Goal: Task Accomplishment & Management: Use online tool/utility

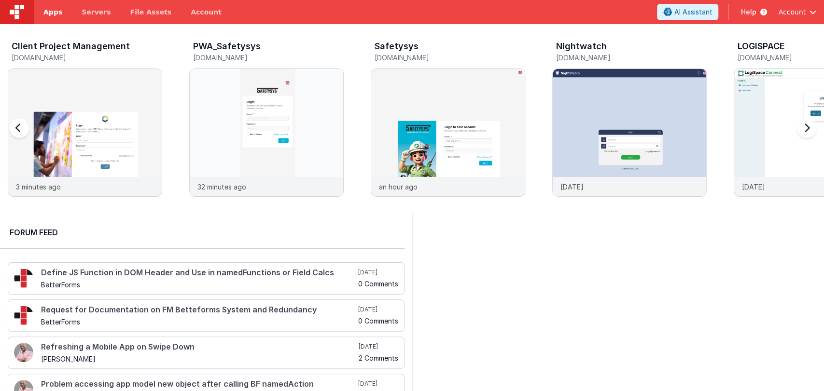
click at [54, 12] on span "Apps" at bounding box center [52, 12] width 19 height 10
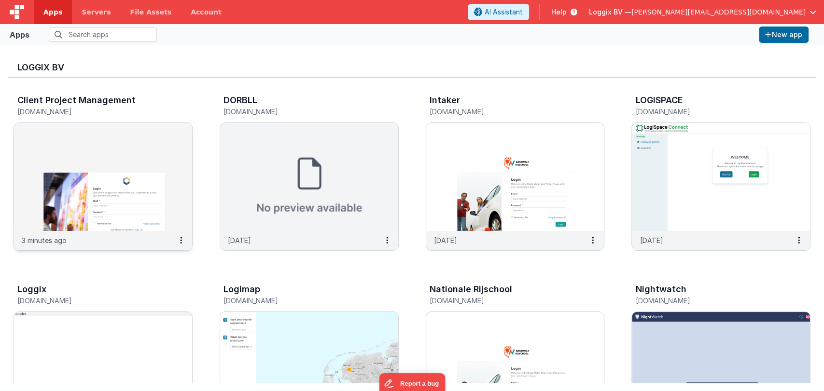
click at [108, 195] on img at bounding box center [103, 177] width 178 height 108
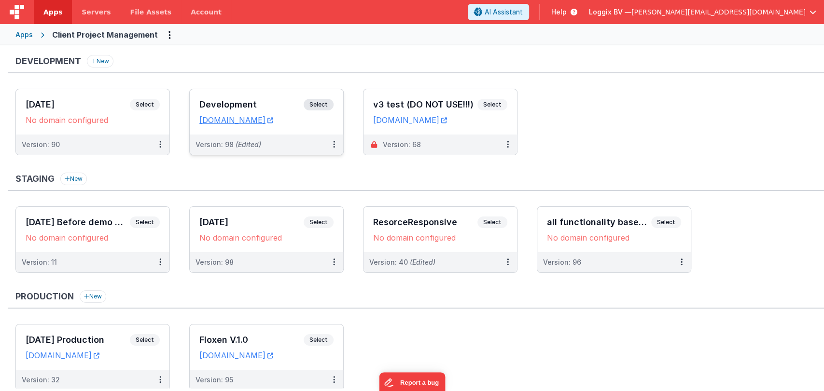
click at [245, 99] on div "Development Select" at bounding box center [266, 107] width 134 height 16
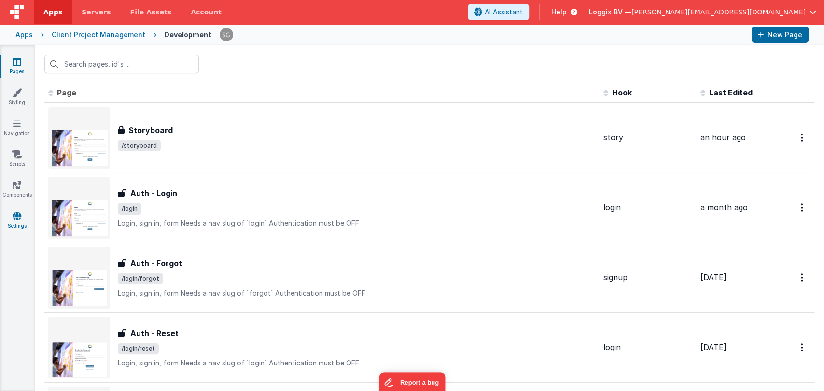
click at [17, 213] on icon at bounding box center [17, 216] width 9 height 10
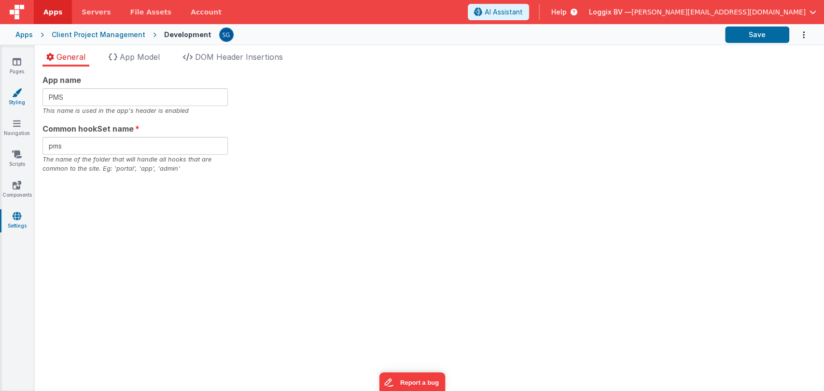
click at [14, 93] on icon at bounding box center [17, 93] width 10 height 10
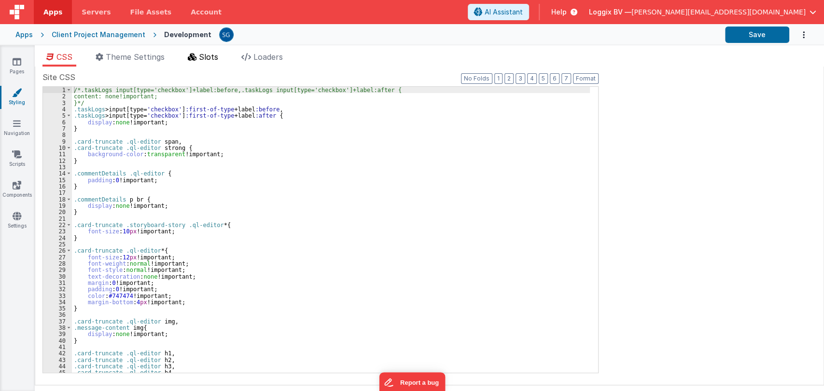
click at [212, 55] on span "Slots" at bounding box center [208, 57] width 19 height 10
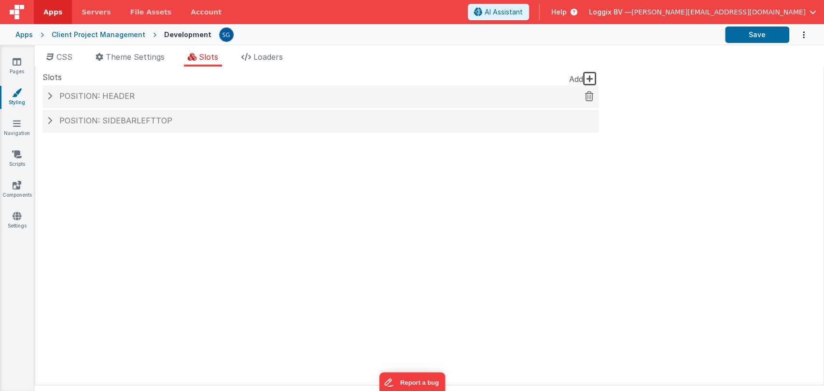
click at [131, 91] on div "Position: header" at bounding box center [320, 96] width 556 height 22
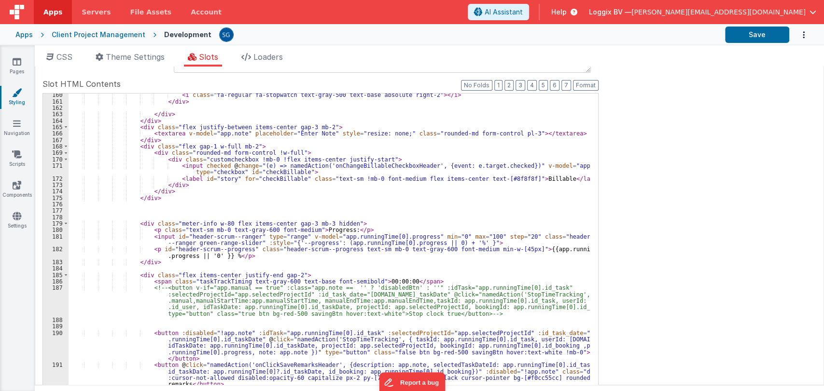
scroll to position [1205, 0]
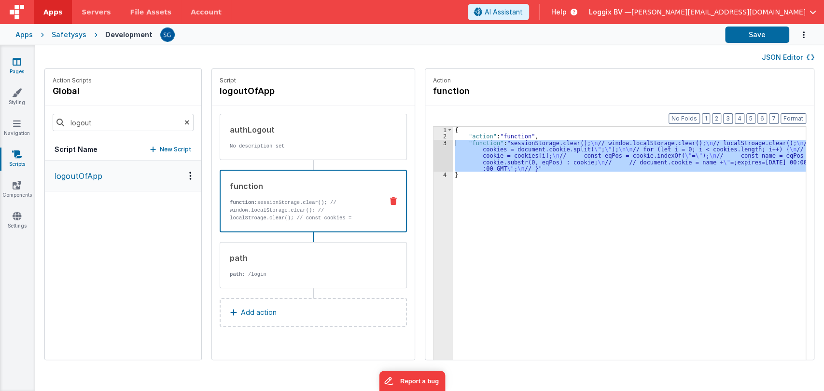
click at [21, 67] on link "Pages" at bounding box center [17, 66] width 35 height 19
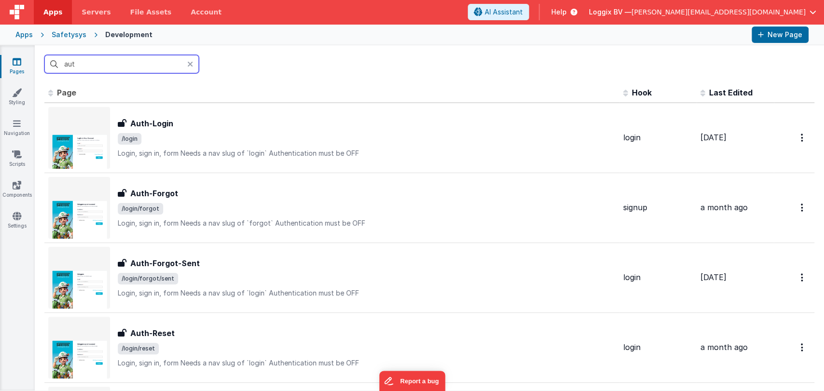
click at [116, 65] on input "aut" at bounding box center [121, 64] width 154 height 18
type input "a"
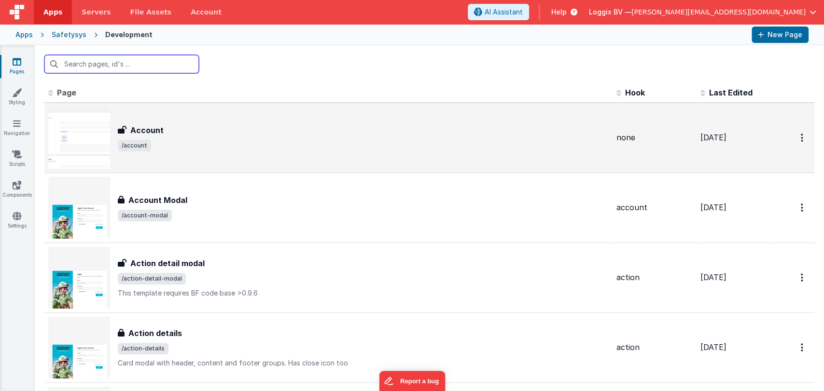
click at [116, 66] on input "text" at bounding box center [121, 64] width 154 height 18
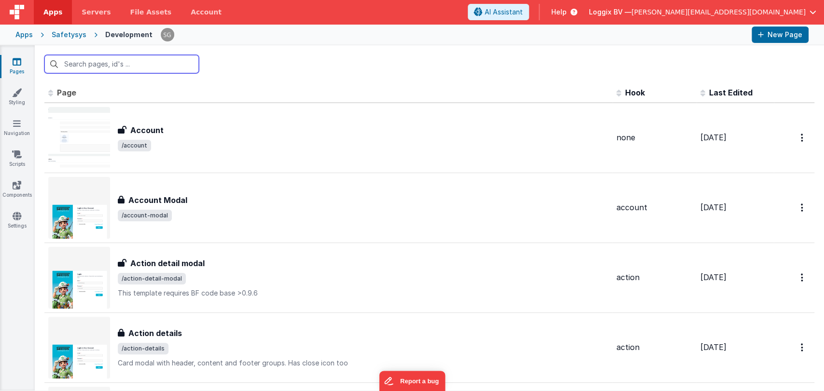
click at [102, 68] on input "text" at bounding box center [121, 64] width 154 height 18
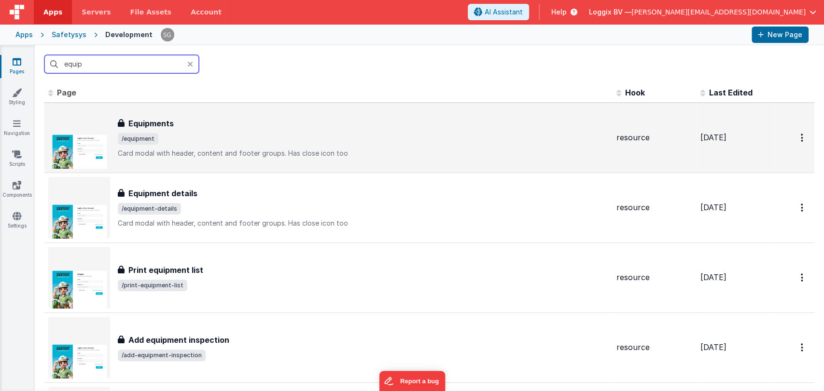
type input "equip"
click at [181, 136] on span "/equipment" at bounding box center [363, 139] width 491 height 12
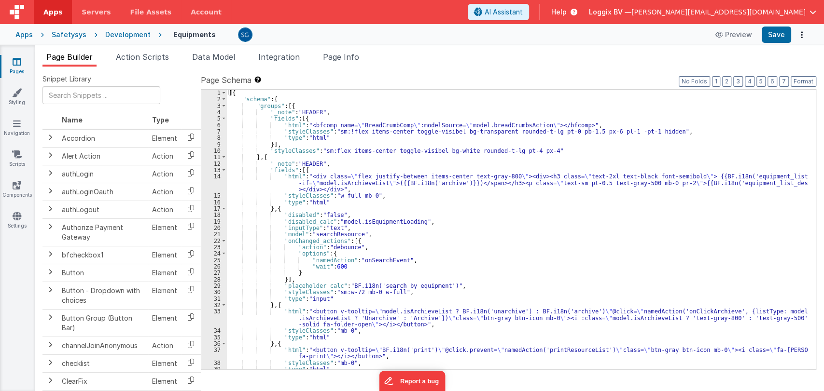
click at [452, 221] on div "[{ "schema" : { "groups" : [{ "_note" : "HEADER" , "fields" : [{ "html" : "<bfc…" at bounding box center [517, 236] width 581 height 293
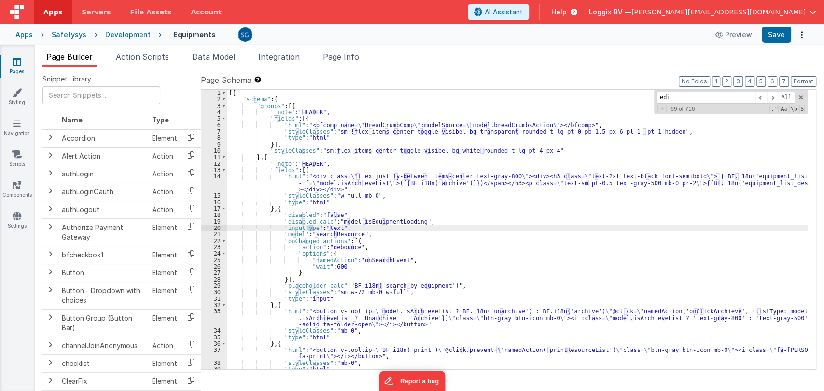
type input "edit"
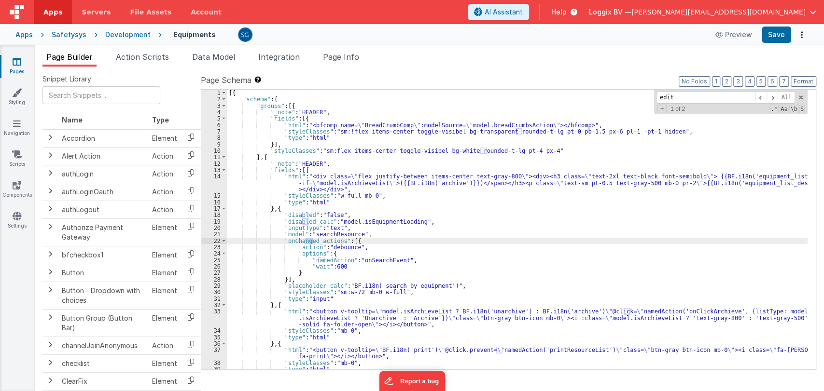
scroll to position [278, 0]
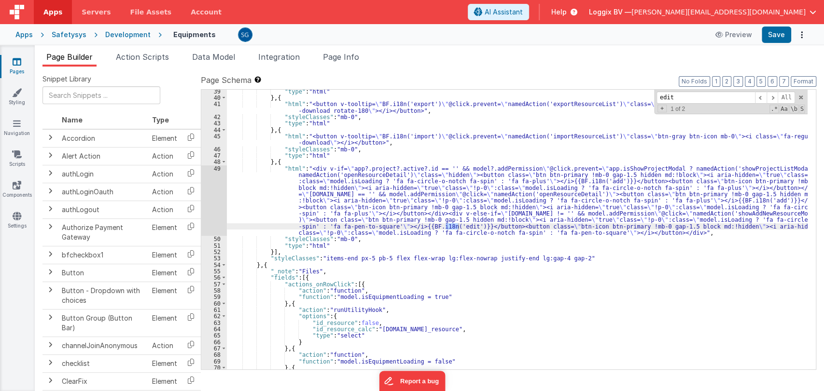
click at [216, 166] on div "49" at bounding box center [214, 201] width 26 height 71
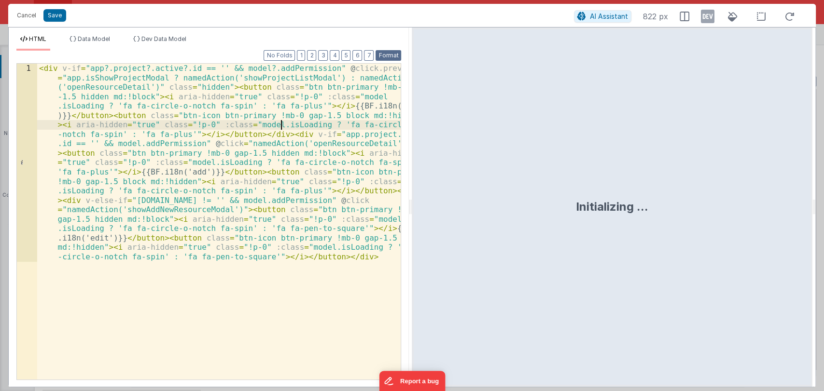
click at [378, 55] on button "Format" at bounding box center [389, 55] width 26 height 11
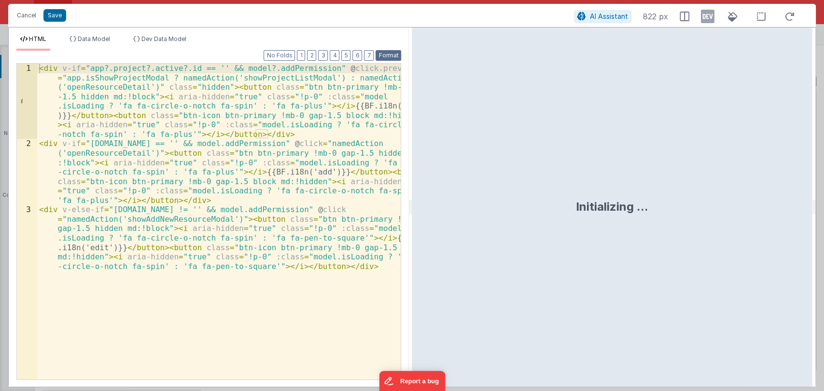
click at [389, 54] on button "Format" at bounding box center [389, 55] width 26 height 11
click at [260, 168] on div "< div v-if = "app?.project?.active?.id == '' && model?.addPermission" @ click.p…" at bounding box center [219, 293] width 364 height 458
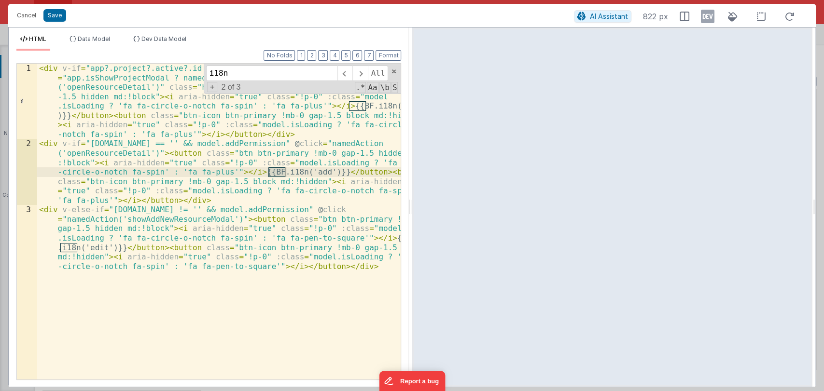
type input "i18n"
drag, startPoint x: 247, startPoint y: 173, endPoint x: 321, endPoint y: 171, distance: 74.8
click at [321, 171] on div "< div v-if = "app?.project?.active?.id == '' && model?.addPermission" @ click.p…" at bounding box center [219, 293] width 364 height 458
click at [392, 70] on span at bounding box center [394, 71] width 7 height 7
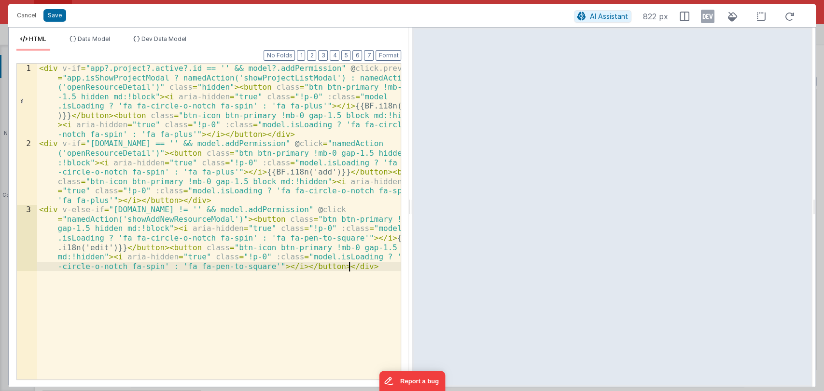
click at [127, 278] on div "< div v-if = "app?.project?.active?.id == '' && model?.addPermission" @ click.p…" at bounding box center [219, 293] width 364 height 458
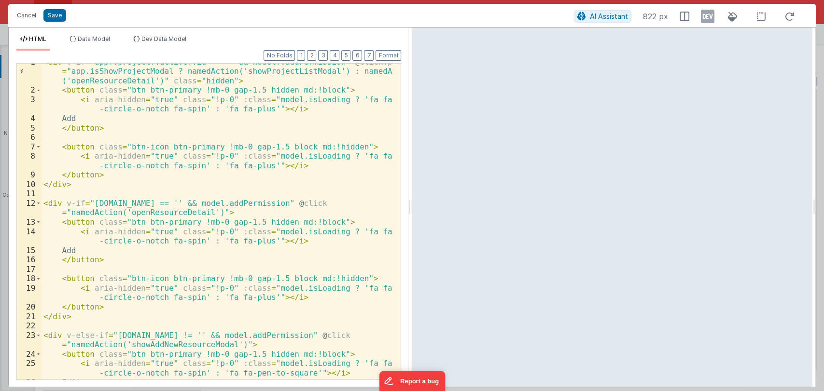
scroll to position [0, 0]
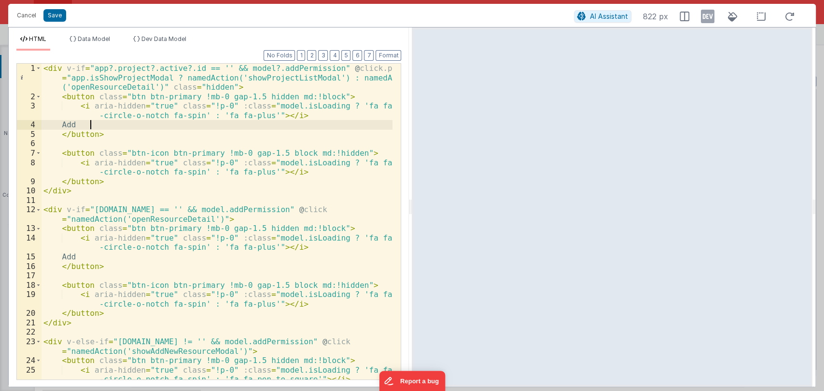
click at [95, 125] on div "< div v-if = "app?.project?.active?.id == '' && model?.addPermission" @ click.p…" at bounding box center [217, 241] width 351 height 354
drag, startPoint x: 162, startPoint y: 123, endPoint x: 77, endPoint y: 127, distance: 84.6
click at [77, 127] on div "< div v-if = "app?.project?.active?.id == '' && model?.addPermission" @ click.p…" at bounding box center [217, 241] width 351 height 354
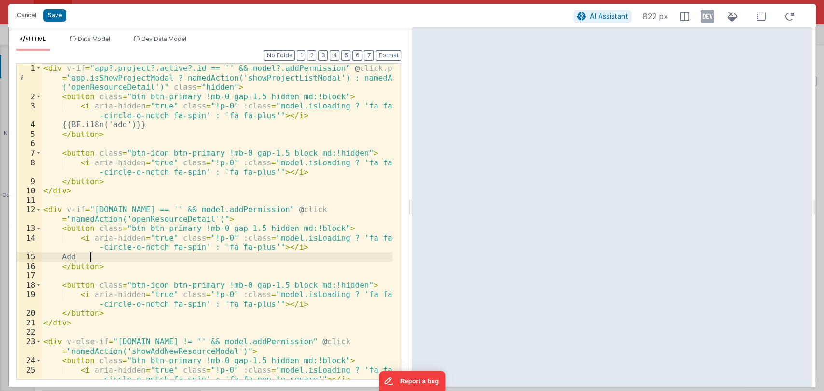
click at [97, 255] on div "< div v-if = "app?.project?.active?.id == '' && model?.addPermission" @ click.p…" at bounding box center [217, 241] width 351 height 354
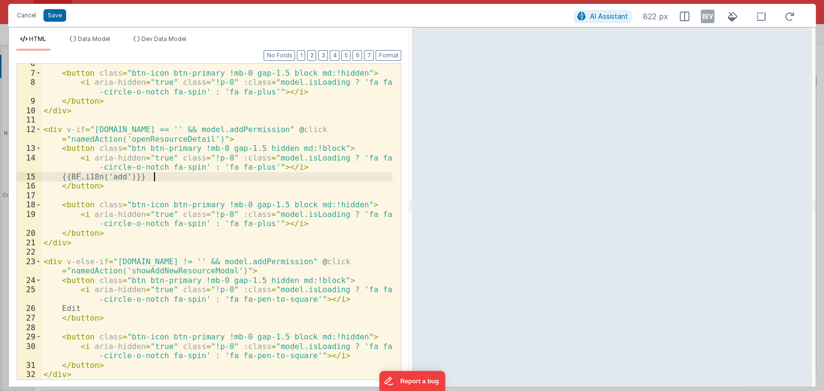
scroll to position [80, 0]
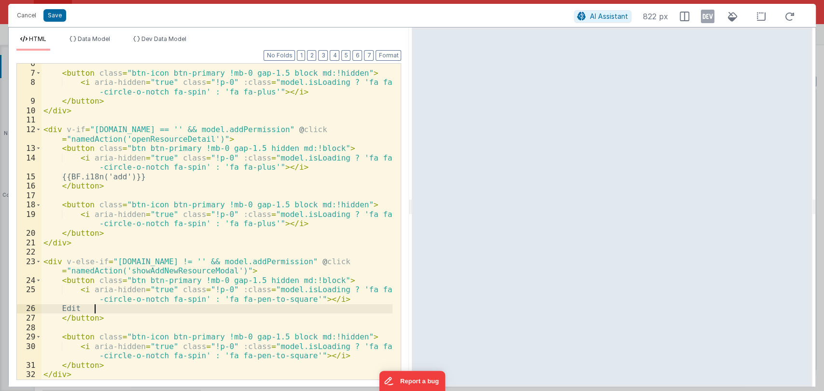
click at [102, 313] on div "< button class = "btn-icon btn-primary !mb-0 gap-1.5 block md:!hidden" > < i ar…" at bounding box center [217, 226] width 351 height 335
click at [136, 310] on div "< button class = "btn-icon btn-primary !mb-0 gap-1.5 block md:!hidden" > < i ar…" at bounding box center [217, 226] width 351 height 335
click at [54, 14] on button "Save" at bounding box center [54, 15] width 23 height 13
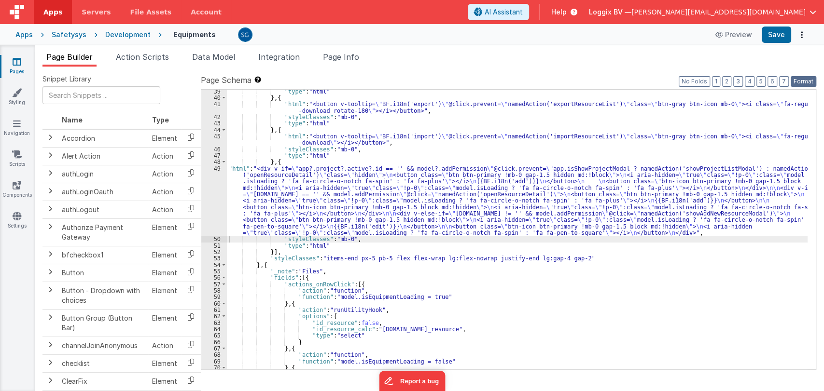
click at [807, 81] on button "Format" at bounding box center [804, 81] width 26 height 11
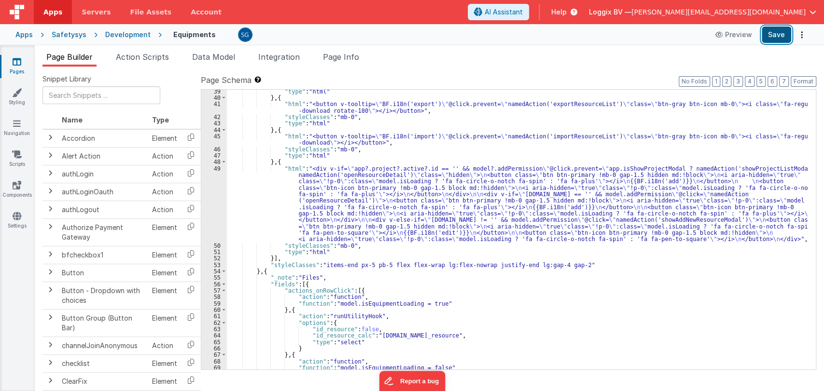
click at [775, 36] on button "Save" at bounding box center [776, 35] width 29 height 16
click at [19, 59] on icon at bounding box center [17, 62] width 9 height 10
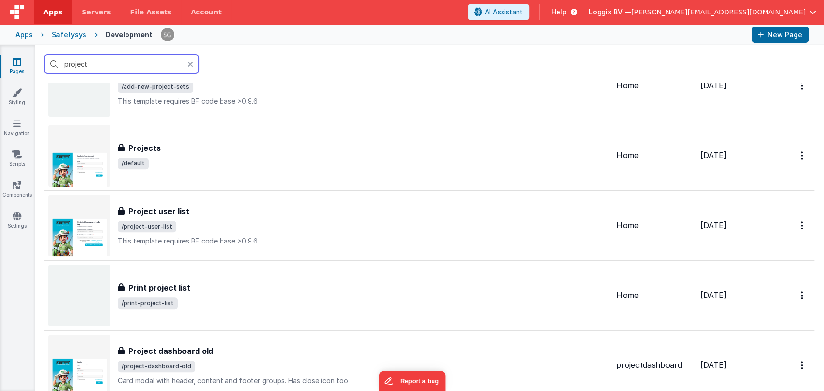
scroll to position [337, 0]
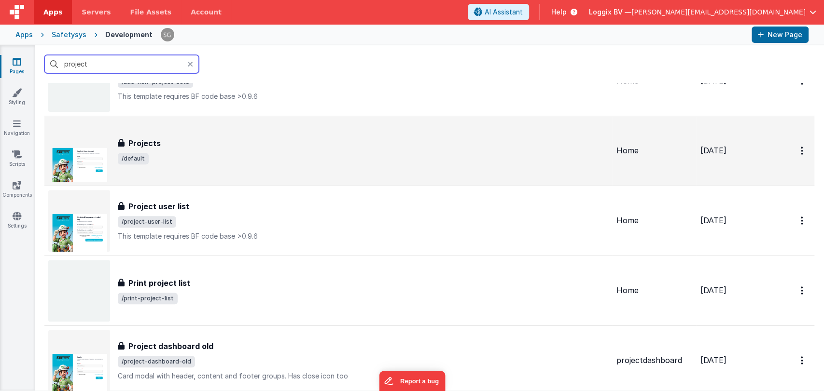
type input "project"
click at [186, 163] on span "/default" at bounding box center [363, 159] width 491 height 12
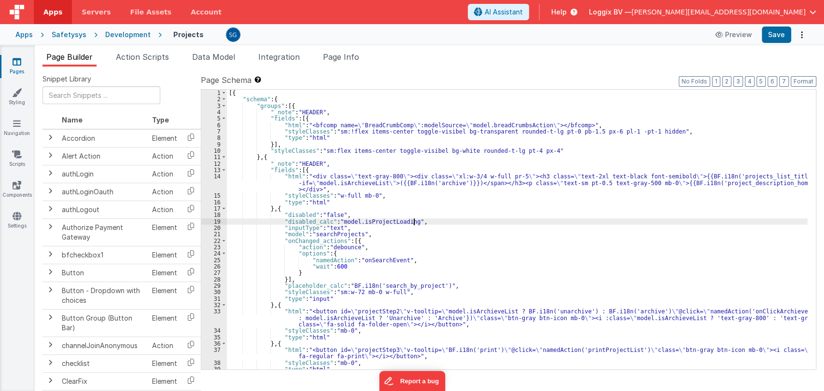
click at [494, 221] on div "[{ "schema" : { "groups" : [{ "_note" : "HEADER" , "fields" : [{ "html" : "<bfc…" at bounding box center [517, 236] width 581 height 293
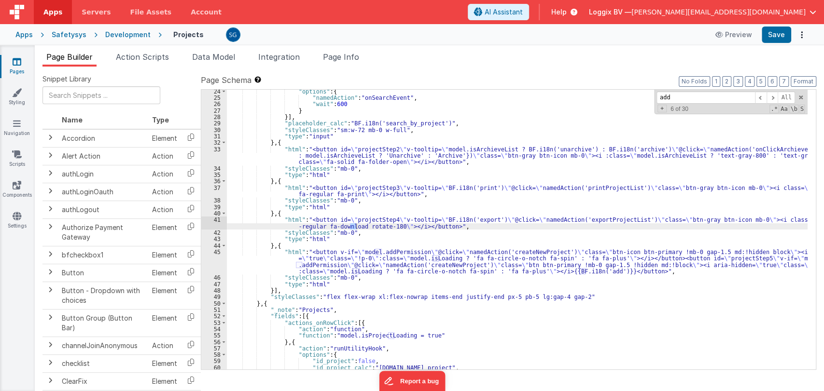
scroll to position [162, 0]
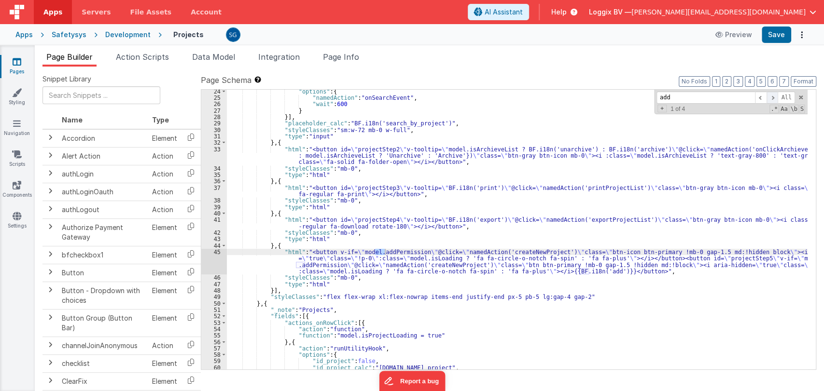
type input "add"
click at [774, 97] on span at bounding box center [773, 98] width 12 height 12
click at [216, 251] on div "45" at bounding box center [214, 262] width 26 height 26
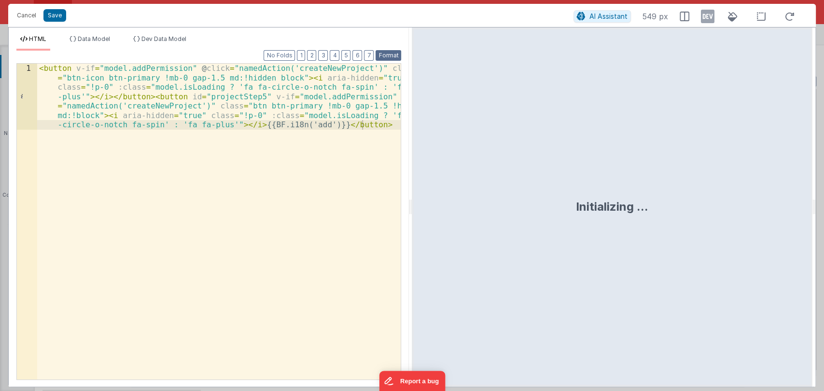
click at [377, 53] on button "Format" at bounding box center [389, 55] width 26 height 11
click at [386, 53] on button "Format" at bounding box center [389, 55] width 26 height 11
click at [241, 116] on div "< button v-if = "model.addPermission" @ click = "namedAction('createNewProject'…" at bounding box center [219, 288] width 364 height 448
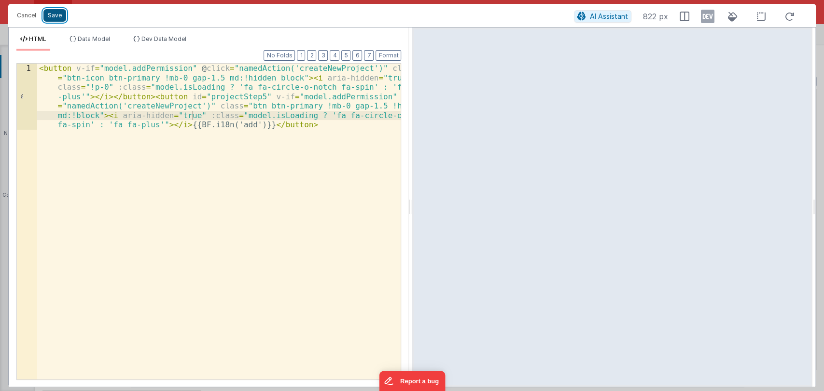
click at [55, 12] on button "Save" at bounding box center [54, 15] width 23 height 13
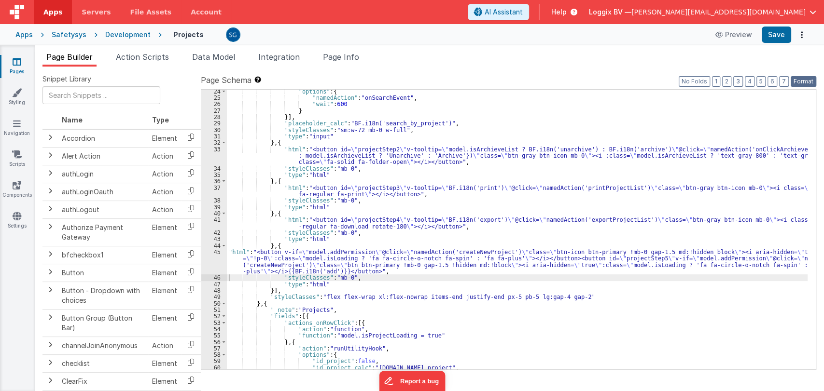
click at [798, 82] on button "Format" at bounding box center [804, 81] width 26 height 11
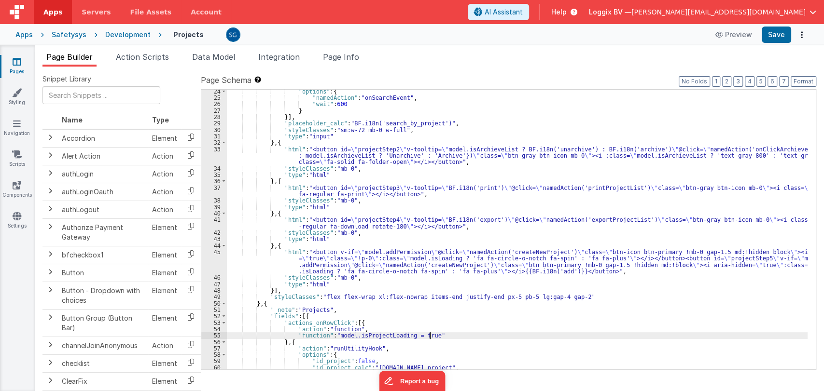
click at [610, 336] on div ""options" : { "namedAction" : "onSearchEvent" , "wait" : 600 } }] , "placeholde…" at bounding box center [517, 234] width 581 height 293
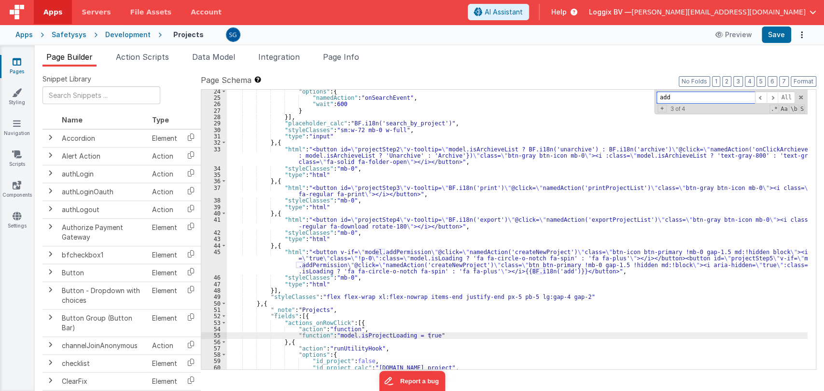
click at [687, 98] on input "add" at bounding box center [705, 98] width 98 height 12
type input "a"
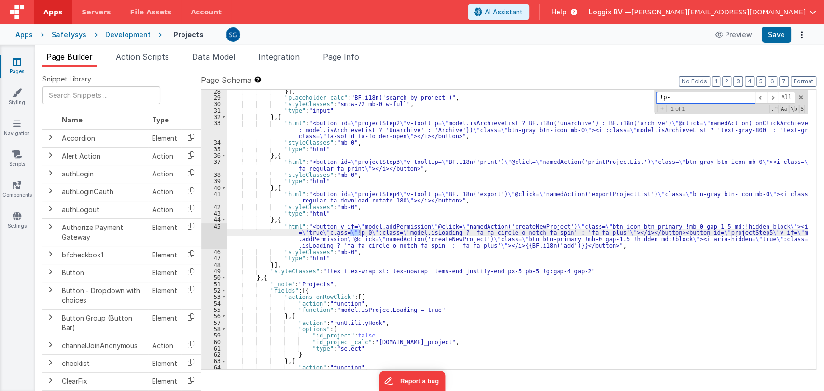
scroll to position [188, 0]
click at [667, 94] on input "!p-0" at bounding box center [705, 98] width 98 height 12
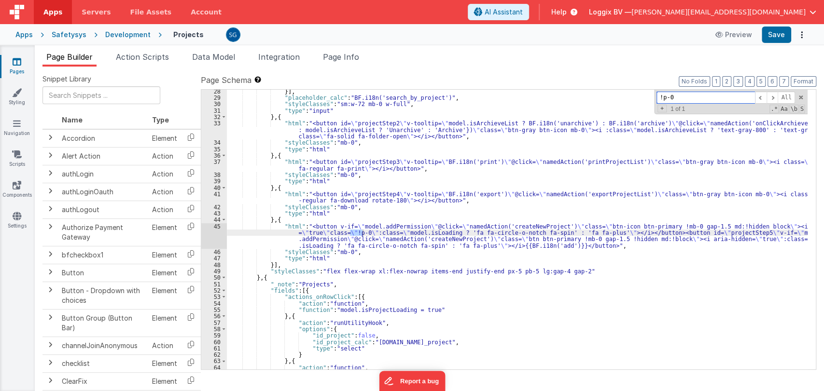
type input "!p-0"
click at [215, 225] on div "45" at bounding box center [214, 236] width 26 height 26
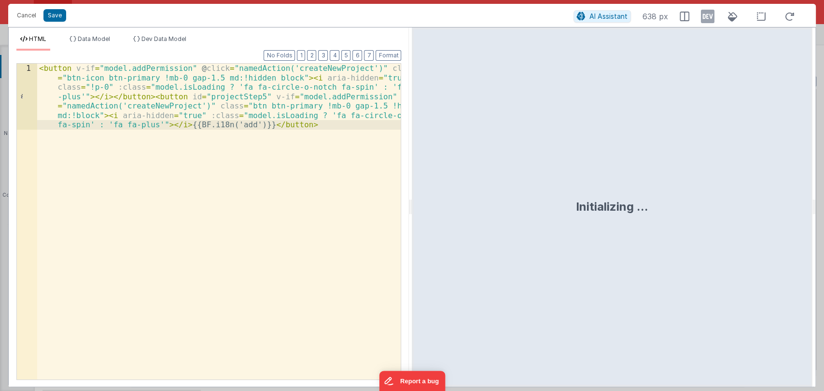
click at [178, 192] on div "< button v-if = "model.addPermission" @ click = "namedAction('createNewProject'…" at bounding box center [219, 288] width 364 height 448
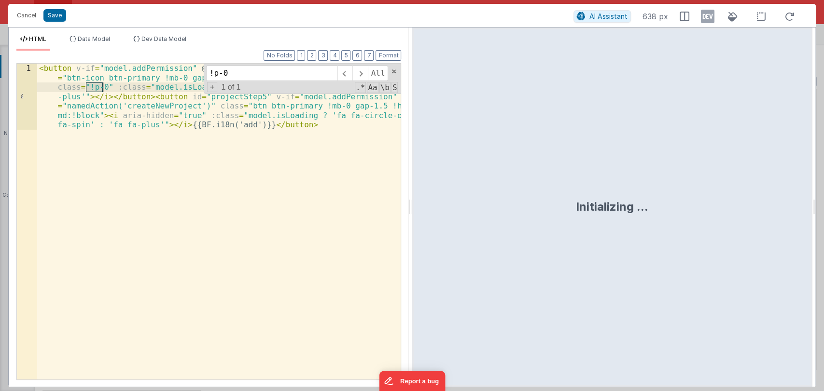
type input "!p-0"
click at [108, 86] on div "< button v-if = "model.addPermission" @ click = "namedAction('createNewProject'…" at bounding box center [219, 288] width 364 height 448
drag, startPoint x: 107, startPoint y: 86, endPoint x: 57, endPoint y: 85, distance: 50.2
click at [57, 85] on div "< button v-if = "model.addPermission" @ click = "namedAction('createNewProject'…" at bounding box center [219, 288] width 364 height 448
click at [392, 71] on span at bounding box center [394, 71] width 7 height 7
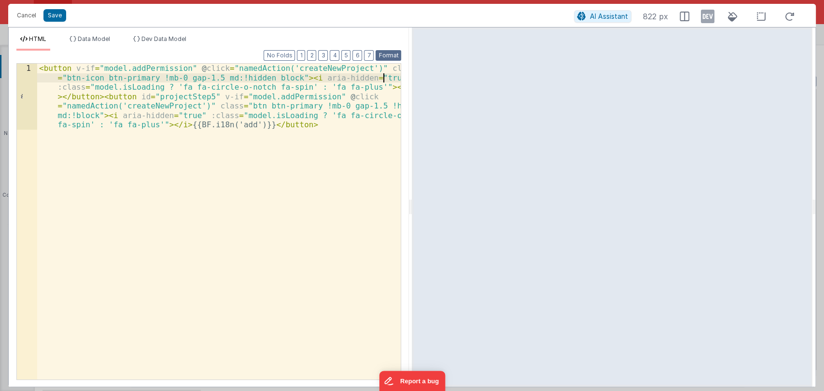
click at [387, 55] on button "Format" at bounding box center [389, 55] width 26 height 11
click at [54, 19] on button "Save" at bounding box center [54, 15] width 23 height 13
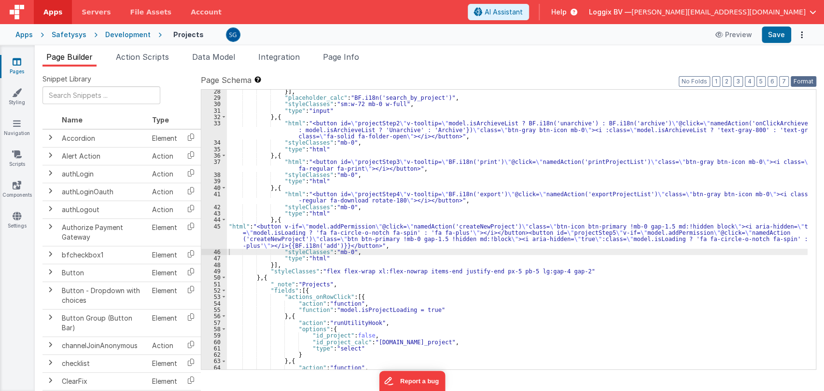
click at [812, 82] on button "Format" at bounding box center [804, 81] width 26 height 11
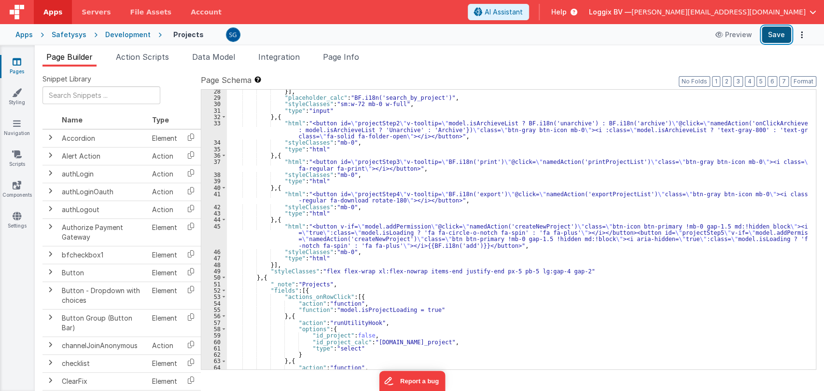
click at [777, 32] on button "Save" at bounding box center [776, 35] width 29 height 16
click at [15, 61] on icon at bounding box center [17, 62] width 9 height 10
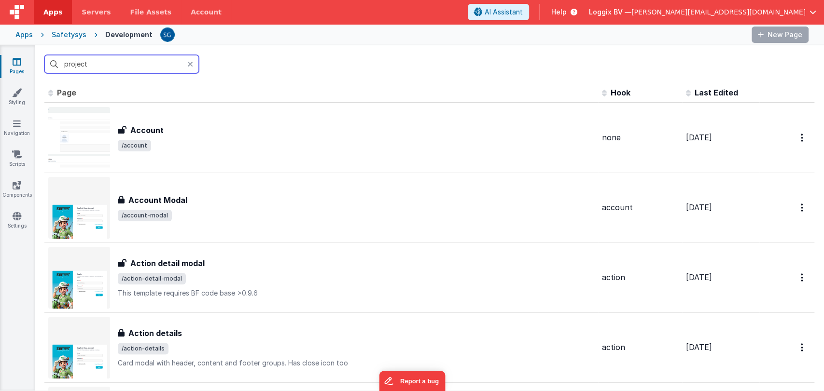
click at [112, 64] on input "project" at bounding box center [121, 64] width 154 height 18
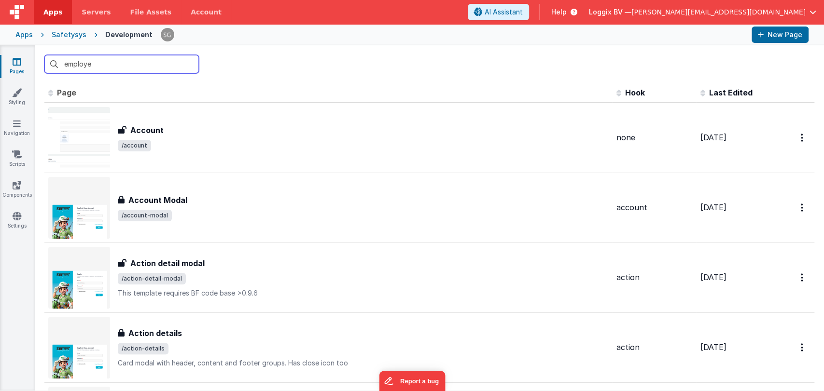
type input "employee"
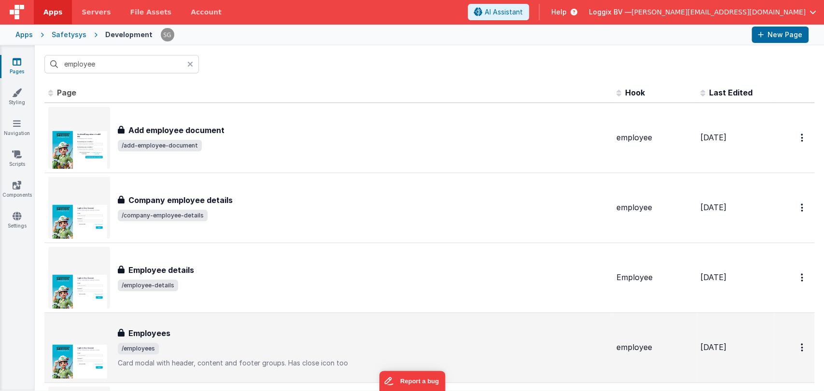
click at [176, 344] on span "/employees" at bounding box center [363, 349] width 491 height 12
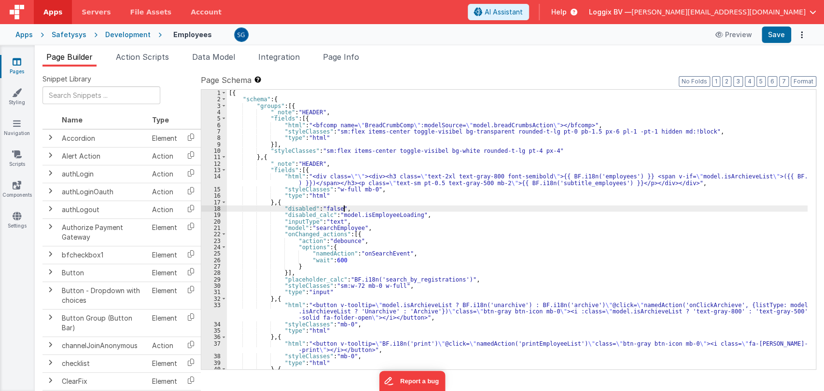
click at [463, 207] on div "[{ "schema" : { "groups" : [{ "_note" : "HEADER" , "fields" : [{ "html" : "<bfc…" at bounding box center [517, 239] width 581 height 299
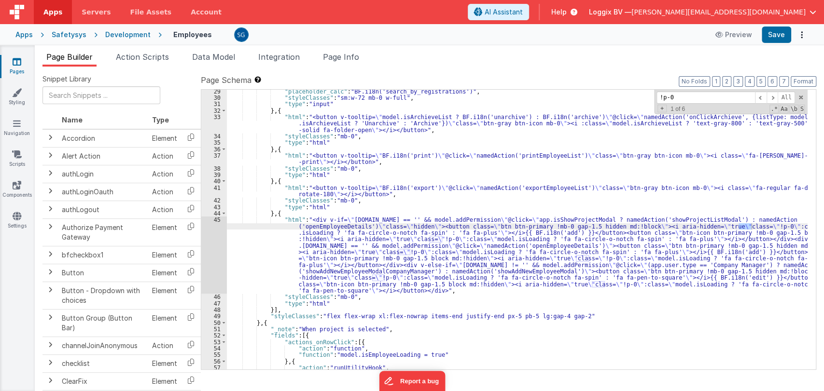
scroll to position [188, 0]
type input "!p-0"
click at [773, 95] on span at bounding box center [773, 98] width 12 height 12
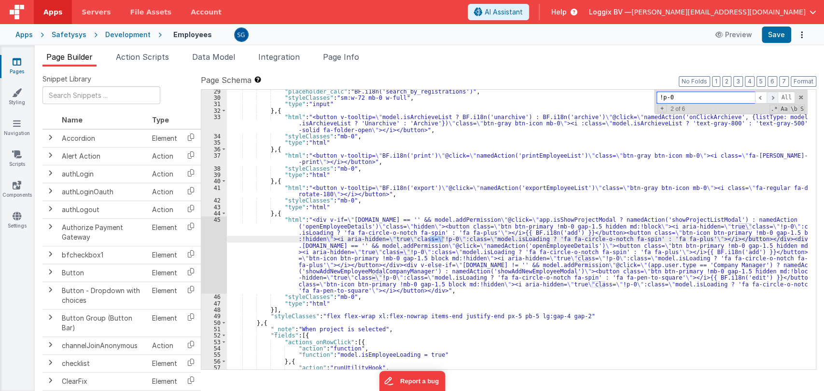
click at [773, 95] on span at bounding box center [773, 98] width 12 height 12
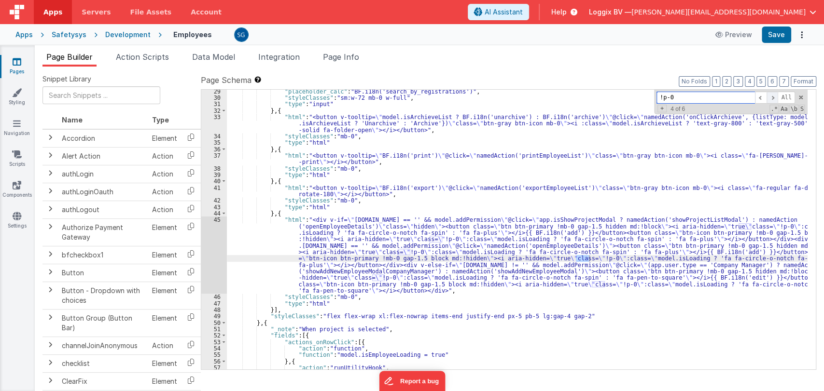
click at [773, 95] on span at bounding box center [773, 98] width 12 height 12
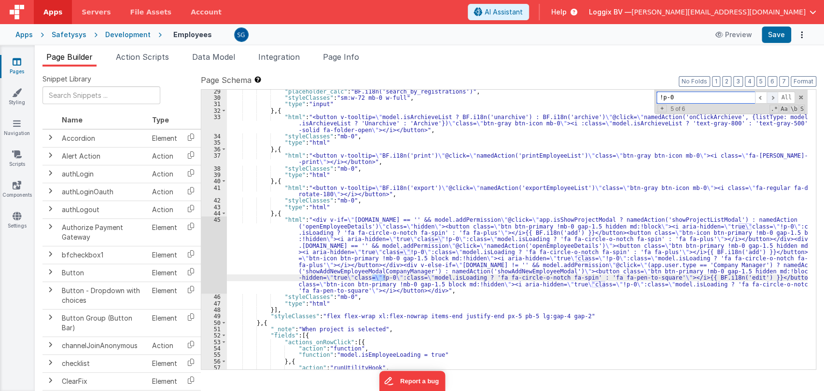
click at [773, 95] on span at bounding box center [773, 98] width 12 height 12
click at [216, 220] on div "45" at bounding box center [214, 255] width 26 height 77
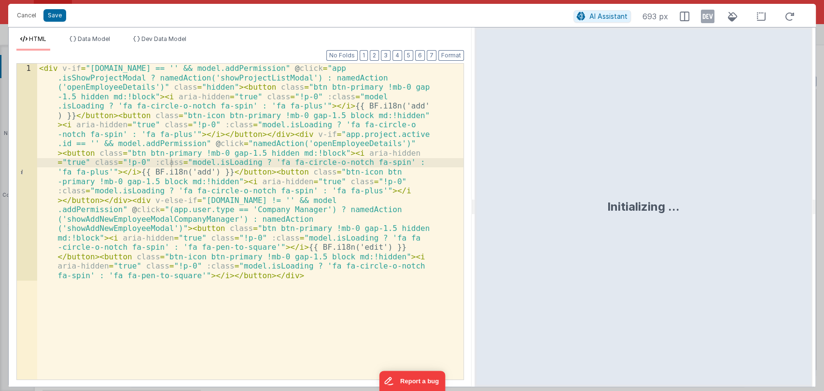
drag, startPoint x: 409, startPoint y: 213, endPoint x: 478, endPoint y: 208, distance: 68.7
click at [478, 208] on html "Cancel Save AI Assistant 693 px HTML Data Model Dev Data Model Format 7 6 5 4 3…" at bounding box center [412, 195] width 824 height 391
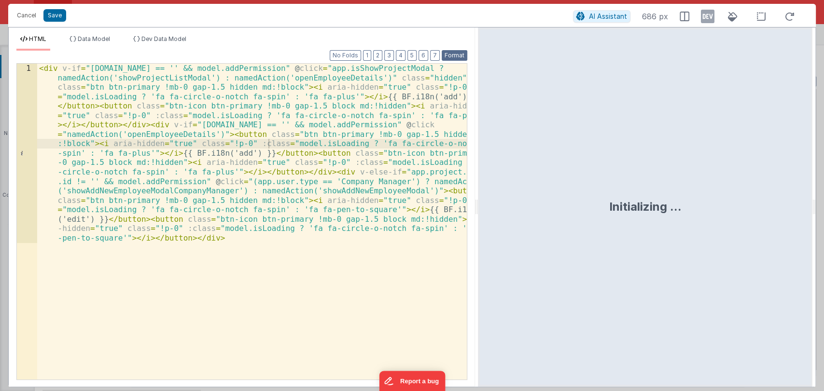
click at [453, 51] on button "Format" at bounding box center [455, 55] width 26 height 11
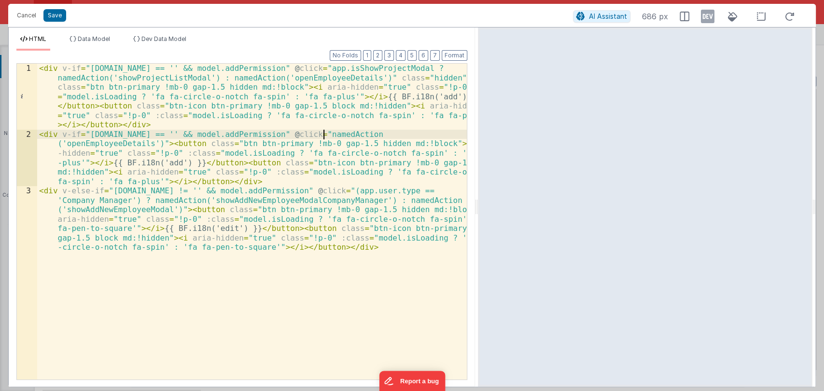
click at [325, 131] on div "< div v-if = "app.project.active.id == '' && model.addPermission" @ click = "ap…" at bounding box center [252, 288] width 430 height 448
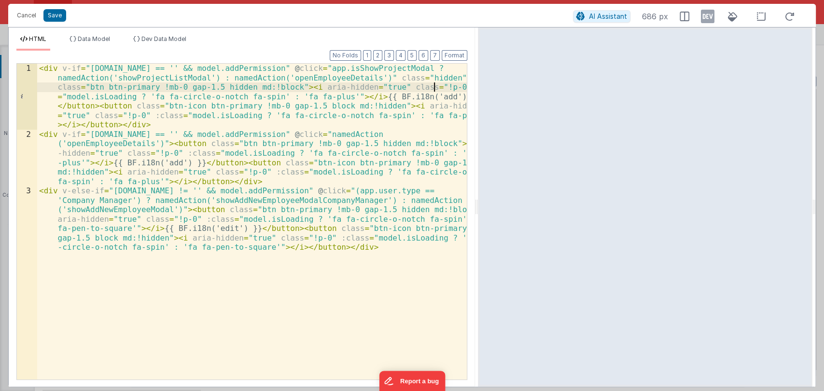
click at [433, 87] on div "< div v-if = "app.project.active.id == '' && model.addPermission" @ click = "ap…" at bounding box center [252, 288] width 430 height 448
drag, startPoint x: 433, startPoint y: 87, endPoint x: 382, endPoint y: 87, distance: 50.7
click at [382, 87] on div "< div v-if = "app.project.active.id == '' && model.addPermission" @ click = "ap…" at bounding box center [252, 288] width 430 height 448
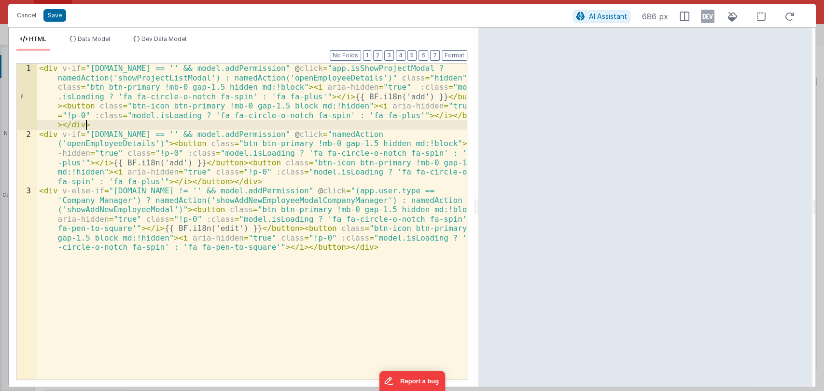
click at [389, 122] on div "< div v-if = "app.project.active.id == '' && model.addPermission" @ click = "ap…" at bounding box center [252, 288] width 430 height 448
click at [84, 114] on div "< div v-if = "app.project.active.id == '' && model.addPermission" @ click = "ap…" at bounding box center [252, 288] width 430 height 448
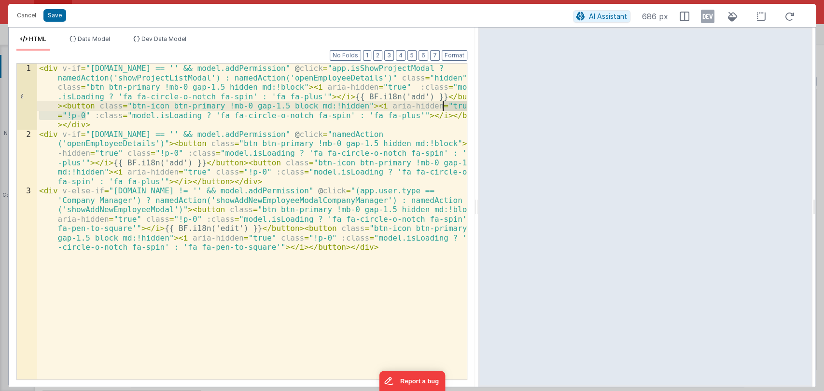
drag, startPoint x: 84, startPoint y: 114, endPoint x: 443, endPoint y: 106, distance: 358.3
click at [443, 106] on div "< div v-if = "app.project.active.id == '' && model.addPermission" @ click = "ap…" at bounding box center [252, 288] width 430 height 448
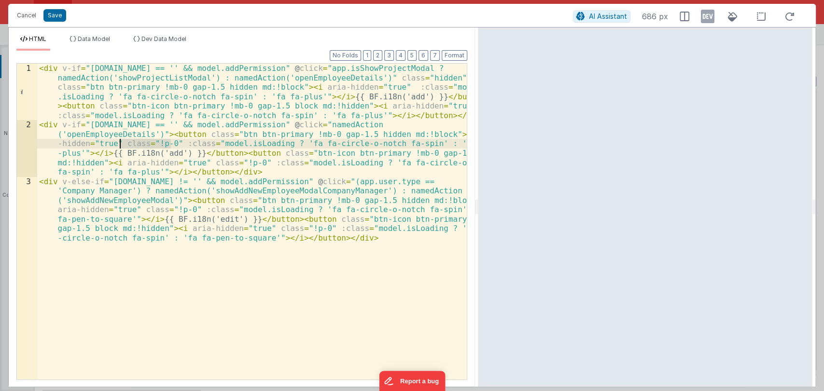
drag, startPoint x: 171, startPoint y: 142, endPoint x: 122, endPoint y: 146, distance: 49.9
click at [122, 146] on div "< div v-if = "app.project.active.id == '' && model.addPermission" @ click = "ap…" at bounding box center [252, 283] width 430 height 439
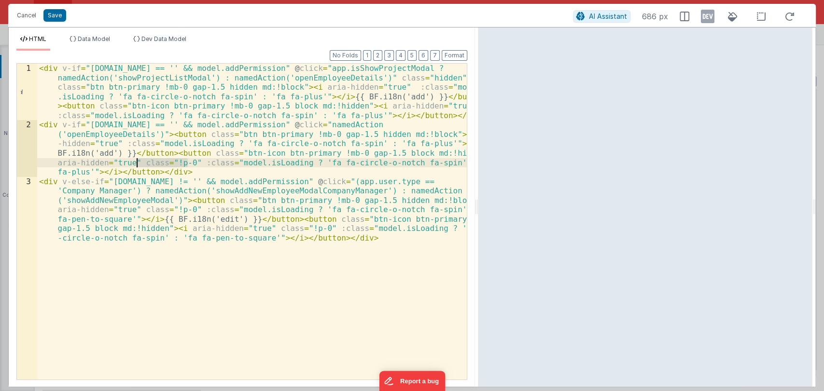
drag, startPoint x: 187, startPoint y: 161, endPoint x: 138, endPoint y: 162, distance: 49.2
click at [138, 162] on div "< div v-if = "app.project.active.id == '' && model.addPermission" @ click = "ap…" at bounding box center [252, 283] width 430 height 439
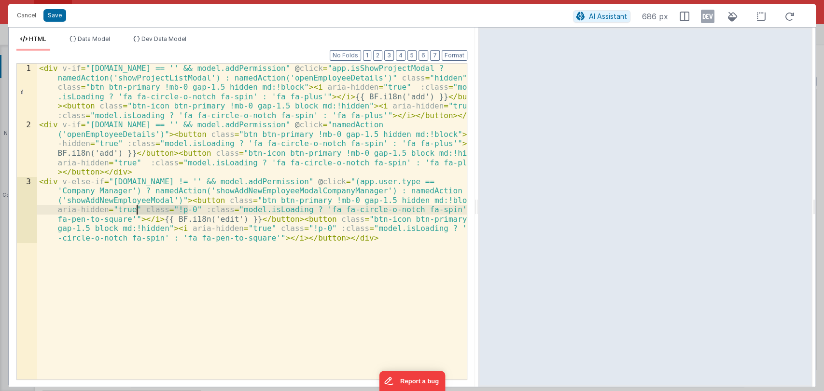
drag, startPoint x: 187, startPoint y: 209, endPoint x: 135, endPoint y: 212, distance: 51.7
click at [135, 212] on div "< div v-if = "app.project.active.id == '' && model.addPermission" @ click = "ap…" at bounding box center [252, 283] width 430 height 439
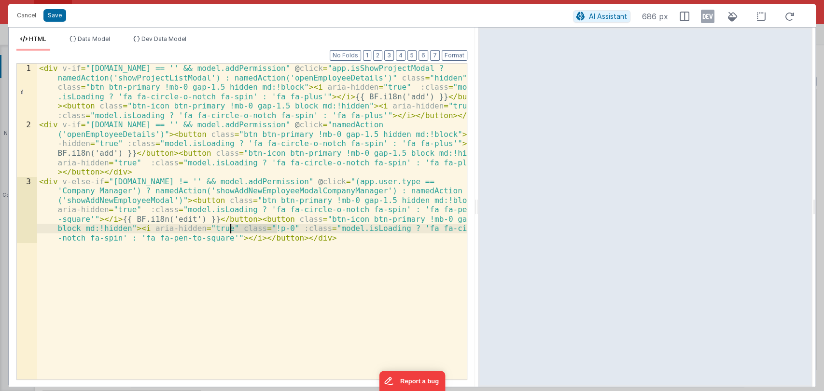
drag, startPoint x: 276, startPoint y: 227, endPoint x: 228, endPoint y: 227, distance: 48.3
click at [228, 227] on div "< div v-if = "app.project.active.id == '' && model.addPermission" @ click = "ap…" at bounding box center [252, 283] width 430 height 439
click at [451, 55] on button "Format" at bounding box center [455, 55] width 26 height 11
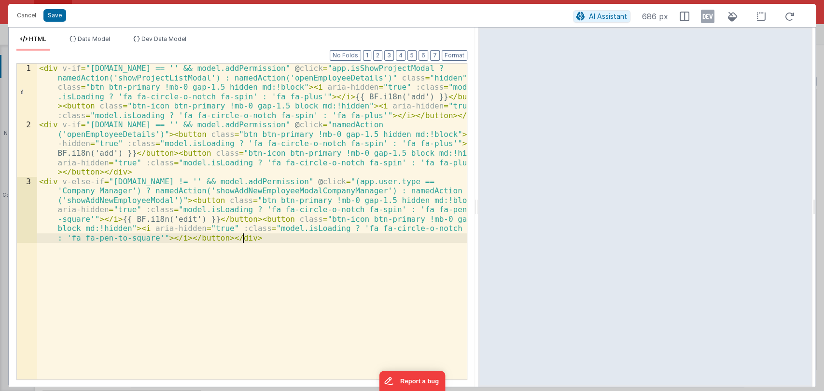
click at [258, 238] on div "< div v-if = "app.project.active.id == '' && model.addPermission" @ click = "ap…" at bounding box center [252, 283] width 430 height 439
click at [53, 12] on button "Save" at bounding box center [54, 15] width 23 height 13
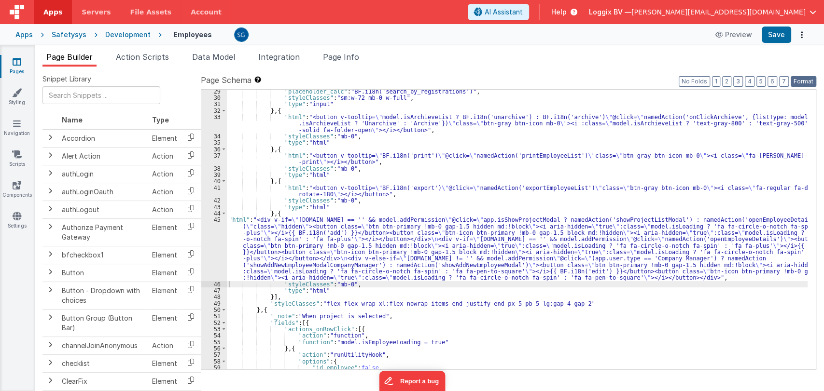
click at [801, 82] on button "Format" at bounding box center [804, 81] width 26 height 11
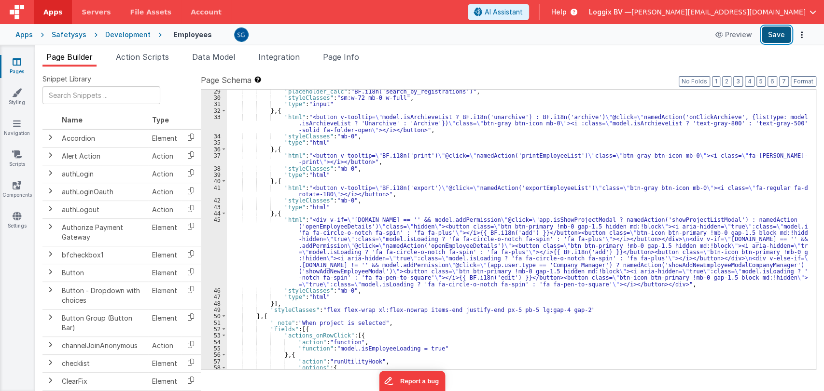
click at [778, 34] on button "Save" at bounding box center [776, 35] width 29 height 16
click at [13, 67] on link "Pages" at bounding box center [17, 66] width 35 height 19
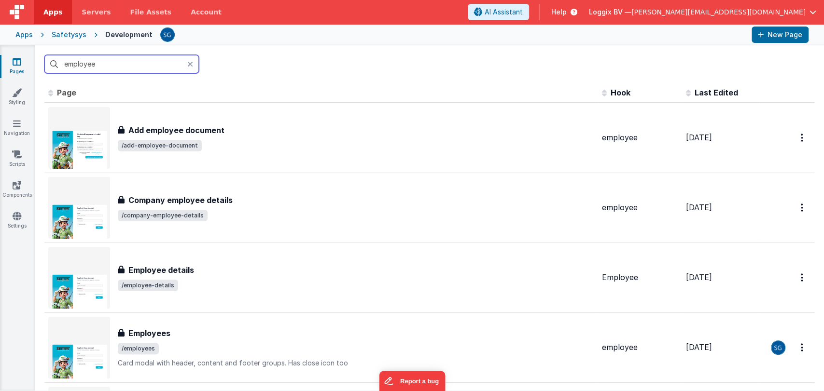
click at [128, 65] on input "employee" at bounding box center [121, 64] width 154 height 18
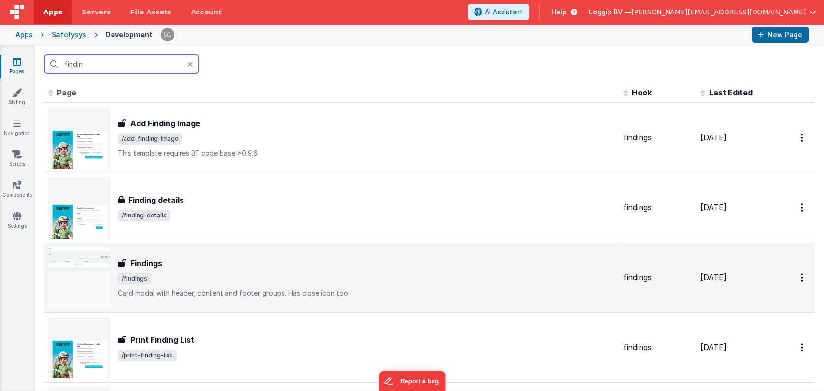
type input "findin"
click at [147, 261] on h3 "Findings" at bounding box center [146, 264] width 32 height 12
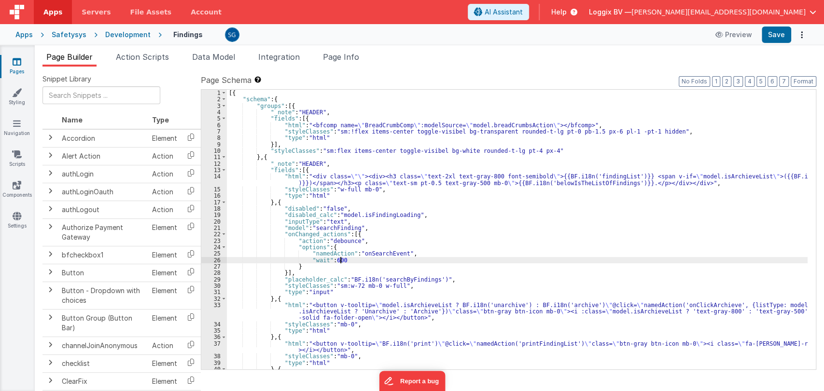
click at [446, 261] on div "[{ "schema" : { "groups" : [{ "_note" : "HEADER" , "fields" : [{ "html" : "<bfc…" at bounding box center [517, 239] width 581 height 299
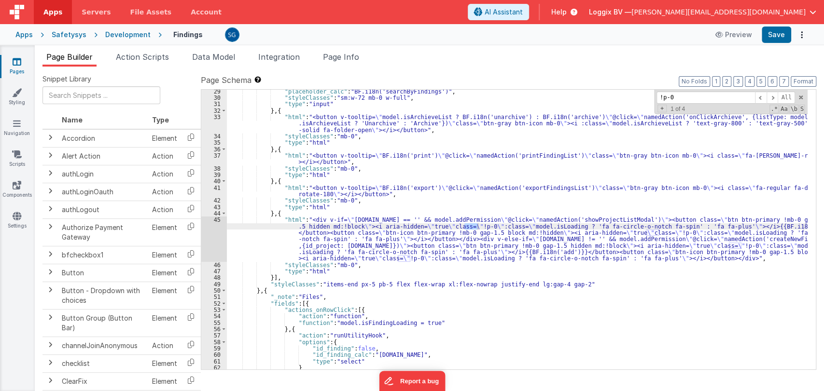
scroll to position [188, 0]
type input "!p-0"
click at [216, 218] on div "45" at bounding box center [214, 239] width 26 height 45
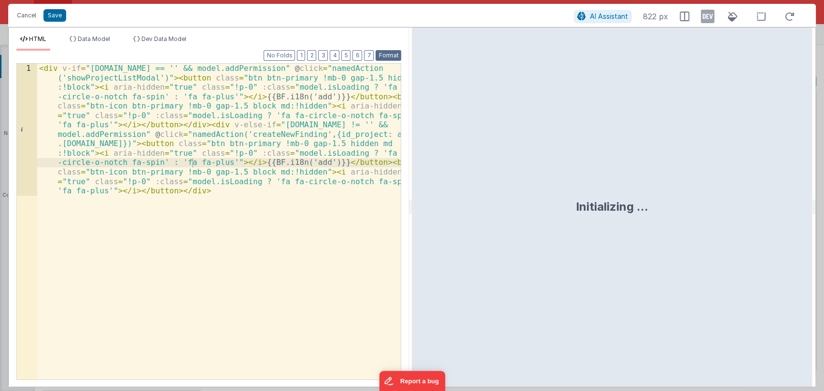
click at [389, 59] on button "Format" at bounding box center [389, 55] width 26 height 11
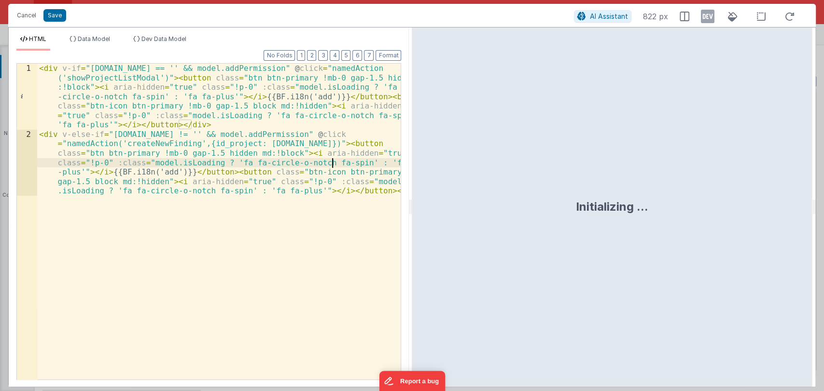
click at [333, 164] on div "< div v-if = "app.project.active.id == '' && model.addPermission" @ click = "na…" at bounding box center [219, 288] width 364 height 448
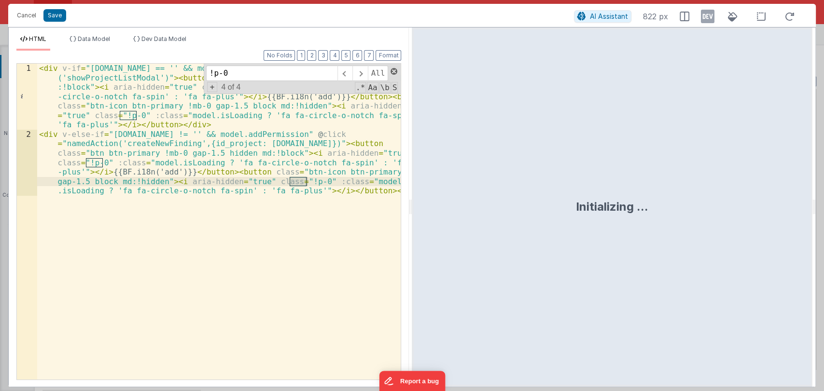
type input "!p-0"
click at [391, 69] on span at bounding box center [394, 71] width 7 height 7
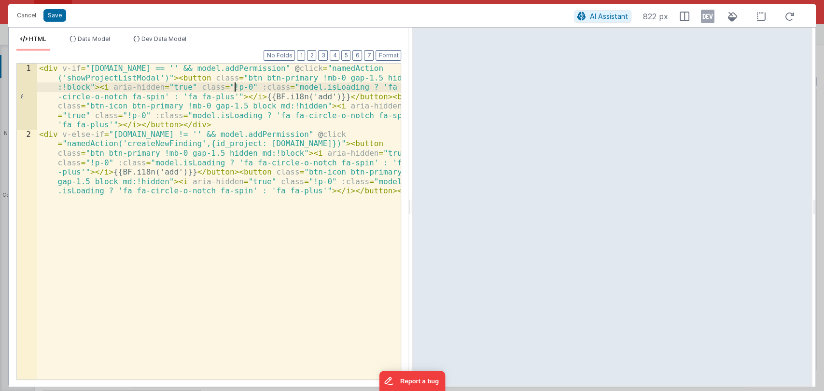
click at [236, 87] on div "< div v-if = "app.project.active.id == '' && model.addPermission" @ click = "na…" at bounding box center [219, 288] width 364 height 448
drag, startPoint x: 240, startPoint y: 86, endPoint x: 189, endPoint y: 87, distance: 50.7
click at [189, 87] on div "< div v-if = "app.project.active.id == '' && model.addPermission" @ click = "na…" at bounding box center [219, 288] width 364 height 448
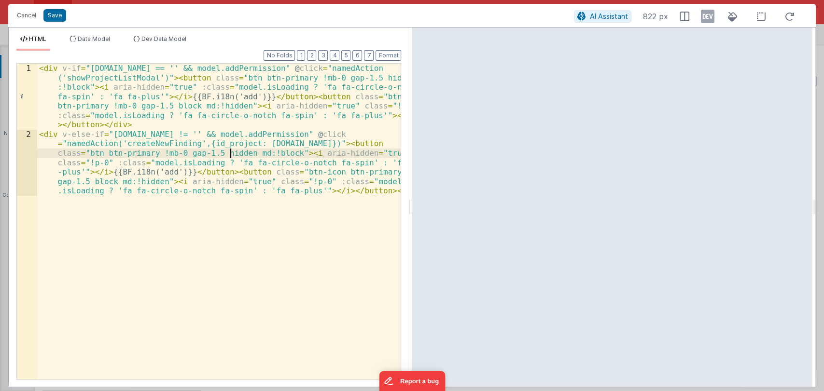
click at [228, 154] on div "< div v-if = "app.project.active.id == '' && model.addPermission" @ click = "na…" at bounding box center [219, 288] width 364 height 448
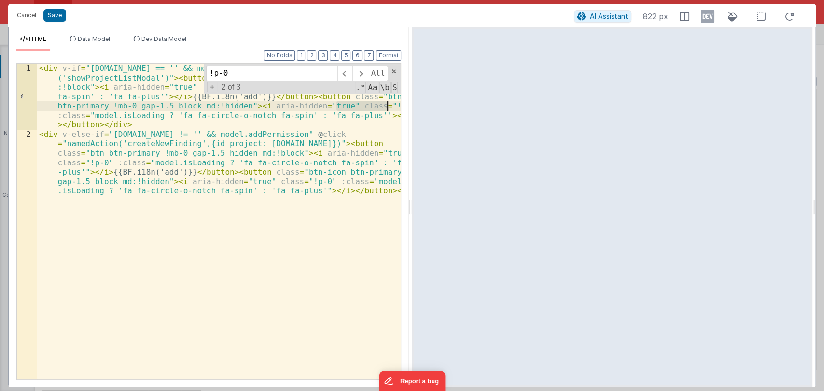
drag, startPoint x: 337, startPoint y: 105, endPoint x: 386, endPoint y: 103, distance: 49.3
click at [386, 103] on div "< div v-if = "app.project.active.id == '' && model.addPermission" @ click = "na…" at bounding box center [219, 288] width 364 height 448
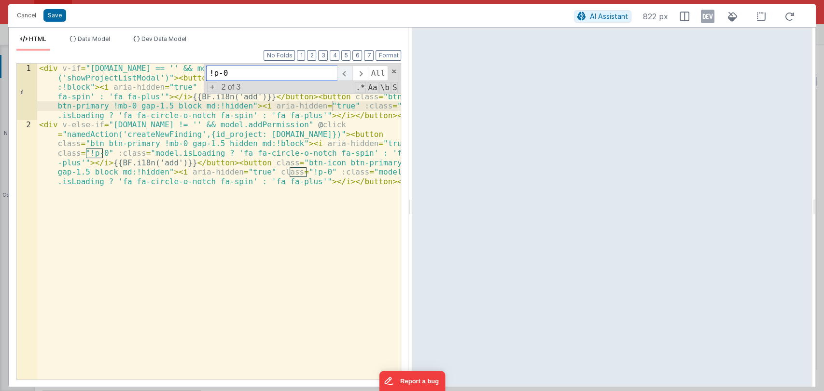
click at [347, 73] on span at bounding box center [344, 73] width 15 height 15
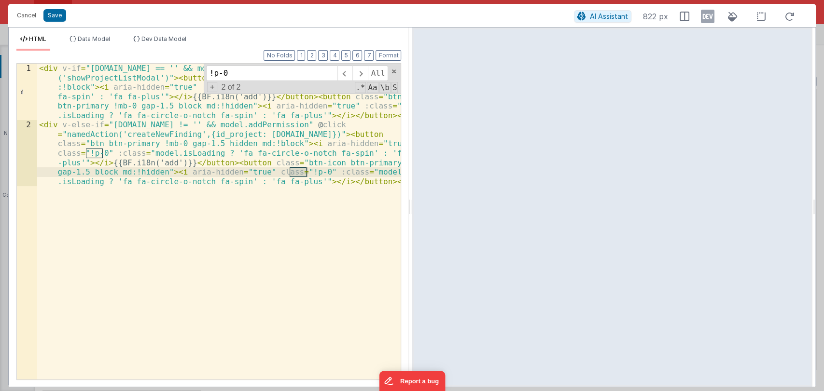
click at [106, 153] on div "< div v-if = "app.project.active.id == '' && model.addPermission" @ click = "na…" at bounding box center [219, 283] width 364 height 439
drag, startPoint x: 106, startPoint y: 153, endPoint x: 56, endPoint y: 152, distance: 50.2
click at [56, 152] on div "< div v-if = "app.project.active.id == '' && model.addPermission" @ click = "na…" at bounding box center [219, 283] width 364 height 439
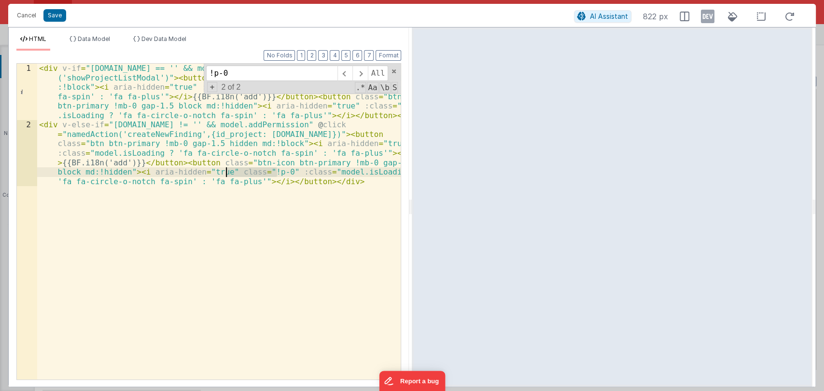
drag, startPoint x: 276, startPoint y: 171, endPoint x: 226, endPoint y: 171, distance: 49.2
click at [226, 171] on div "< div v-if = "app.project.active.id == '' && model.addPermission" @ click = "na…" at bounding box center [219, 283] width 364 height 439
click at [396, 70] on span at bounding box center [394, 71] width 7 height 7
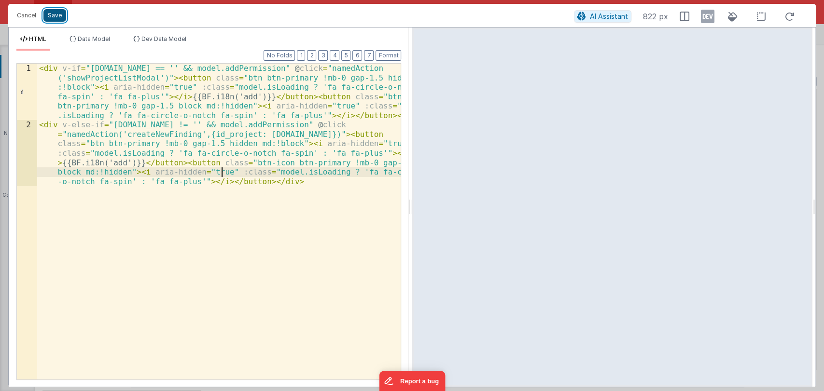
click at [54, 12] on button "Save" at bounding box center [54, 15] width 23 height 13
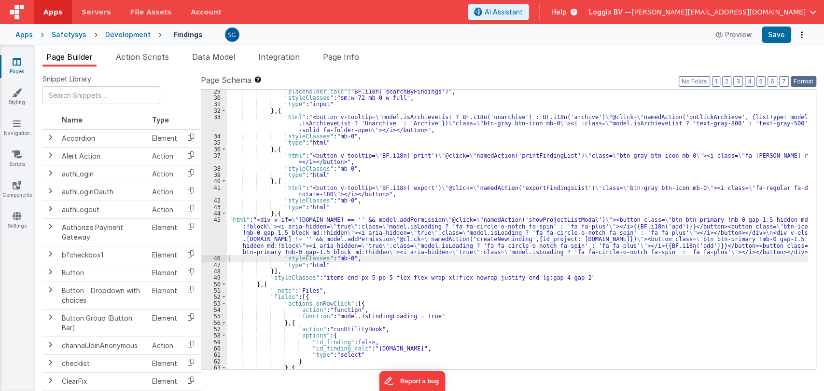
click at [805, 80] on button "Format" at bounding box center [804, 81] width 26 height 11
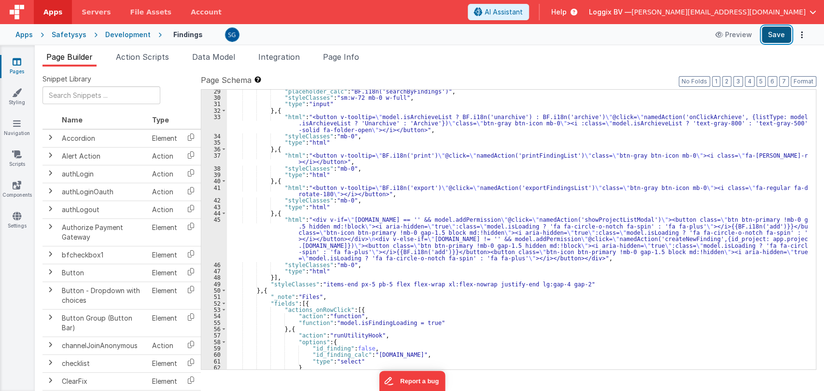
click at [777, 38] on button "Save" at bounding box center [776, 35] width 29 height 16
click at [15, 89] on icon at bounding box center [17, 93] width 10 height 10
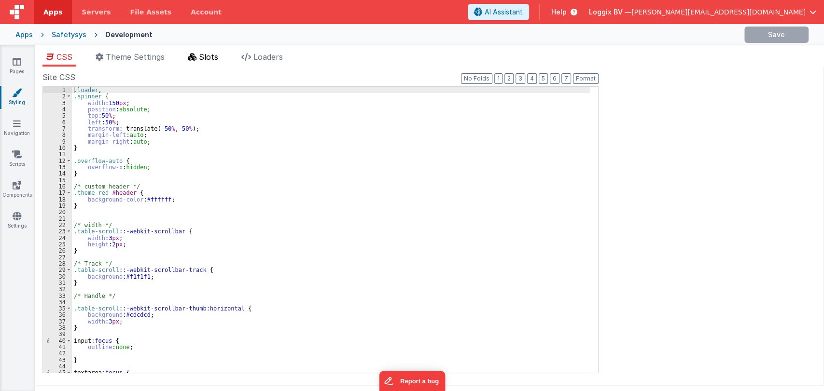
click at [212, 57] on span "Slots" at bounding box center [208, 57] width 19 height 10
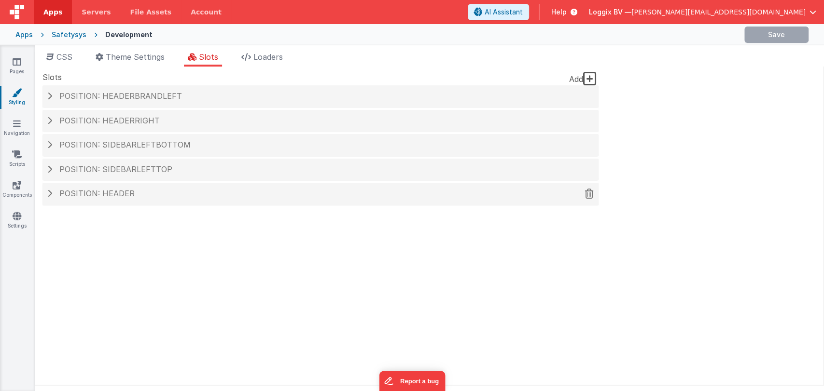
click at [93, 192] on span "Position: header" at bounding box center [96, 194] width 75 height 10
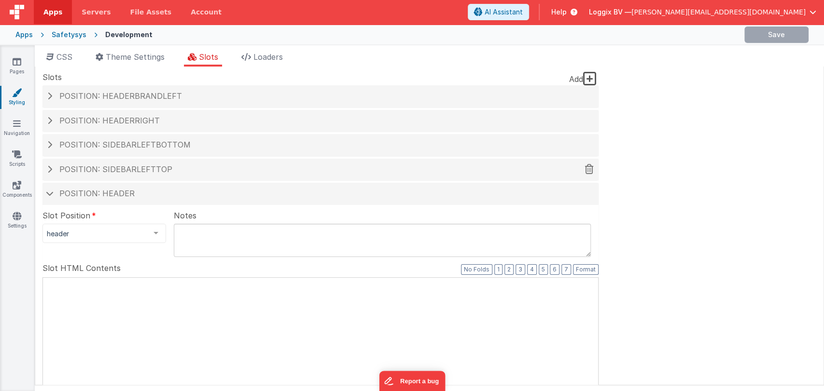
click at [97, 190] on div "Position: header" at bounding box center [320, 194] width 556 height 22
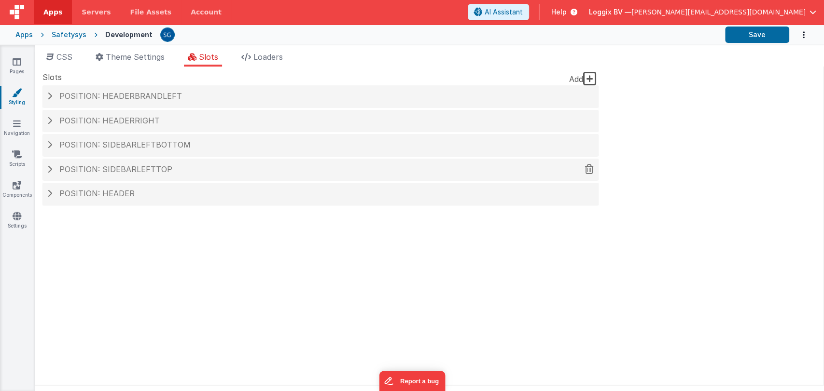
click at [104, 173] on span "Position: sidebarLeftTop" at bounding box center [115, 170] width 113 height 10
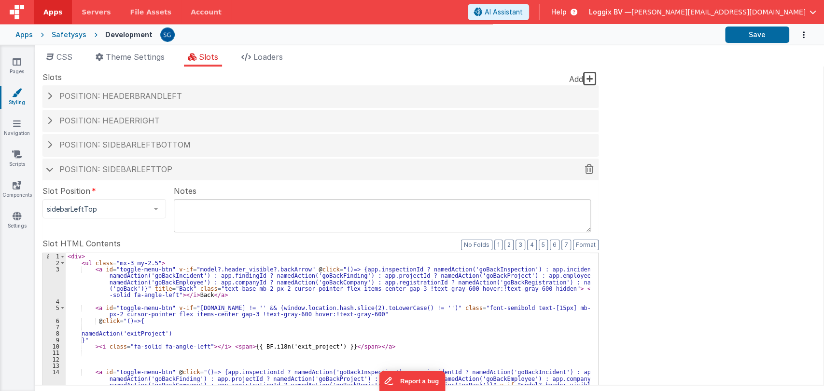
click at [65, 171] on span "Position: sidebarLeftTop" at bounding box center [115, 170] width 113 height 10
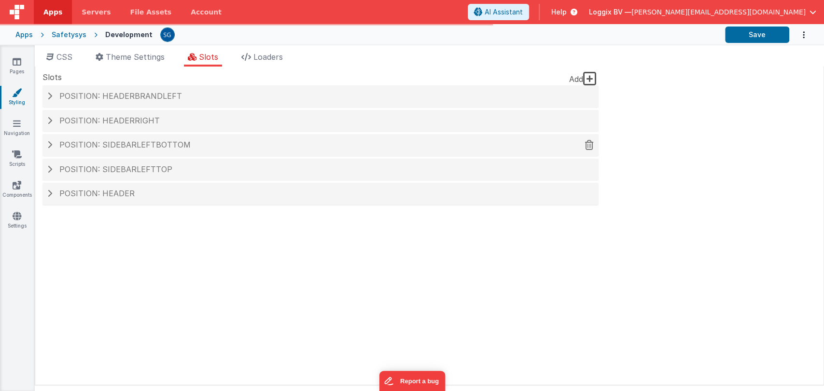
click at [112, 145] on span "Position: sidebarLeftBottom" at bounding box center [124, 145] width 131 height 10
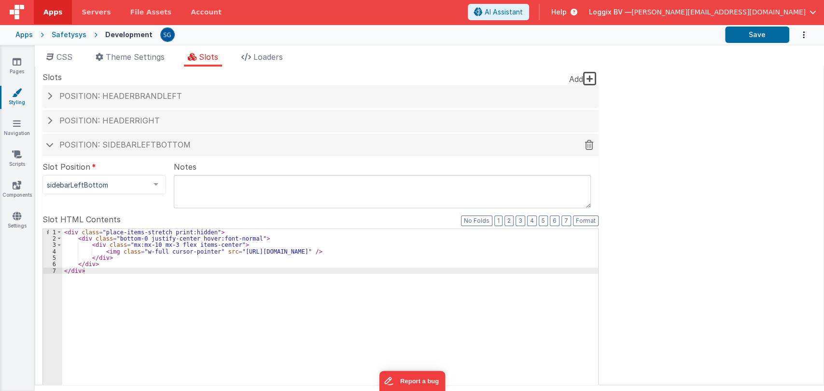
click at [98, 136] on div "Position: sidebarLeftBottom" at bounding box center [320, 145] width 556 height 22
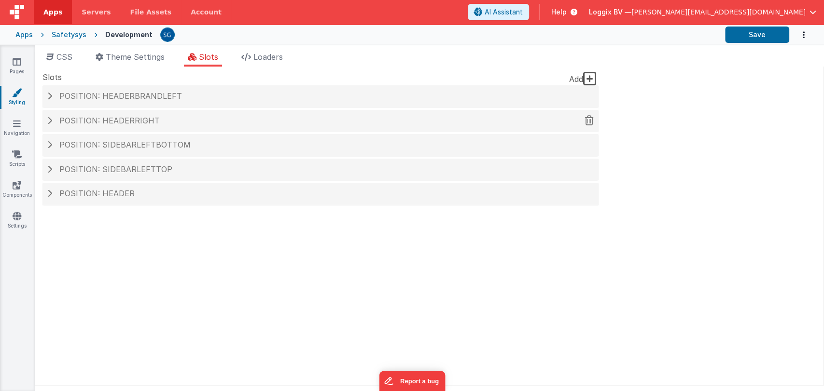
click at [101, 122] on span "Position: headerRight" at bounding box center [109, 121] width 100 height 10
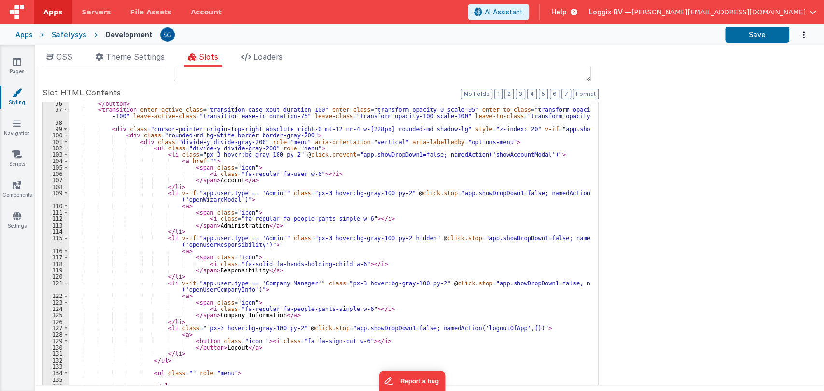
scroll to position [729, 0]
click at [214, 181] on div "</ button > < transition enter-active-class = "transition ease-xout duration-10…" at bounding box center [329, 263] width 521 height 326
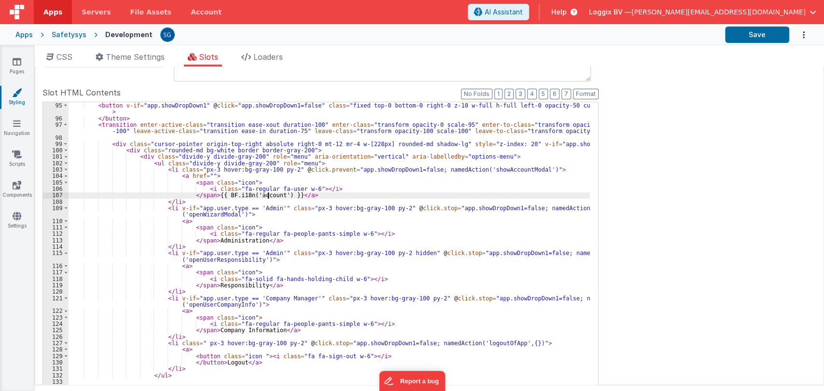
scroll to position [715, 0]
click at [236, 240] on div "< button v-if = "app.showDropDown1" @ click = "app.showDropDown1=false" class =…" at bounding box center [329, 267] width 521 height 332
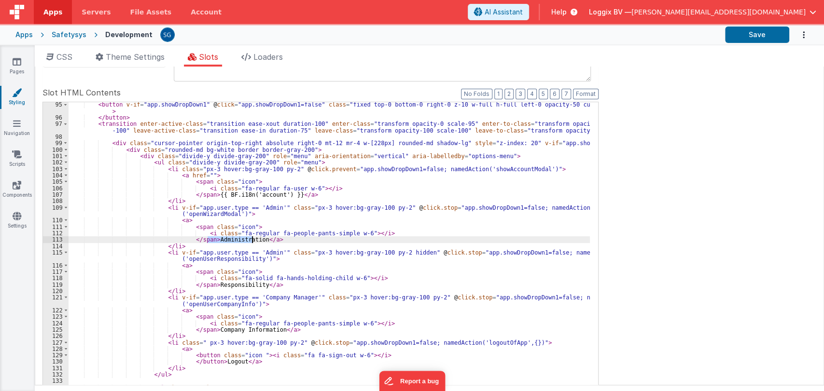
click at [236, 240] on div "< button v-if = "app.showDropDown1" @ click = "app.showDropDown1=false" class =…" at bounding box center [329, 267] width 521 height 332
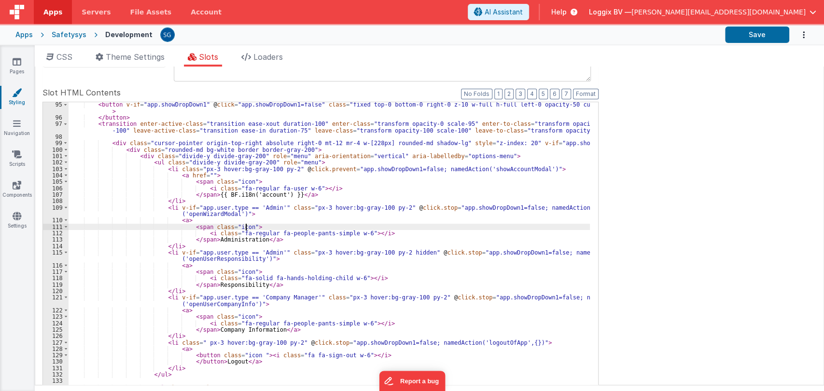
click at [255, 225] on div "< button v-if = "app.showDropDown1" @ click = "app.showDropDown1=false" class =…" at bounding box center [329, 267] width 521 height 332
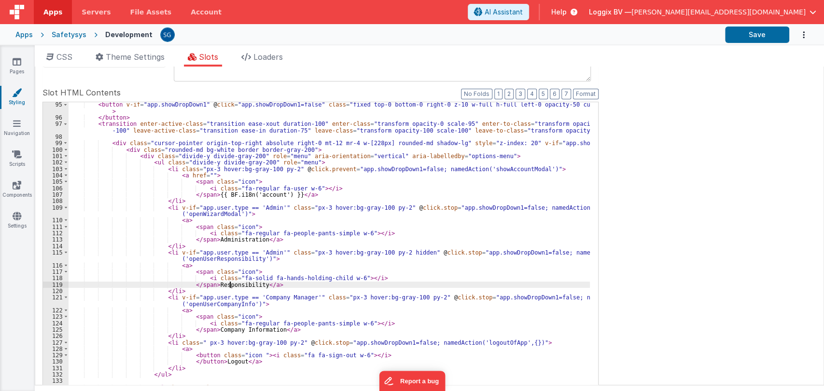
click at [230, 285] on div "< button v-if = "app.showDropDown1" @ click = "app.showDropDown1=false" class =…" at bounding box center [329, 267] width 521 height 332
click at [239, 285] on div "< button v-if = "app.showDropDown1" @ click = "app.showDropDown1=false" class =…" at bounding box center [329, 267] width 521 height 332
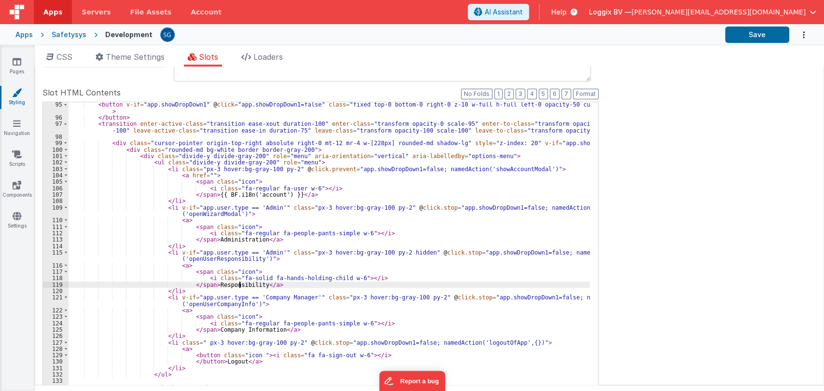
click at [239, 285] on div "< button v-if = "app.showDropDown1" @ click = "app.showDropDown1=false" class =…" at bounding box center [329, 267] width 521 height 332
click at [239, 285] on div "< button v-if = "app.showDropDown1" @ click = "app.showDropDown1=false" class =…" at bounding box center [329, 258] width 521 height 313
click at [239, 285] on div "< button v-if = "app.showDropDown1" @ click = "app.showDropDown1=false" class =…" at bounding box center [329, 267] width 521 height 332
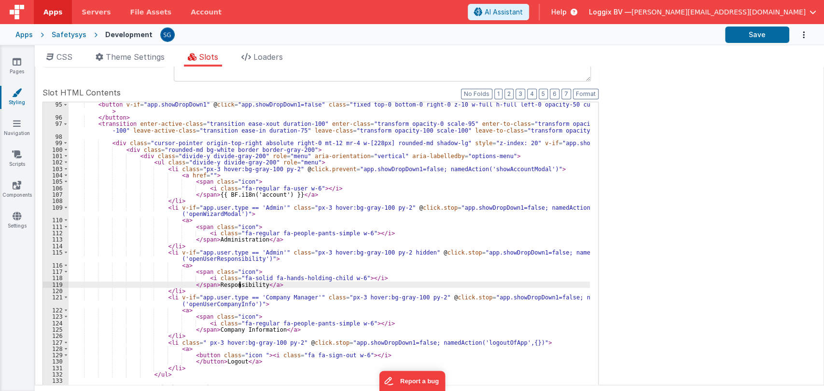
click at [239, 285] on div "< button v-if = "app.showDropDown1" @ click = "app.showDropDown1=false" class =…" at bounding box center [329, 267] width 521 height 332
click at [239, 285] on div "< button v-if = "app.showDropDown1" @ click = "app.showDropDown1=false" class =…" at bounding box center [329, 258] width 521 height 313
click at [239, 285] on div "< button v-if = "app.showDropDown1" @ click = "app.showDropDown1=false" class =…" at bounding box center [329, 267] width 521 height 332
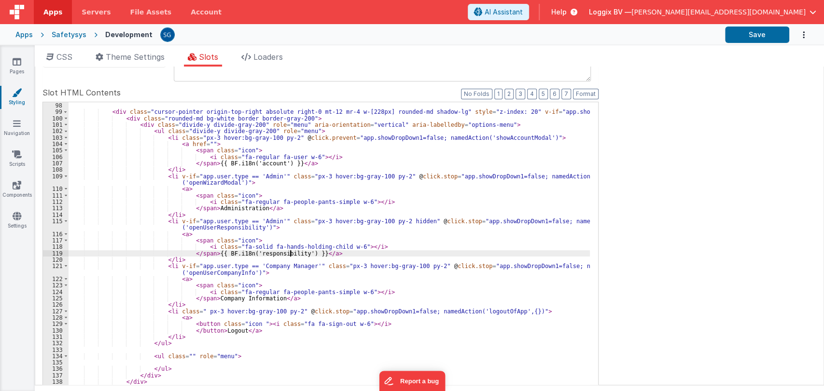
scroll to position [747, 0]
drag, startPoint x: 207, startPoint y: 162, endPoint x: 282, endPoint y: 165, distance: 74.9
click at [282, 165] on div "< div class = "cursor-pointer origin-top-right absolute right-0 mt-12 mr-4 w-[2…" at bounding box center [329, 265] width 521 height 326
click at [282, 165] on div "< div class = "cursor-pointer origin-top-right absolute right-0 mt-12 mr-4 w-[2…" at bounding box center [329, 258] width 521 height 313
drag, startPoint x: 282, startPoint y: 161, endPoint x: 209, endPoint y: 163, distance: 73.9
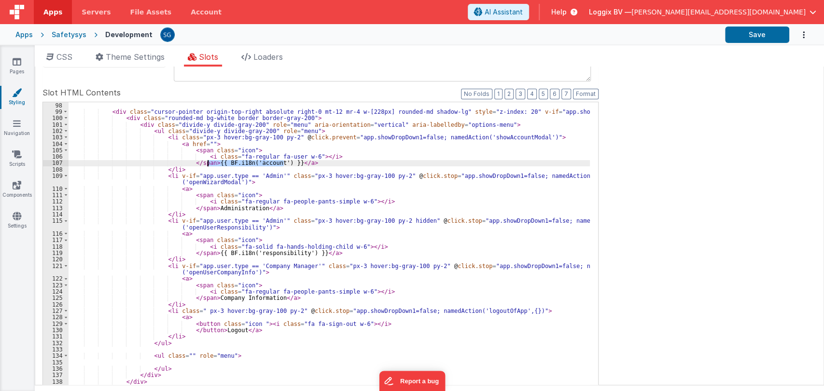
click at [209, 163] on div "< div class = "cursor-pointer origin-top-right absolute right-0 mt-12 mr-4 w-[2…" at bounding box center [329, 265] width 521 height 326
click at [219, 299] on div "< div class = "cursor-pointer origin-top-right absolute right-0 mt-12 mr-4 w-[2…" at bounding box center [329, 265] width 521 height 326
paste textarea
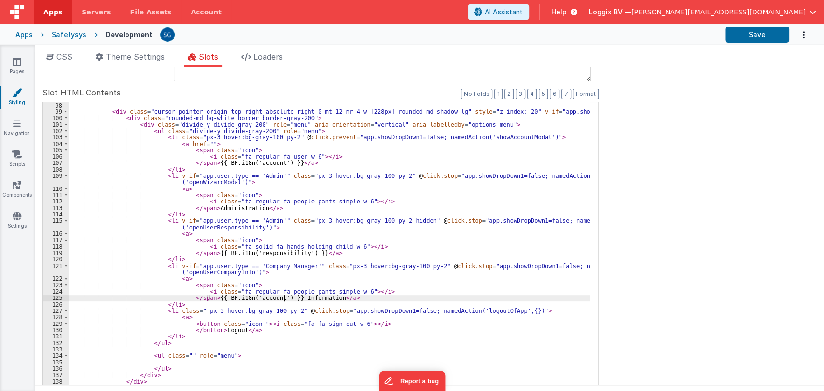
click at [256, 295] on div "< div class = "cursor-pointer origin-top-right absolute right-0 mt-12 mr-4 w-[2…" at bounding box center [329, 265] width 521 height 326
click at [305, 300] on div "< div class = "cursor-pointer origin-top-right absolute right-0 mt-12 mr-4 w-[2…" at bounding box center [329, 265] width 521 height 326
paste textarea
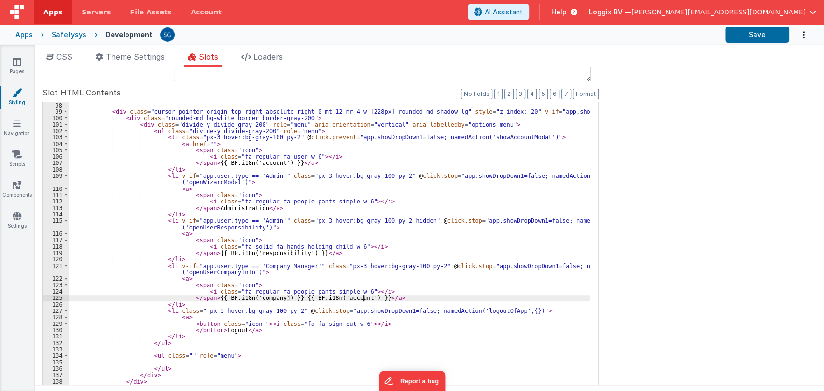
click at [335, 298] on div "< div class = "cursor-pointer origin-top-right absolute right-0 mt-12 mr-4 w-[2…" at bounding box center [329, 265] width 521 height 326
click at [340, 298] on div "< div class = "cursor-pointer origin-top-right absolute right-0 mt-12 mr-4 w-[2…" at bounding box center [329, 265] width 521 height 326
click at [252, 297] on div "< div class = "cursor-pointer origin-top-right absolute right-0 mt-12 mr-4 w-[2…" at bounding box center [329, 265] width 521 height 326
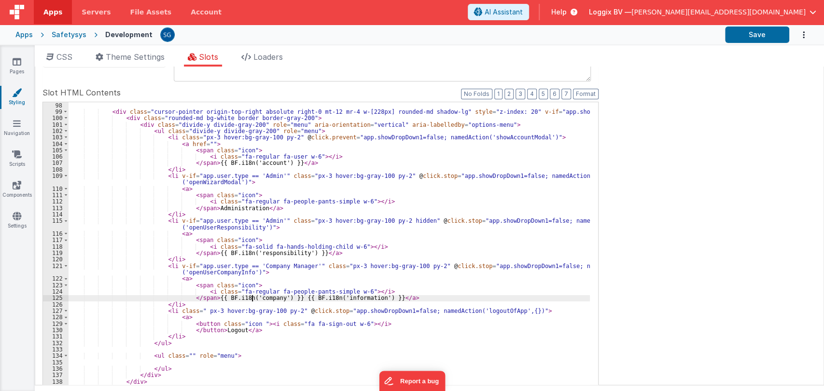
click at [252, 297] on div "< div class = "cursor-pointer origin-top-right absolute right-0 mt-12 mr-4 w-[2…" at bounding box center [329, 265] width 521 height 326
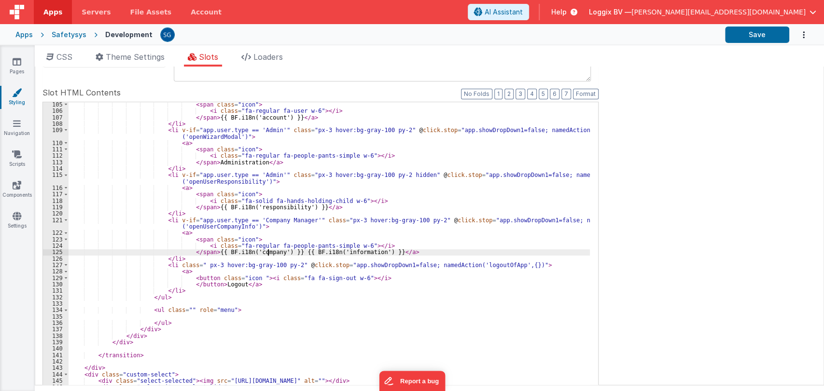
scroll to position [793, 0]
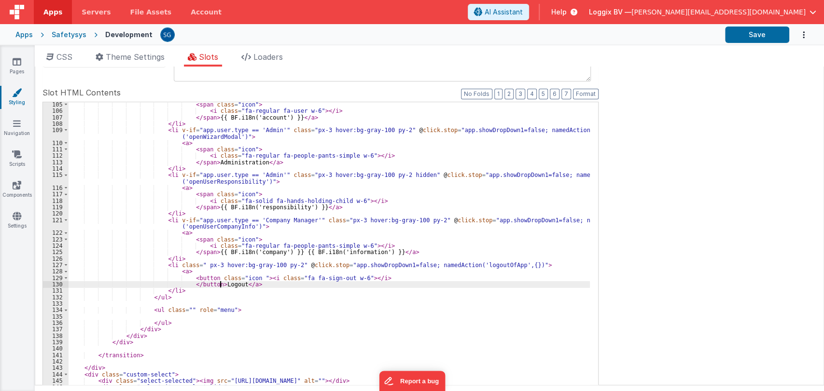
click at [220, 283] on div "< span class = "icon" > < i class = "fa-regular fa-user w-6" > </ i > </ span >…" at bounding box center [329, 267] width 521 height 332
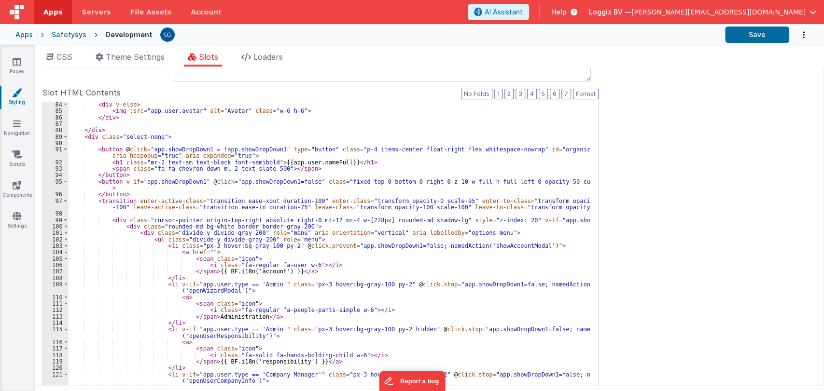
scroll to position [638, 0]
click at [227, 318] on div "< div v-else > < img :src = "app.user.avatar" alt = "Avatar" class = "w-6 h-6" …" at bounding box center [329, 264] width 521 height 326
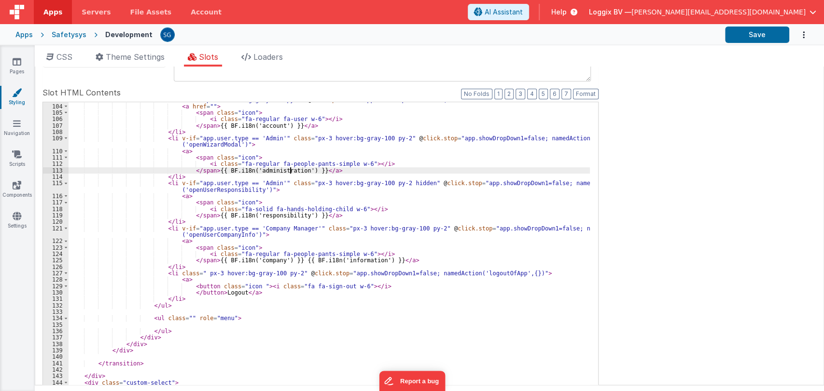
scroll to position [784, 0]
click at [220, 293] on div "< li class = "px-3 hover:bg-gray-100 py-2" @ click.prevent = "app.showDropDown1…" at bounding box center [329, 260] width 521 height 326
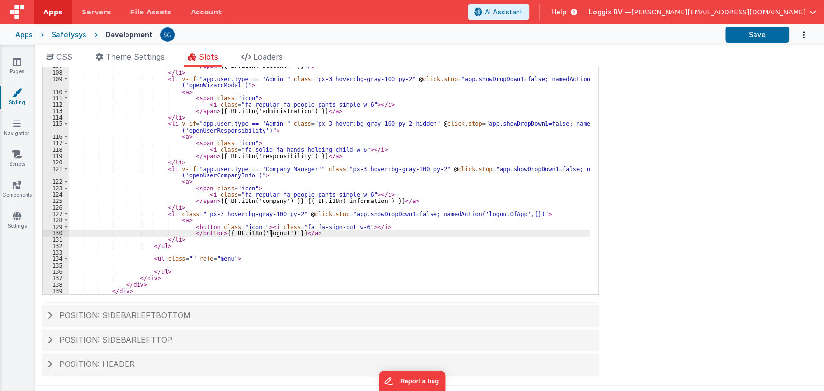
scroll to position [723, 0]
click at [747, 38] on button "Save" at bounding box center [757, 35] width 64 height 16
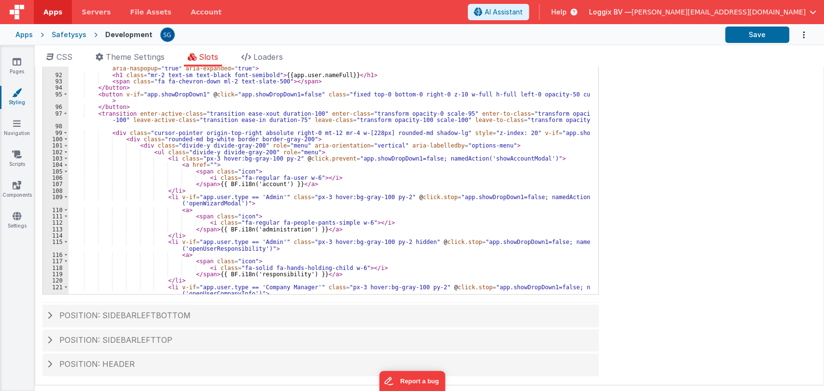
scroll to position [605, 0]
click at [12, 67] on link "Pages" at bounding box center [17, 66] width 35 height 19
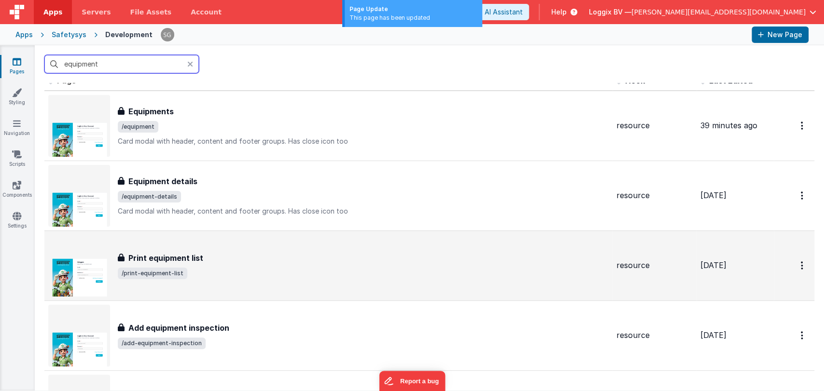
scroll to position [12, 0]
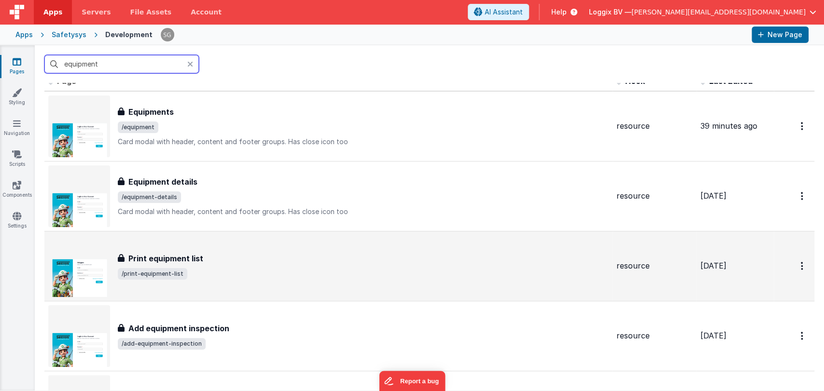
type input "equipment"
click at [219, 278] on span "/print-equipment-list" at bounding box center [363, 274] width 491 height 12
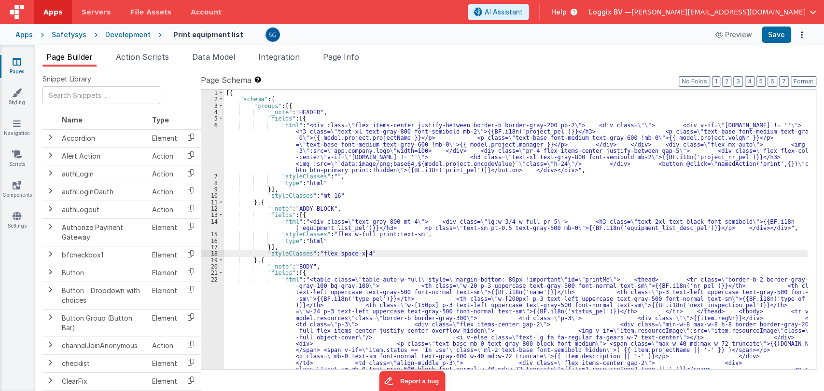
click at [423, 256] on div "[{ "schema" : { "groups" : [{ "_note" : "HEADER" , "fields" : [{ "html" : "<div…" at bounding box center [516, 317] width 584 height 454
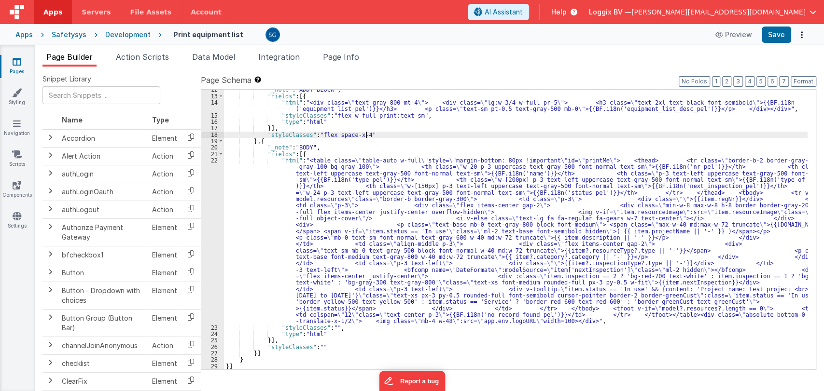
scroll to position [119, 0]
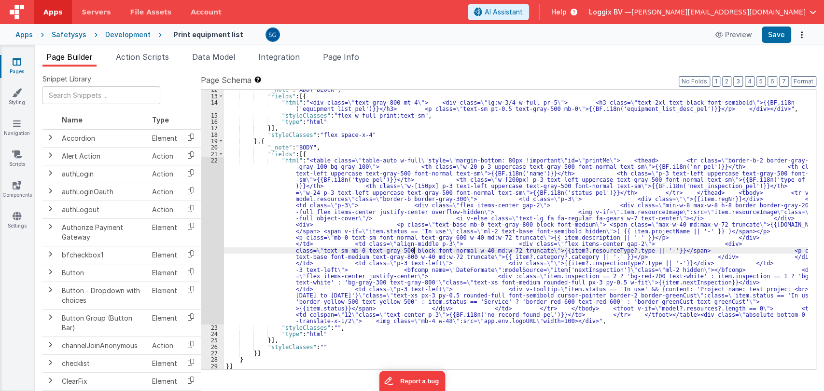
click at [415, 253] on div ""_note" : "ADDY BLOCK" , "fields" : [{ "html" : "<div class= \" text-gray-800 m…" at bounding box center [516, 232] width 584 height 293
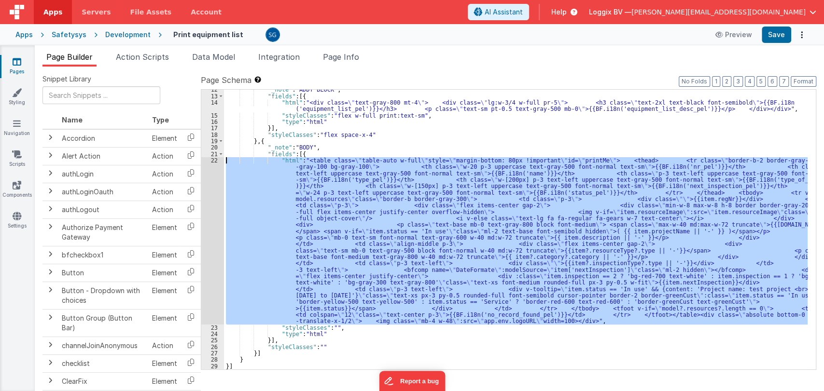
click at [213, 158] on div "22" at bounding box center [212, 240] width 23 height 167
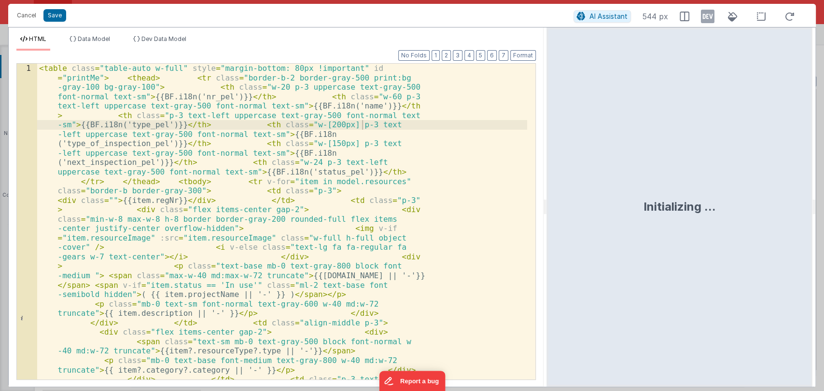
drag, startPoint x: 409, startPoint y: 210, endPoint x: 547, endPoint y: 227, distance: 139.1
click at [547, 227] on html "Cancel Save AI Assistant 544 px HTML Data Model Dev Data Model Format 7 6 5 4 3…" at bounding box center [412, 195] width 824 height 391
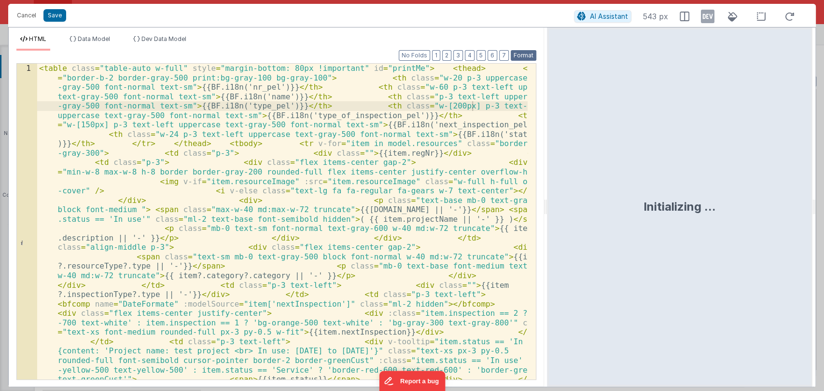
click at [521, 54] on button "Format" at bounding box center [524, 55] width 26 height 11
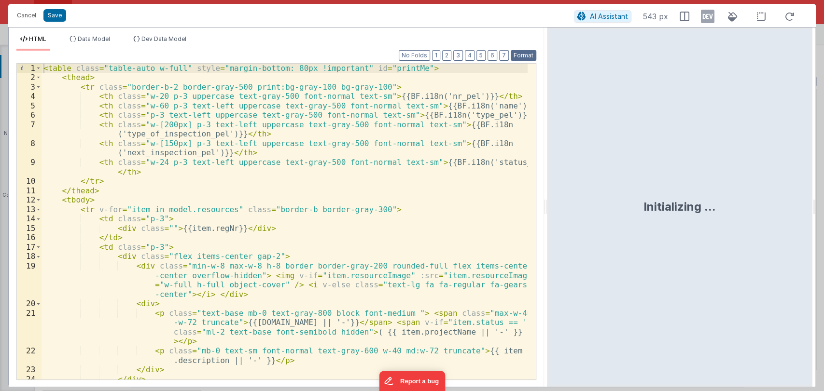
scroll to position [0, 0]
click at [36, 209] on span at bounding box center [38, 210] width 5 height 10
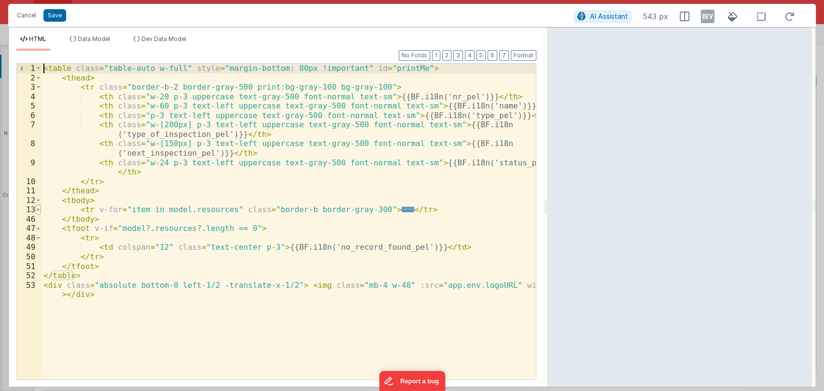
click at [36, 209] on span at bounding box center [38, 210] width 5 height 10
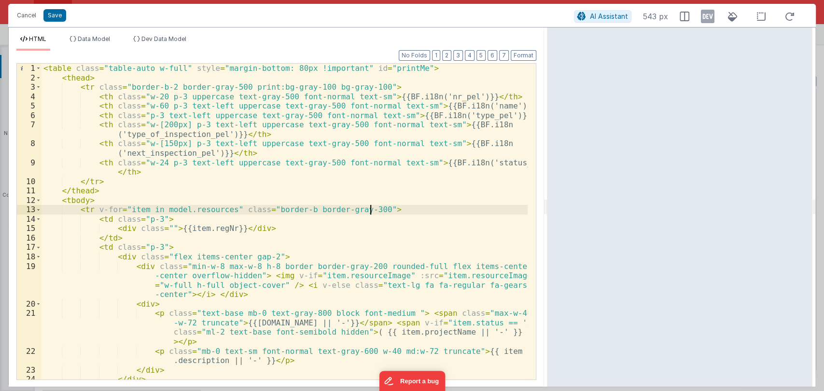
click at [382, 209] on div "< table class = "table-auto w-full" style = "margin-bottom: 80px !important" id…" at bounding box center [285, 231] width 486 height 335
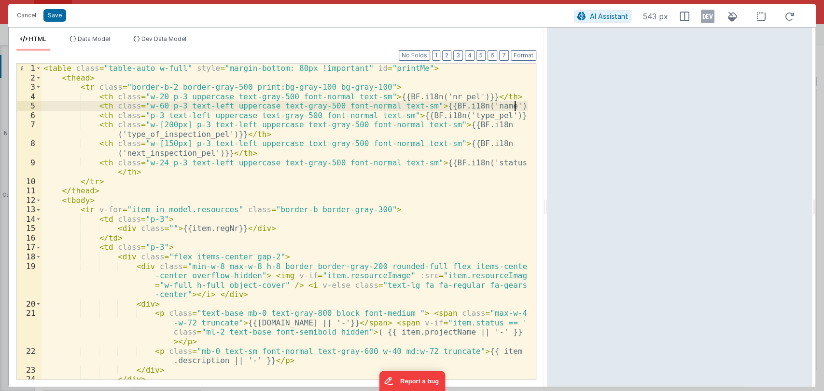
click at [517, 107] on div "< table class = "table-auto w-full" style = "margin-bottom: 80px !important" id…" at bounding box center [285, 231] width 486 height 335
click at [511, 114] on div "< table class = "table-auto w-full" style = "margin-bottom: 80px !important" id…" at bounding box center [285, 231] width 486 height 335
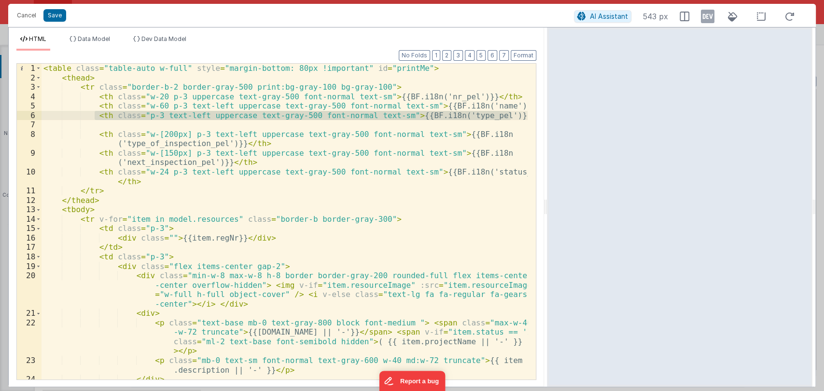
drag, startPoint x: 93, startPoint y: 115, endPoint x: 513, endPoint y: 115, distance: 420.4
click at [513, 115] on div "< table class = "table-auto w-full" style = "margin-bottom: 80px !important" id…" at bounding box center [285, 231] width 486 height 335
click at [377, 124] on div "< table class = "table-auto w-full" style = "margin-bottom: 80px !important" id…" at bounding box center [285, 231] width 486 height 335
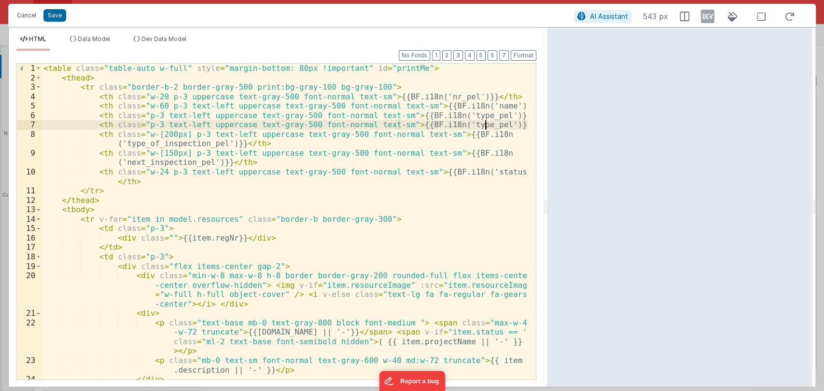
click at [487, 126] on div "< table class = "table-auto w-full" style = "margin-bottom: 80px !important" id…" at bounding box center [285, 231] width 486 height 335
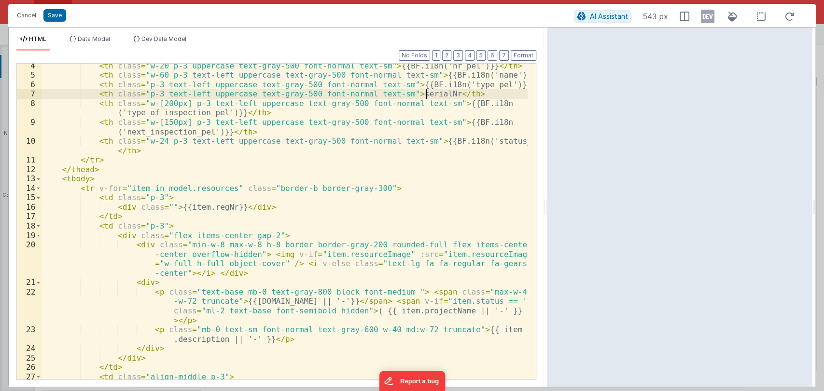
scroll to position [31, 0]
click at [39, 198] on span at bounding box center [38, 198] width 5 height 10
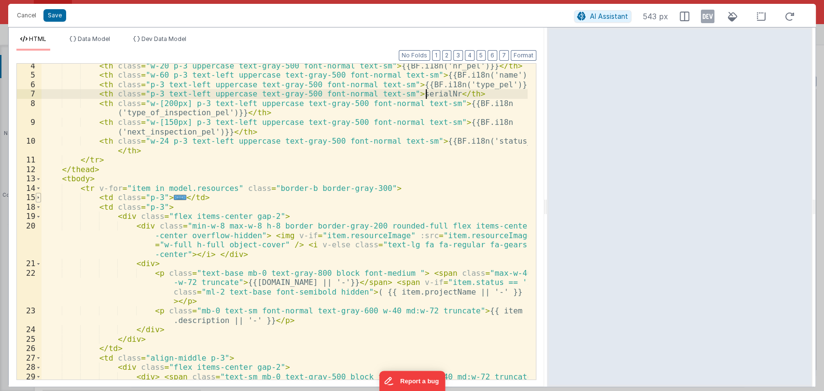
click at [39, 198] on span at bounding box center [38, 198] width 5 height 10
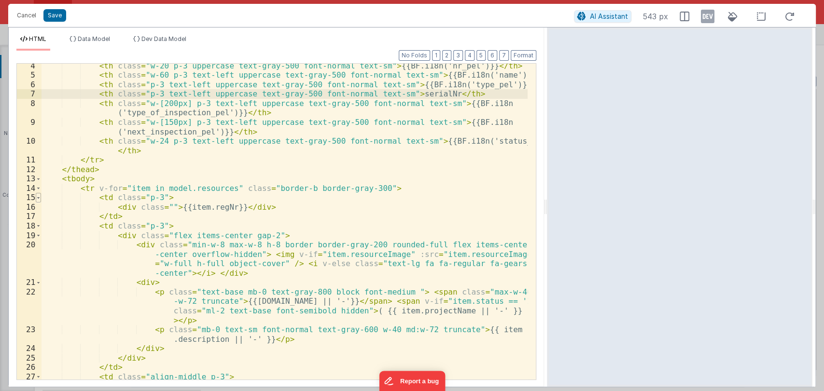
click at [39, 198] on span at bounding box center [38, 198] width 5 height 10
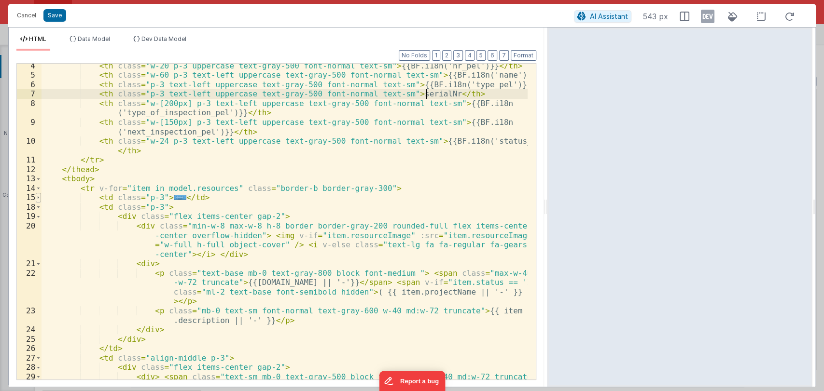
click at [37, 198] on span at bounding box center [38, 198] width 5 height 10
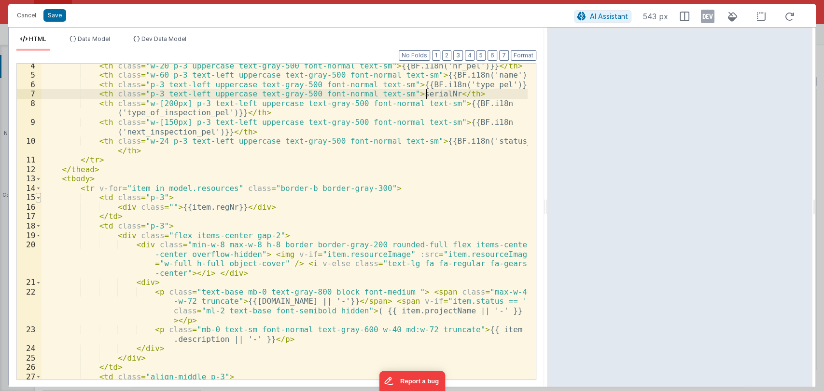
click at [37, 198] on span at bounding box center [38, 198] width 5 height 10
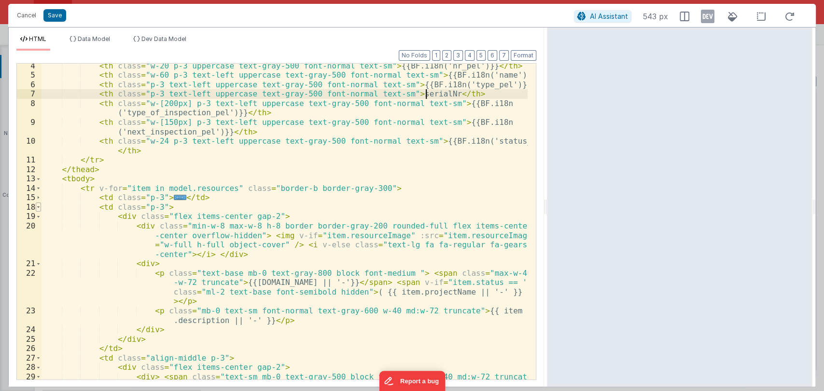
click at [36, 206] on span at bounding box center [38, 208] width 5 height 10
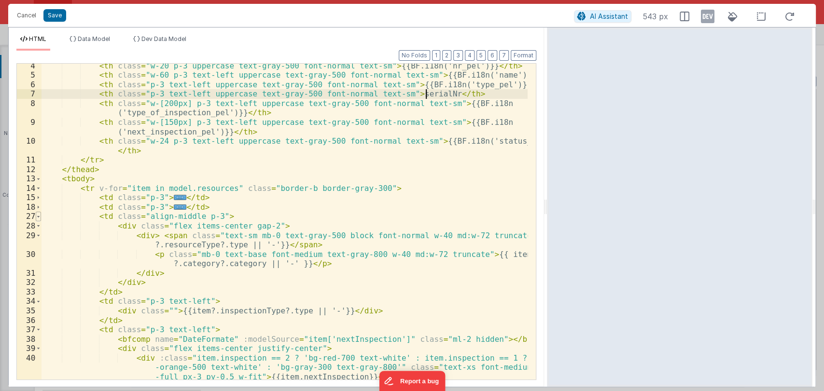
click at [37, 216] on span at bounding box center [38, 217] width 5 height 10
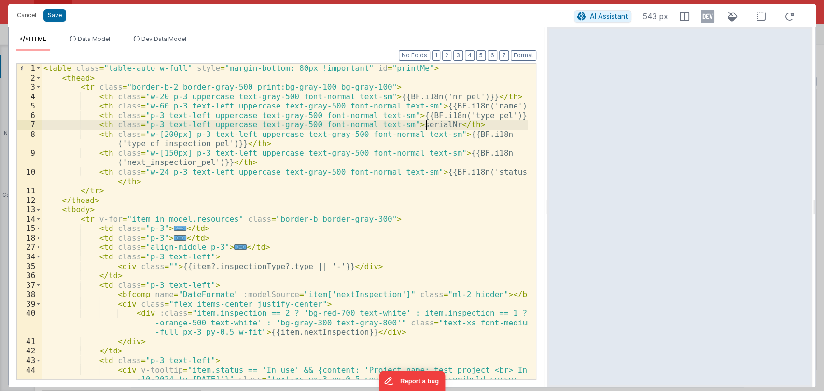
scroll to position [0, 0]
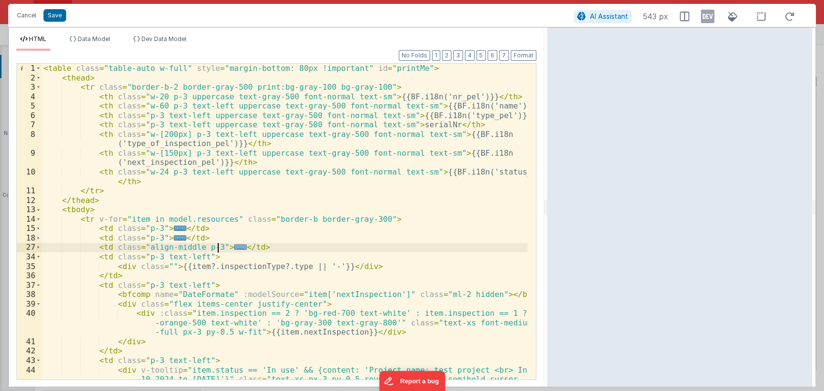
click at [234, 247] on span "..." at bounding box center [240, 247] width 13 height 5
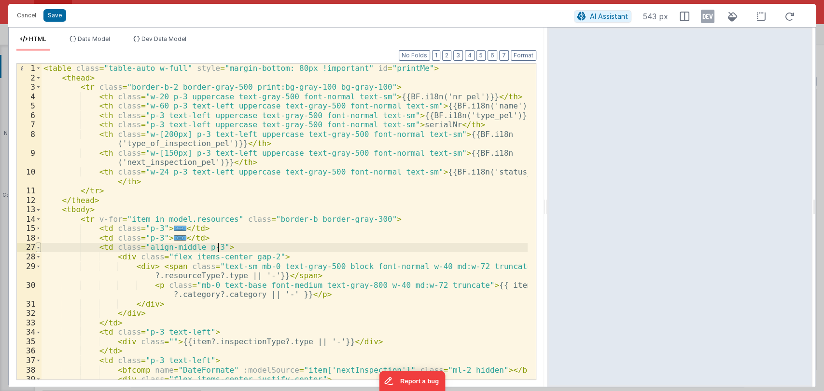
click at [36, 248] on span at bounding box center [38, 248] width 5 height 10
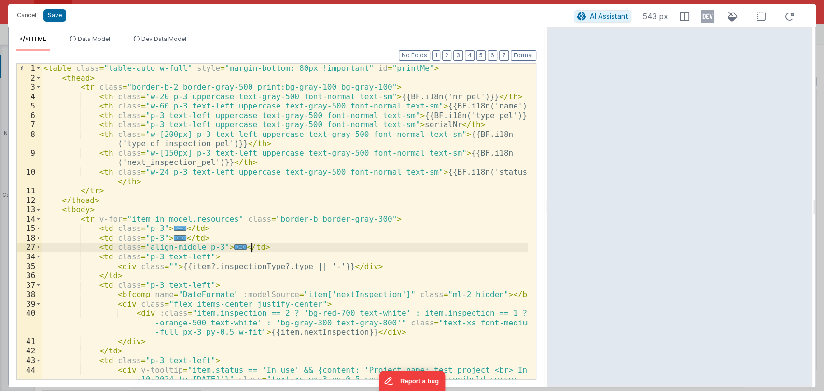
click at [272, 245] on div "< table class = "table-auto w-full" style = "margin-bottom: 80px !important" id…" at bounding box center [285, 250] width 486 height 373
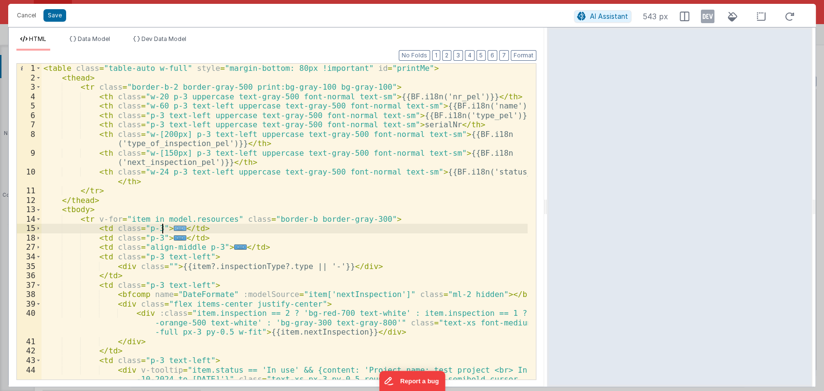
click at [174, 228] on span "..." at bounding box center [180, 228] width 13 height 5
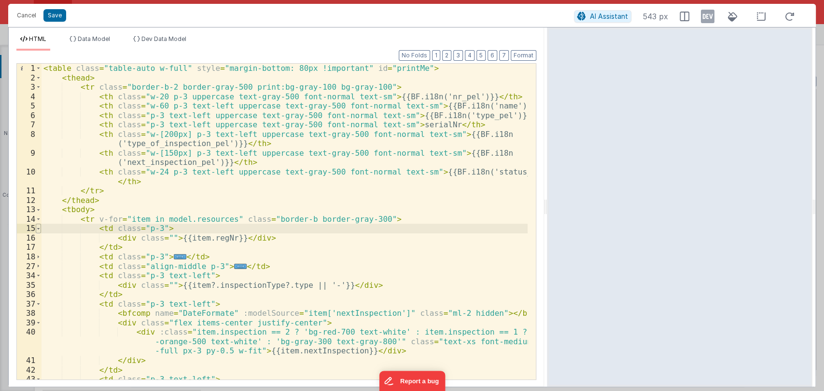
click at [37, 229] on span at bounding box center [38, 229] width 5 height 10
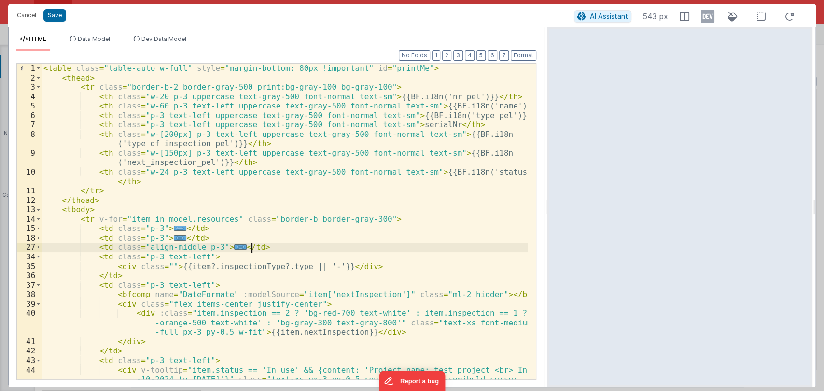
click at [270, 249] on div "< table class = "table-auto w-full" style = "margin-bottom: 80px !important" id…" at bounding box center [285, 250] width 486 height 373
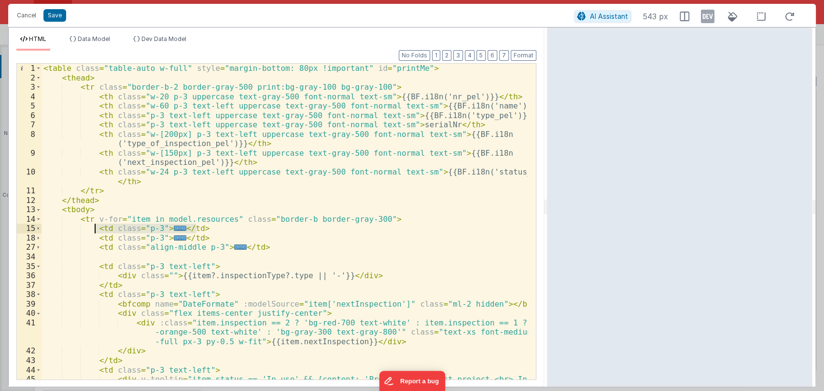
drag, startPoint x: 202, startPoint y: 227, endPoint x: 93, endPoint y: 228, distance: 108.6
click at [93, 228] on div "< table class = "table-auto w-full" style = "margin-bottom: 80px !important" id…" at bounding box center [285, 250] width 486 height 373
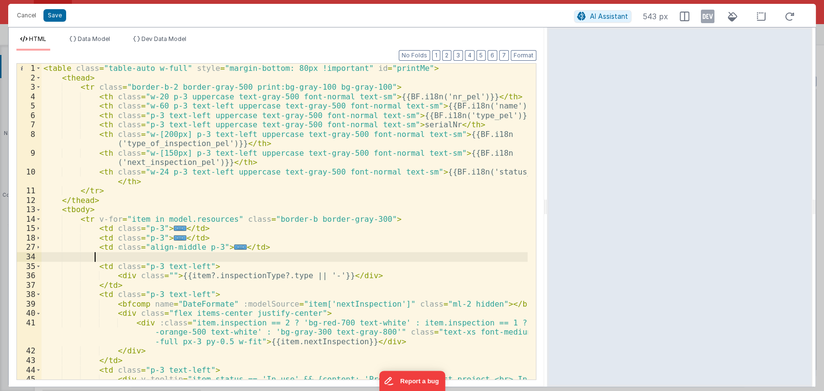
click at [127, 255] on div "< table class = "table-auto w-full" style = "margin-bottom: 80px !important" id…" at bounding box center [285, 250] width 486 height 373
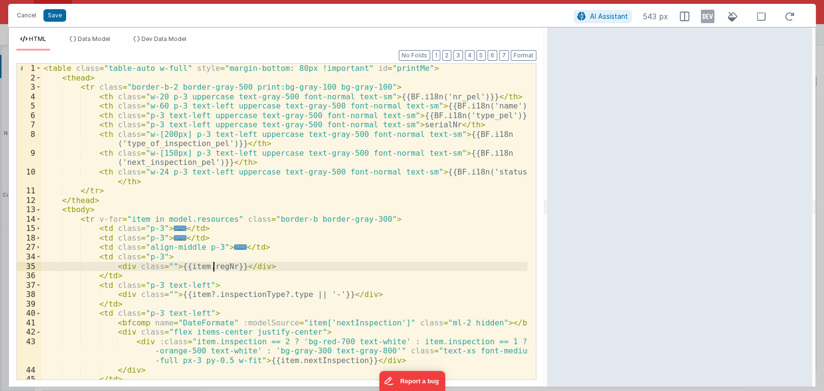
click at [214, 266] on div "< table class = "table-auto w-full" style = "margin-bottom: 80px !important" id…" at bounding box center [285, 231] width 486 height 335
click at [54, 16] on button "Save" at bounding box center [54, 15] width 23 height 13
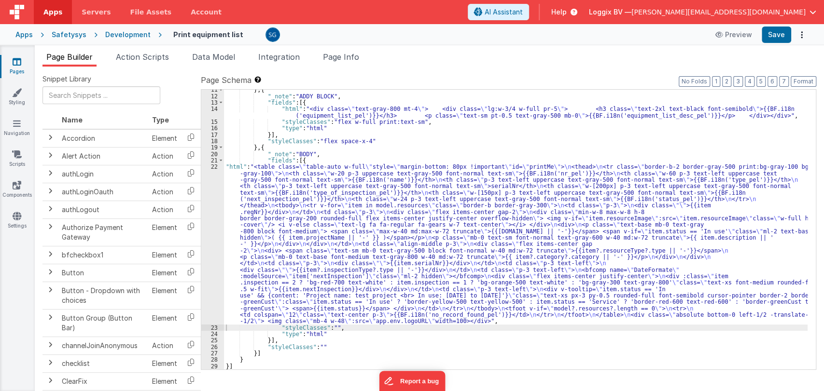
scroll to position [112, 0]
click at [798, 80] on button "Format" at bounding box center [804, 81] width 26 height 11
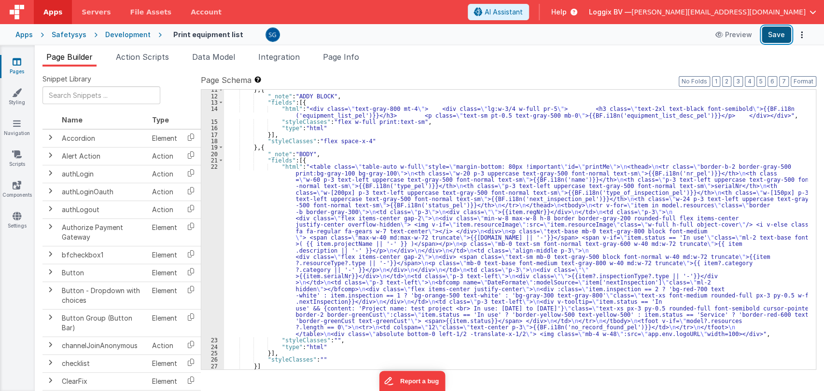
click at [772, 42] on button "Save" at bounding box center [776, 35] width 29 height 16
click at [213, 167] on div "22" at bounding box center [212, 251] width 23 height 174
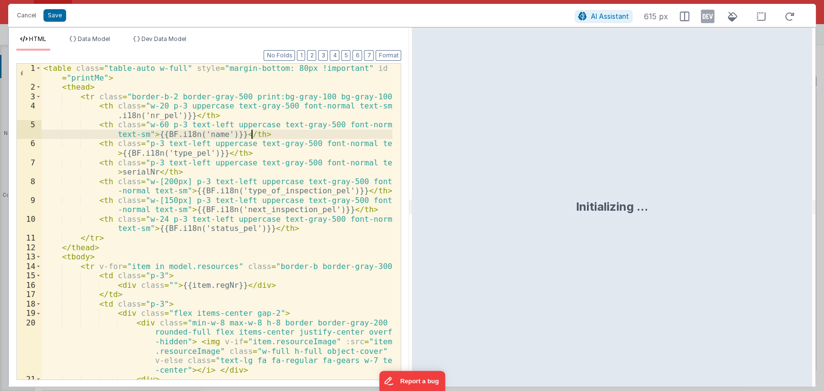
scroll to position [0, 0]
click at [383, 54] on button "Format" at bounding box center [389, 55] width 26 height 11
click at [278, 209] on div "< table class = "table-auto w-full" style = "margin-bottom: 80px !important" id…" at bounding box center [217, 255] width 351 height 382
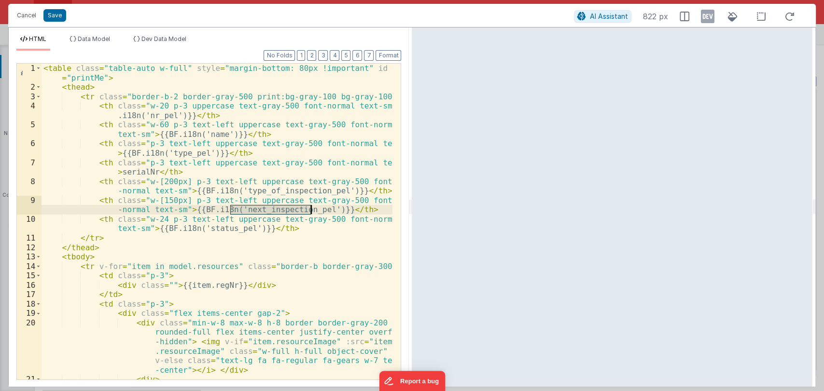
click at [278, 209] on div "< table class = "table-auto w-full" style = "margin-bottom: 80px !important" id…" at bounding box center [217, 255] width 351 height 382
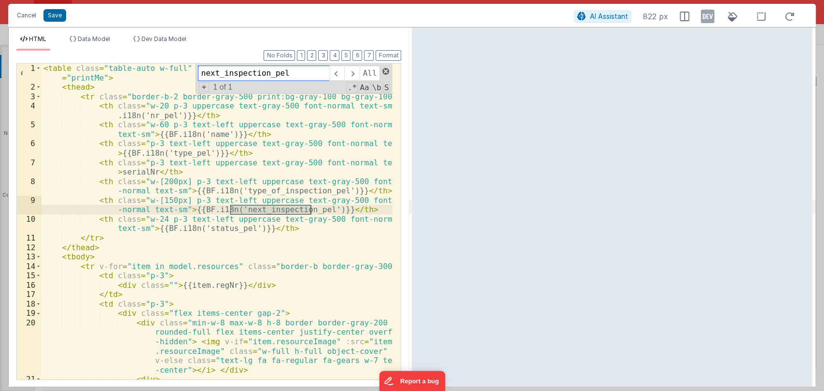
click at [386, 70] on span at bounding box center [385, 71] width 7 height 7
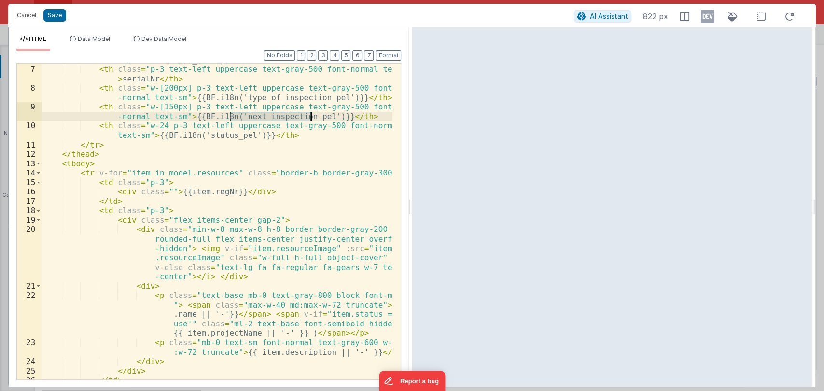
scroll to position [93, 0]
click at [36, 183] on span at bounding box center [38, 183] width 5 height 10
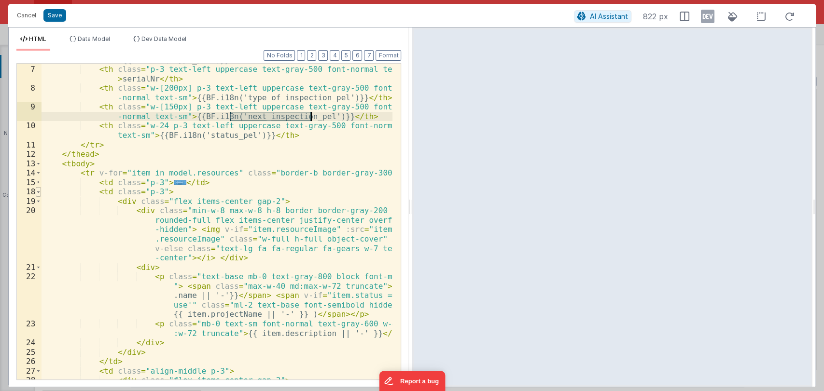
click at [39, 192] on span at bounding box center [38, 192] width 5 height 10
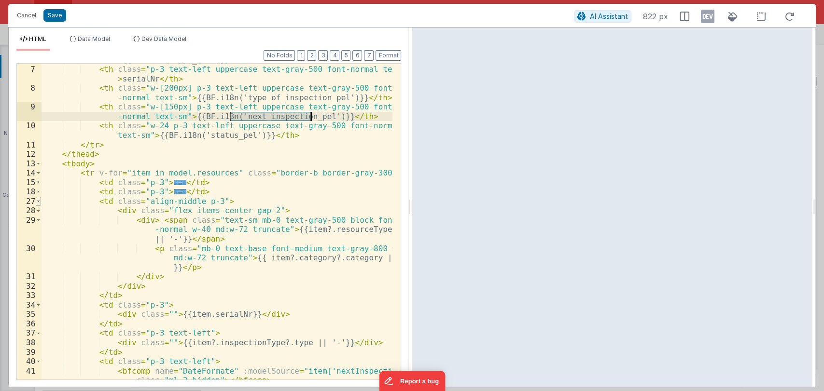
click at [38, 200] on span at bounding box center [38, 202] width 5 height 10
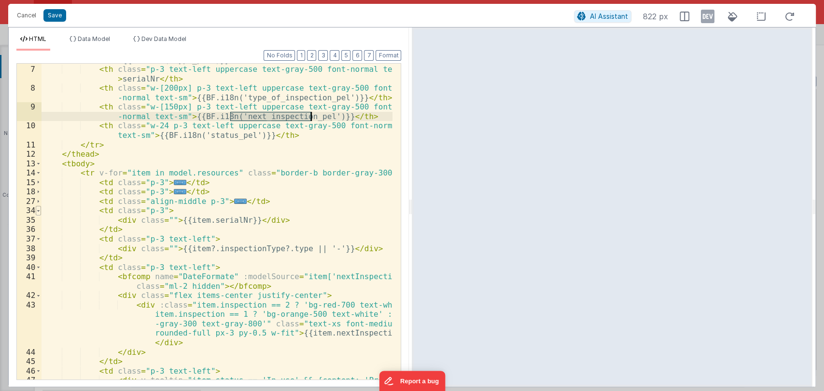
click at [37, 208] on span at bounding box center [38, 211] width 5 height 10
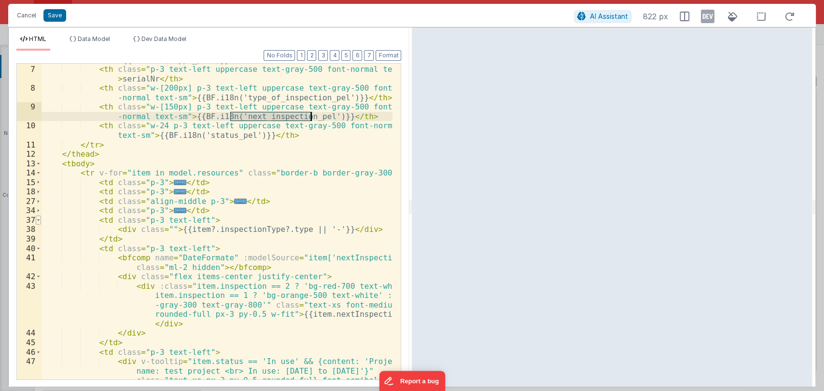
click at [37, 220] on span at bounding box center [38, 221] width 5 height 10
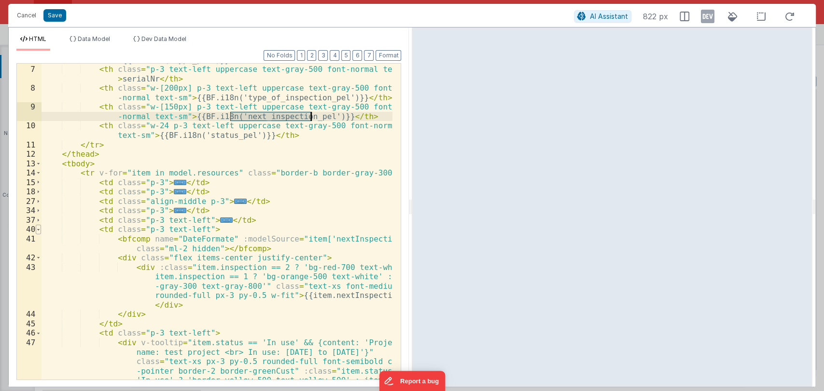
click at [36, 229] on span at bounding box center [38, 230] width 5 height 10
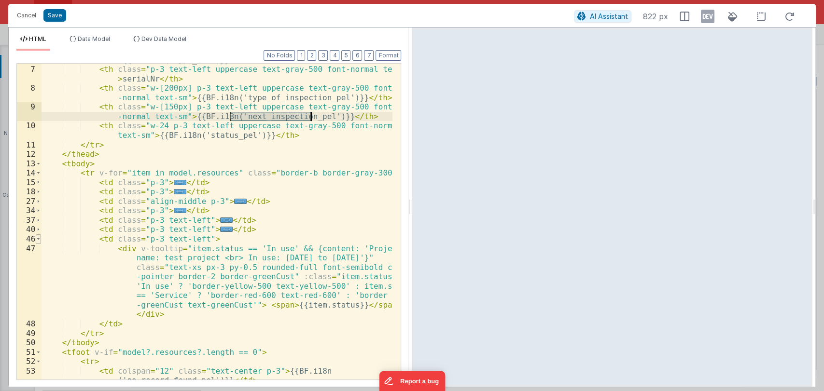
click at [38, 240] on span at bounding box center [38, 240] width 5 height 10
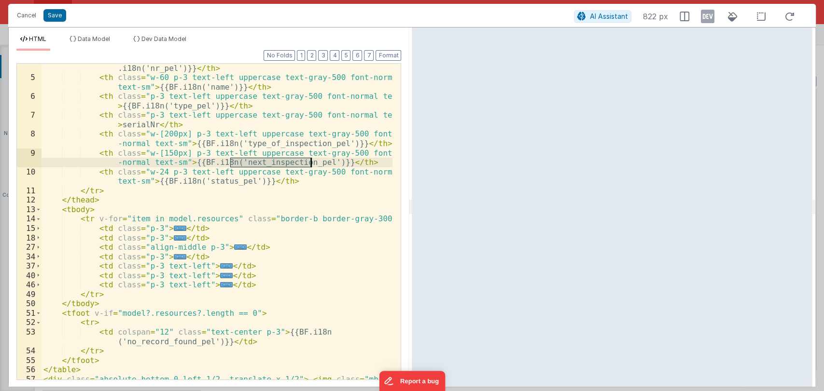
scroll to position [48, 0]
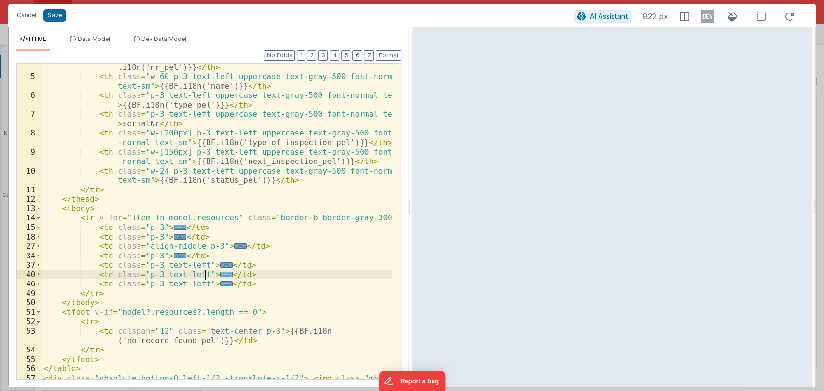
click at [220, 277] on span "..." at bounding box center [226, 274] width 13 height 5
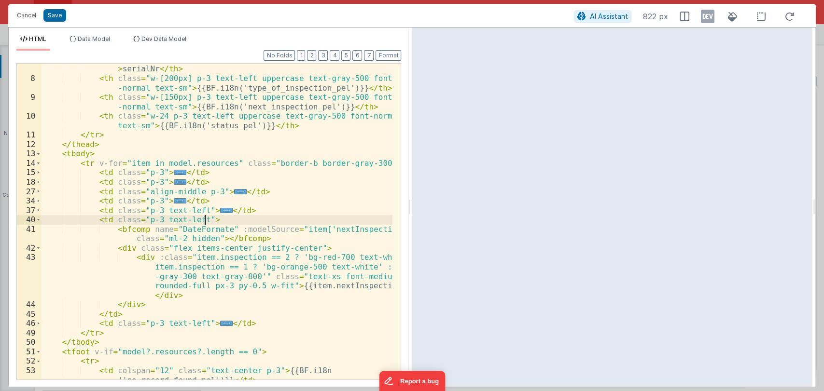
scroll to position [103, 0]
click at [336, 231] on div "< th class = "p-3 text-left uppercase text-gray-500 font-normal text-sm" > seri…" at bounding box center [217, 232] width 351 height 354
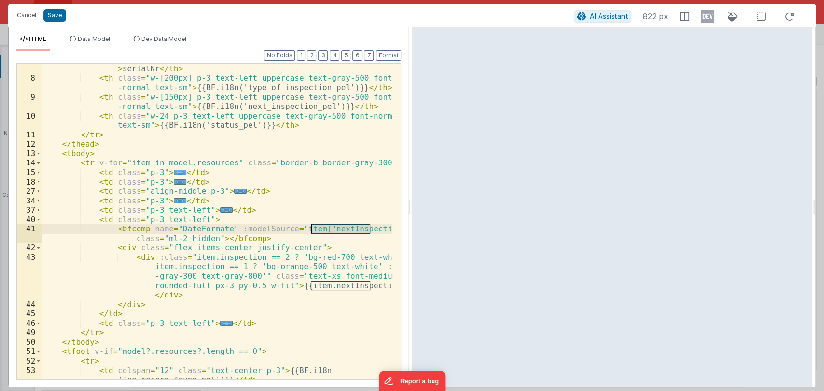
click at [336, 231] on div "< th class = "p-3 text-left uppercase text-gray-500 font-normal text-sm" > seri…" at bounding box center [217, 232] width 351 height 354
click at [39, 220] on span at bounding box center [38, 220] width 5 height 10
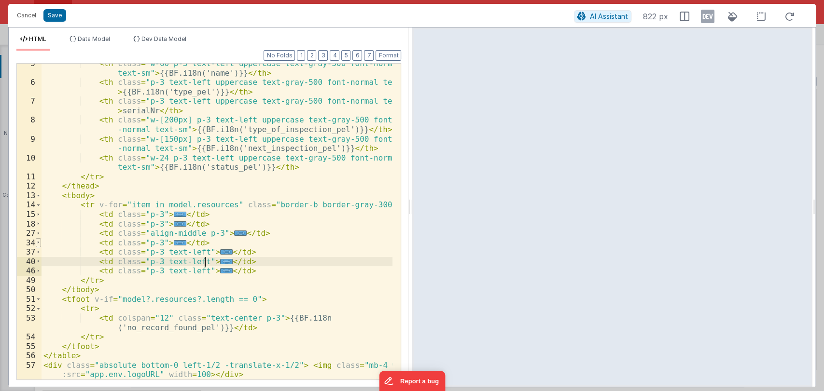
scroll to position [61, 0]
click at [39, 260] on span at bounding box center [38, 262] width 5 height 10
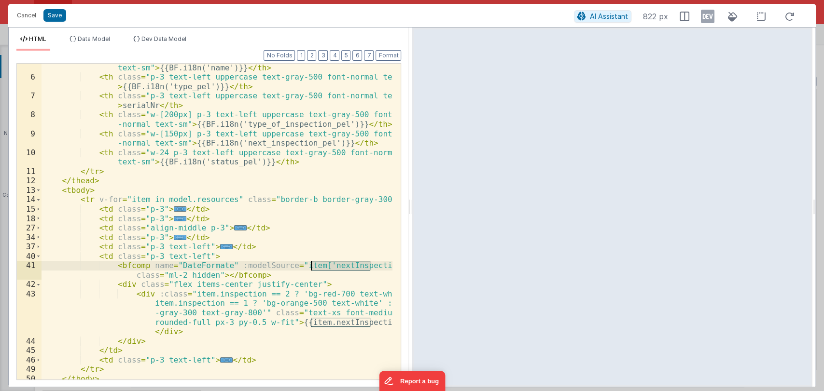
scroll to position [67, 0]
click at [39, 255] on span at bounding box center [38, 256] width 5 height 10
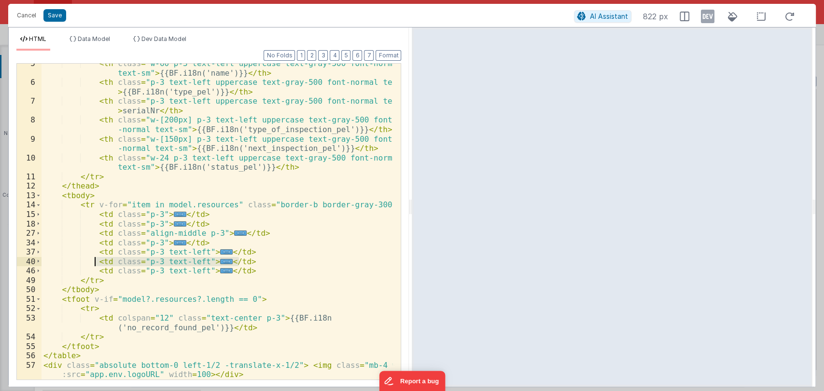
drag, startPoint x: 245, startPoint y: 260, endPoint x: 93, endPoint y: 265, distance: 152.1
click at [93, 265] on div "< th class = "w-60 p-3 text-left uppercase text-gray-500 font-normal text-sm" >…" at bounding box center [217, 236] width 351 height 354
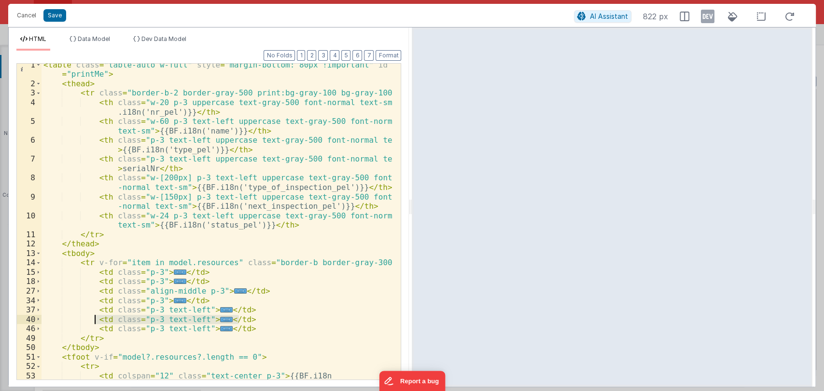
scroll to position [0, 0]
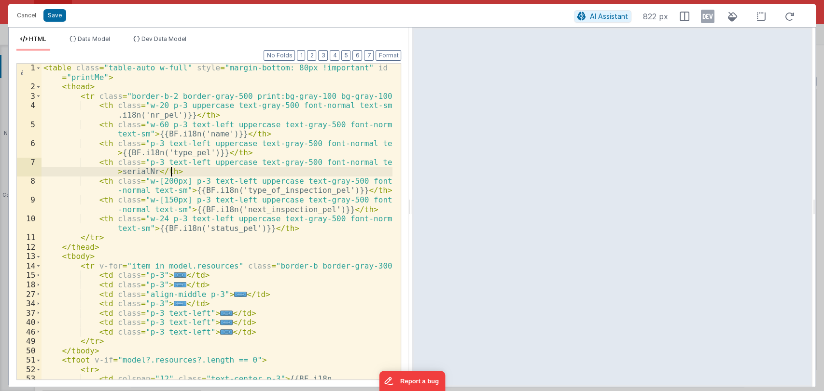
click at [177, 172] on div "< table class = "table-auto w-full" style = "margin-bottom: 80px !important" id…" at bounding box center [217, 240] width 351 height 354
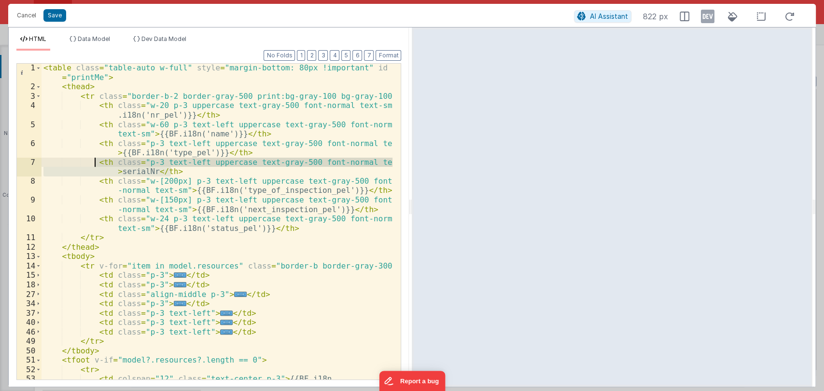
drag, startPoint x: 173, startPoint y: 171, endPoint x: 93, endPoint y: 163, distance: 81.1
click at [93, 163] on div "< table class = "table-auto w-full" style = "margin-bottom: 80px !important" id…" at bounding box center [217, 240] width 351 height 354
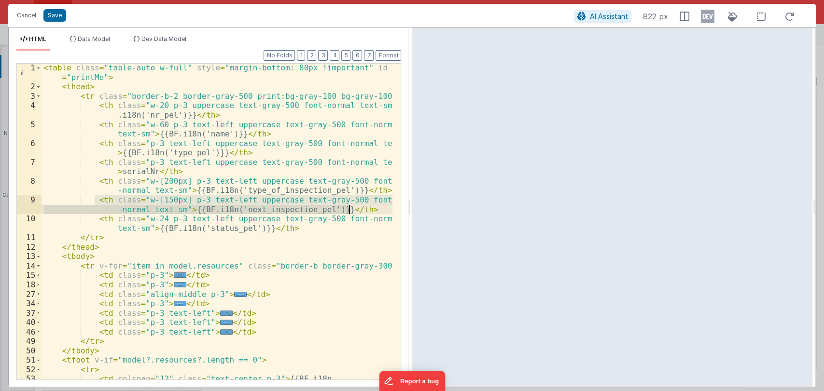
drag, startPoint x: 95, startPoint y: 198, endPoint x: 356, endPoint y: 207, distance: 261.3
click at [356, 207] on div "< table class = "table-auto w-full" style = "margin-bottom: 80px !important" id…" at bounding box center [217, 240] width 351 height 354
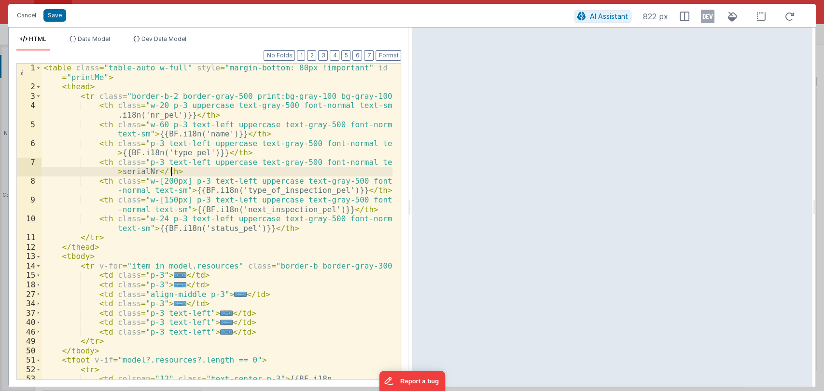
click at [178, 171] on div "< table class = "table-auto w-full" style = "margin-bottom: 80px !important" id…" at bounding box center [217, 240] width 351 height 354
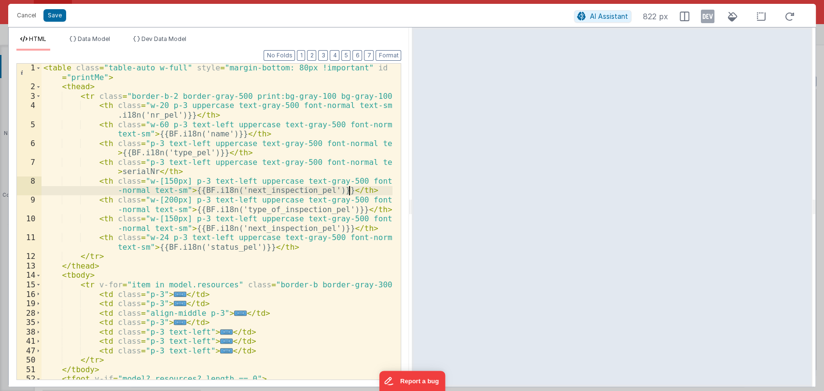
click at [284, 190] on div "< table class = "table-auto w-full" style = "margin-bottom: 80px !important" id…" at bounding box center [217, 235] width 351 height 345
click at [295, 190] on div "< table class = "table-auto w-full" style = "margin-bottom: 80px !important" id…" at bounding box center [217, 235] width 351 height 345
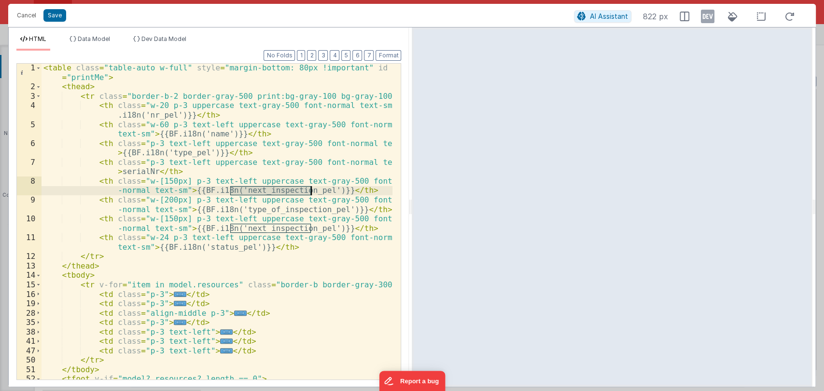
click at [295, 190] on div "< table class = "table-auto w-full" style = "margin-bottom: 80px !important" id…" at bounding box center [217, 235] width 351 height 345
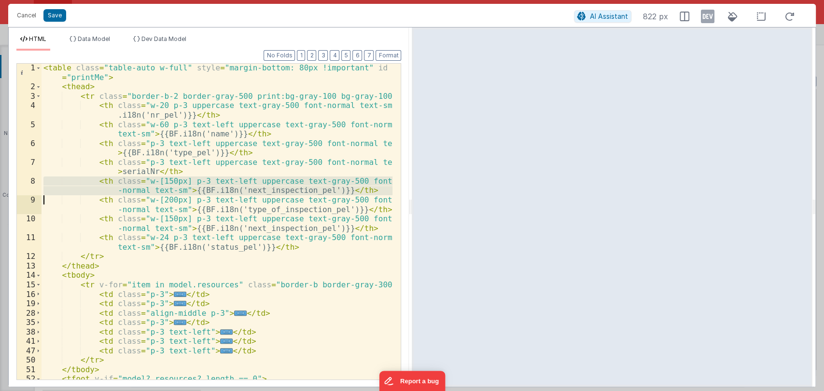
click at [295, 190] on div "< table class = "table-auto w-full" style = "margin-bottom: 80px !important" id…" at bounding box center [217, 222] width 351 height 316
click at [295, 190] on div "< table class = "table-auto w-full" style = "margin-bottom: 80px !important" id…" at bounding box center [217, 235] width 351 height 345
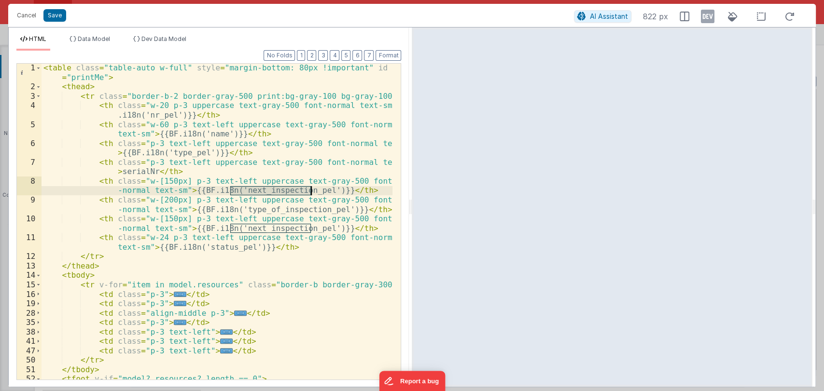
click at [295, 190] on div "< table class = "table-auto w-full" style = "margin-bottom: 80px !important" id…" at bounding box center [217, 235] width 351 height 345
drag, startPoint x: 297, startPoint y: 189, endPoint x: 182, endPoint y: 189, distance: 114.4
click at [182, 189] on div "< table class = "table-auto w-full" style = "margin-bottom: 80px !important" id…" at bounding box center [217, 235] width 351 height 345
click at [217, 190] on div "< table class = "table-auto w-full" style = "margin-bottom: 80px !important" id…" at bounding box center [217, 235] width 351 height 345
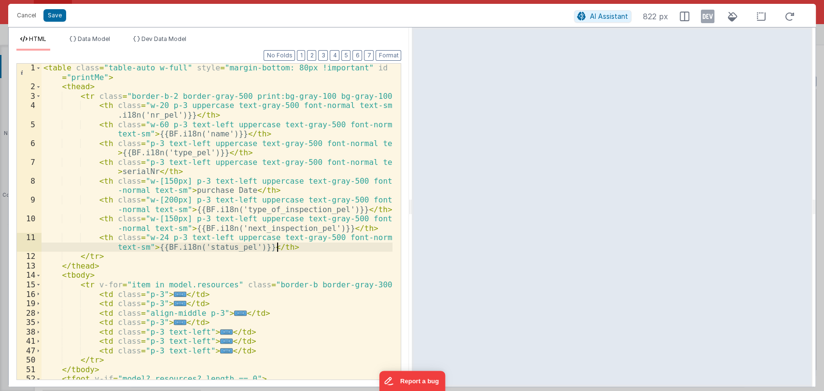
click at [293, 246] on div "< table class = "table-auto w-full" style = "margin-bottom: 80px !important" id…" at bounding box center [217, 235] width 351 height 345
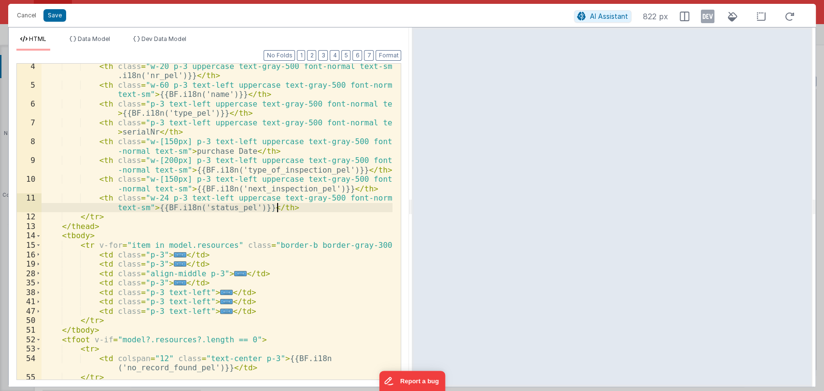
scroll to position [40, 0]
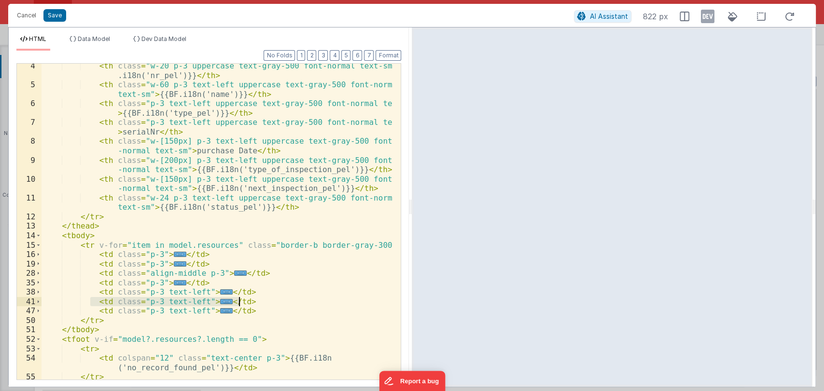
drag, startPoint x: 91, startPoint y: 303, endPoint x: 241, endPoint y: 299, distance: 149.7
click at [241, 299] on div "< th class = "w-20 p-3 uppercase text-gray-500 font-normal text-sm" > {{BF .i18…" at bounding box center [217, 233] width 351 height 345
click at [205, 282] on div "< th class = "w-20 p-3 uppercase text-gray-500 font-normal text-sm" > {{BF .i18…" at bounding box center [217, 233] width 351 height 345
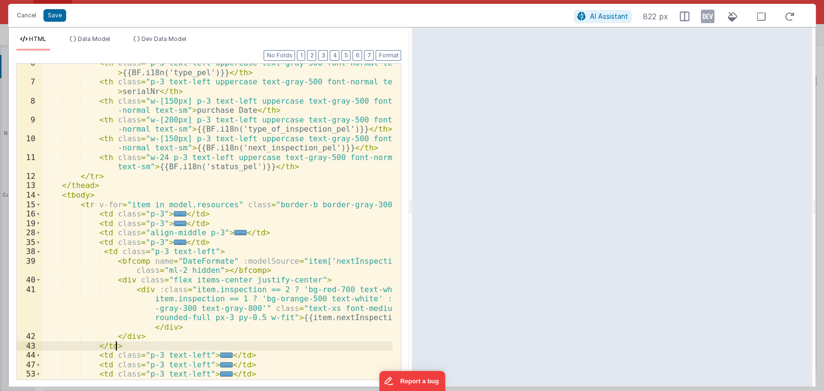
scroll to position [81, 0]
click at [329, 261] on div "< th class = "p-3 text-left uppercase text-gray-500 font-normal text-sm" > {{BF…" at bounding box center [217, 230] width 351 height 345
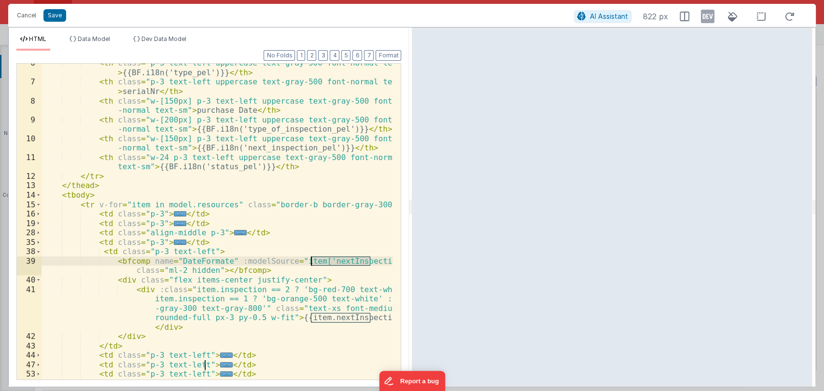
click at [329, 261] on div "< th class = "p-3 text-left uppercase text-gray-500 font-normal text-sm" > {{BF…" at bounding box center [217, 230] width 351 height 345
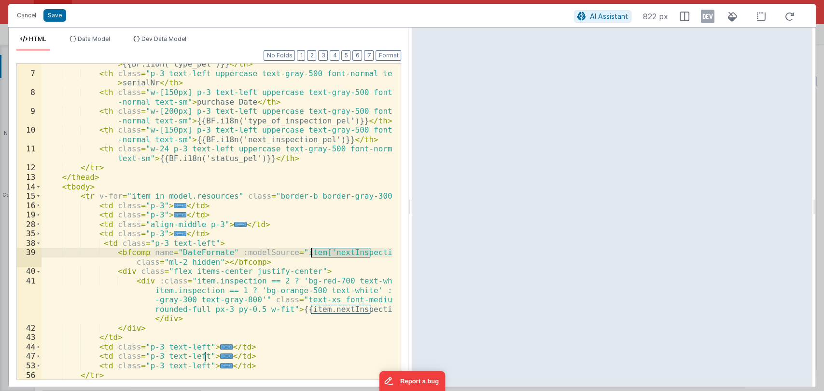
scroll to position [122, 0]
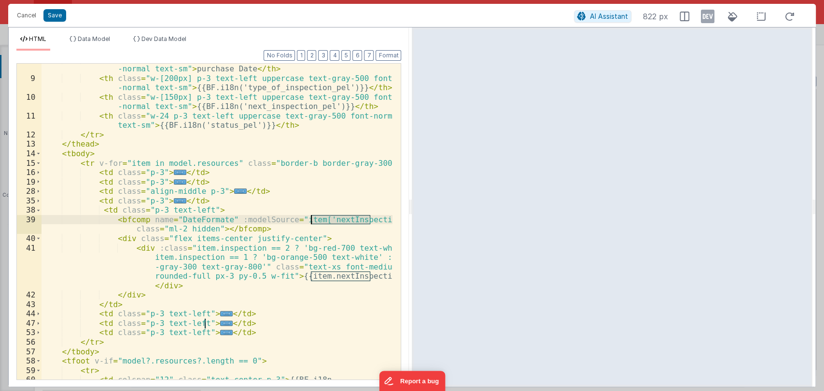
click at [329, 217] on div "< th class = "w-[150px] p-3 text-left uppercase text-gray-500 font -normal text…" at bounding box center [217, 222] width 351 height 316
click at [329, 217] on div "< th class = "w-[150px] p-3 text-left uppercase text-gray-500 font -normal text…" at bounding box center [217, 232] width 351 height 354
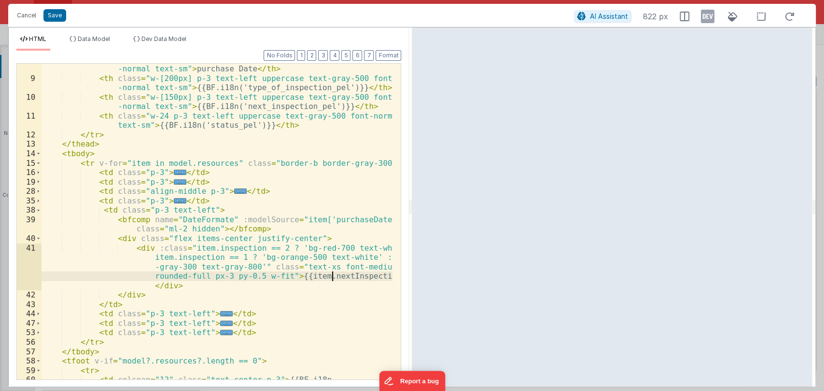
click at [332, 277] on div "< th class = "w-[150px] p-3 text-left uppercase text-gray-500 font -normal text…" at bounding box center [217, 232] width 351 height 354
click at [55, 18] on button "Save" at bounding box center [54, 15] width 23 height 13
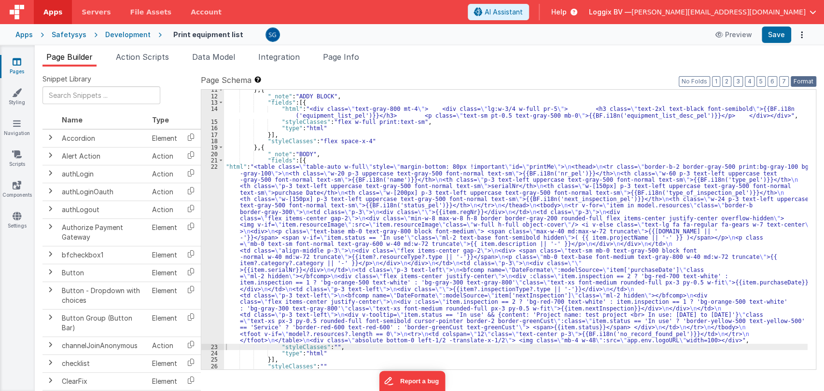
click at [795, 82] on button "Format" at bounding box center [804, 81] width 26 height 11
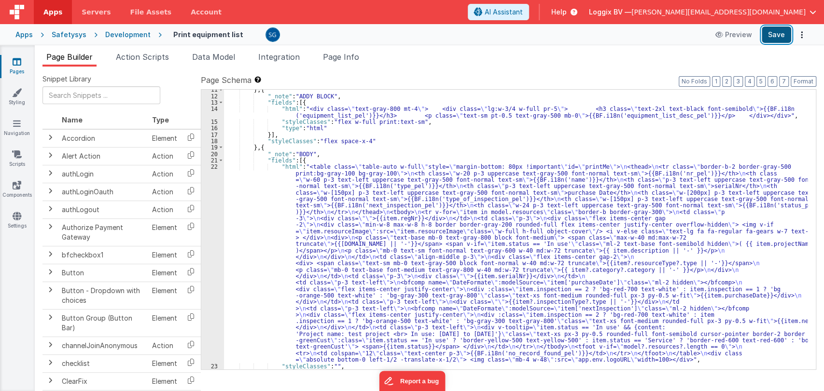
click at [770, 31] on button "Save" at bounding box center [776, 35] width 29 height 16
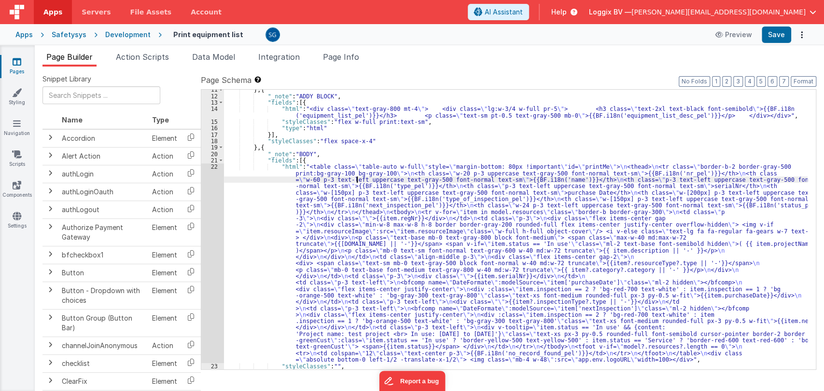
click at [358, 178] on div "} , { "_note" : "ADDY BLOCK" , "fields" : [{ "html" : "<div class= \" text-gray…" at bounding box center [516, 232] width 584 height 293
click at [217, 167] on div "22" at bounding box center [212, 263] width 23 height 199
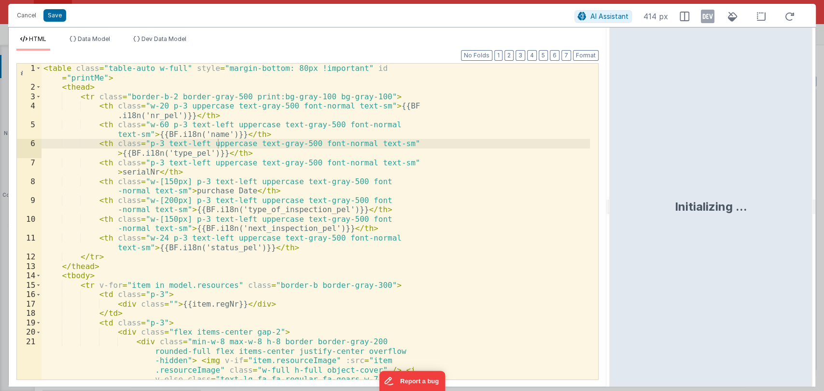
drag, startPoint x: 410, startPoint y: 206, endPoint x: 610, endPoint y: 236, distance: 202.1
click at [610, 236] on html "Cancel Save AI Assistant 414 px HTML Data Model Dev Data Model Format 7 6 5 4 3…" at bounding box center [412, 195] width 824 height 391
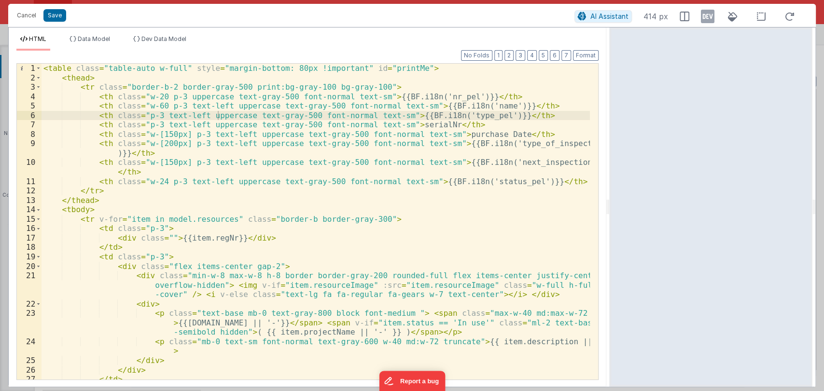
scroll to position [0, 0]
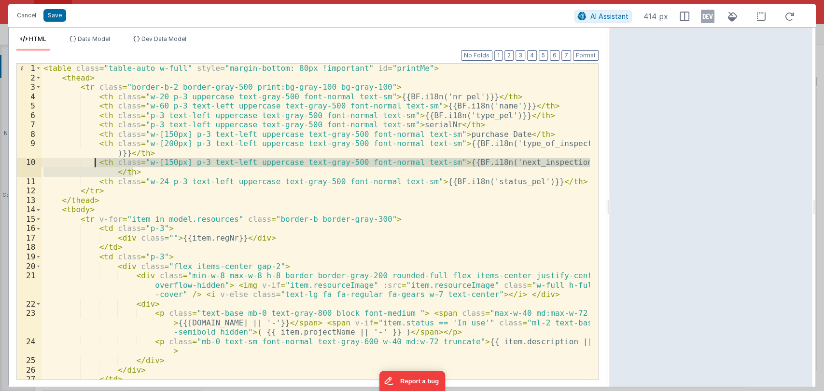
drag, startPoint x: 143, startPoint y: 172, endPoint x: 94, endPoint y: 164, distance: 49.8
click at [94, 164] on div "< table class = "table-auto w-full" style = "margin-bottom: 80px !important" id…" at bounding box center [316, 231] width 548 height 335
click at [151, 175] on div "< table class = "table-auto w-full" style = "margin-bottom: 80px !important" id…" at bounding box center [316, 222] width 548 height 316
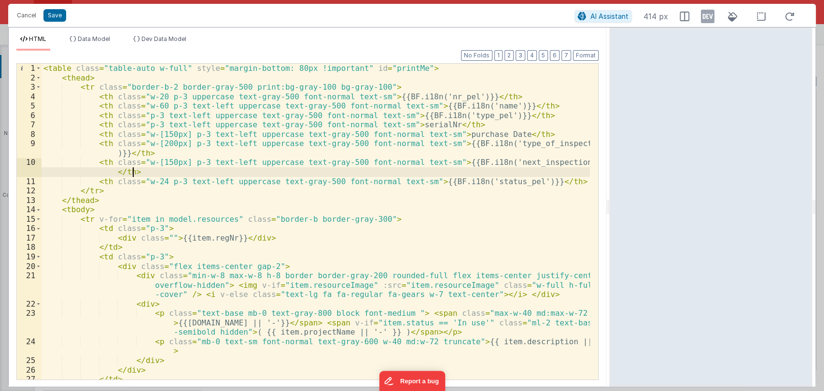
paste textarea
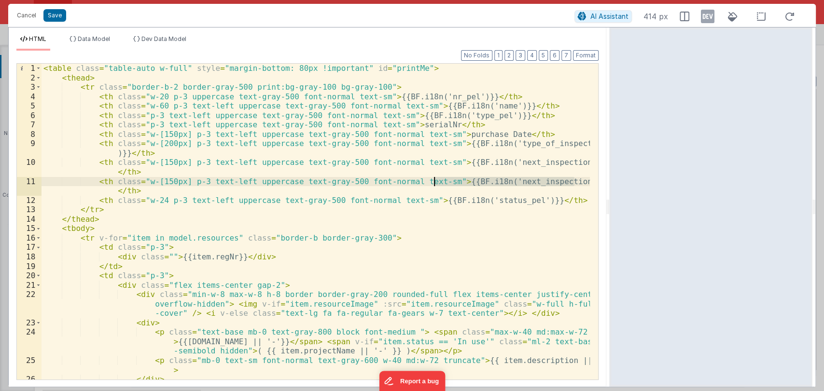
drag, startPoint x: 582, startPoint y: 183, endPoint x: 435, endPoint y: 181, distance: 146.8
click at [435, 181] on div "< table class = "table-auto w-full" style = "margin-bottom: 80px !important" id…" at bounding box center [316, 231] width 548 height 335
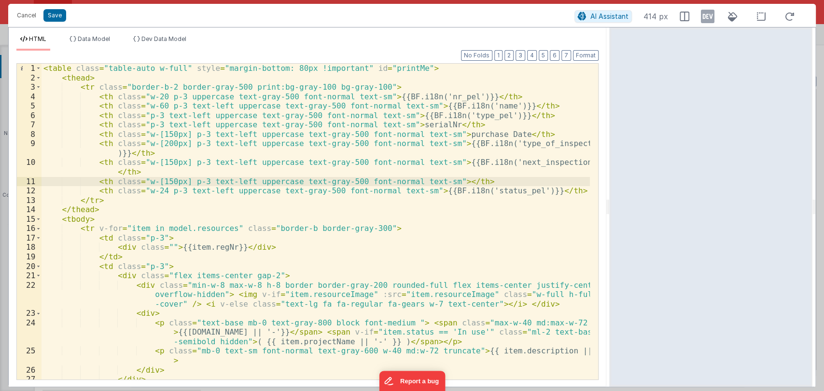
paste textarea
click at [475, 179] on div "< table class = "table-auto w-full" style = "margin-bottom: 80px !important" id…" at bounding box center [316, 231] width 548 height 335
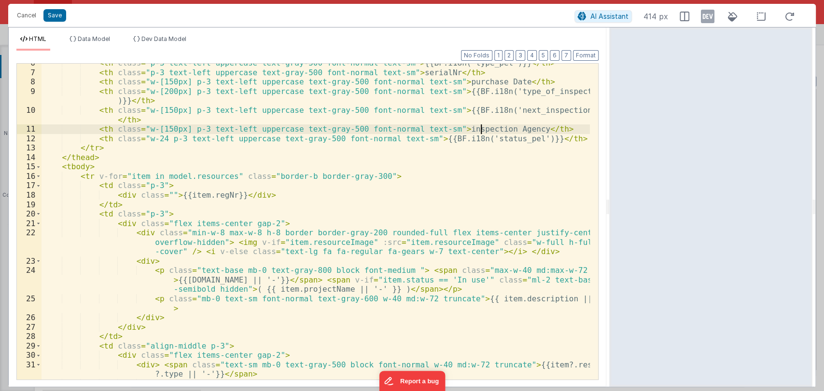
scroll to position [52, 0]
click at [37, 185] on span at bounding box center [38, 186] width 5 height 10
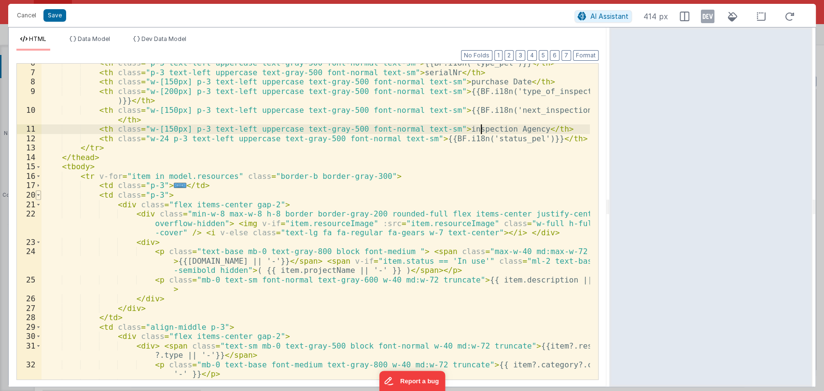
click at [39, 194] on span at bounding box center [38, 196] width 5 height 10
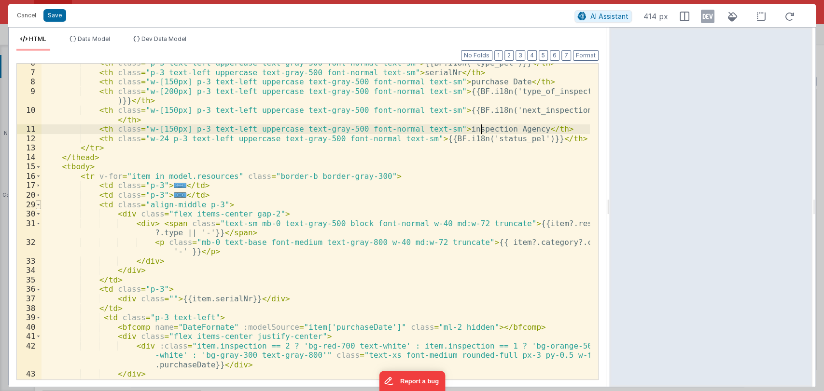
click at [39, 202] on span at bounding box center [38, 205] width 5 height 10
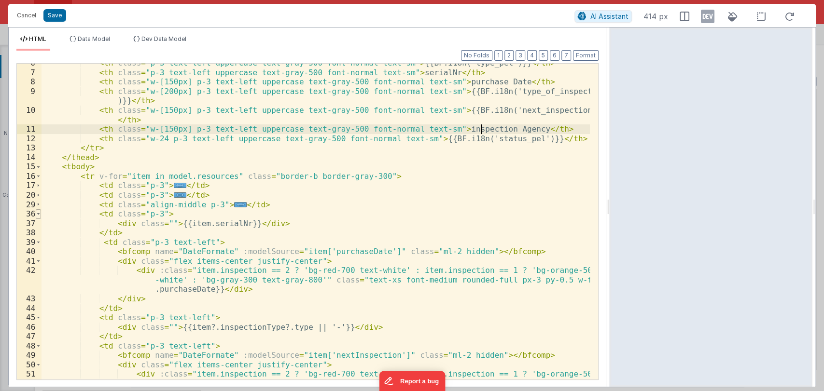
click at [38, 212] on span at bounding box center [38, 214] width 5 height 10
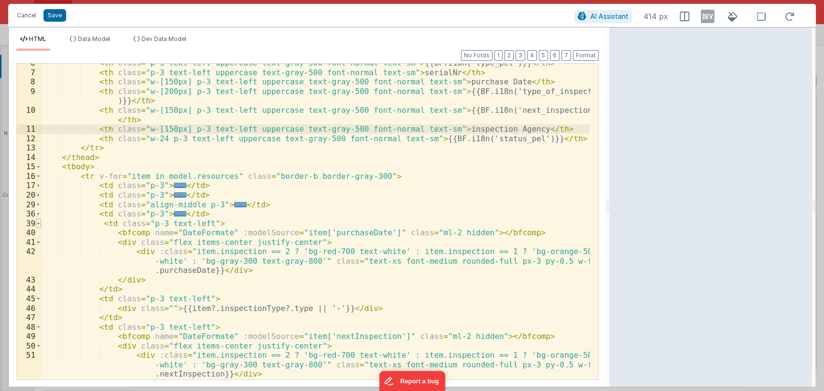
click at [38, 223] on span at bounding box center [38, 224] width 5 height 10
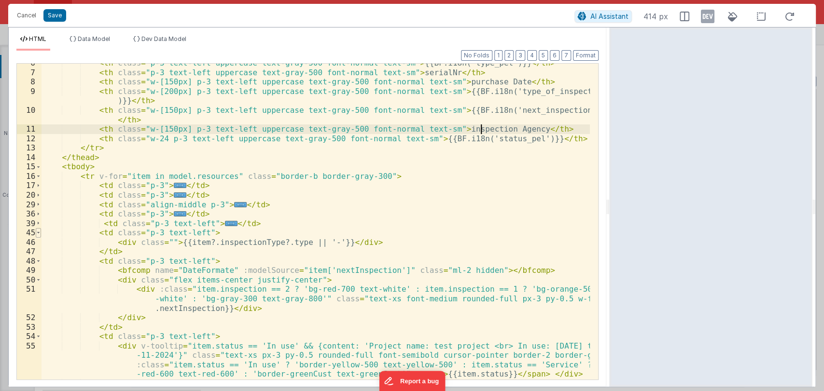
click at [39, 232] on span at bounding box center [38, 233] width 5 height 10
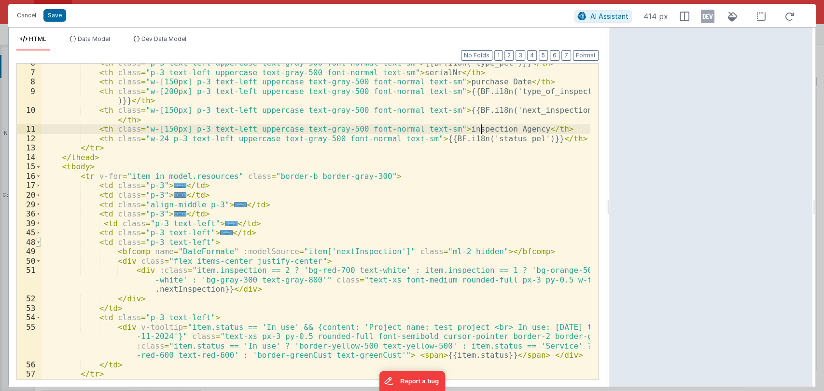
click at [39, 239] on span at bounding box center [38, 243] width 5 height 10
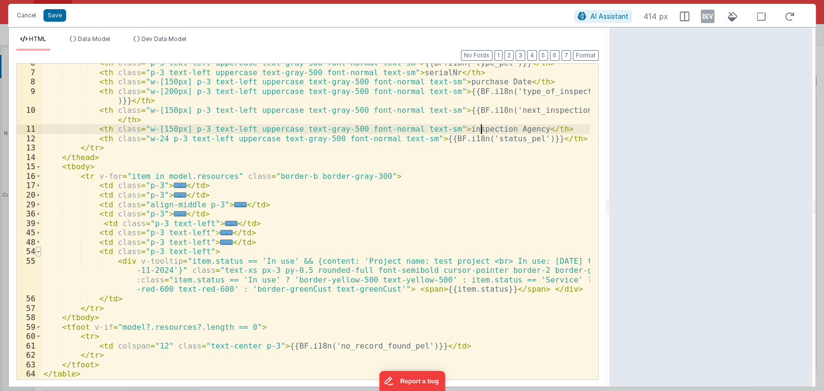
click at [39, 252] on span at bounding box center [38, 252] width 5 height 10
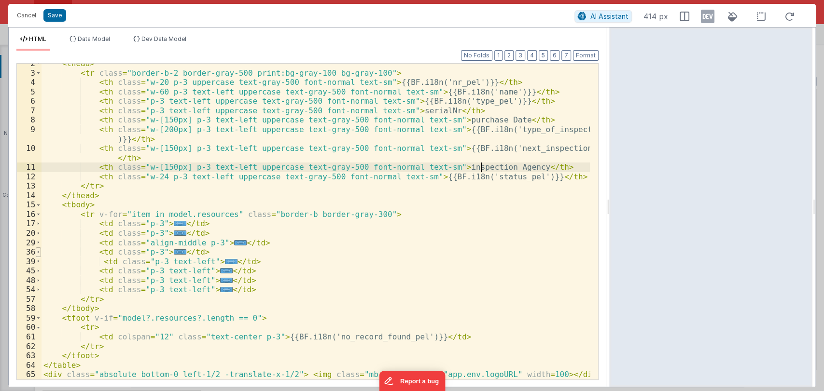
scroll to position [14, 0]
click at [39, 268] on span at bounding box center [38, 271] width 5 height 10
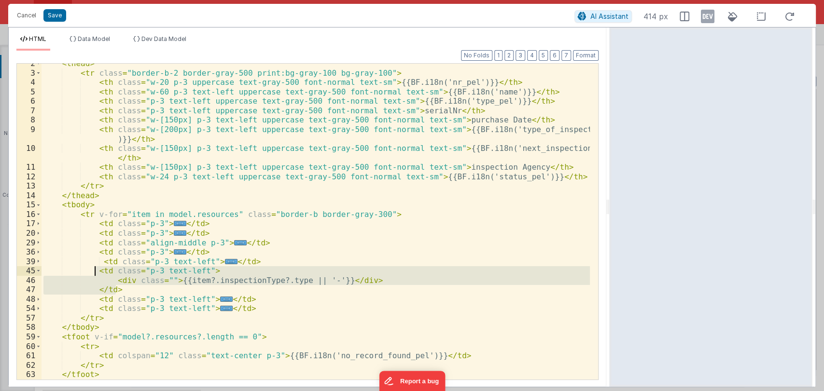
drag, startPoint x: 124, startPoint y: 290, endPoint x: 93, endPoint y: 272, distance: 35.7
click at [93, 272] on div "< thead > < tr class = "border-b-2 border-gray-500 print:bg-gray-100 bg-gray-10…" at bounding box center [316, 226] width 548 height 335
click at [146, 293] on div "< thead > < tr class = "border-b-2 border-gray-500 print:bg-gray-100 bg-gray-10…" at bounding box center [316, 222] width 548 height 316
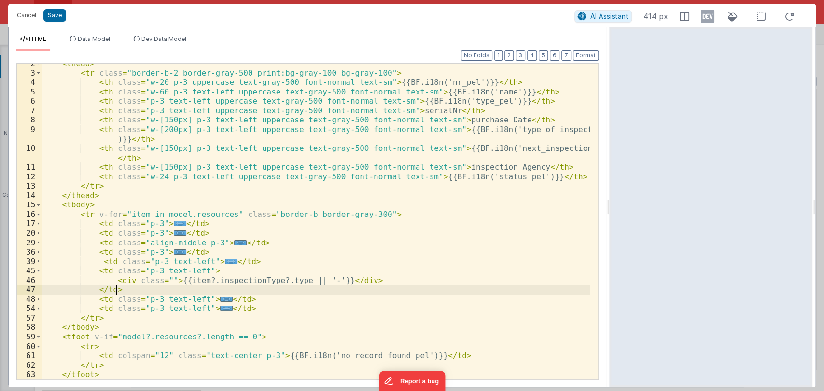
click at [244, 298] on div "< thead > < tr class = "border-b-2 border-gray-500 print:bg-gray-100 bg-gray-10…" at bounding box center [316, 226] width 548 height 335
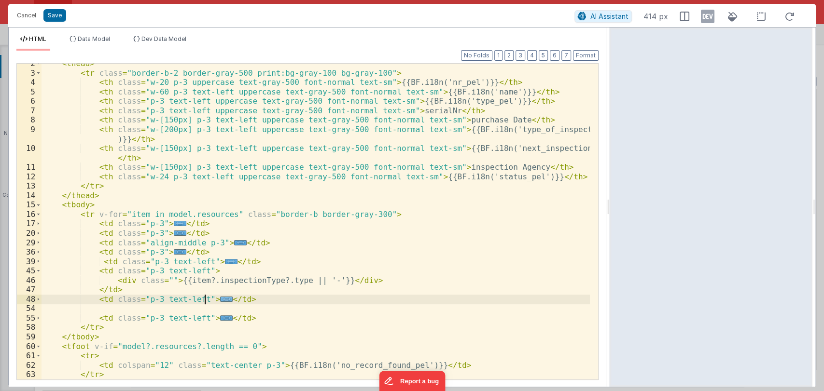
click at [220, 299] on span "..." at bounding box center [226, 299] width 13 height 5
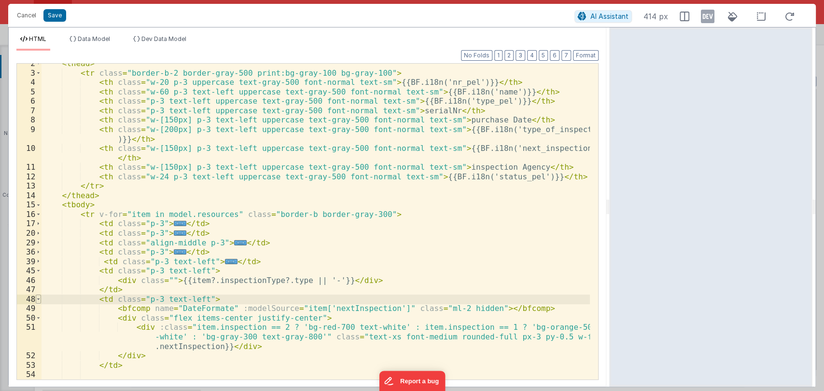
click at [39, 300] on span at bounding box center [38, 300] width 5 height 10
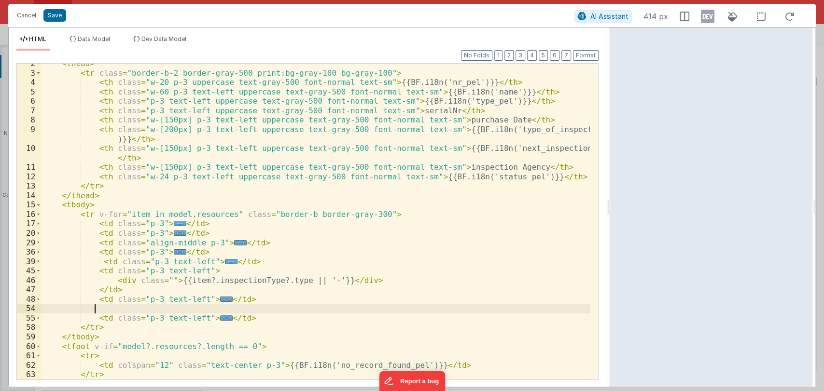
click at [118, 308] on div "< thead > < tr class = "border-b-2 border-gray-500 print:bg-gray-100 bg-gray-10…" at bounding box center [316, 226] width 548 height 335
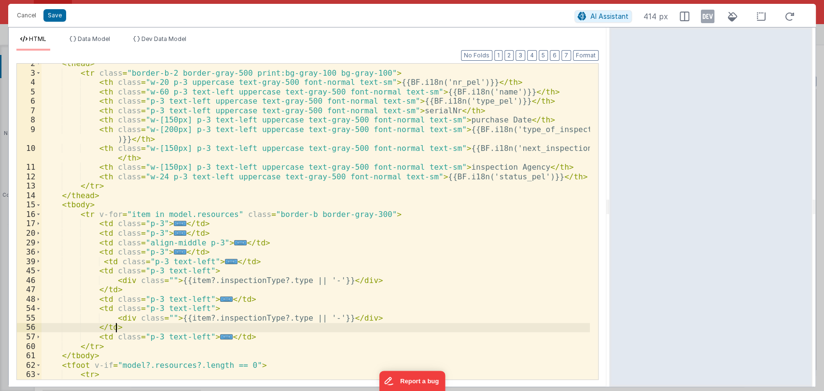
click at [288, 319] on div "< thead > < tr class = "border-b-2 border-gray-500 print:bg-gray-100 bg-gray-10…" at bounding box center [316, 226] width 548 height 335
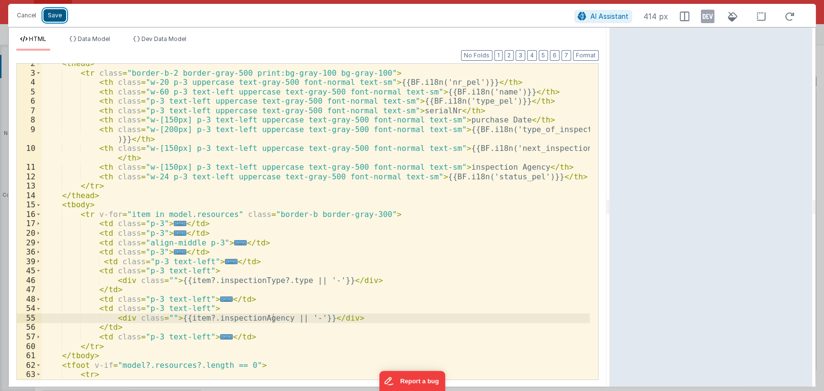
click at [56, 16] on button "Save" at bounding box center [54, 15] width 23 height 13
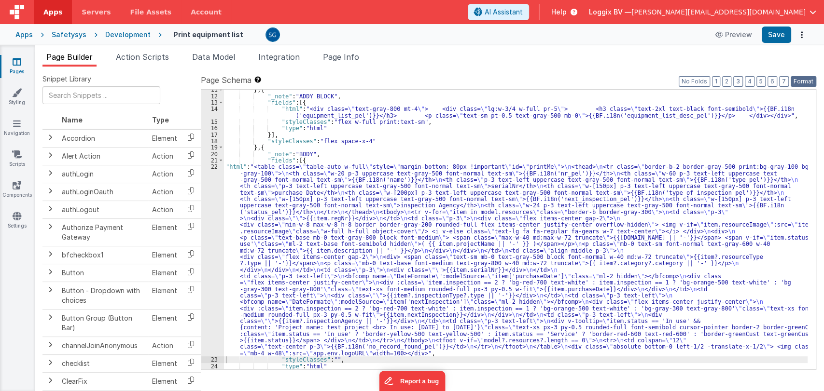
click at [807, 82] on button "Format" at bounding box center [804, 81] width 26 height 11
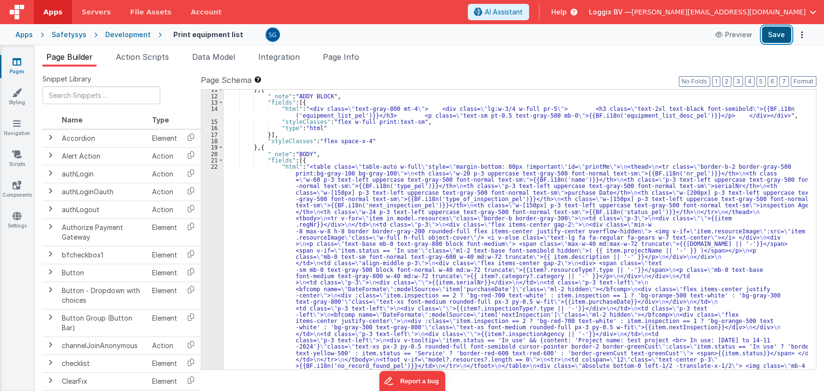
click at [769, 40] on button "Save" at bounding box center [776, 35] width 29 height 16
click at [18, 69] on link "Pages" at bounding box center [17, 66] width 35 height 19
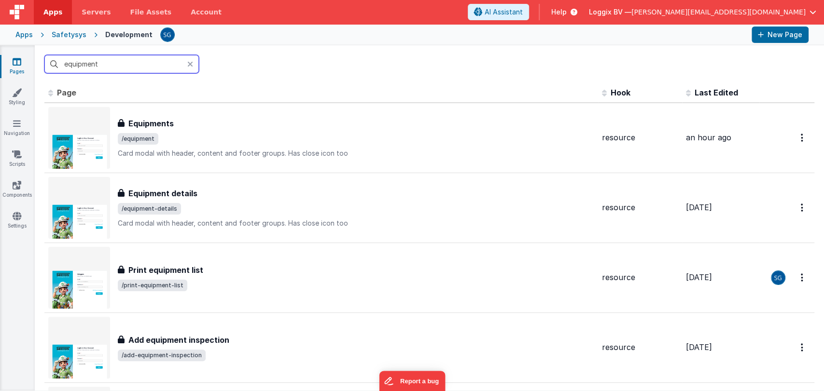
click at [114, 61] on input "equipment" at bounding box center [121, 64] width 154 height 18
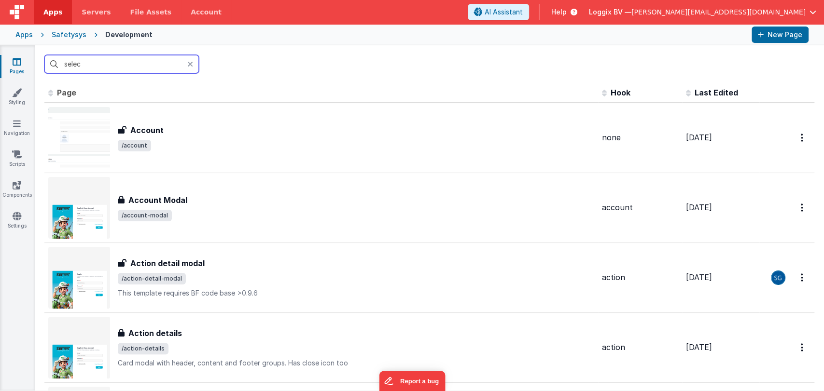
type input "select"
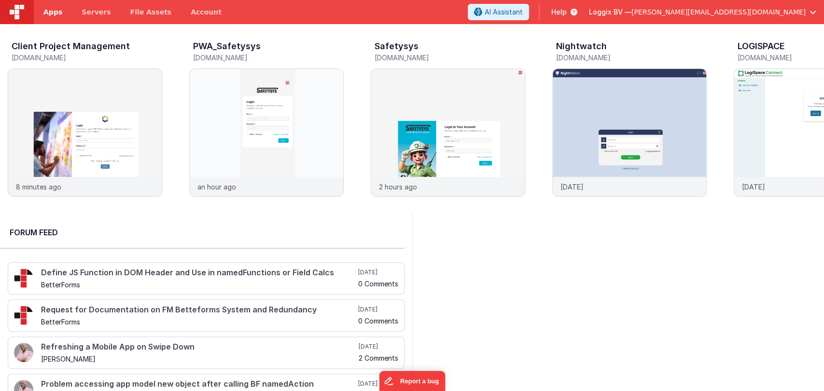
click at [48, 10] on span "Apps" at bounding box center [52, 12] width 19 height 10
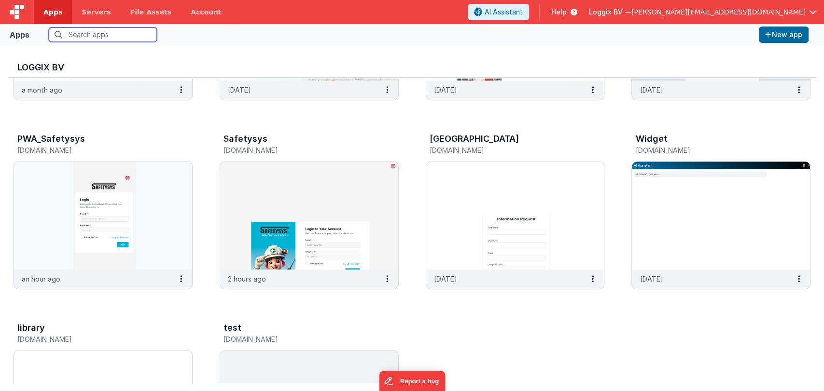
scroll to position [341, 0]
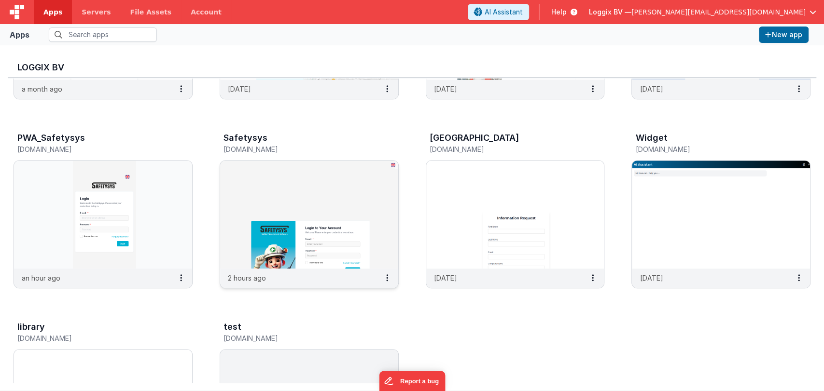
click at [317, 195] on img at bounding box center [309, 215] width 178 height 108
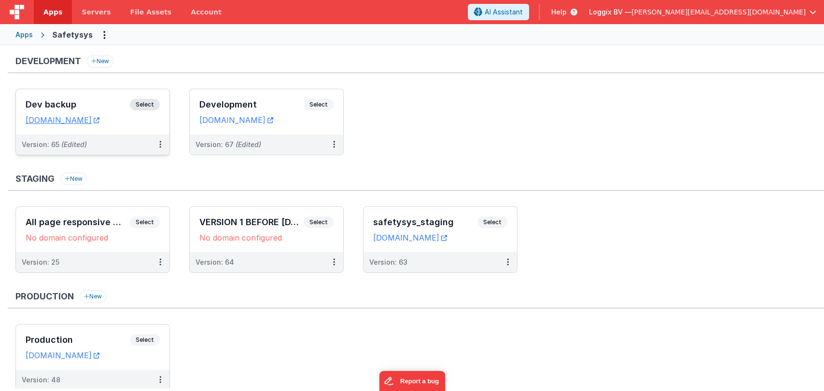
click at [91, 103] on h3 "Dev backup" at bounding box center [78, 105] width 104 height 10
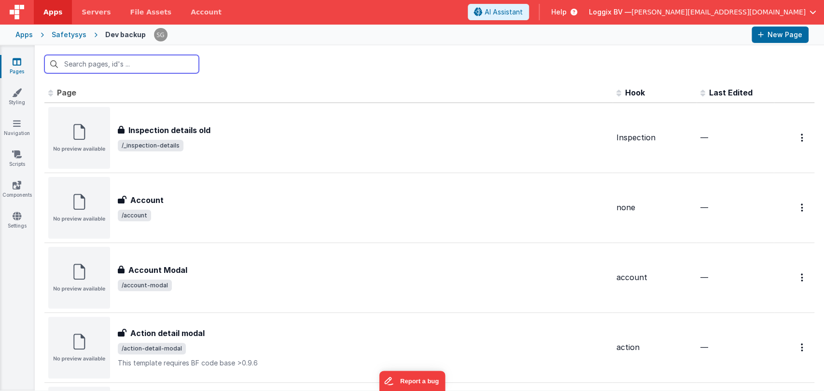
click at [86, 61] on input "text" at bounding box center [121, 64] width 154 height 18
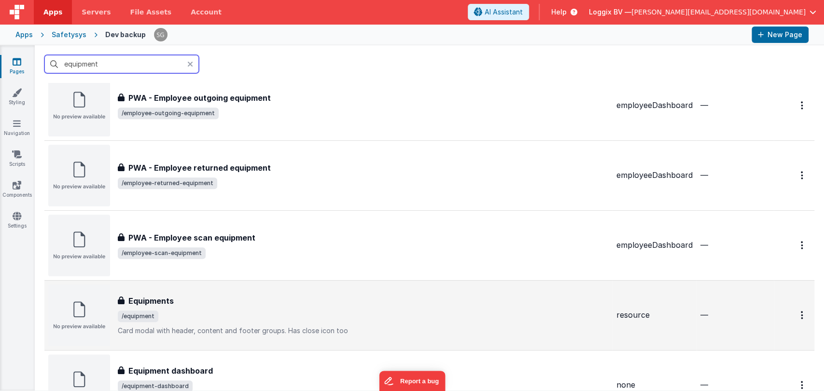
type input "equipment"
click at [189, 310] on div "Equipments Equipments /equipment Card modal with header, content and footer gro…" at bounding box center [363, 316] width 491 height 41
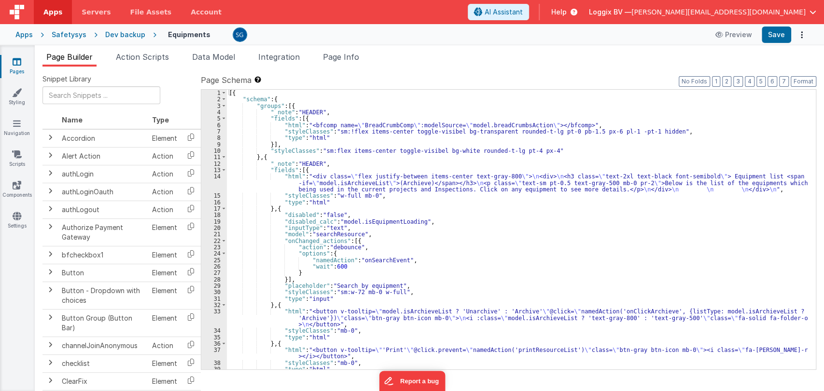
click at [446, 211] on div "[{ "schema" : { "groups" : [{ "_note" : "HEADER" , "fields" : [{ "html" : "<bfc…" at bounding box center [517, 236] width 581 height 293
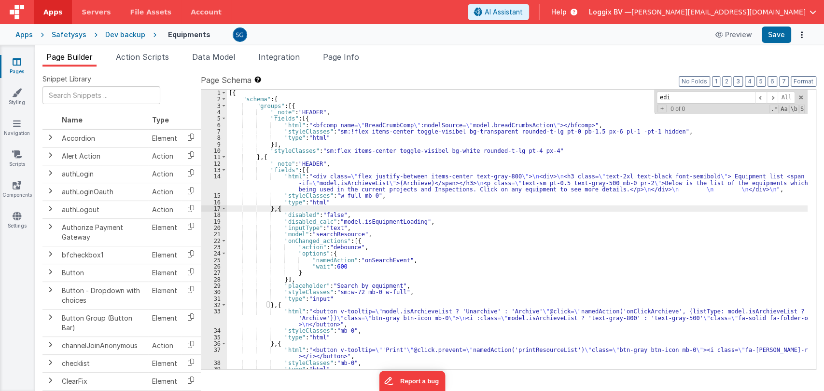
type input "edit"
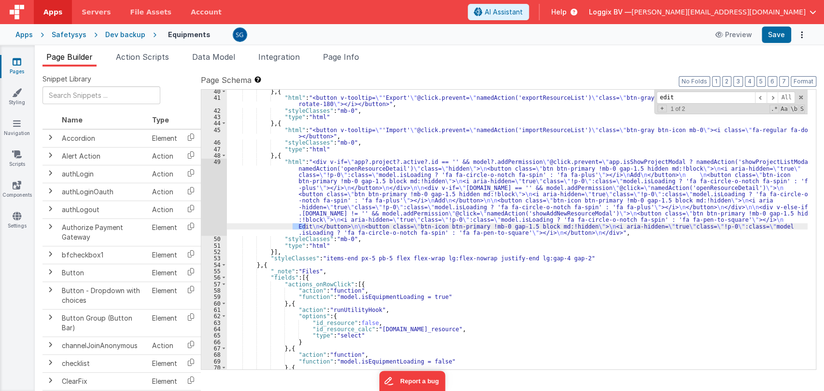
scroll to position [285, 0]
click at [217, 159] on div "49" at bounding box center [214, 197] width 26 height 77
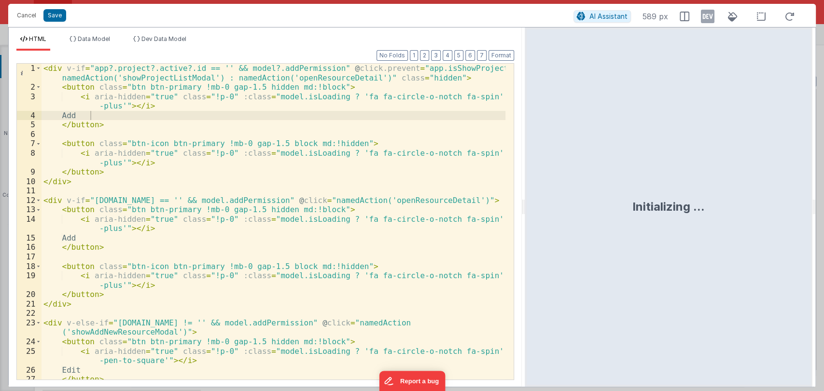
drag, startPoint x: 412, startPoint y: 207, endPoint x: 525, endPoint y: 202, distance: 113.6
click at [525, 202] on html "Cancel Save AI Assistant 589 px HTML Data Model Dev Data Model Format 7 6 5 4 3…" at bounding box center [412, 195] width 824 height 391
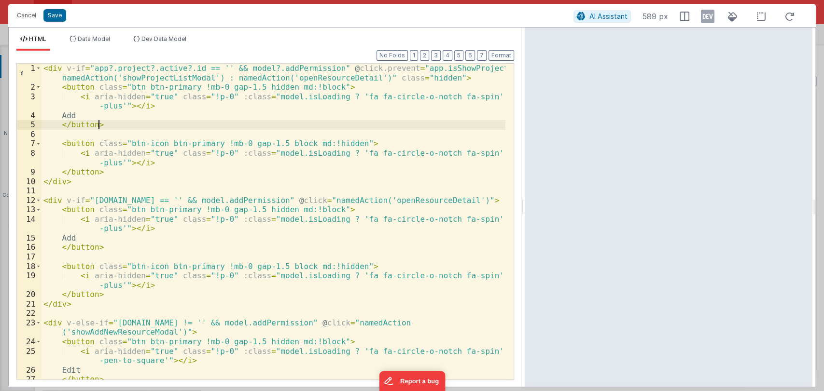
click at [162, 122] on div "< div v-if = "app?.project?.active?.id == '' && model?.addPermission" @ click.p…" at bounding box center [274, 236] width 464 height 345
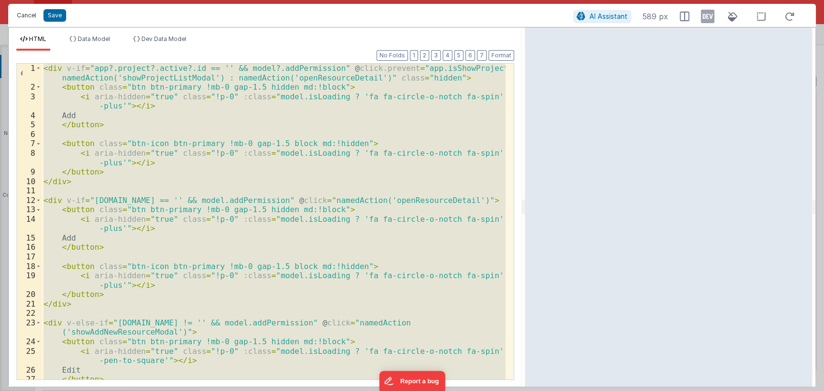
click at [23, 13] on button "Cancel" at bounding box center [26, 16] width 29 height 14
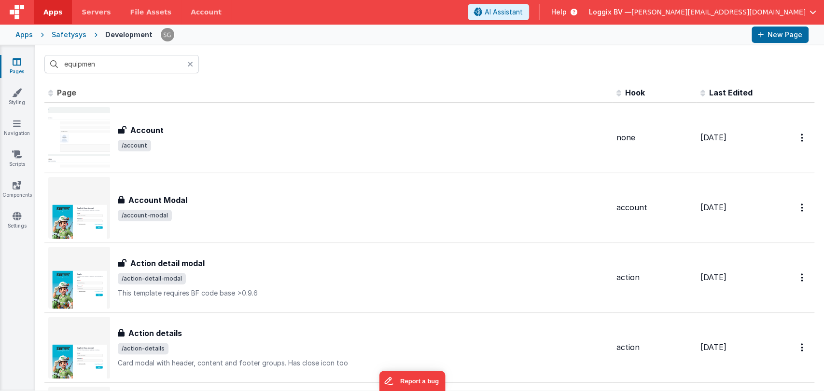
type input "equipment"
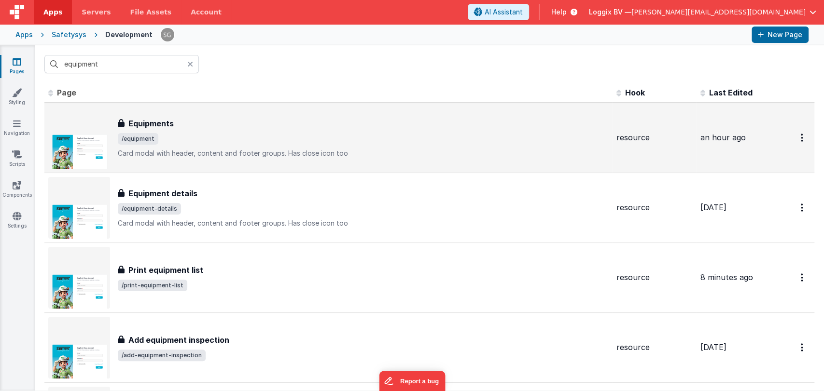
click at [185, 126] on div "Equipments" at bounding box center [363, 124] width 491 height 12
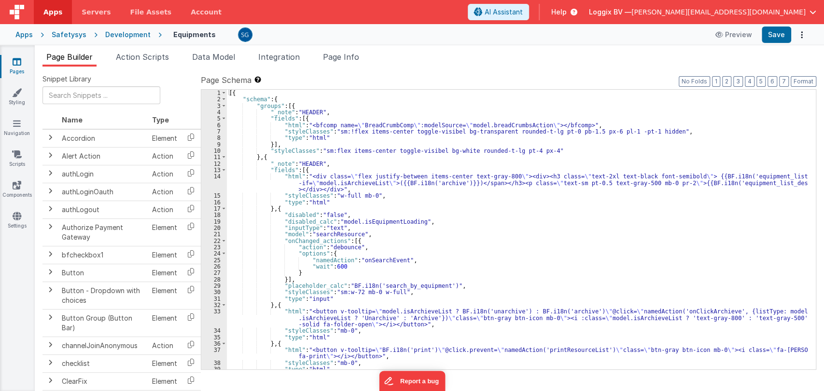
click at [523, 274] on div "[{ "schema" : { "groups" : [{ "_note" : "HEADER" , "fields" : [{ "html" : "<bfc…" at bounding box center [517, 236] width 581 height 293
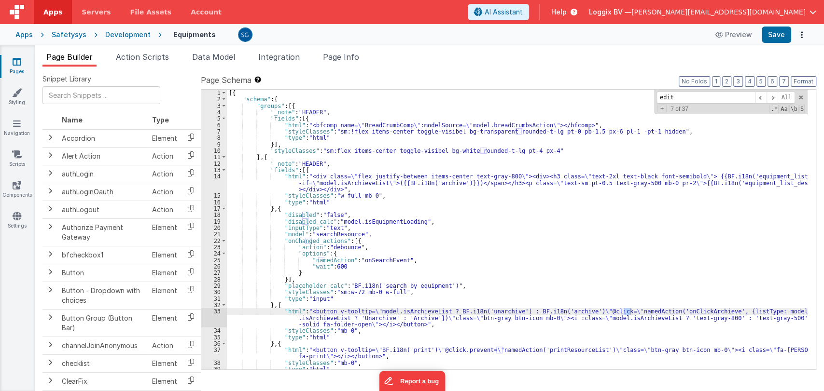
scroll to position [285, 0]
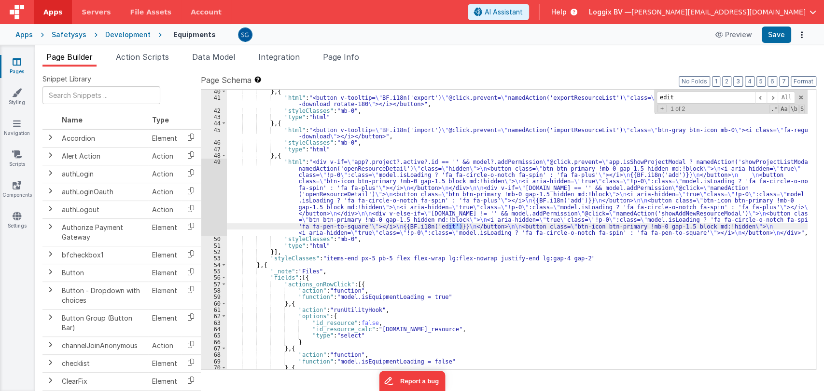
type input "edit"
click at [219, 160] on div "49" at bounding box center [214, 197] width 26 height 77
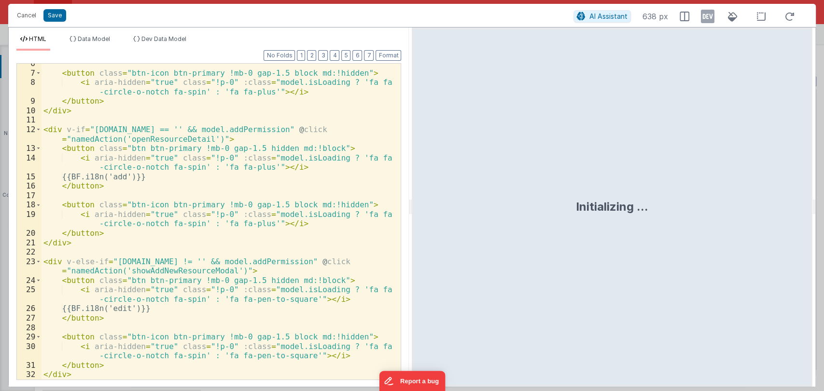
scroll to position [80, 0]
click at [170, 271] on div "< button class = "btn-icon btn-primary !mb-0 gap-1.5 block md:!hidden" > < i ar…" at bounding box center [217, 226] width 351 height 335
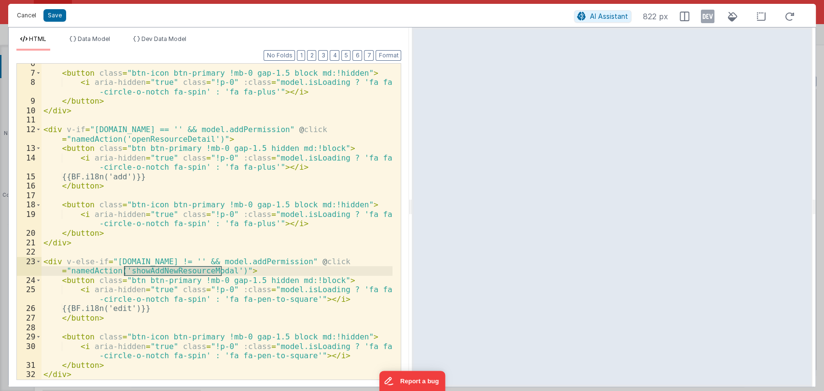
click at [27, 16] on button "Cancel" at bounding box center [26, 16] width 29 height 14
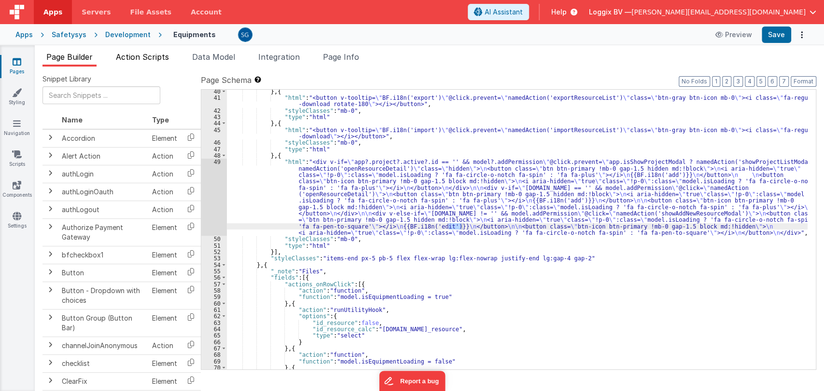
click at [130, 54] on span "Action Scripts" at bounding box center [142, 57] width 53 height 10
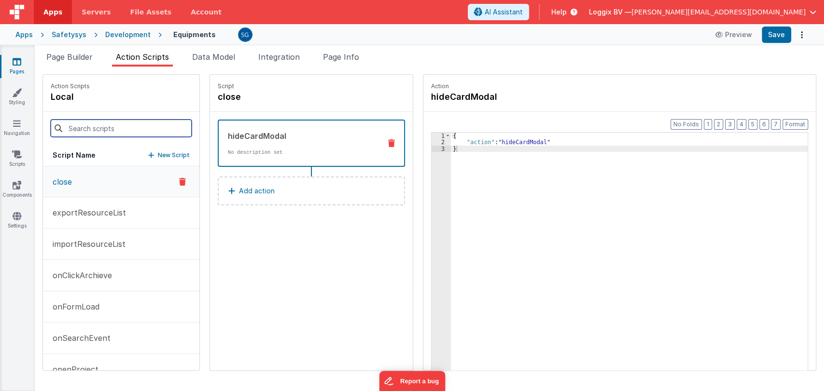
click at [86, 130] on input at bounding box center [121, 128] width 141 height 17
paste input "showAddNewResourceModal"
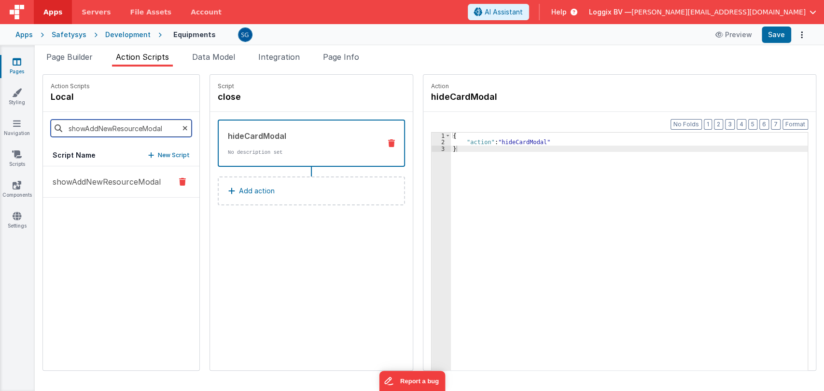
type input "showAddNewResourceModal"
click at [91, 181] on p "showAddNewResourceModal" at bounding box center [104, 182] width 114 height 12
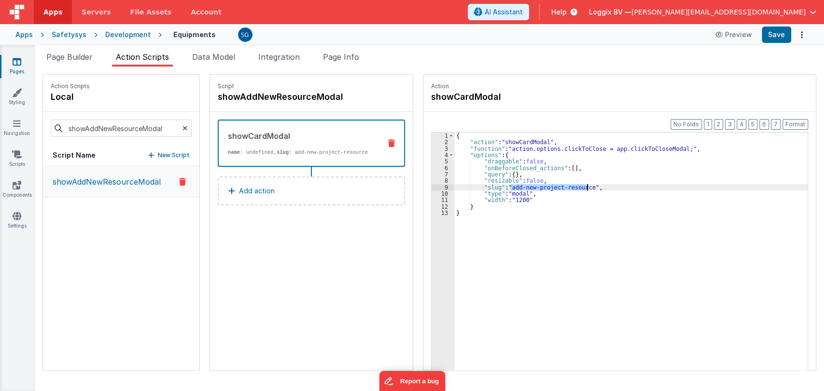
drag, startPoint x: 500, startPoint y: 186, endPoint x: 576, endPoint y: 186, distance: 76.8
click at [576, 186] on div "{ "action" : "showCardModal" , "function" : "action.options.clickToClose = app.…" at bounding box center [635, 273] width 363 height 281
click at [17, 125] on icon at bounding box center [17, 124] width 8 height 10
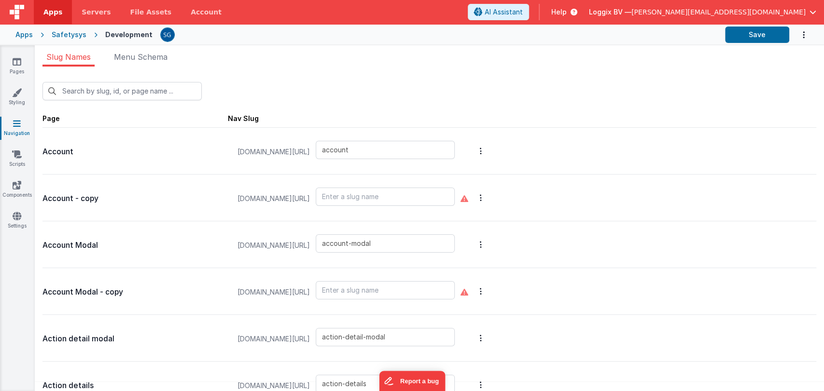
type input "add-new-project-resource"
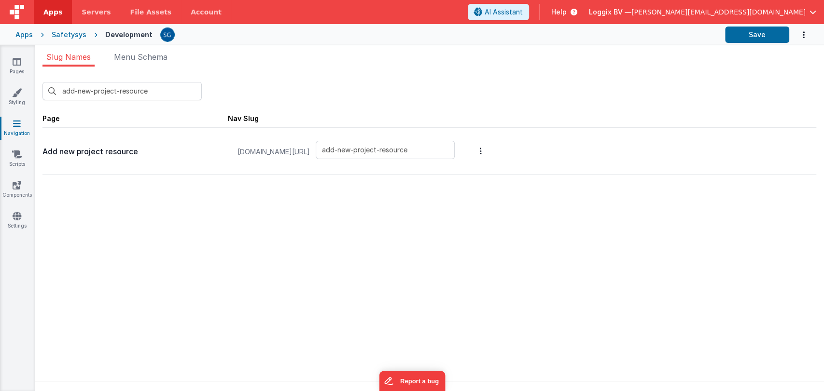
type input "add-new-project-resource"
drag, startPoint x: 143, startPoint y: 152, endPoint x: 44, endPoint y: 151, distance: 99.0
click at [44, 151] on p "Add new project resource" at bounding box center [134, 152] width 185 height 14
copy p "Add new project resource"
click at [7, 63] on link "Pages" at bounding box center [17, 66] width 35 height 19
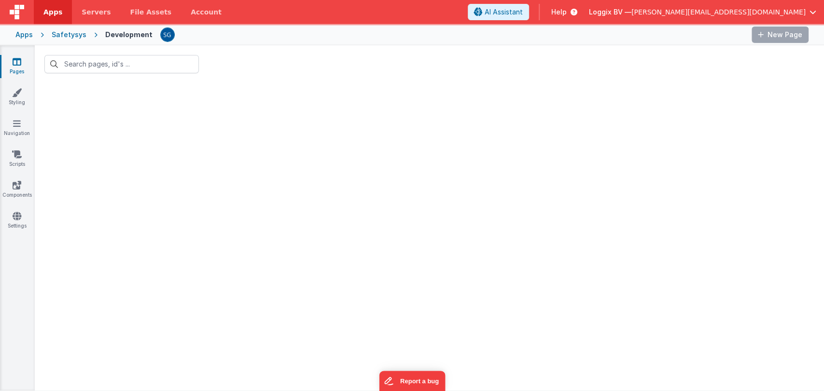
click at [14, 63] on icon at bounding box center [17, 62] width 9 height 10
click at [84, 55] on input "text" at bounding box center [121, 64] width 154 height 18
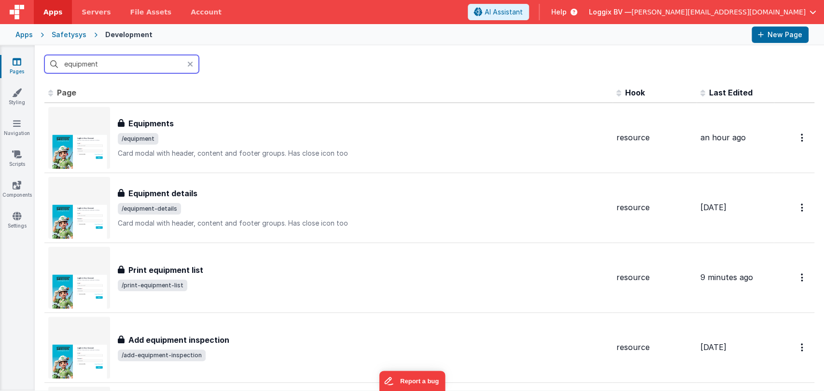
click at [90, 60] on input "equipment" at bounding box center [121, 64] width 154 height 18
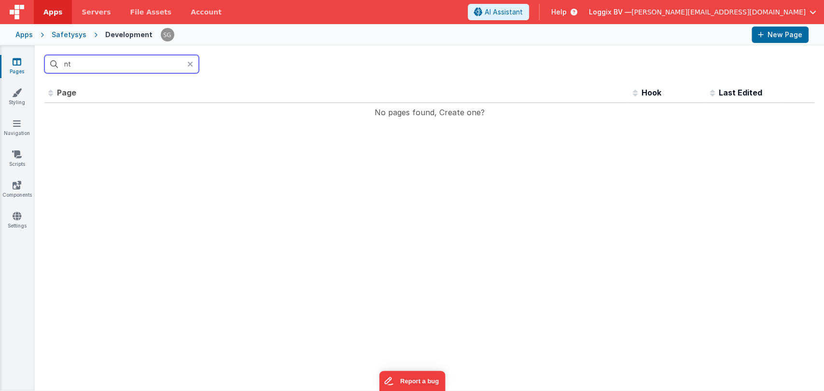
click at [98, 59] on input "nt" at bounding box center [121, 64] width 154 height 18
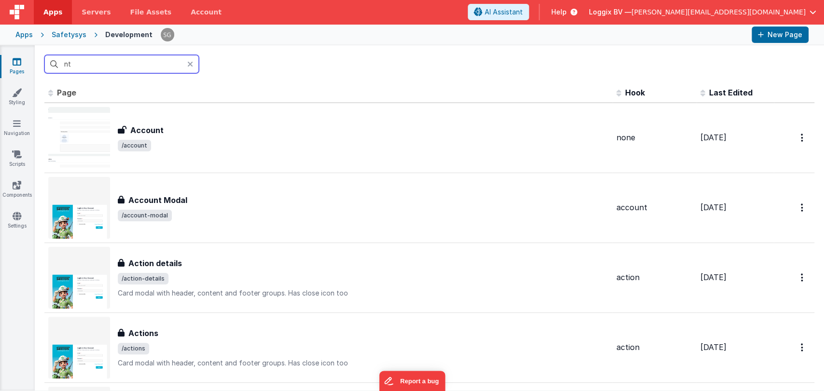
click at [104, 63] on input "nt" at bounding box center [121, 64] width 154 height 18
type input "n"
click at [84, 61] on input "text" at bounding box center [121, 64] width 154 height 18
paste input "Add new project resource"
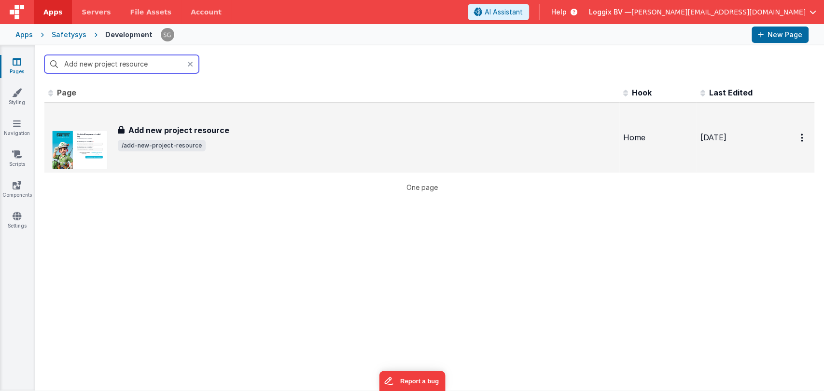
type input "Add new project resource"
click at [164, 134] on h3 "Add new project resource" at bounding box center [178, 131] width 101 height 12
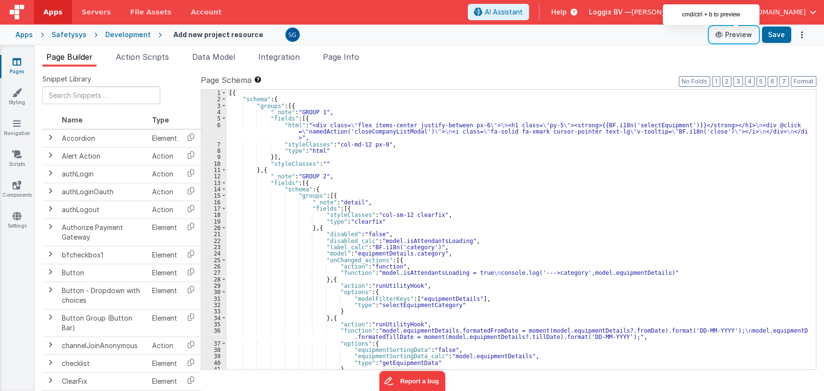
click at [735, 39] on button "Preview" at bounding box center [734, 34] width 48 height 15
click at [750, 29] on button "Preview" at bounding box center [734, 34] width 48 height 15
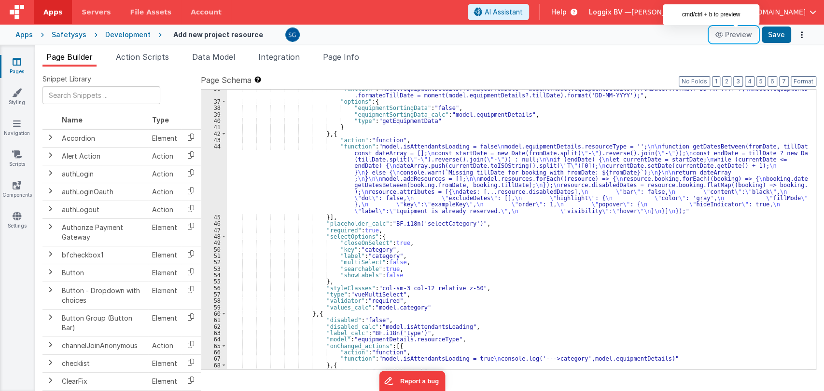
scroll to position [242, 0]
click at [490, 280] on div ""function" : "model.equipmentDetails.formatedFromDate = moment(model.equipmentD…" at bounding box center [517, 234] width 581 height 299
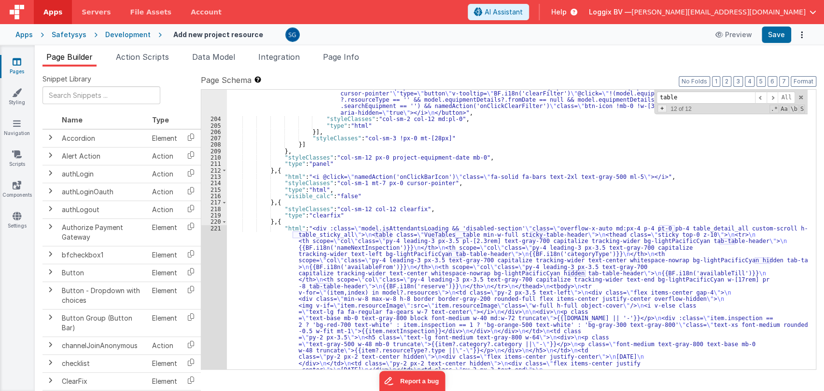
scroll to position [1438, 0]
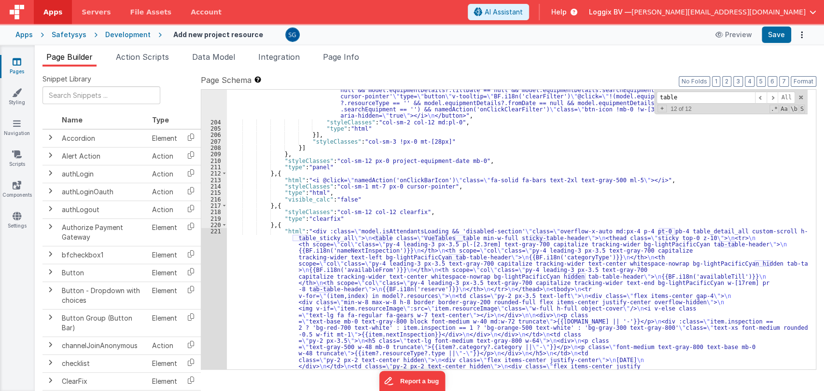
type input "table"
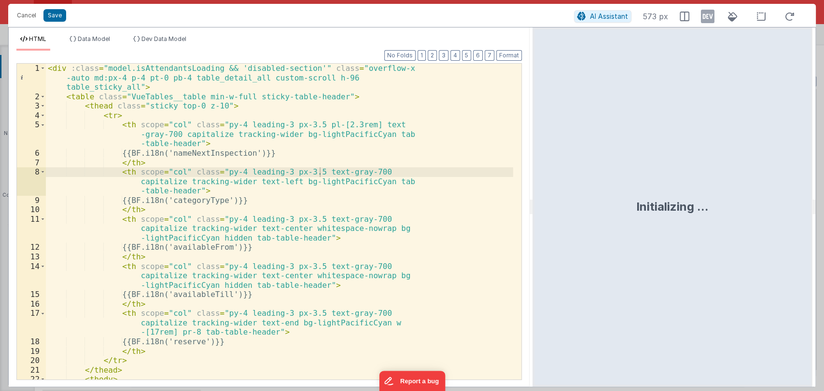
drag, startPoint x: 410, startPoint y: 206, endPoint x: 536, endPoint y: 209, distance: 125.5
click at [536, 209] on html "Cancel Save AI Assistant 573 px HTML Data Model Dev Data Model Format 7 6 5 4 3…" at bounding box center [412, 195] width 824 height 391
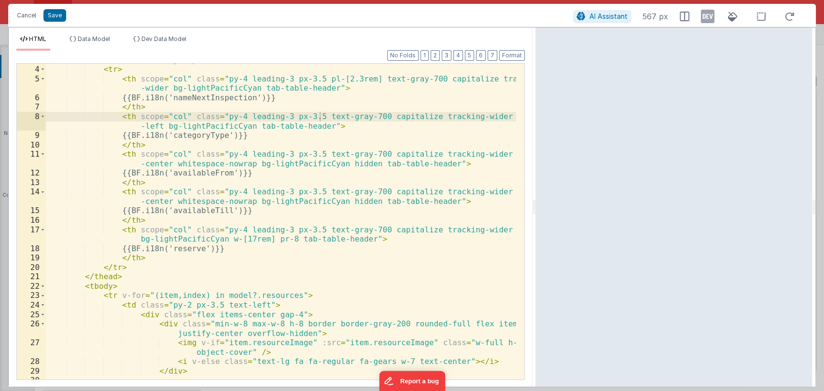
scroll to position [37, 0]
click at [42, 302] on span at bounding box center [42, 305] width 5 height 10
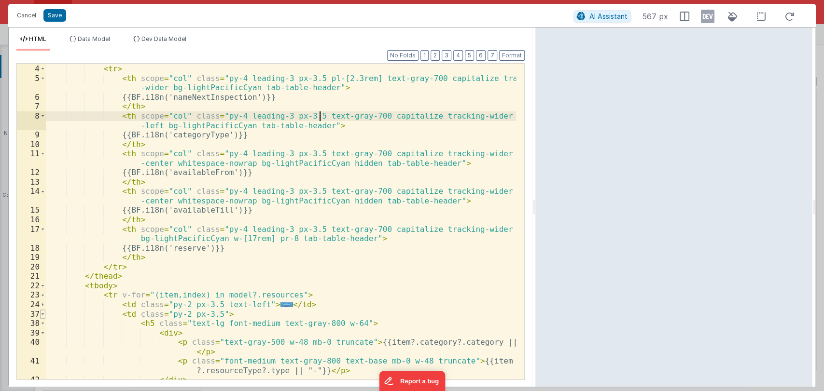
click at [42, 313] on span at bounding box center [42, 315] width 5 height 10
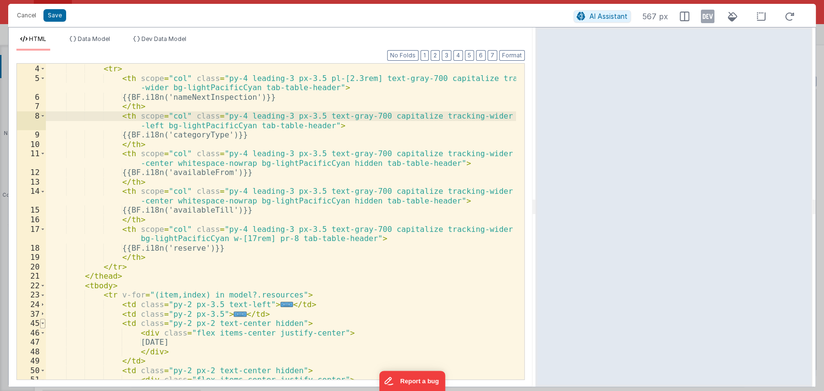
click at [42, 324] on span at bounding box center [42, 324] width 5 height 10
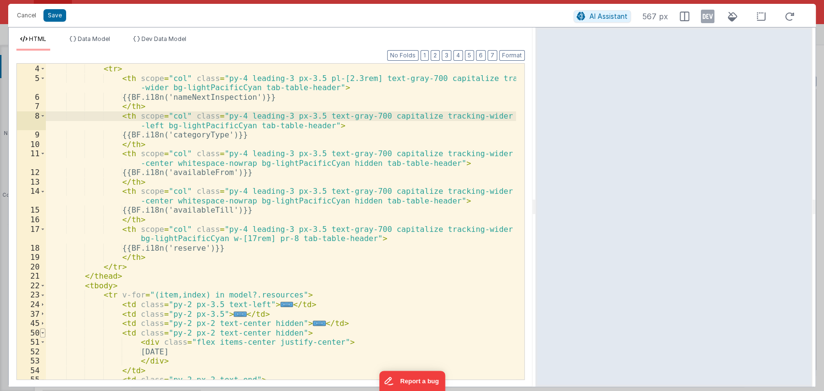
click at [44, 333] on span at bounding box center [42, 334] width 5 height 10
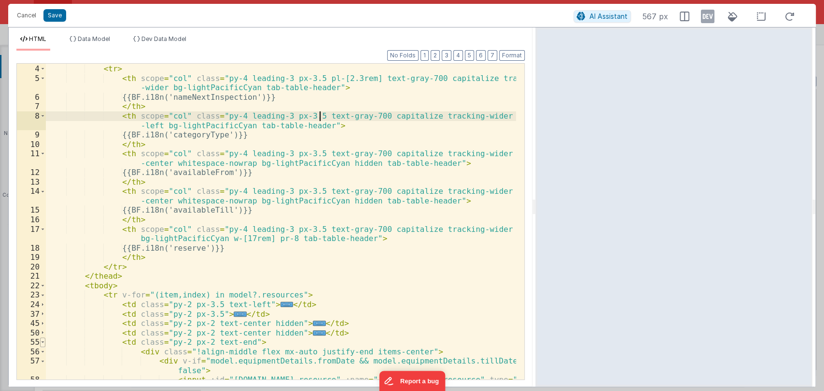
click at [43, 343] on span at bounding box center [42, 343] width 5 height 10
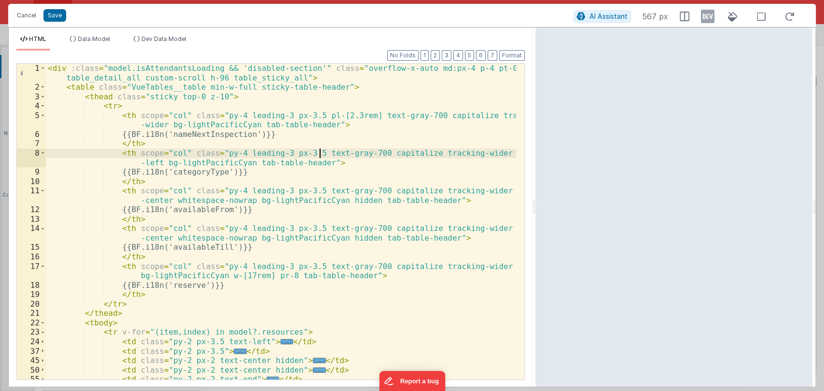
scroll to position [0, 0]
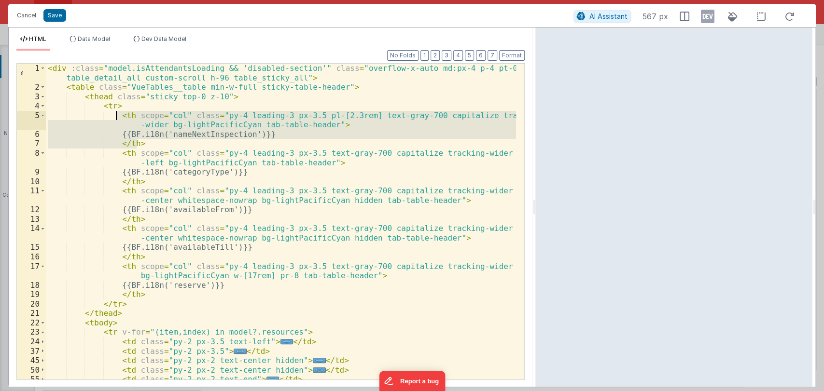
drag, startPoint x: 147, startPoint y: 143, endPoint x: 116, endPoint y: 117, distance: 40.4
click at [116, 117] on div "< div :class = "model.isAttendantsLoading && 'disabled-section'" class = "overf…" at bounding box center [281, 236] width 470 height 345
click at [126, 105] on div "< div :class = "model.isAttendantsLoading && 'disabled-section'" class = "overf…" at bounding box center [281, 236] width 470 height 345
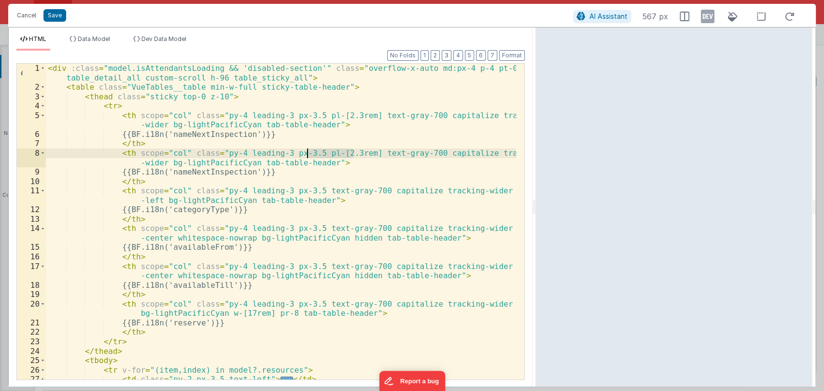
drag, startPoint x: 353, startPoint y: 154, endPoint x: 306, endPoint y: 152, distance: 47.3
click at [306, 152] on div "< div :class = "model.isAttendantsLoading && 'disabled-section'" class = "overf…" at bounding box center [281, 236] width 470 height 345
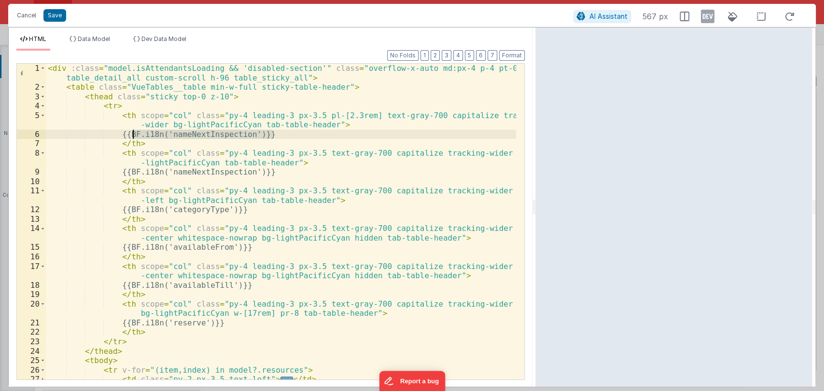
drag, startPoint x: 279, startPoint y: 134, endPoint x: 131, endPoint y: 134, distance: 147.7
click at [131, 134] on div "< div :class = "model.isAttendantsLoading && 'disabled-section'" class = "overf…" at bounding box center [281, 236] width 470 height 345
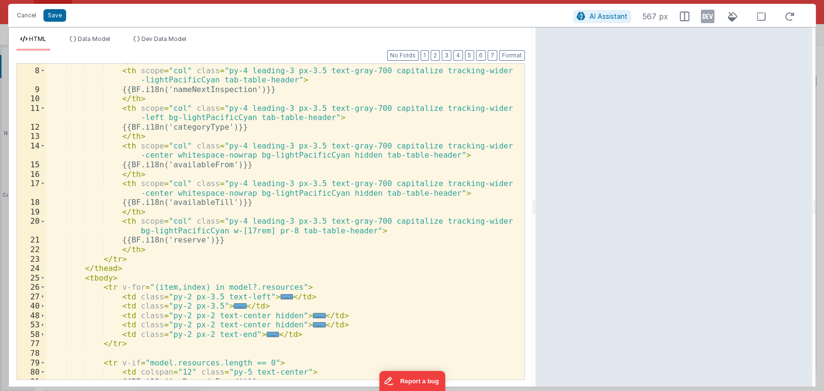
scroll to position [83, 0]
click at [280, 296] on span "..." at bounding box center [286, 296] width 13 height 5
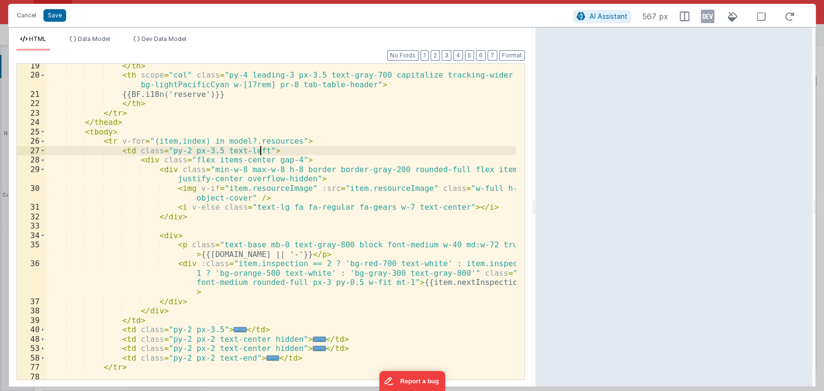
scroll to position [229, 0]
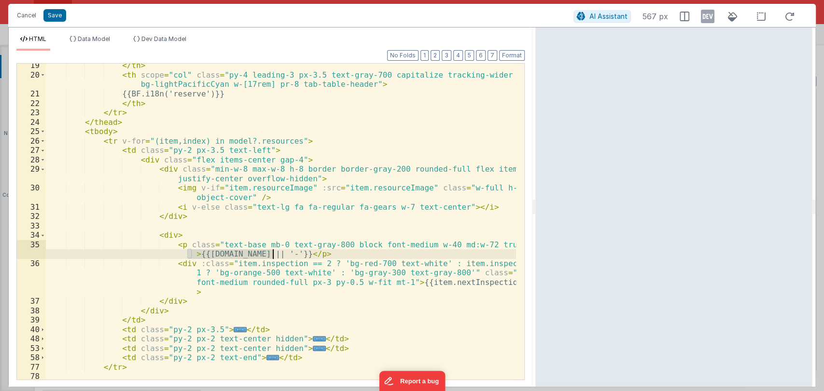
drag, startPoint x: 187, startPoint y: 253, endPoint x: 274, endPoint y: 253, distance: 86.4
click at [274, 253] on div "</ th > < th scope = "col" class = "py-4 leading-3 px-3.5 text-gray-700 capital…" at bounding box center [281, 228] width 470 height 335
click at [42, 156] on span at bounding box center [42, 160] width 5 height 10
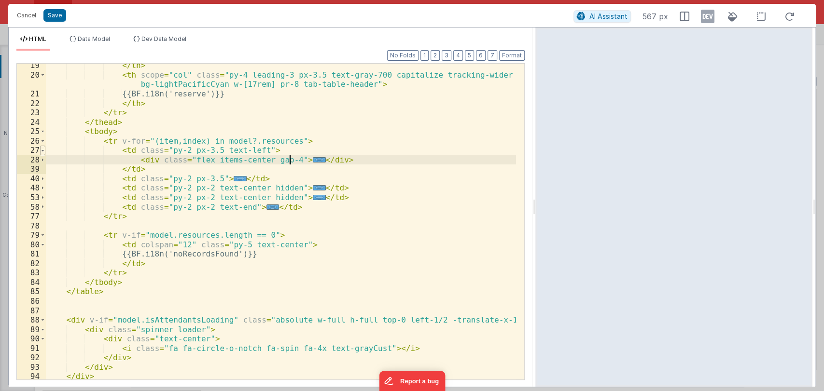
click at [42, 152] on span at bounding box center [42, 151] width 5 height 10
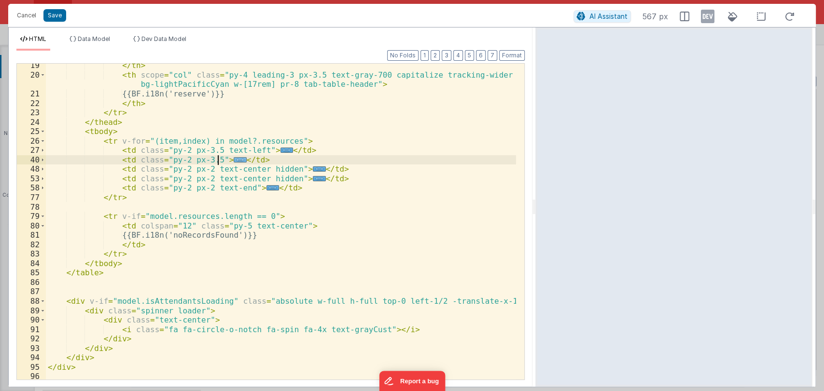
click at [234, 159] on span "..." at bounding box center [240, 159] width 13 height 5
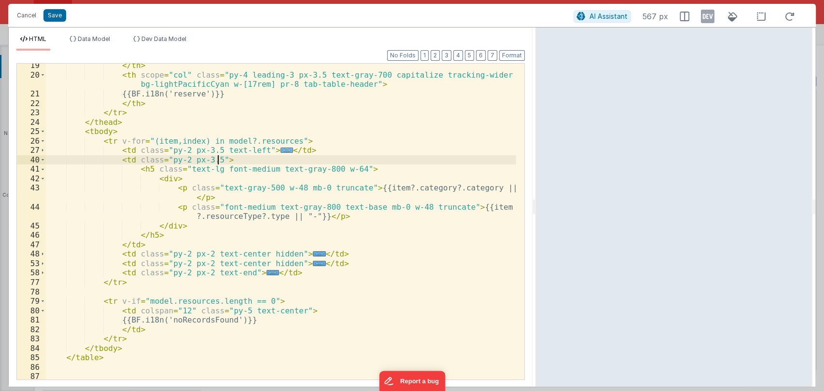
click at [280, 150] on span "..." at bounding box center [286, 150] width 13 height 5
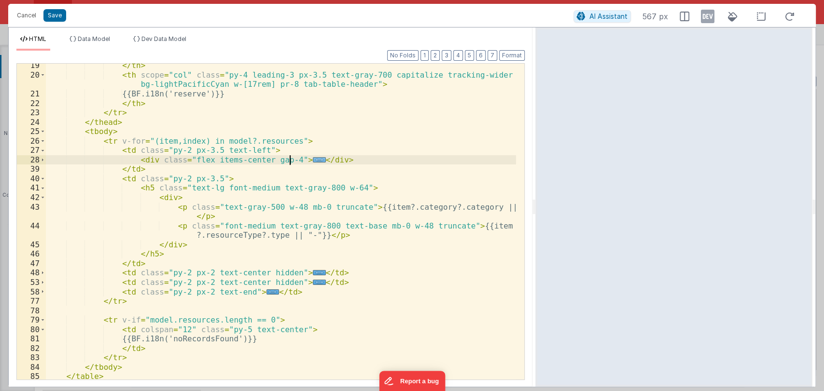
click at [313, 159] on span "..." at bounding box center [319, 159] width 13 height 5
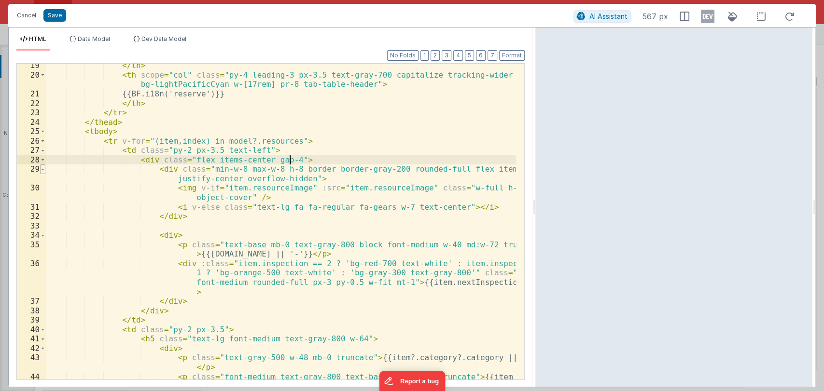
click at [41, 168] on span at bounding box center [42, 170] width 5 height 10
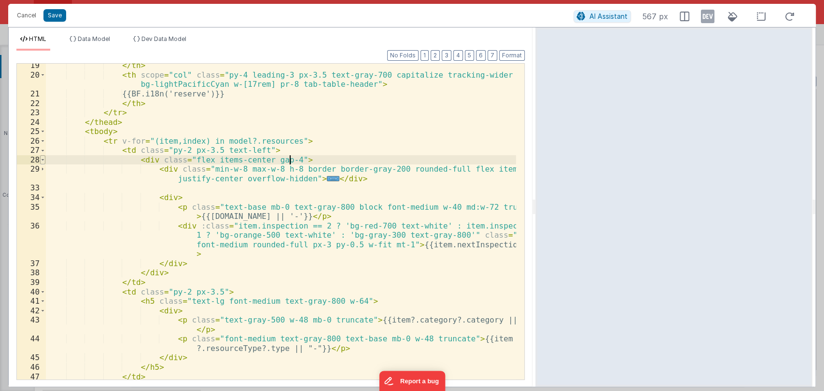
click at [42, 161] on span at bounding box center [42, 160] width 5 height 10
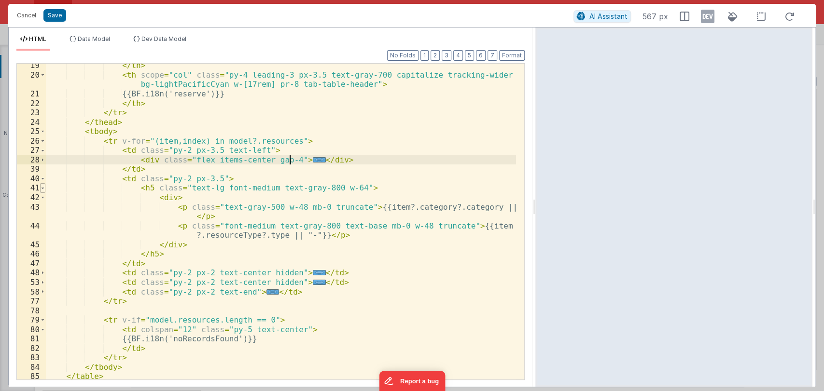
click at [43, 189] on span at bounding box center [42, 188] width 5 height 10
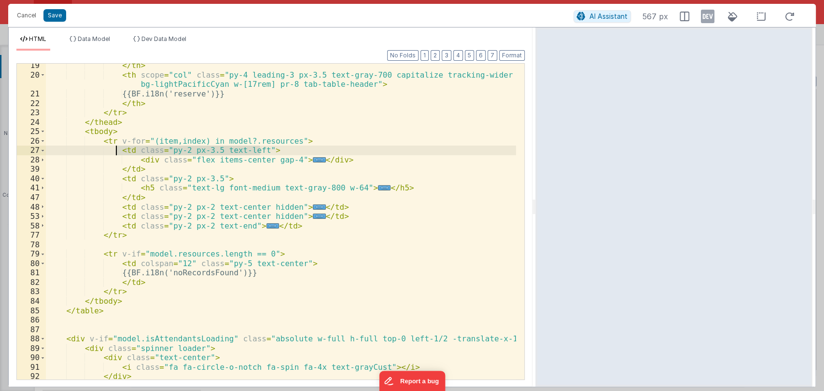
drag, startPoint x: 263, startPoint y: 152, endPoint x: 116, endPoint y: 152, distance: 146.7
click at [116, 152] on div "</ th > < th scope = "col" class = "py-4 leading-3 px-3.5 text-gray-700 capital…" at bounding box center [281, 228] width 470 height 335
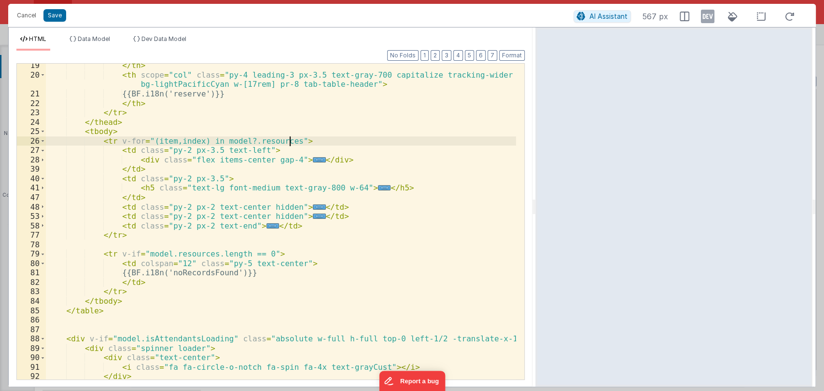
click at [292, 144] on div "</ th > < th scope = "col" class = "py-4 leading-3 px-3.5 text-gray-700 capital…" at bounding box center [281, 228] width 470 height 335
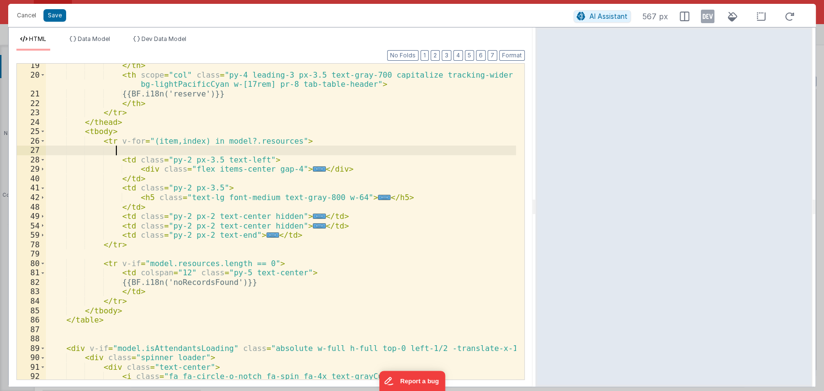
paste textarea
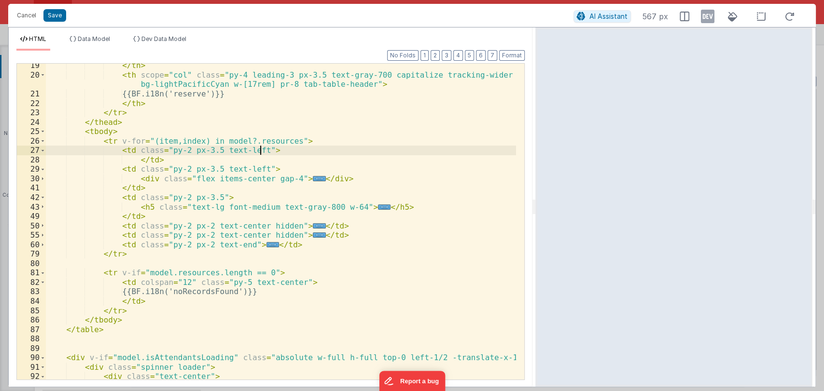
click at [267, 151] on div "</ th > < th scope = "col" class = "py-4 leading-3 px-3.5 text-gray-700 capital…" at bounding box center [281, 228] width 470 height 335
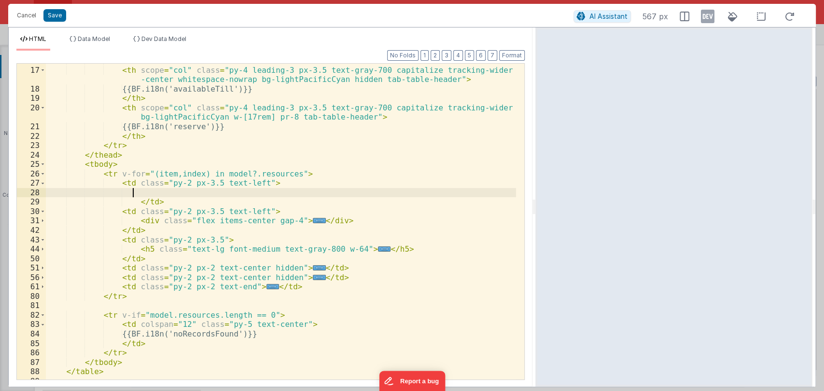
scroll to position [196, 0]
click at [156, 194] on div "</ th > < th scope = "col" class = "py-4 leading-3 px-3.5 text-gray-700 capital…" at bounding box center [281, 223] width 470 height 335
click at [170, 191] on div "</ th > < th scope = "col" class = "py-4 leading-3 px-3.5 text-gray-700 capital…" at bounding box center [281, 223] width 470 height 335
click at [515, 54] on button "Format" at bounding box center [512, 55] width 26 height 11
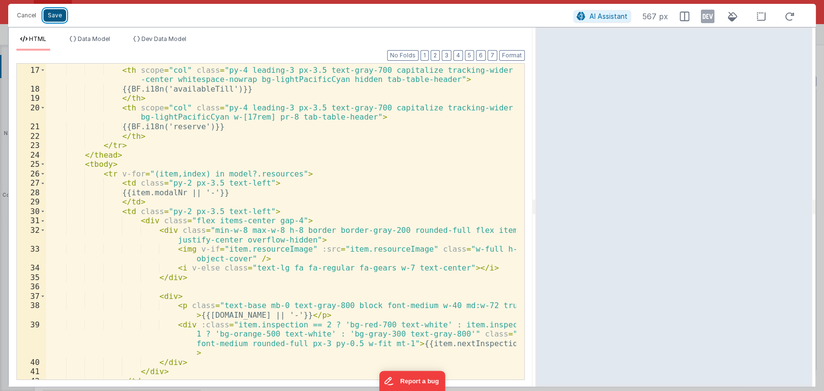
click at [50, 14] on button "Save" at bounding box center [54, 15] width 23 height 13
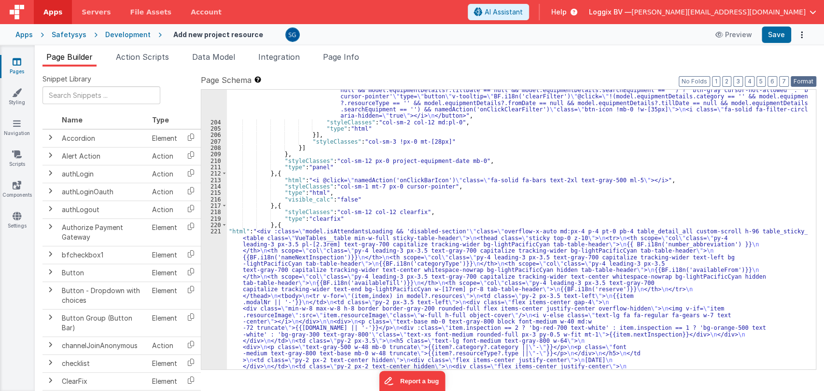
click at [807, 83] on button "Format" at bounding box center [804, 81] width 26 height 11
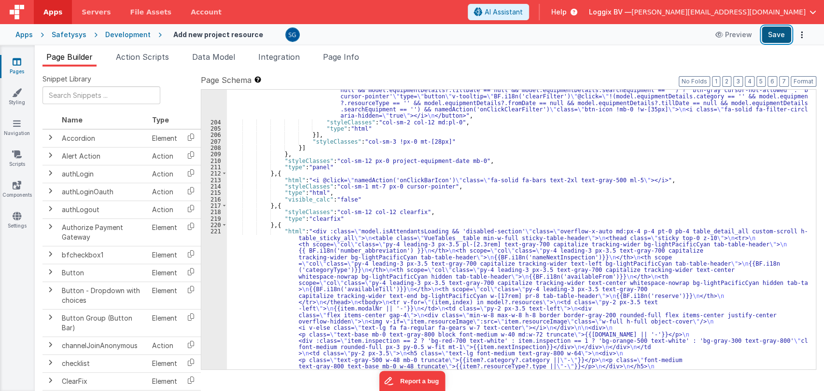
click at [774, 39] on button "Save" at bounding box center [776, 35] width 29 height 16
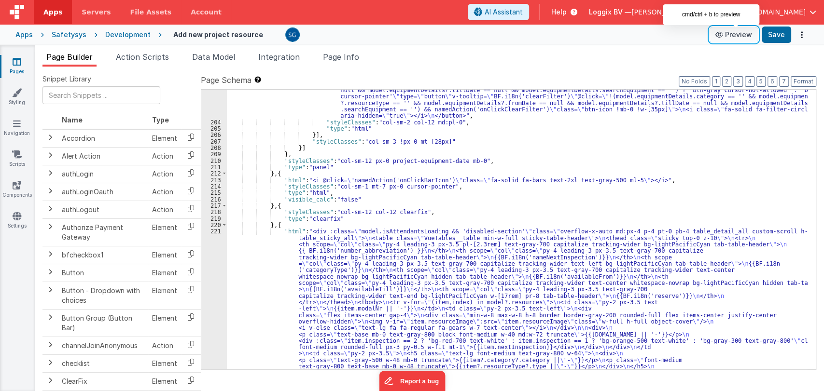
click at [738, 31] on button "Preview" at bounding box center [734, 34] width 48 height 15
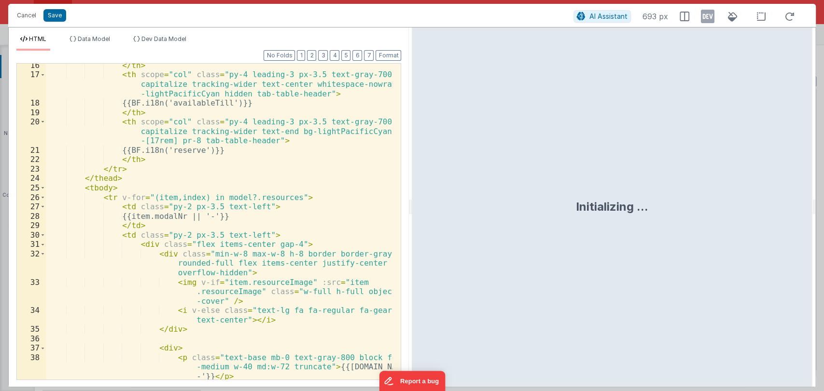
scroll to position [239, 0]
click at [241, 206] on div "</ th > < th scope = "col" class = "py-4 leading-3 px-3.5 text-gray-700 capital…" at bounding box center [219, 246] width 347 height 373
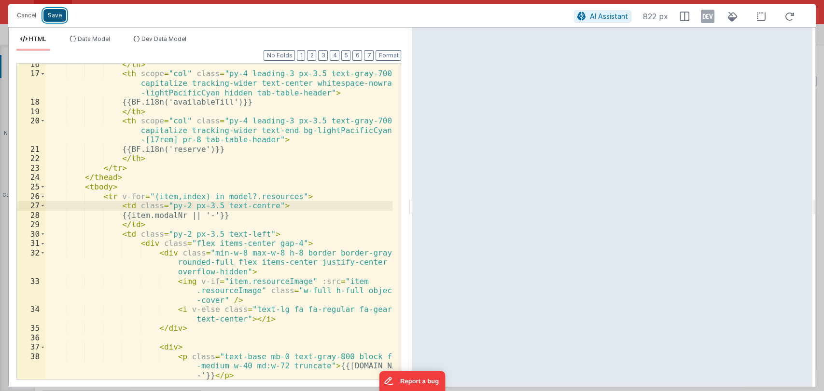
click at [56, 16] on button "Save" at bounding box center [54, 15] width 23 height 13
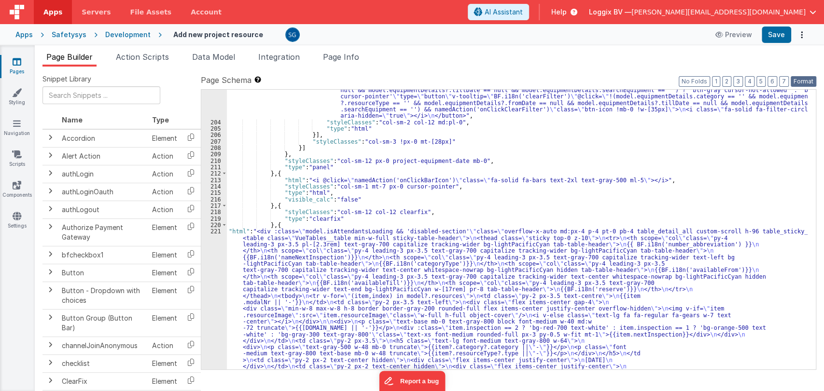
click at [798, 82] on button "Format" at bounding box center [804, 81] width 26 height 11
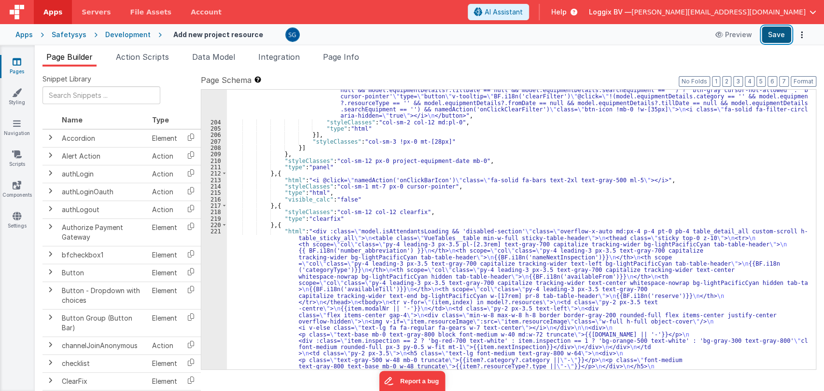
click at [781, 35] on button "Save" at bounding box center [776, 35] width 29 height 16
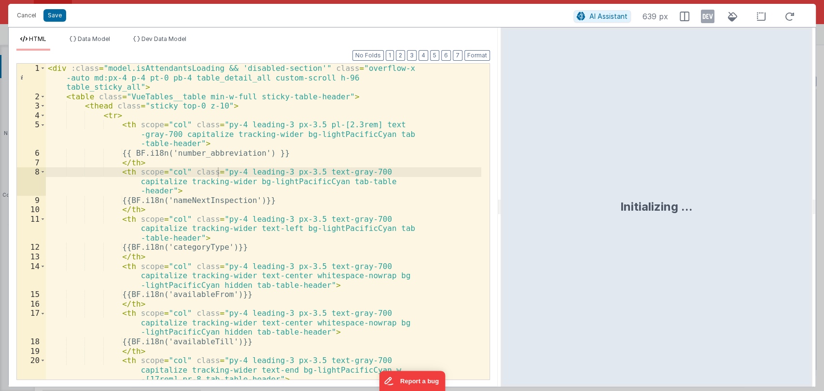
drag, startPoint x: 410, startPoint y: 206, endPoint x: 501, endPoint y: 208, distance: 90.3
click at [501, 208] on html "Cancel Save AI Assistant 639 px HTML Data Model Dev Data Model Format 7 6 5 4 3…" at bounding box center [412, 195] width 824 height 391
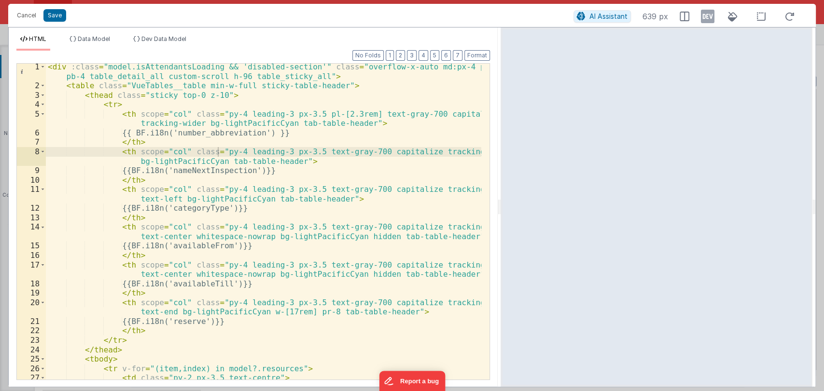
scroll to position [0, 0]
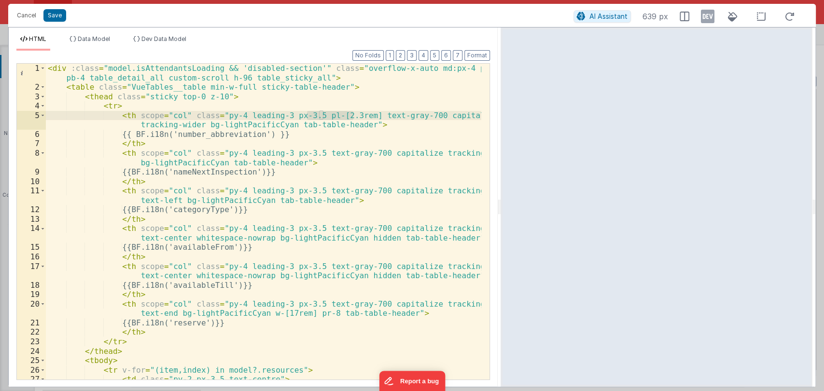
click at [352, 115] on div "< div :class = "model.isAttendantsLoading && 'disabled-section'" class = "overf…" at bounding box center [263, 236] width 435 height 345
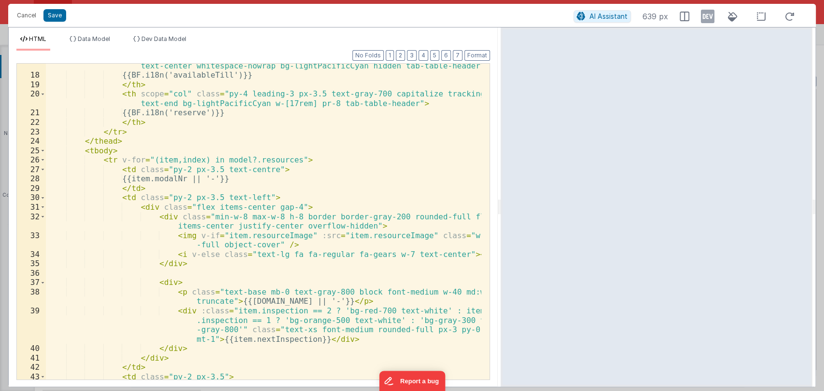
scroll to position [209, 0]
click at [260, 168] on div "< th scope = "col" class = "py-4 leading-3 px-3.5 text-gray-700 capitalize trac…" at bounding box center [263, 224] width 435 height 345
click at [54, 11] on button "Save" at bounding box center [54, 15] width 23 height 13
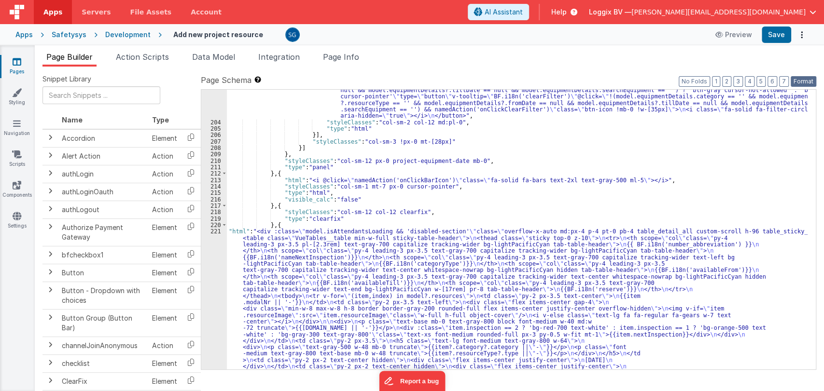
click at [803, 81] on button "Format" at bounding box center [804, 81] width 26 height 11
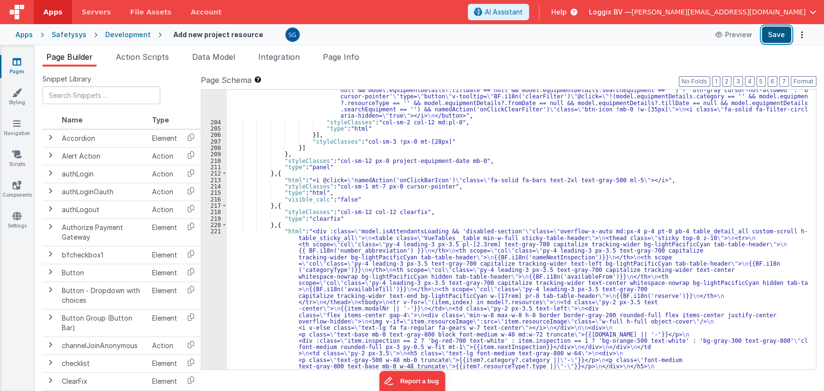
click at [775, 35] on button "Save" at bounding box center [776, 35] width 29 height 16
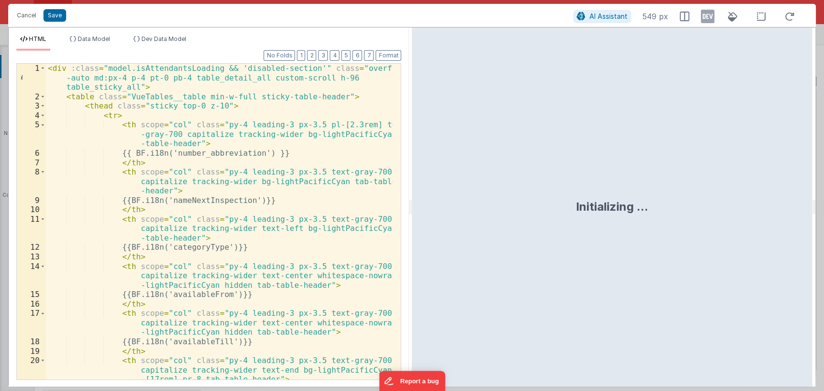
drag, startPoint x: 410, startPoint y: 211, endPoint x: 495, endPoint y: 214, distance: 85.5
click at [495, 214] on html "Cancel Save AI Assistant 549 px HTML Data Model Dev Data Model Format 7 6 5 4 3…" at bounding box center [412, 195] width 824 height 391
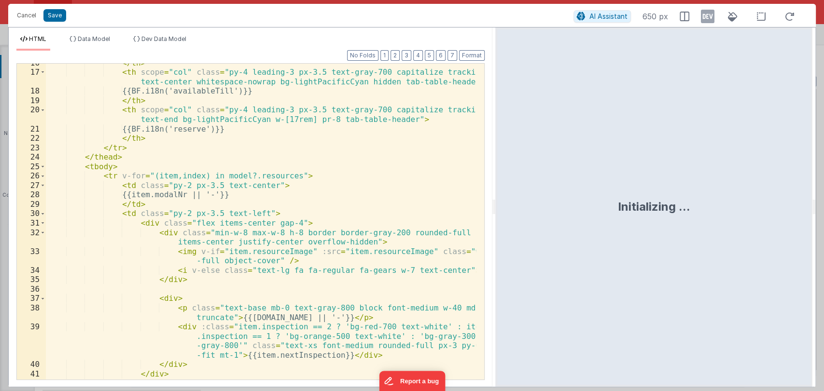
scroll to position [194, 0]
click at [251, 185] on div "</ th > < th scope = "col" class = "py-4 leading-3 px-3.5 text-gray-700 capital…" at bounding box center [261, 225] width 430 height 335
click at [54, 14] on button "Save" at bounding box center [54, 15] width 23 height 13
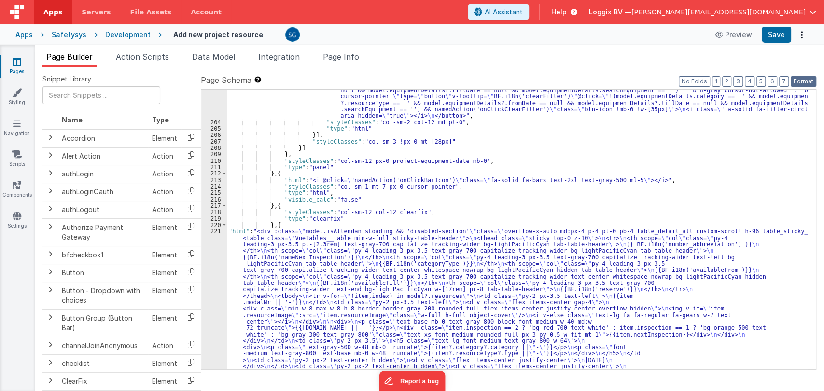
click at [797, 82] on button "Format" at bounding box center [804, 81] width 26 height 11
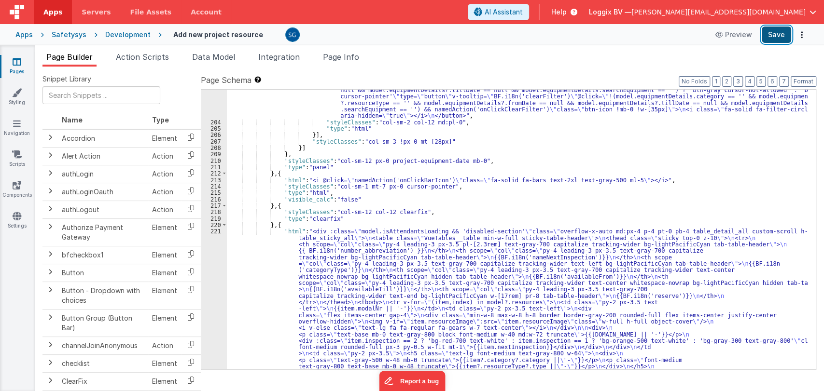
click at [780, 39] on button "Save" at bounding box center [776, 35] width 29 height 16
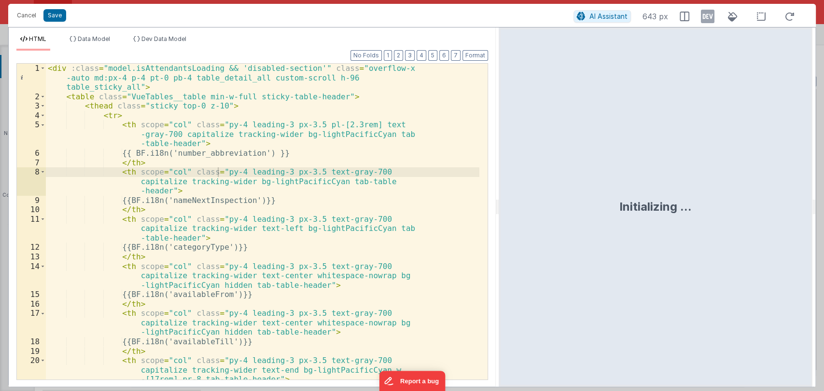
drag, startPoint x: 411, startPoint y: 209, endPoint x: 500, endPoint y: 211, distance: 88.8
click at [500, 211] on html "Cancel Save AI Assistant 643 px HTML Data Model Dev Data Model Format 7 6 5 4 3…" at bounding box center [412, 195] width 824 height 391
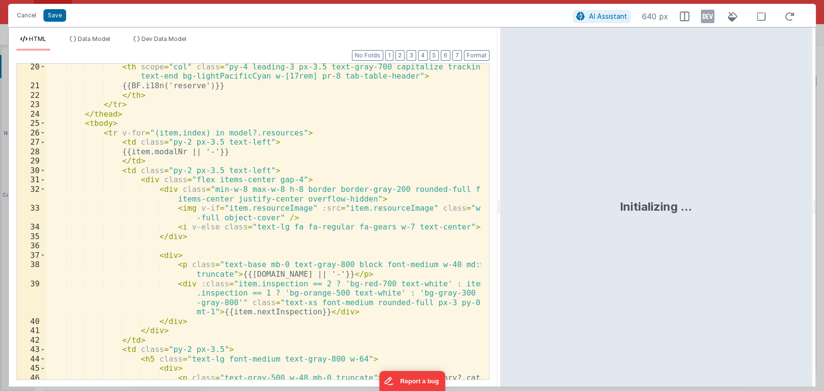
scroll to position [237, 0]
click at [180, 151] on div "< th scope = "col" class = "py-4 leading-3 px-3.5 text-gray-700 capitalize trac…" at bounding box center [263, 239] width 435 height 354
click at [56, 16] on button "Save" at bounding box center [54, 15] width 23 height 13
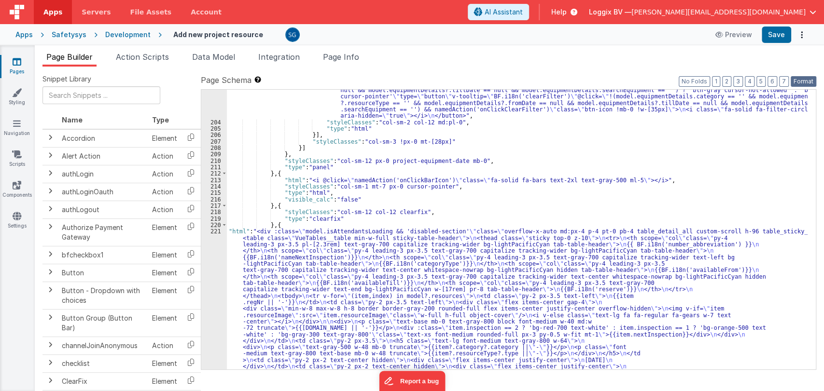
click at [797, 81] on button "Format" at bounding box center [804, 81] width 26 height 11
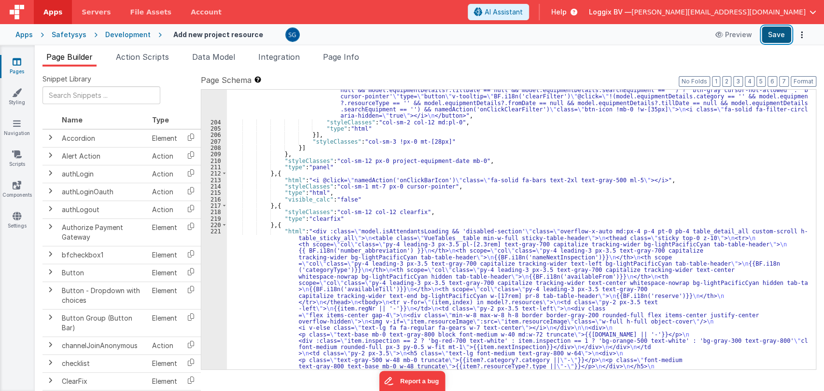
click at [776, 40] on button "Save" at bounding box center [776, 35] width 29 height 16
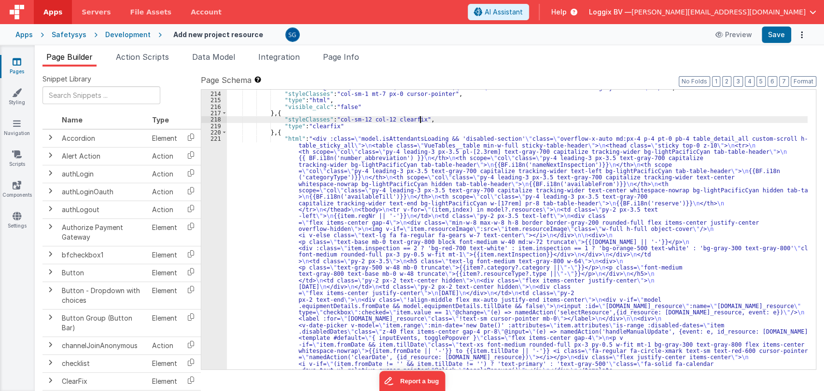
scroll to position [1530, 0]
click at [21, 59] on link "Pages" at bounding box center [17, 66] width 35 height 19
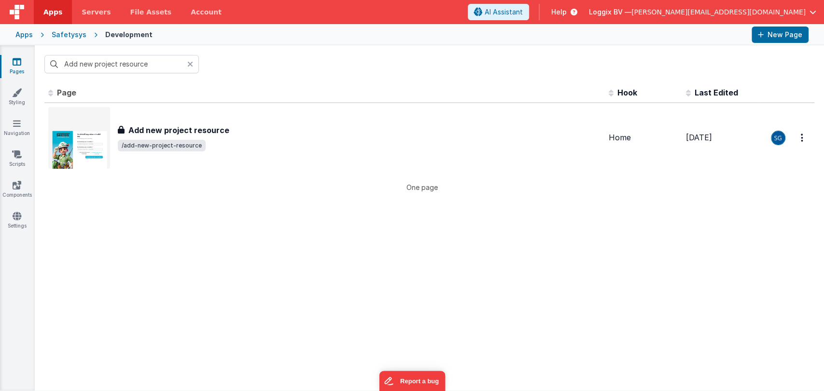
click at [190, 64] on icon at bounding box center [190, 64] width 6 height 8
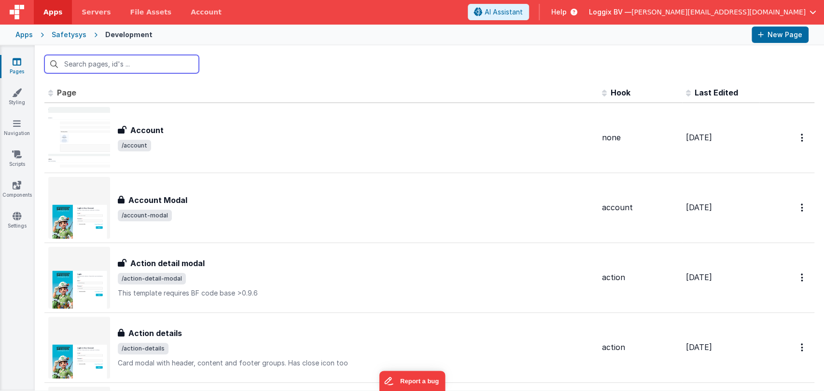
click at [164, 64] on input "text" at bounding box center [121, 64] width 154 height 18
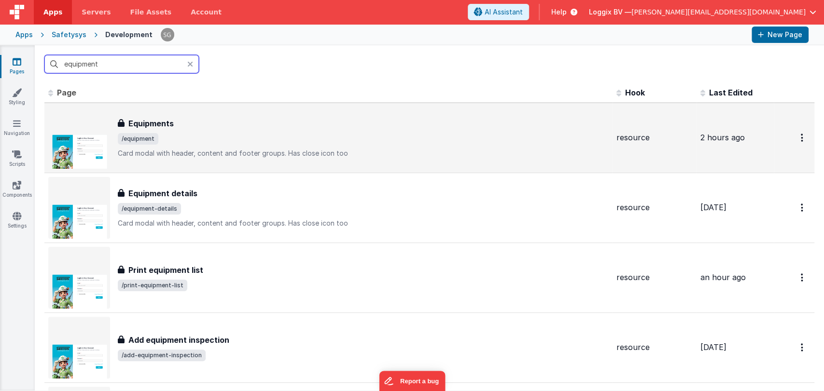
type input "equipment"
click at [170, 143] on span "/equipment" at bounding box center [363, 139] width 491 height 12
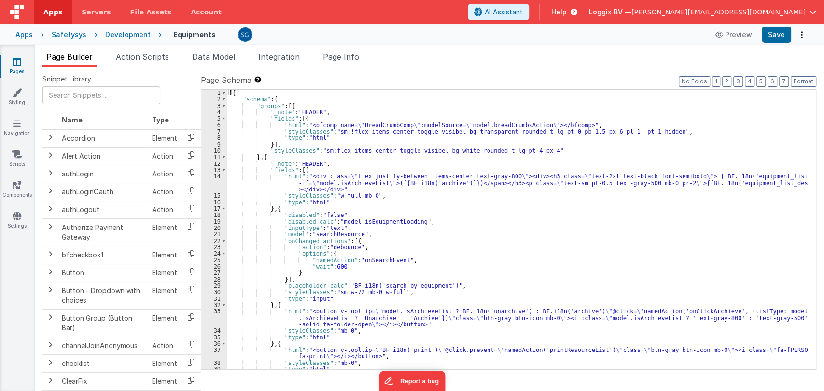
click at [449, 237] on div "[{ "schema" : { "groups" : [{ "_note" : "HEADER" , "fields" : [{ "html" : "<bfc…" at bounding box center [517, 236] width 581 height 293
click at [471, 230] on div "[{ "schema" : { "groups" : [{ "_note" : "HEADER" , "fields" : [{ "html" : "<bfc…" at bounding box center [517, 236] width 581 height 293
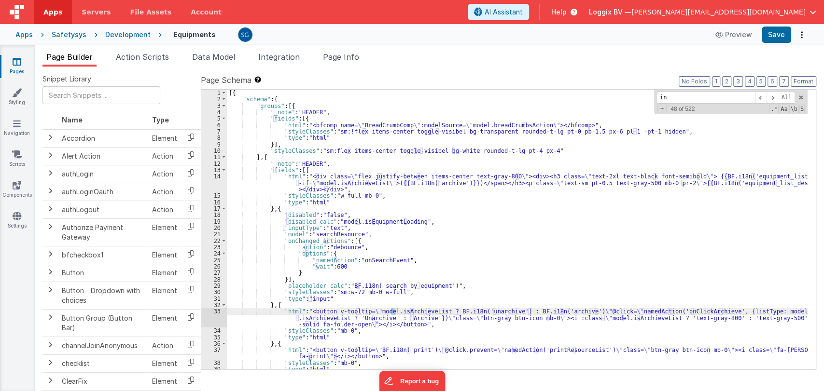
type input "ins"
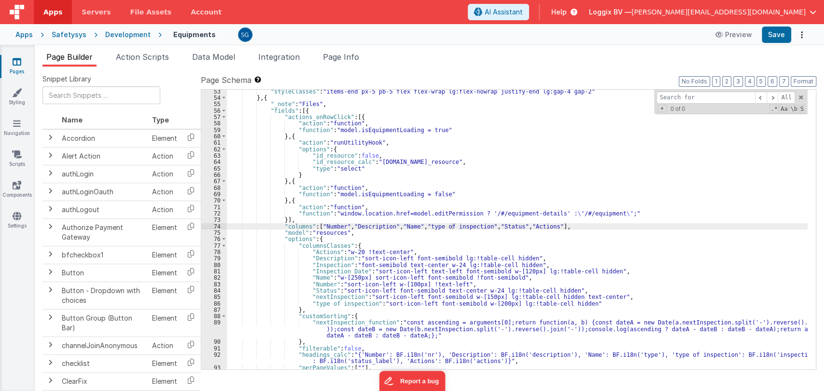
click at [19, 61] on icon at bounding box center [17, 62] width 9 height 10
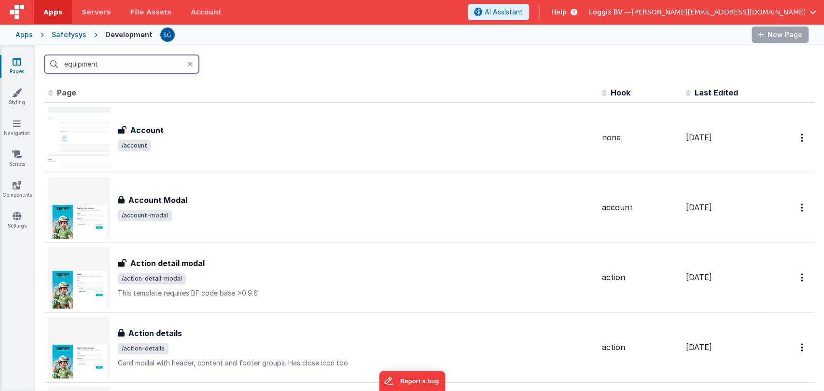
click at [141, 63] on input "equipment" at bounding box center [121, 64] width 154 height 18
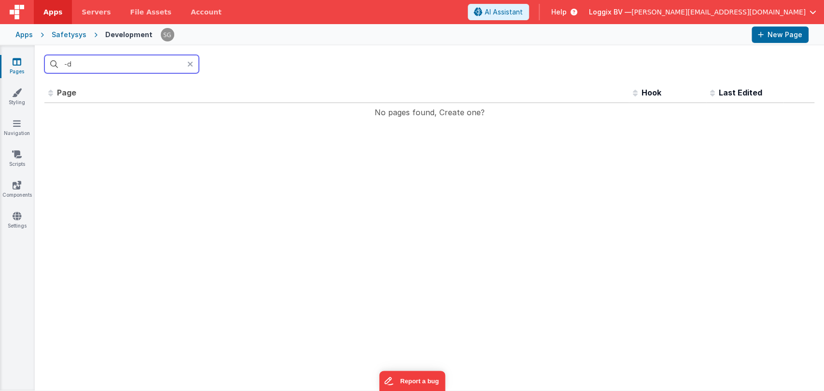
type input "-"
click at [140, 65] on input "text" at bounding box center [121, 64] width 154 height 18
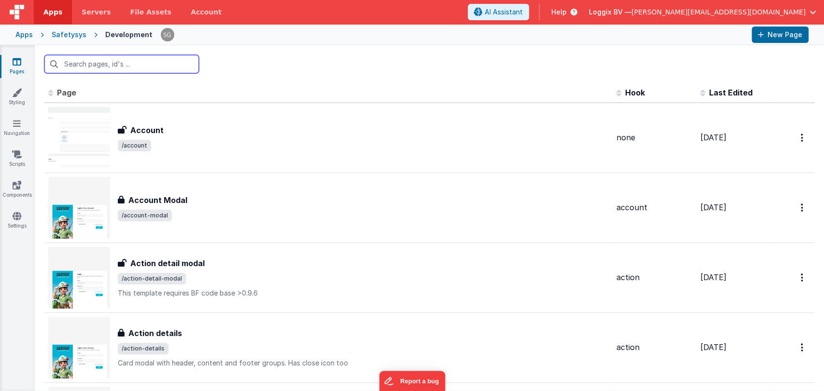
click at [86, 67] on input "text" at bounding box center [121, 64] width 154 height 18
type input "equipment"
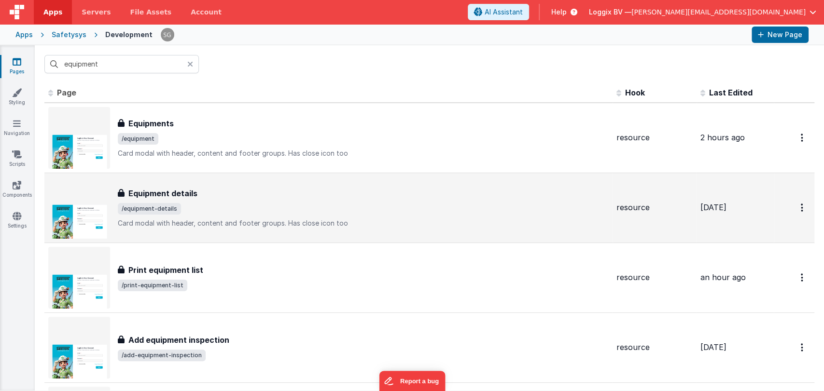
click at [195, 190] on h3 "Equipment details" at bounding box center [162, 194] width 69 height 12
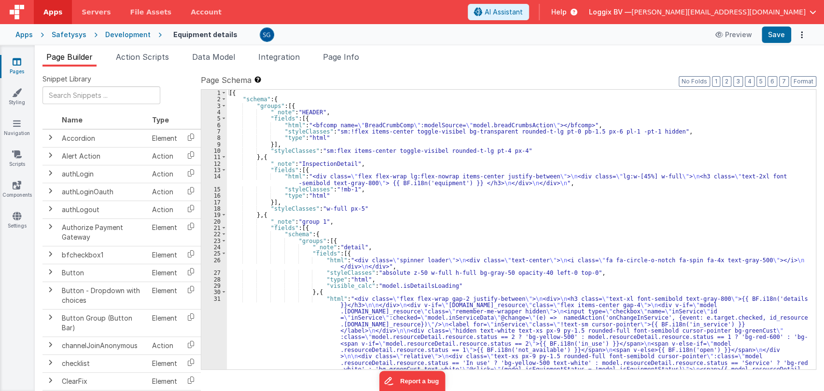
click at [440, 237] on div "[{ "schema" : { "groups" : [{ "_note" : "HEADER" , "fields" : [{ "html" : "<bfc…" at bounding box center [517, 339] width 581 height 499
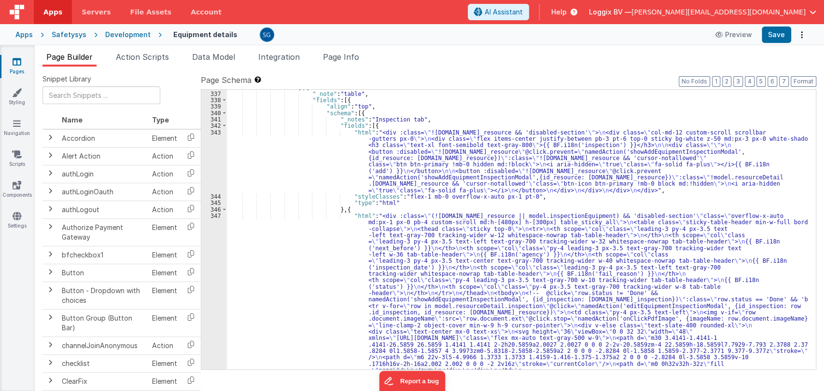
scroll to position [2542, 0]
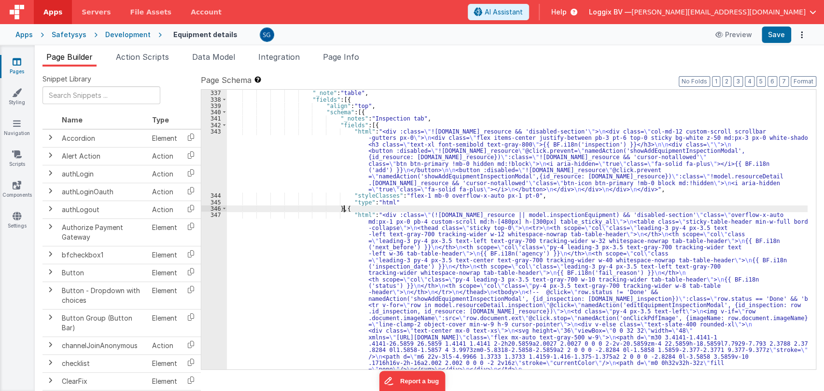
click at [457, 209] on div "} , { "_note" : "table" , "fields" : [{ "align" : "top" , "schema" : [{ "_notes…" at bounding box center [517, 385] width 581 height 602
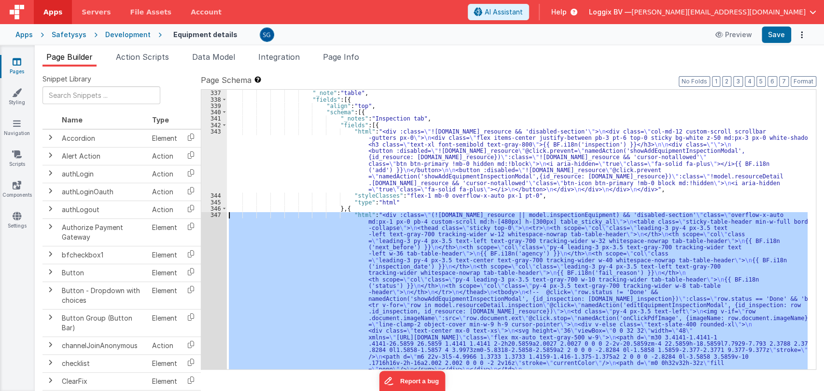
click at [214, 217] on div "347" at bounding box center [214, 369] width 26 height 315
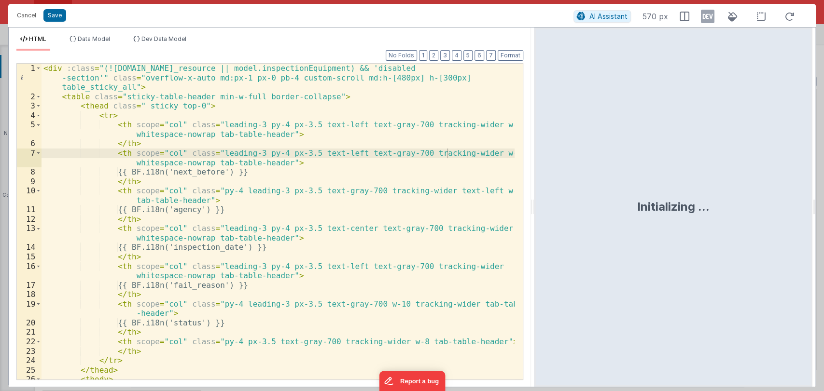
drag, startPoint x: 411, startPoint y: 205, endPoint x: 534, endPoint y: 203, distance: 123.1
click at [534, 203] on html "Cancel Save AI Assistant 570 px HTML Data Model Dev Data Model Format 7 6 5 4 3…" at bounding box center [412, 195] width 824 height 391
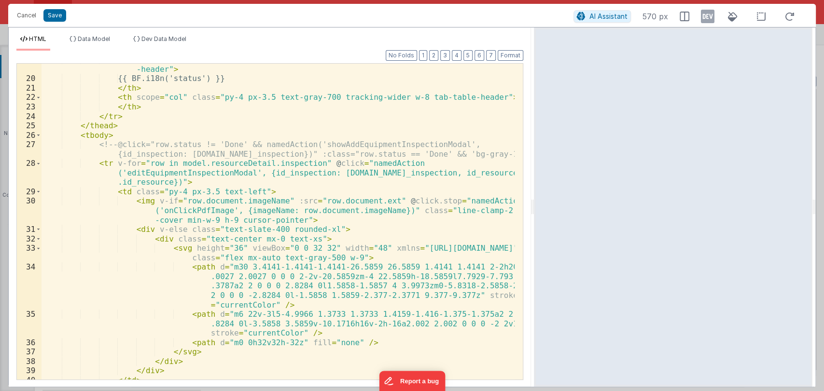
scroll to position [235, 0]
click at [39, 192] on span at bounding box center [38, 192] width 5 height 10
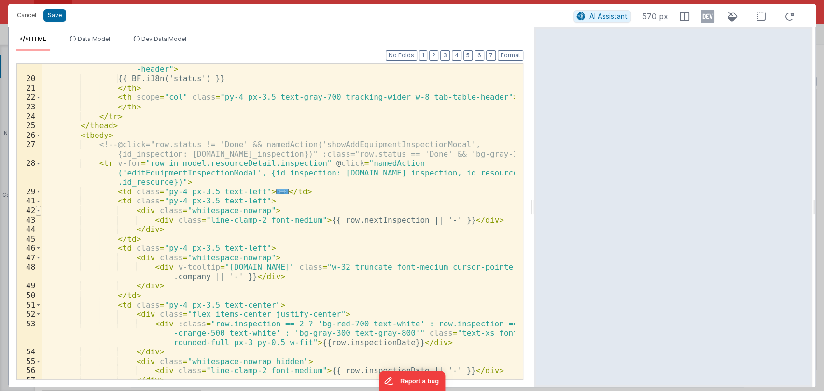
click at [38, 212] on span at bounding box center [38, 211] width 5 height 10
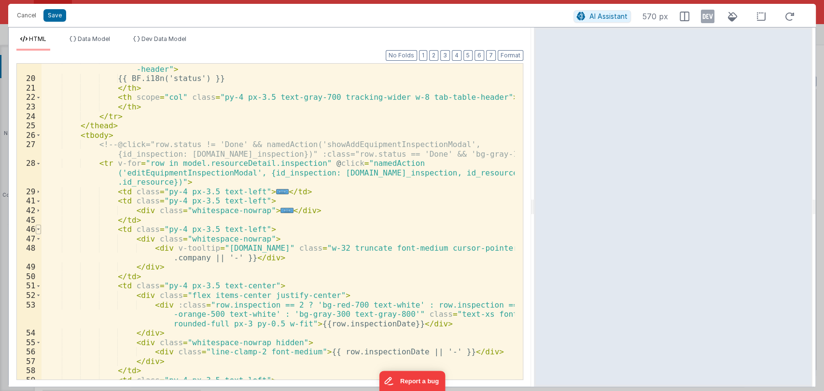
click at [39, 229] on span at bounding box center [38, 230] width 5 height 10
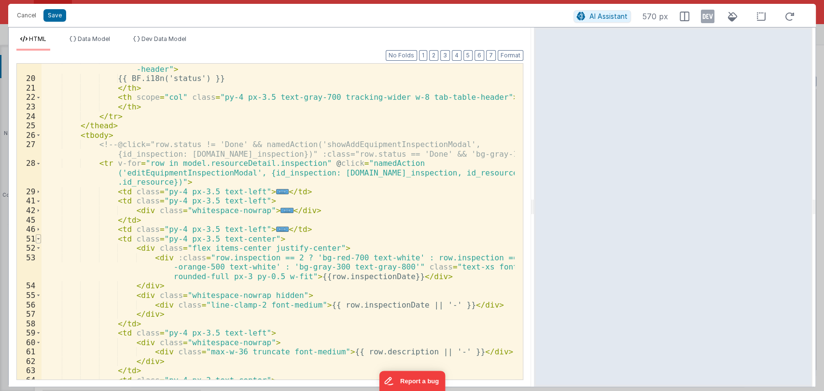
click at [38, 240] on span at bounding box center [38, 240] width 5 height 10
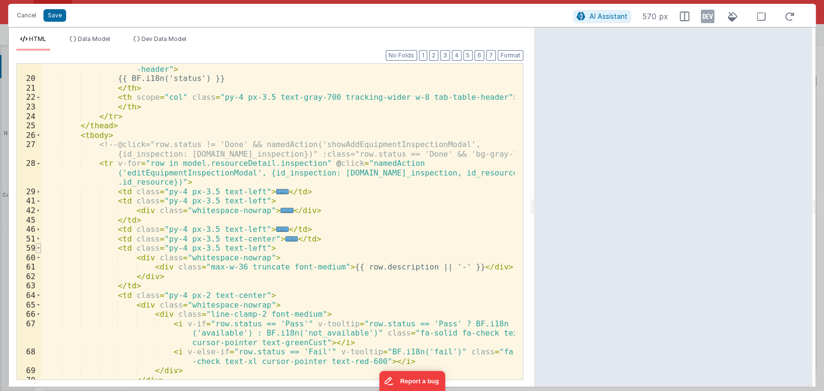
click at [37, 248] on span at bounding box center [38, 249] width 5 height 10
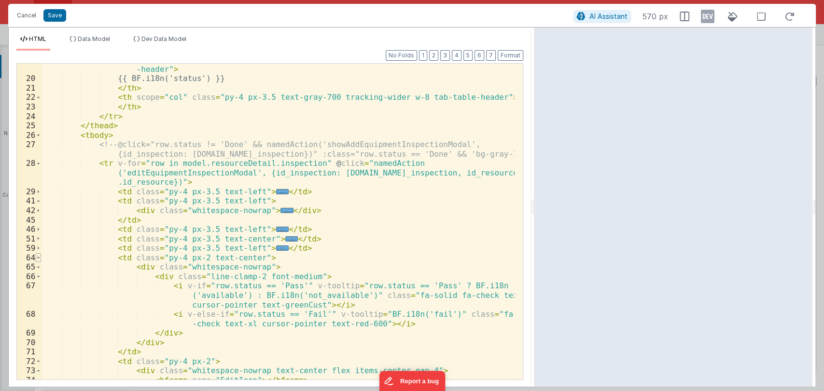
click at [38, 257] on span at bounding box center [38, 258] width 5 height 10
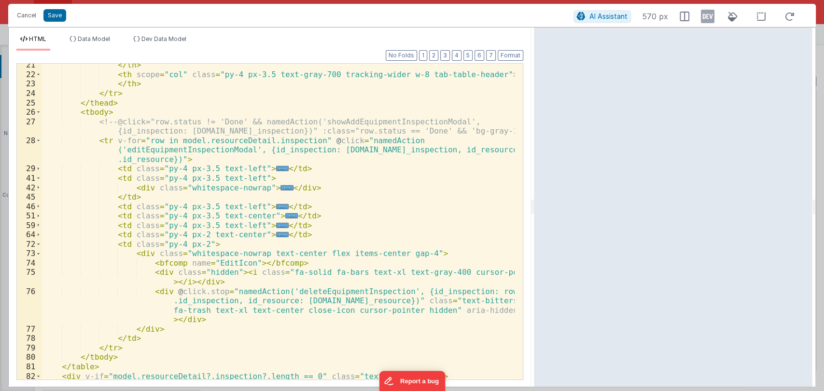
scroll to position [258, 0]
click at [276, 234] on span "..." at bounding box center [282, 234] width 13 height 5
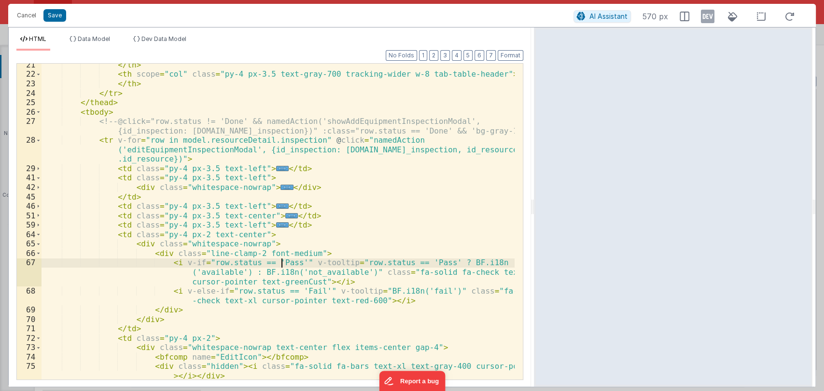
click at [281, 263] on div "</ th > < th scope = "col" class = "py-4 px-3.5 text-gray-700 tracking-wider w-…" at bounding box center [278, 241] width 473 height 363
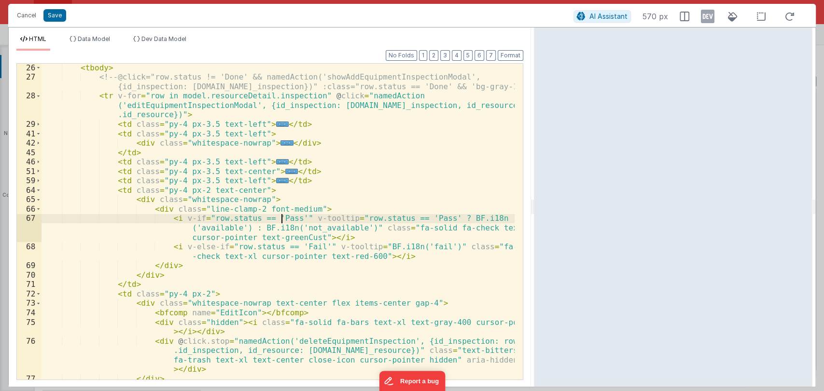
scroll to position [303, 0]
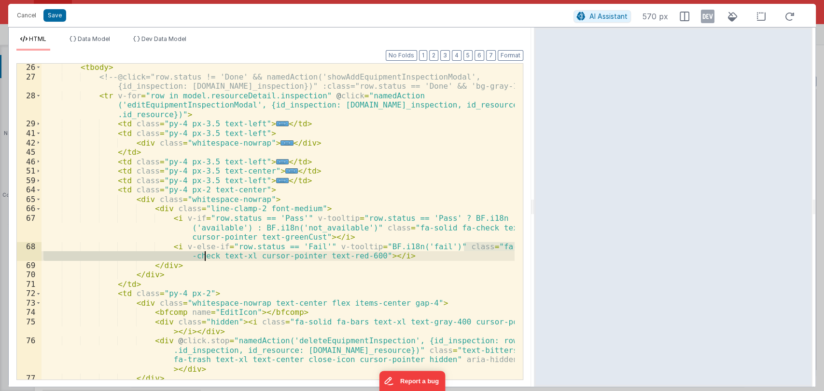
drag, startPoint x: 464, startPoint y: 245, endPoint x: 206, endPoint y: 256, distance: 258.9
click at [206, 256] on div "< tbody > <!-- @click="row.status != 'Done' && namedAction('showAddEquipmentIns…" at bounding box center [278, 230] width 473 height 335
click at [51, 18] on button "Save" at bounding box center [54, 15] width 23 height 13
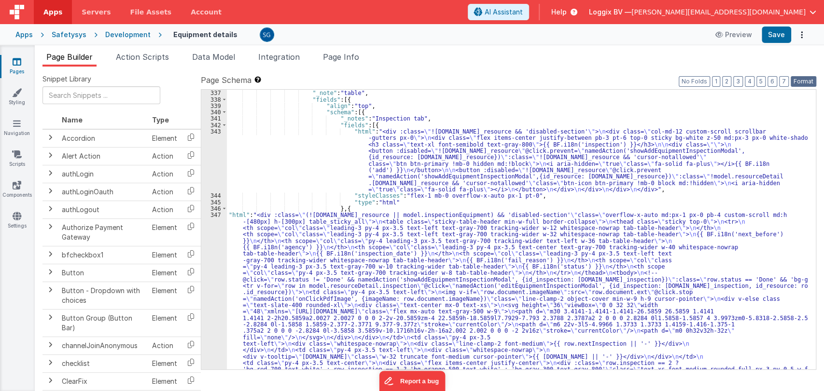
click at [798, 81] on button "Format" at bounding box center [804, 81] width 26 height 11
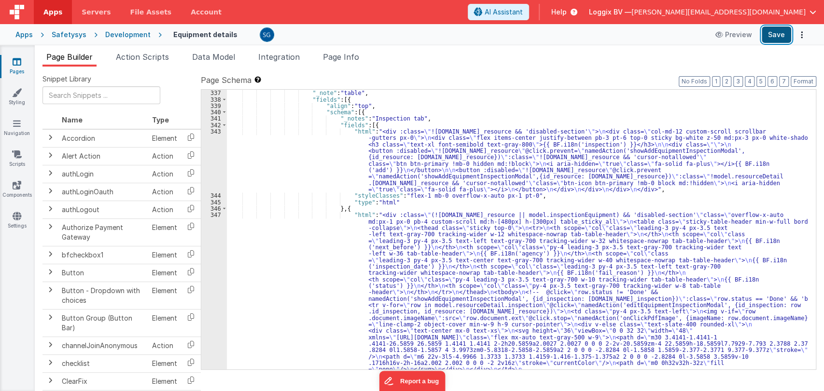
click at [778, 36] on button "Save" at bounding box center [776, 35] width 29 height 16
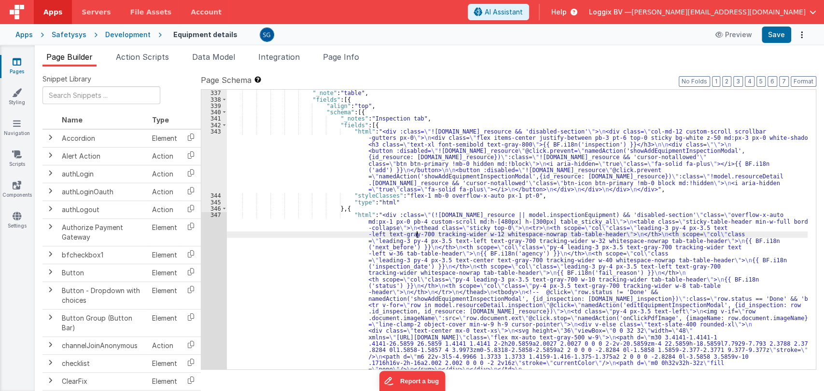
click at [417, 235] on div "} , { "_note" : "table" , "fields" : [{ "align" : "top" , "schema" : [{ "_notes…" at bounding box center [517, 385] width 581 height 602
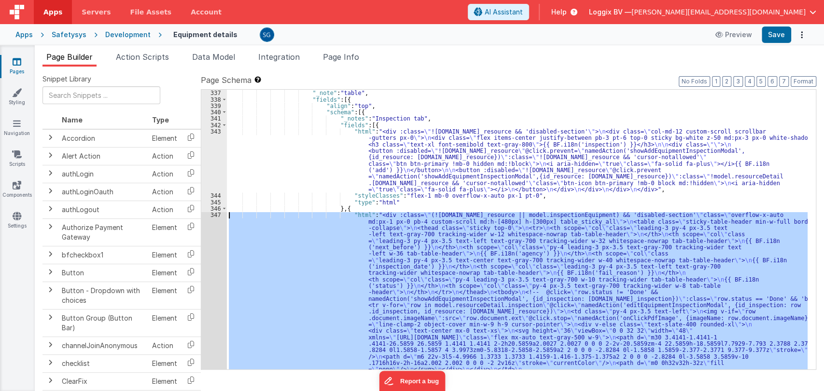
click at [214, 215] on div "347" at bounding box center [214, 369] width 26 height 315
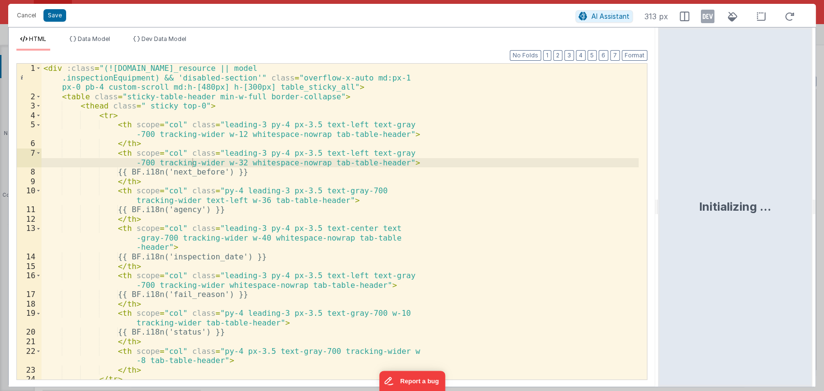
drag, startPoint x: 410, startPoint y: 208, endPoint x: 659, endPoint y: 210, distance: 249.1
click at [659, 210] on html "Cancel Save AI Assistant 313 px HTML Data Model Dev Data Model Format 7 6 5 4 3…" at bounding box center [412, 195] width 824 height 391
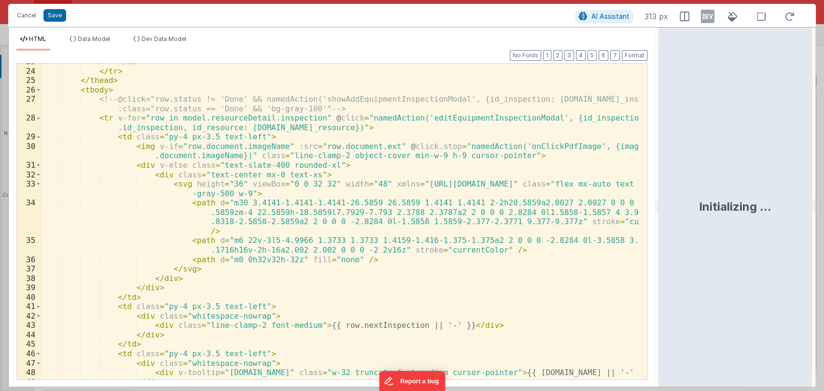
scroll to position [233, 0]
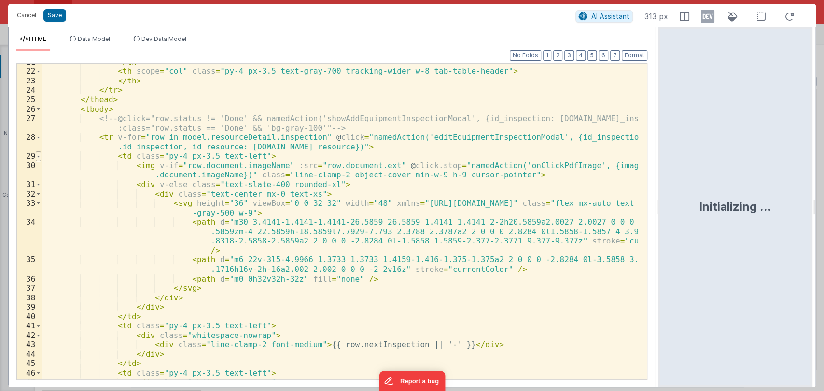
click at [37, 157] on span at bounding box center [38, 157] width 5 height 10
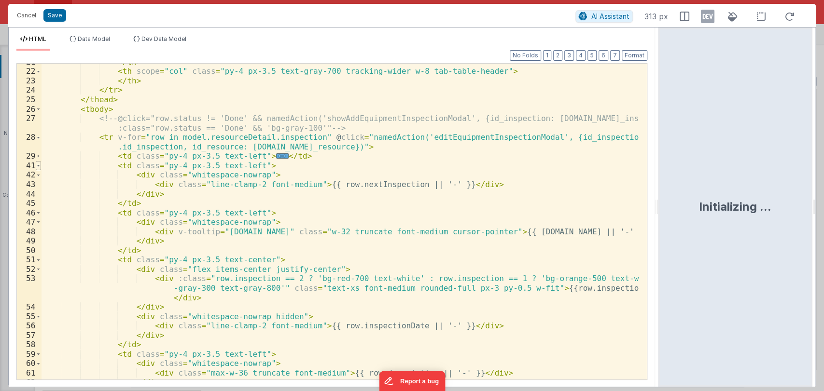
click at [38, 166] on span at bounding box center [38, 166] width 5 height 10
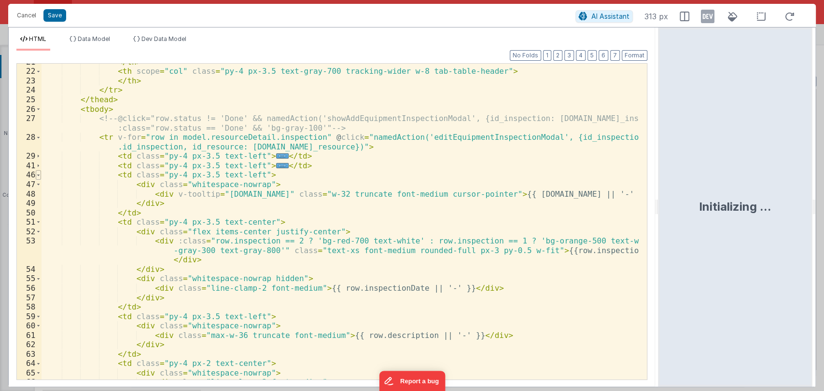
click at [38, 172] on span at bounding box center [38, 175] width 5 height 10
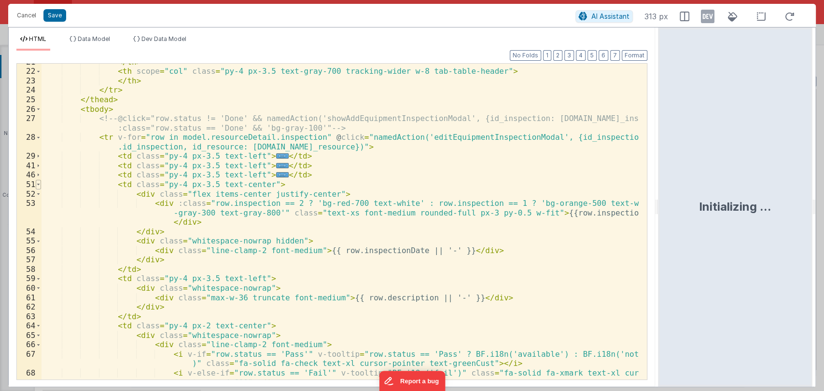
click at [38, 182] on span at bounding box center [38, 185] width 5 height 10
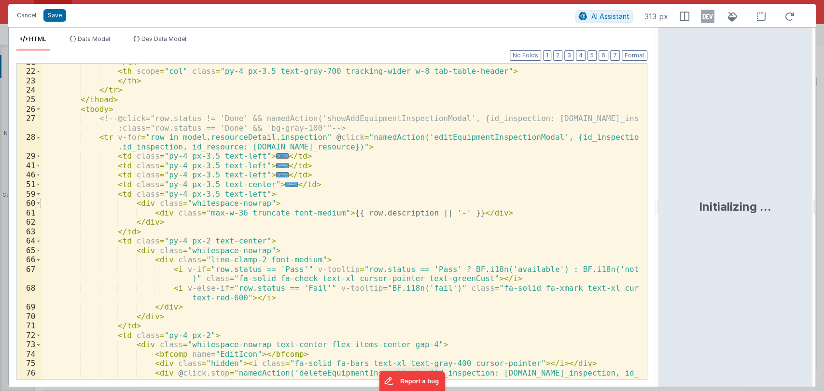
click at [39, 203] on span at bounding box center [38, 204] width 5 height 10
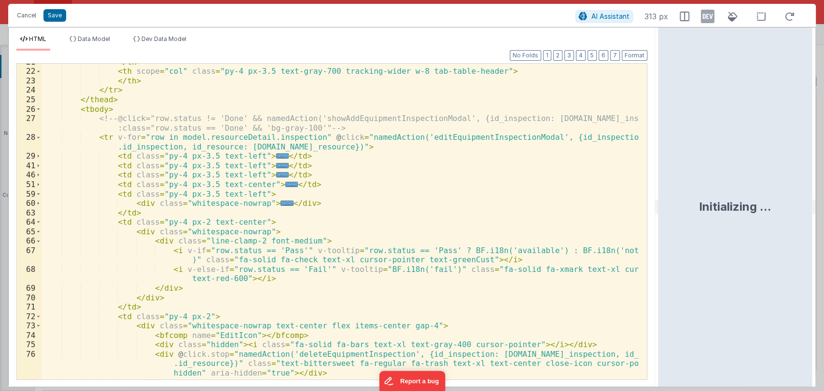
click at [279, 251] on div "</ th > < th scope = "col" class = "py-4 px-3.5 text-gray-700 tracking-wider w-…" at bounding box center [341, 224] width 598 height 335
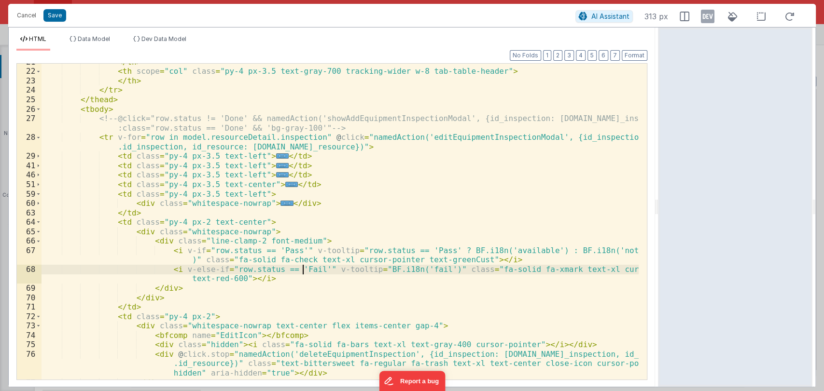
click at [302, 269] on div "</ th > < th scope = "col" class = "py-4 px-3.5 text-gray-700 tracking-wider w-…" at bounding box center [341, 224] width 598 height 335
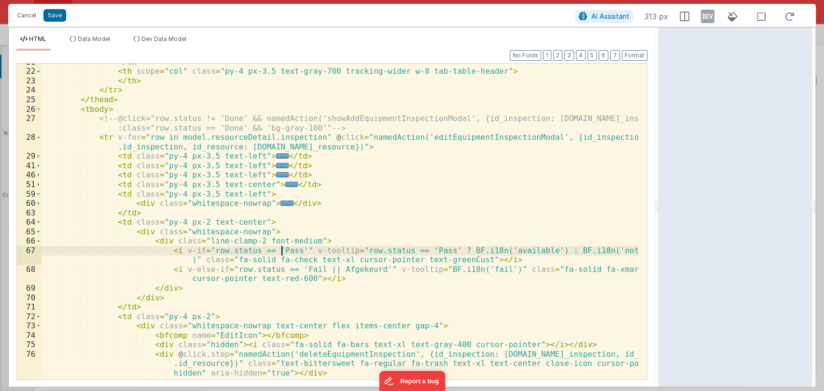
click at [281, 252] on div "</ th > < th scope = "col" class = "py-4 px-3.5 text-gray-700 tracking-wider w-…" at bounding box center [341, 224] width 598 height 335
click at [637, 56] on button "Format" at bounding box center [635, 55] width 26 height 11
click at [47, 14] on button "Save" at bounding box center [54, 15] width 23 height 13
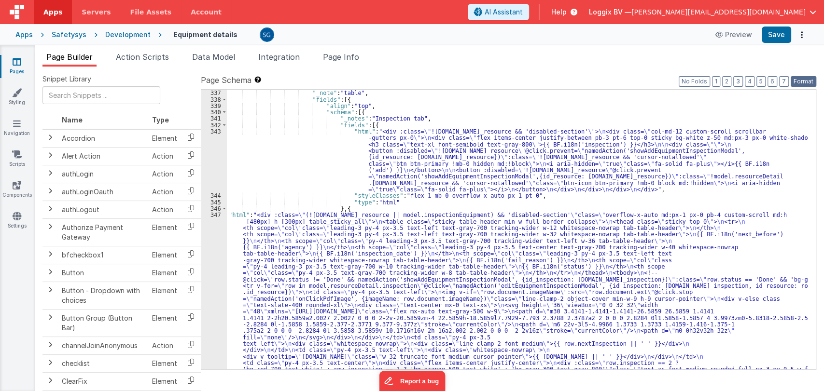
click at [803, 80] on button "Format" at bounding box center [804, 81] width 26 height 11
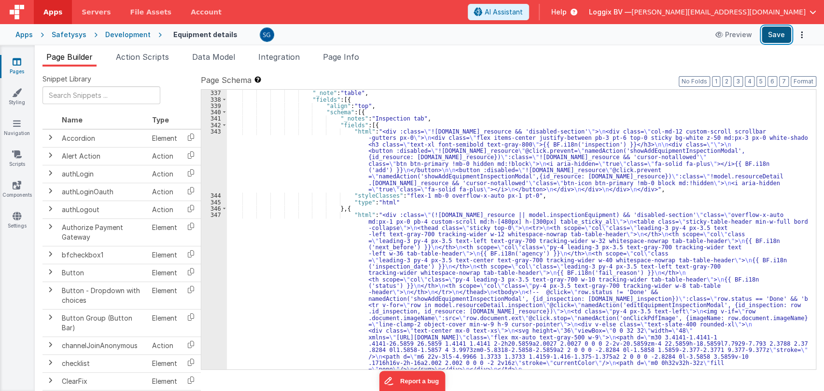
click at [777, 31] on button "Save" at bounding box center [776, 35] width 29 height 16
click at [215, 214] on div "347" at bounding box center [214, 369] width 26 height 315
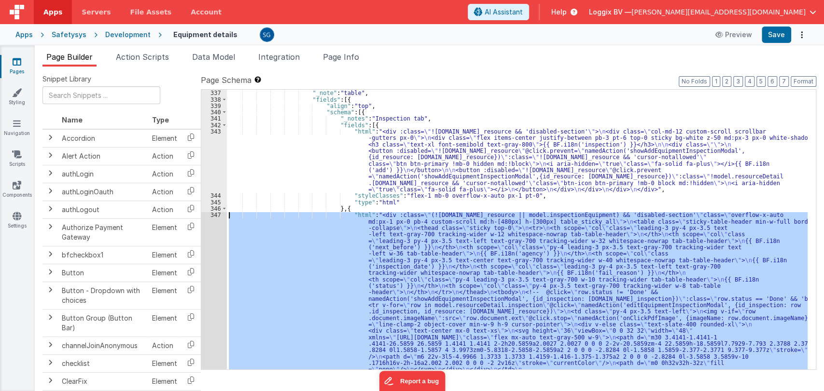
click at [215, 214] on div "347" at bounding box center [214, 369] width 26 height 315
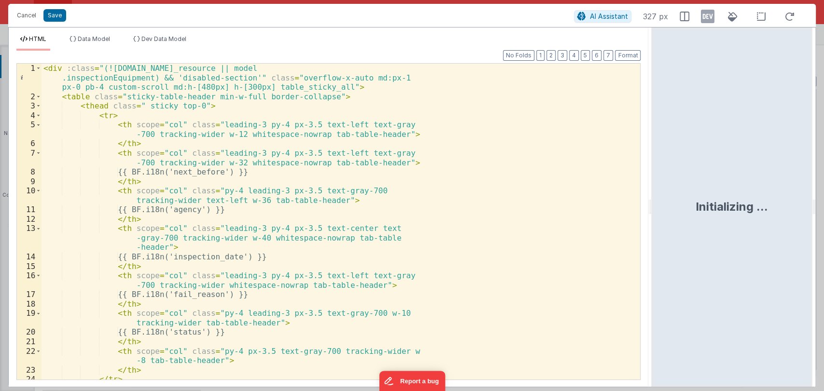
drag, startPoint x: 425, startPoint y: 209, endPoint x: 653, endPoint y: 248, distance: 230.6
click at [653, 248] on html "Cancel Save AI Assistant 327 px HTML Data Model Dev Data Model Format 7 6 5 4 3…" at bounding box center [412, 195] width 824 height 391
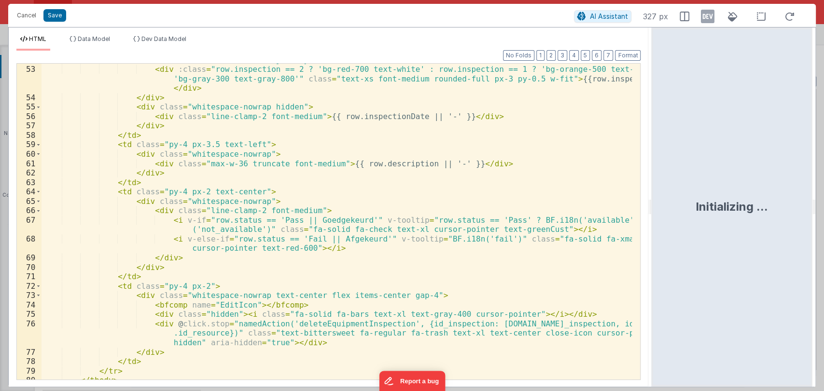
scroll to position [603, 0]
click at [38, 294] on span at bounding box center [38, 296] width 5 height 10
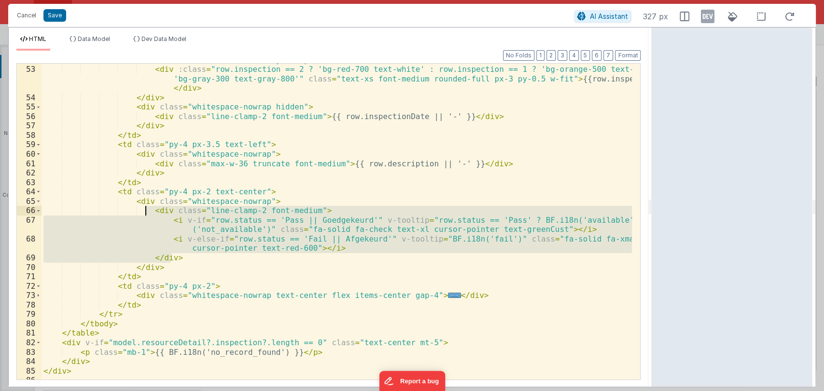
drag, startPoint x: 178, startPoint y: 259, endPoint x: 146, endPoint y: 211, distance: 57.8
click at [146, 211] on div "< div class = "flex items-center justify-center" > < div :class = "row.inspecti…" at bounding box center [337, 223] width 591 height 335
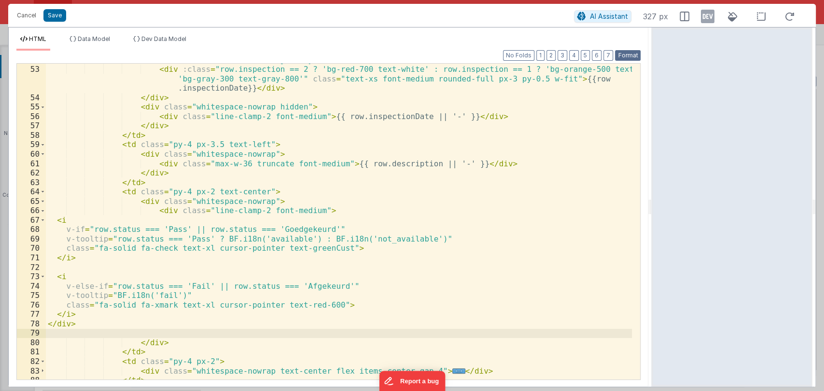
click at [634, 56] on button "Format" at bounding box center [628, 55] width 26 height 11
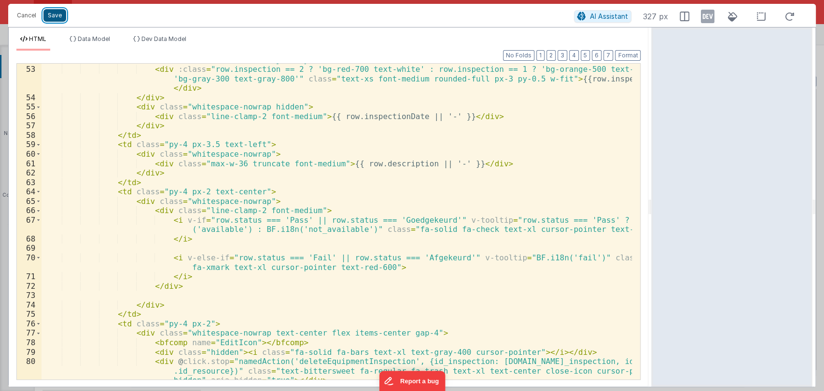
click at [56, 14] on button "Save" at bounding box center [54, 15] width 23 height 13
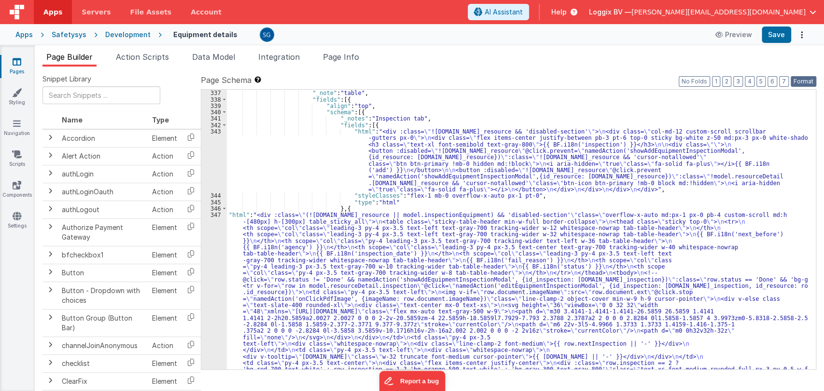
click at [808, 82] on button "Format" at bounding box center [804, 81] width 26 height 11
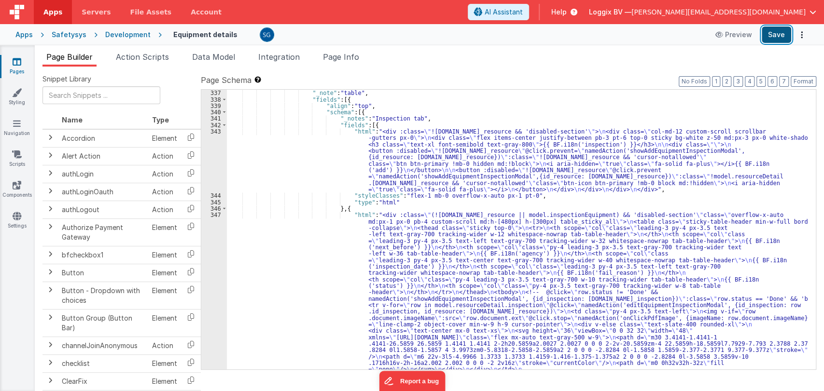
click at [781, 33] on button "Save" at bounding box center [776, 35] width 29 height 16
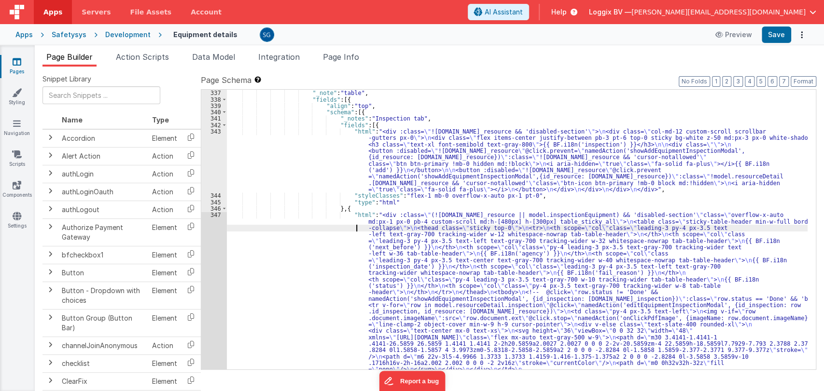
click at [347, 227] on div "} , { "_note" : "table" , "fields" : [{ "align" : "top" , "schema" : [{ "_notes…" at bounding box center [517, 388] width 581 height 608
click at [215, 218] on div "347" at bounding box center [214, 373] width 26 height 322
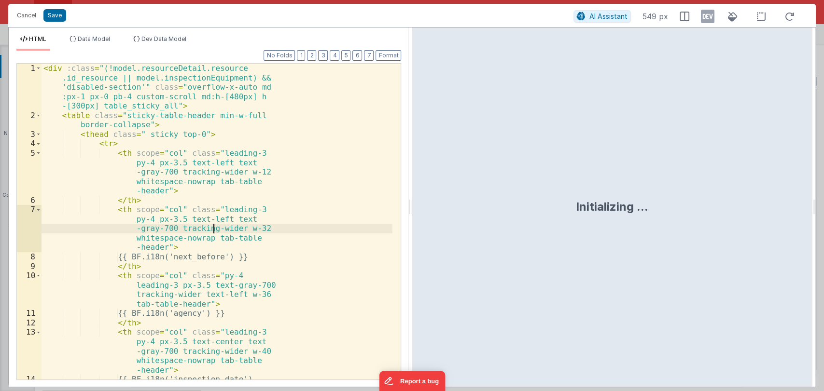
click at [215, 218] on div "< div :class = "(!model.resourceDetail.resource .id_resource || model.inspectio…" at bounding box center [217, 255] width 351 height 382
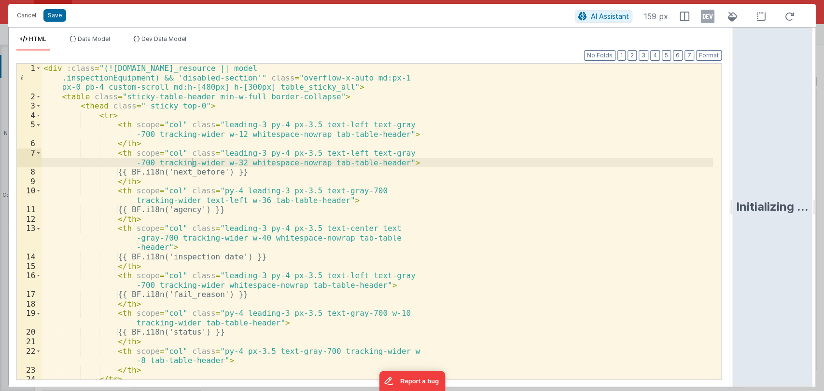
drag, startPoint x: 409, startPoint y: 203, endPoint x: 750, endPoint y: 207, distance: 340.8
click at [750, 207] on html "Cancel Save AI Assistant 159 px HTML Data Model Dev Data Model Format 7 6 5 4 3…" at bounding box center [412, 195] width 824 height 391
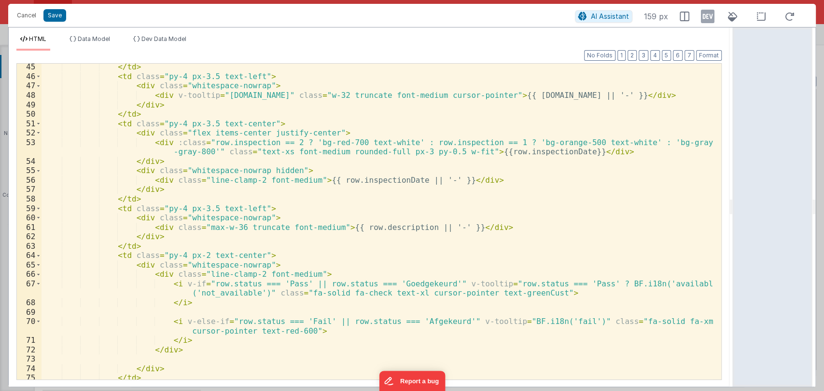
scroll to position [458, 0]
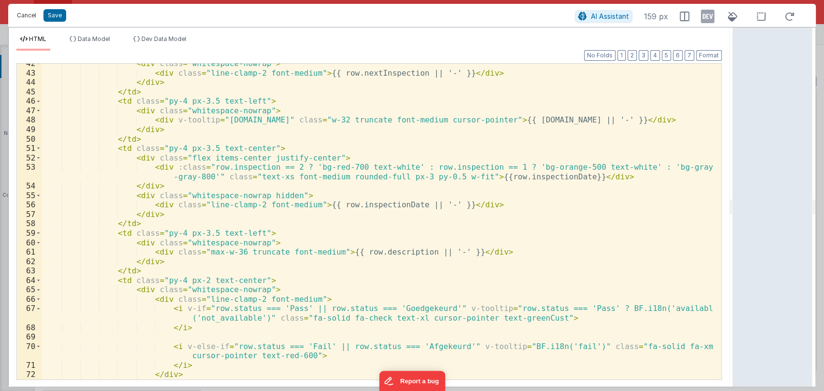
click at [32, 15] on button "Cancel" at bounding box center [26, 16] width 29 height 14
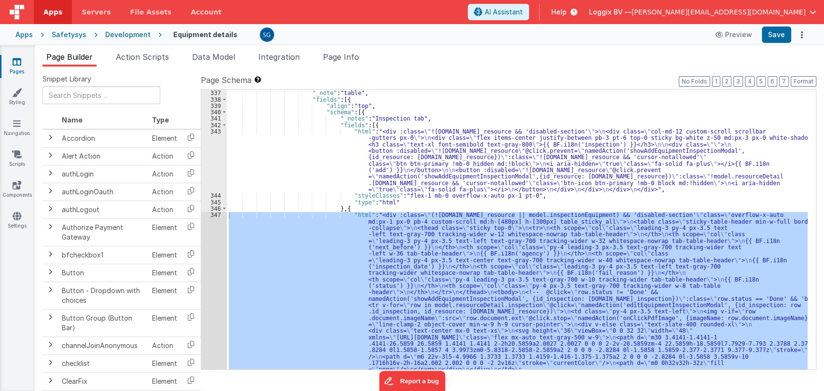
click at [688, 150] on div "} , { "_note" : "table" , "fields" : [{ "align" : "top" , "schema" : [{ "_notes…" at bounding box center [517, 388] width 581 height 608
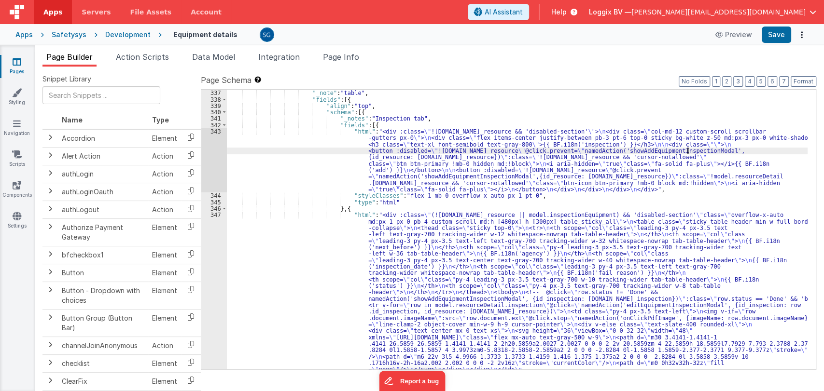
click at [688, 150] on div "} , { "_note" : "table" , "fields" : [{ "align" : "top" , "schema" : [{ "_notes…" at bounding box center [517, 388] width 581 height 608
click at [17, 62] on icon at bounding box center [17, 62] width 9 height 10
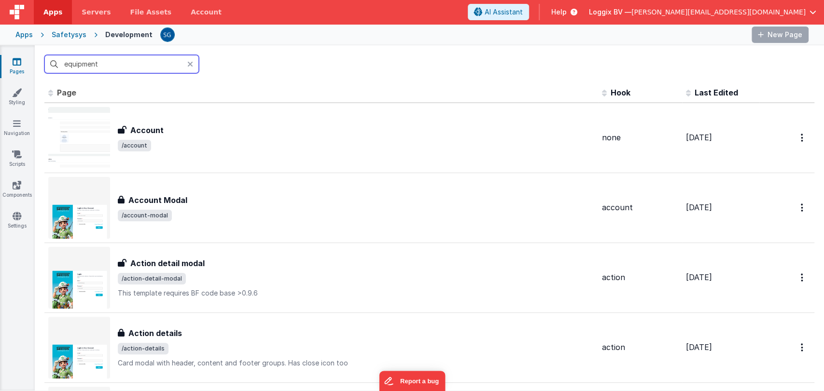
drag, startPoint x: 17, startPoint y: 62, endPoint x: 136, endPoint y: 66, distance: 118.3
click at [125, 63] on input "equipment" at bounding box center [121, 64] width 154 height 18
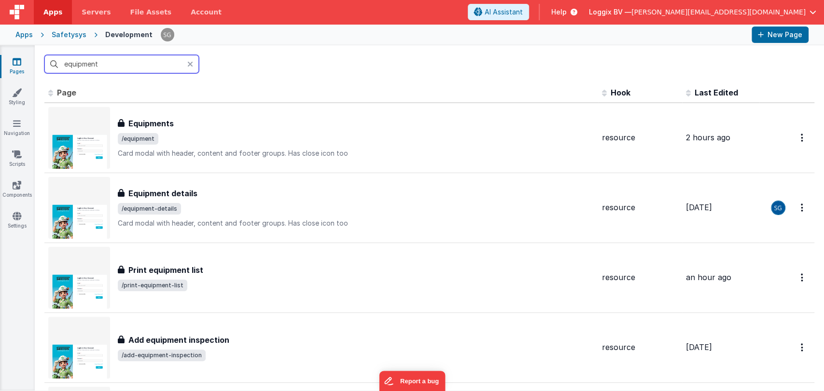
paste input "showAddEquipmentInspectionModal"
type input "showAddEquipmentInspectionModal"
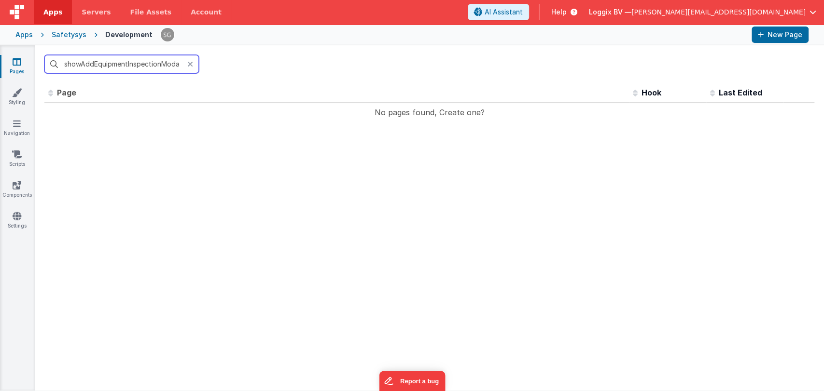
scroll to position [0, 1]
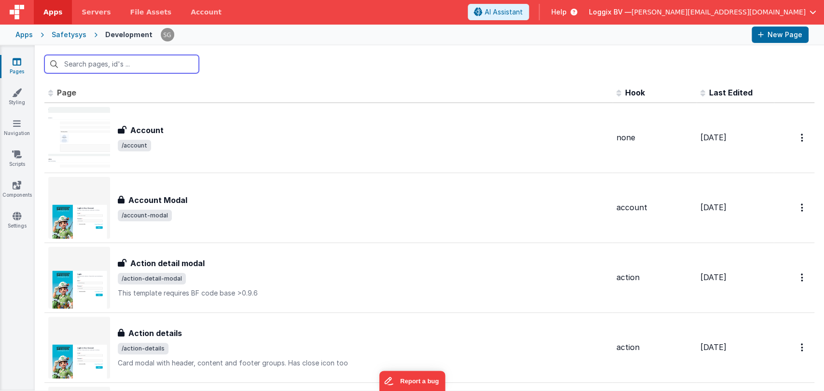
click at [169, 63] on input "text" at bounding box center [121, 64] width 154 height 18
click at [119, 61] on input "text" at bounding box center [121, 64] width 154 height 18
click at [108, 62] on input "text" at bounding box center [121, 64] width 154 height 18
click at [93, 63] on input "text" at bounding box center [121, 64] width 154 height 18
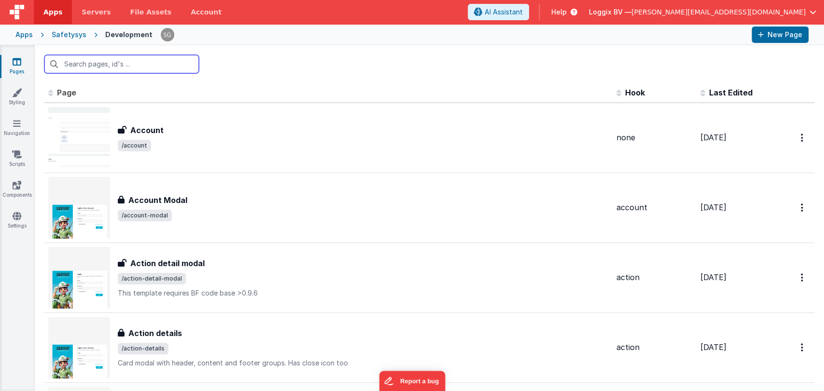
click at [93, 63] on input "text" at bounding box center [121, 64] width 154 height 18
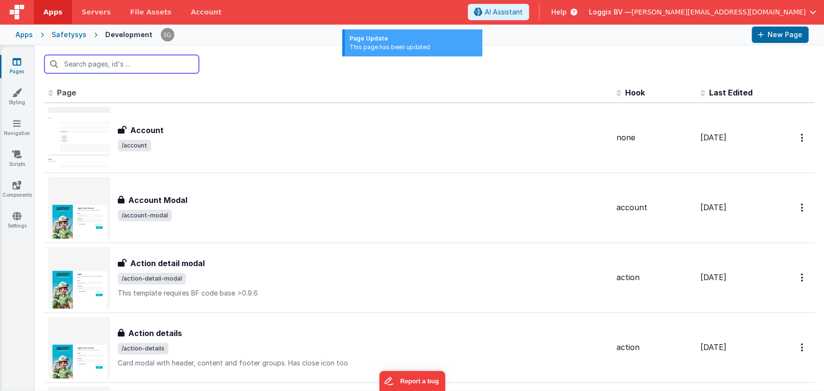
click at [81, 65] on input "text" at bounding box center [121, 64] width 154 height 18
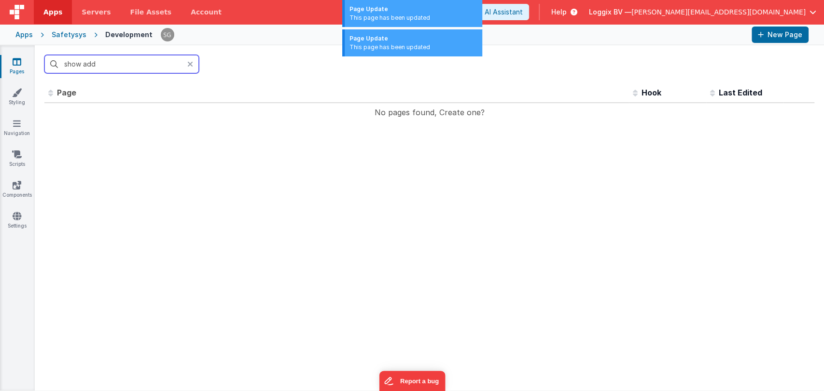
type input "show"
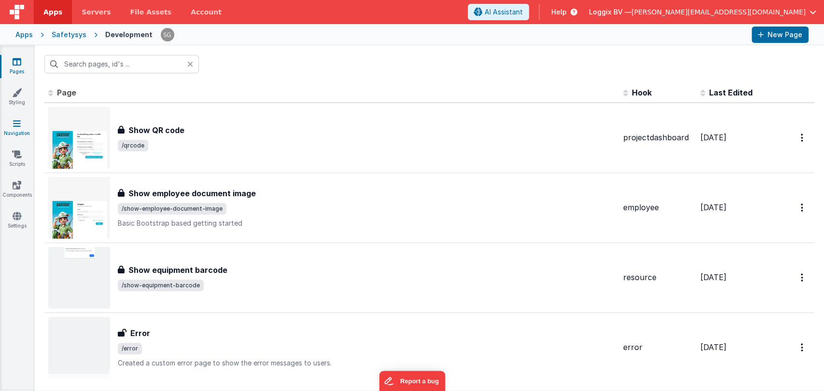
click at [10, 128] on link "Navigation" at bounding box center [17, 128] width 35 height 19
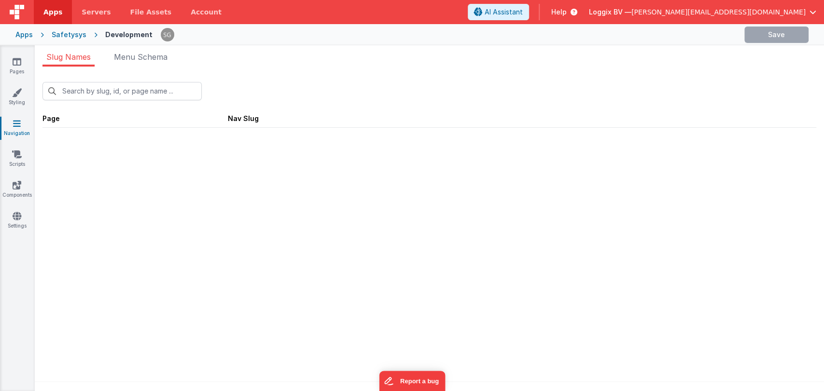
click at [15, 121] on icon at bounding box center [17, 124] width 8 height 10
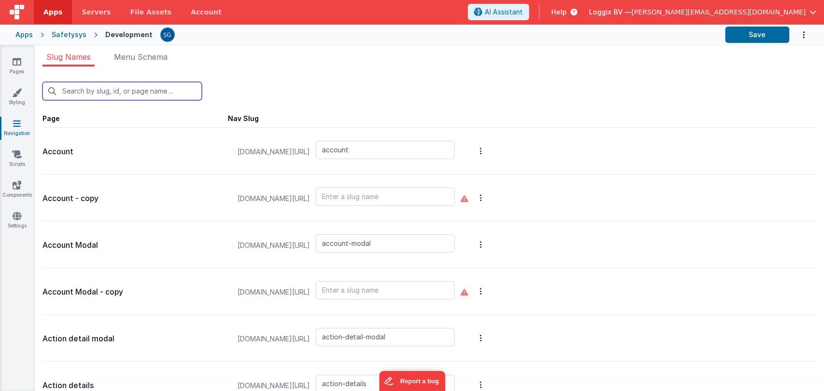
click at [107, 87] on input "text" at bounding box center [121, 91] width 159 height 18
paste input "showAddEquipmentInspectionModal"
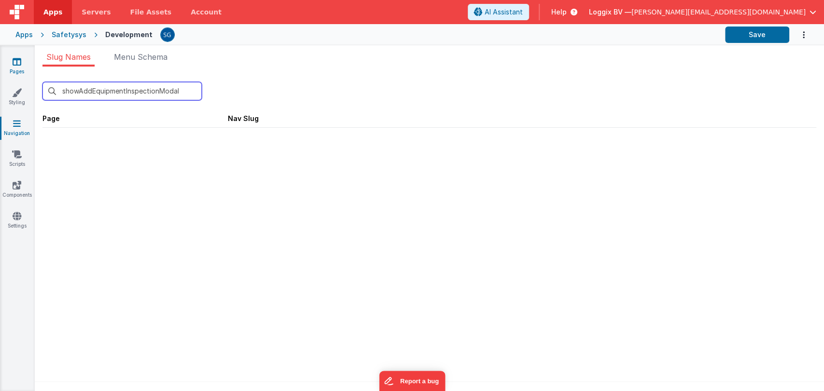
type input "showAddEquipmentInspectionModal"
click at [18, 64] on icon at bounding box center [17, 62] width 9 height 10
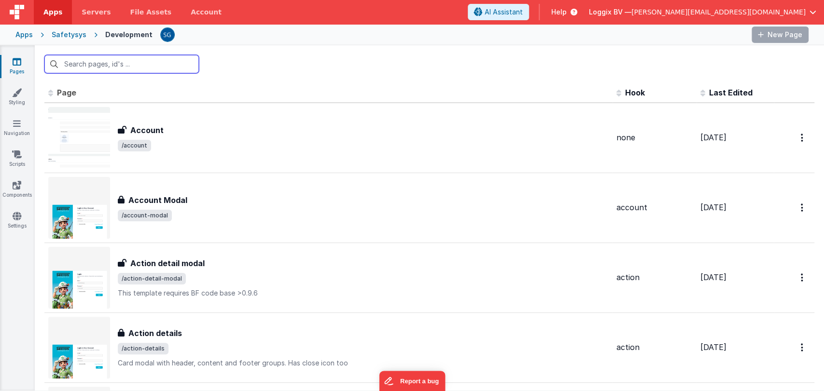
click at [114, 68] on input "text" at bounding box center [121, 64] width 154 height 18
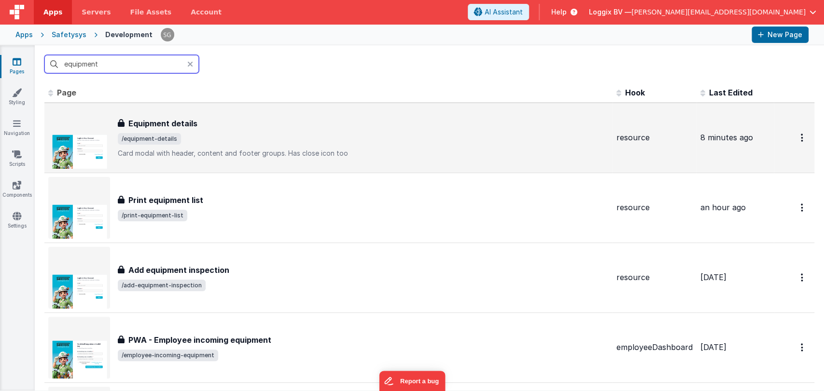
type input "equipment"
click at [164, 120] on h3 "Equipment details" at bounding box center [162, 124] width 69 height 12
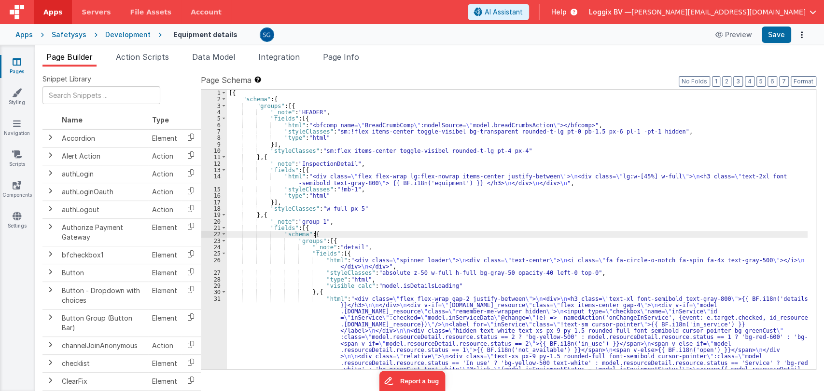
click at [537, 233] on div "[{ "schema" : { "groups" : [{ "_note" : "HEADER" , "fields" : [{ "html" : "<bfc…" at bounding box center [517, 339] width 581 height 499
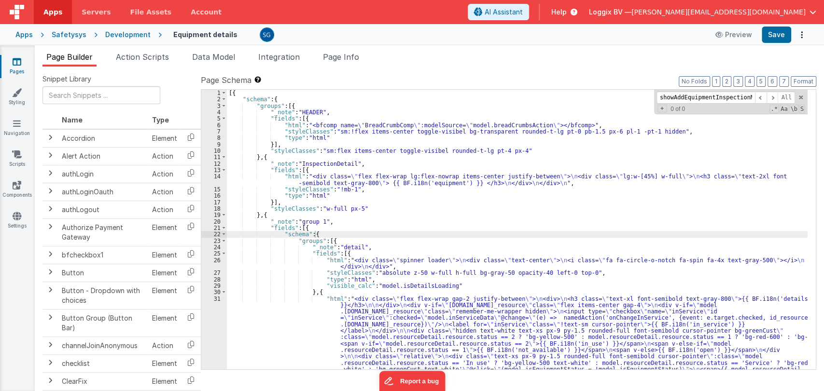
scroll to position [2467, 0]
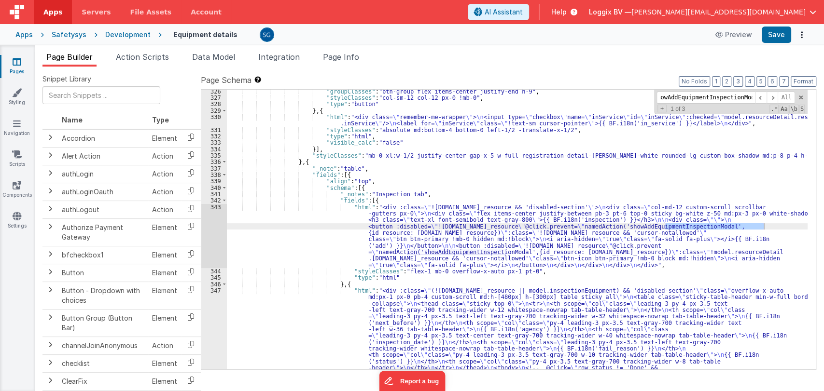
type input "showAddEquipmentInspectionModal"
click at [139, 50] on div "Page Builder Action Scripts Data Model Integration Page Info Snippet Library Na…" at bounding box center [429, 218] width 789 height 346
click at [139, 56] on span "Action Scripts" at bounding box center [142, 57] width 53 height 10
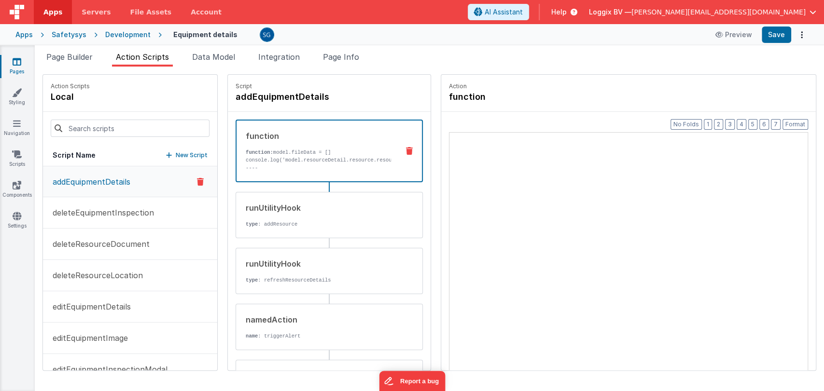
click at [139, 56] on span "Action Scripts" at bounding box center [142, 57] width 53 height 10
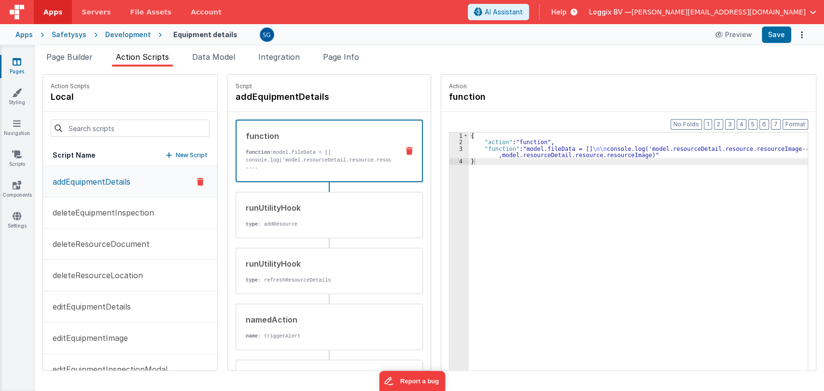
click at [139, 56] on span "Action Scripts" at bounding box center [142, 57] width 53 height 10
click at [109, 131] on input at bounding box center [130, 128] width 159 height 17
paste input "showAddEquipmentInspectionModal"
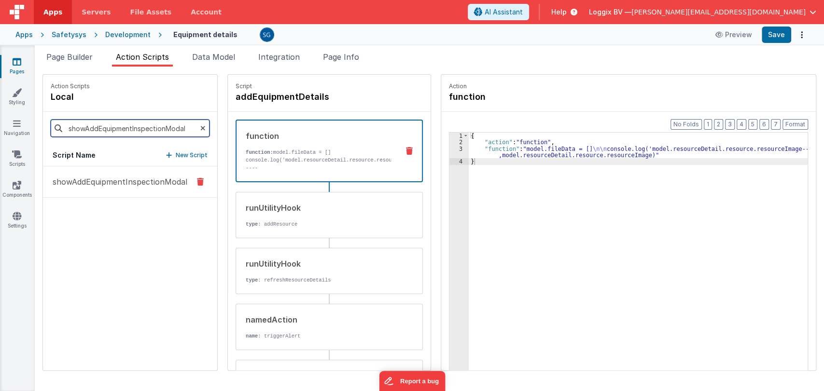
type input "showAddEquipmentInspectionModal"
click at [122, 184] on p "showAddEquipmentInspectionModal" at bounding box center [117, 182] width 140 height 12
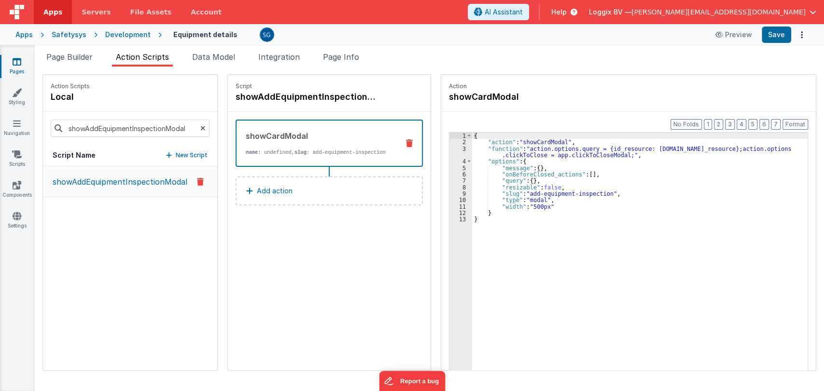
click at [23, 61] on link "Pages" at bounding box center [17, 66] width 35 height 19
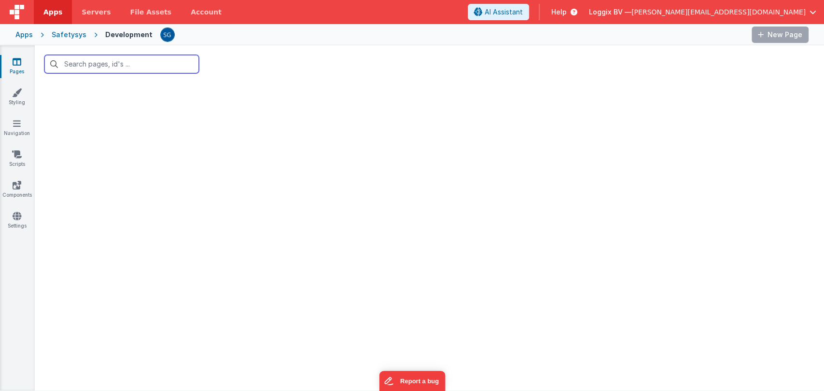
click at [114, 65] on input "text" at bounding box center [121, 64] width 154 height 18
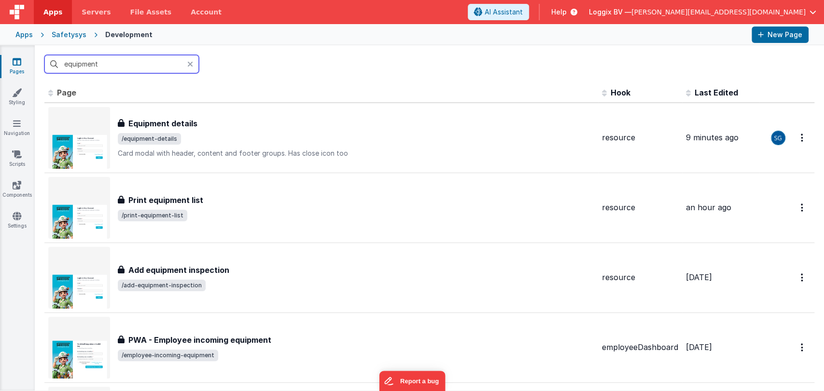
click at [114, 65] on input "equipment" at bounding box center [121, 64] width 154 height 18
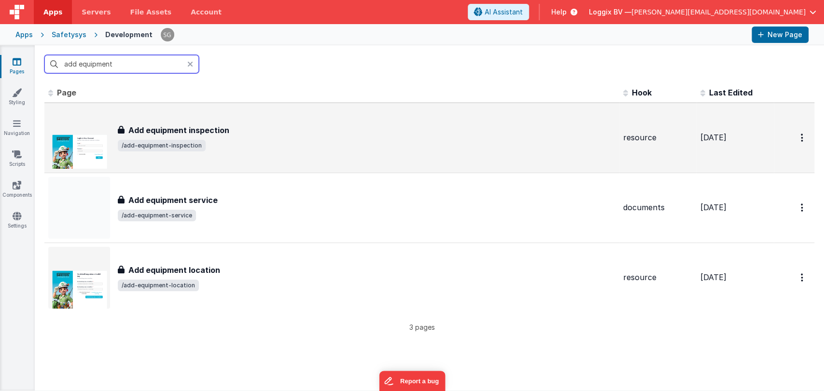
type input "add equipment"
click at [285, 144] on span "/add-equipment-inspection" at bounding box center [367, 146] width 498 height 12
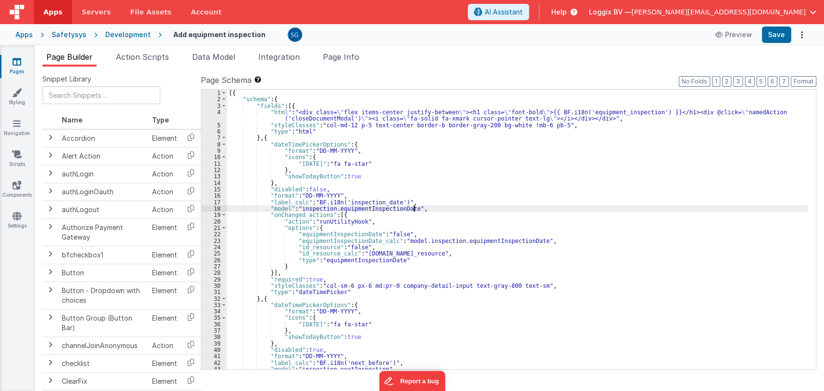
click at [457, 208] on div "[{ "schema" : { "fields" : [{ "html" : "<div class= \" flex items-center justif…" at bounding box center [517, 236] width 581 height 293
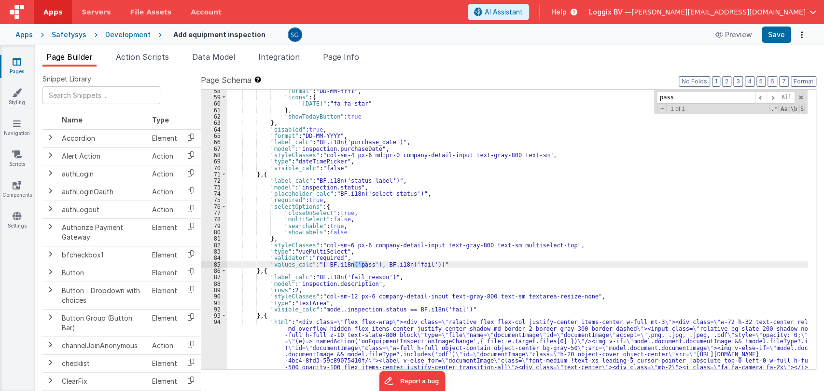
scroll to position [375, 0]
type input "pass"
click at [365, 265] on div ""format" : "DD-MM-YYYY" , "icons" : { "today" : "fa fa-star" } , "showTodayButt…" at bounding box center [517, 230] width 581 height 280
click at [429, 266] on div ""format" : "DD-MM-YYYY" , "icons" : { "today" : "fa fa-star" } , "showTodayButt…" at bounding box center [517, 266] width 581 height 357
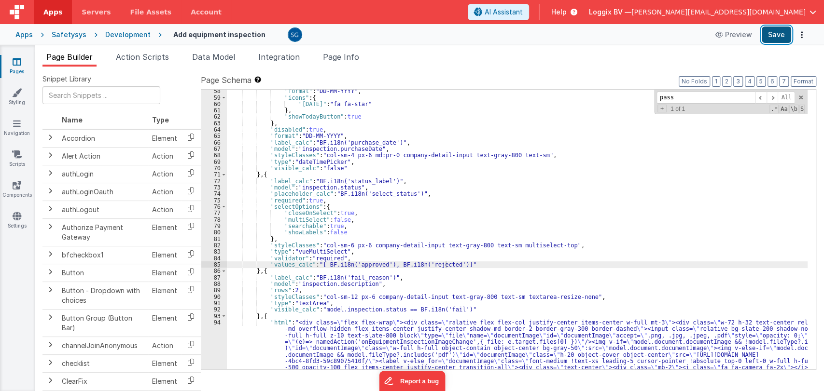
click at [773, 40] on button "Save" at bounding box center [776, 35] width 29 height 16
click at [21, 60] on link "Pages" at bounding box center [17, 66] width 35 height 19
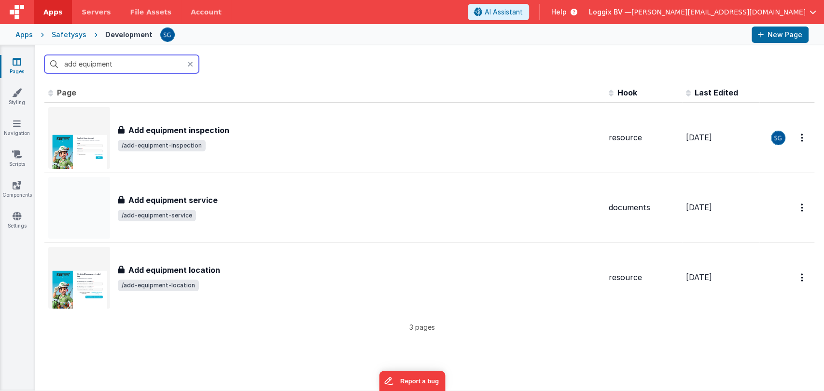
click at [79, 64] on input "add equipment" at bounding box center [121, 64] width 154 height 18
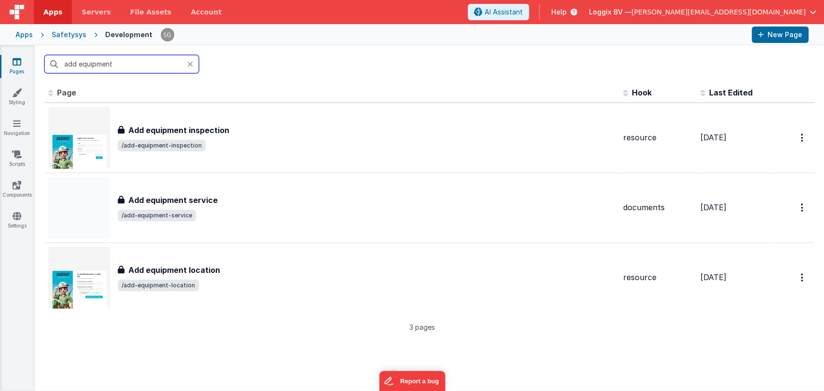
click at [79, 64] on input "add equipment" at bounding box center [121, 64] width 154 height 18
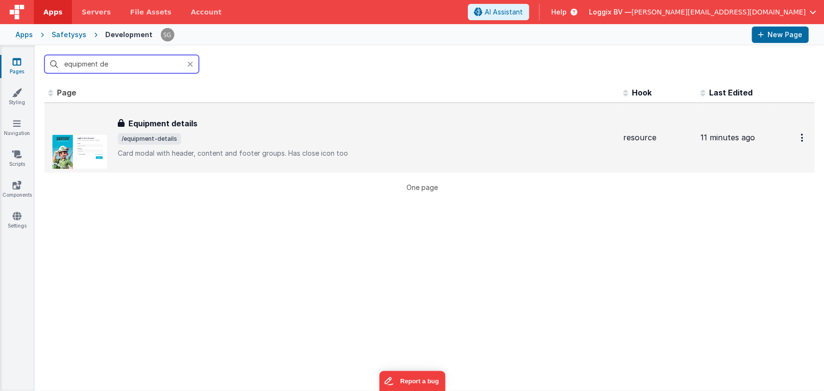
type input "equipment de"
click at [200, 131] on div "Equipment details Equipment details /equipment-details Card modal with header, …" at bounding box center [367, 138] width 498 height 41
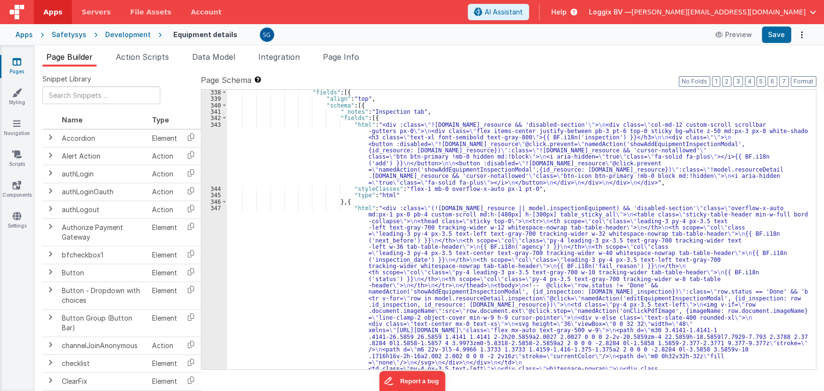
scroll to position [2549, 0]
click at [216, 209] on div "347" at bounding box center [214, 366] width 26 height 322
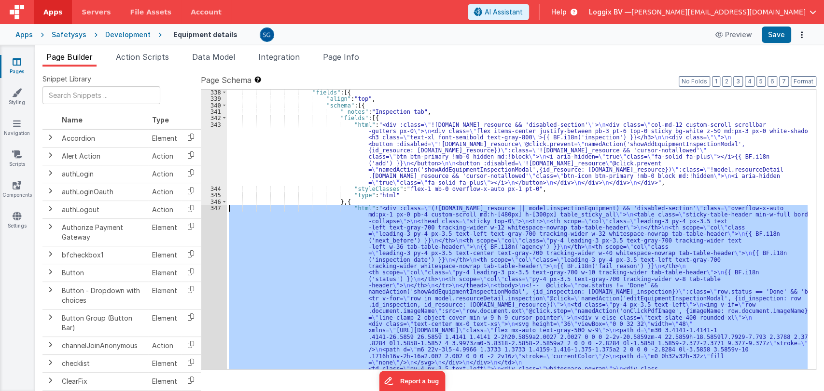
click at [216, 207] on div "347" at bounding box center [214, 366] width 26 height 322
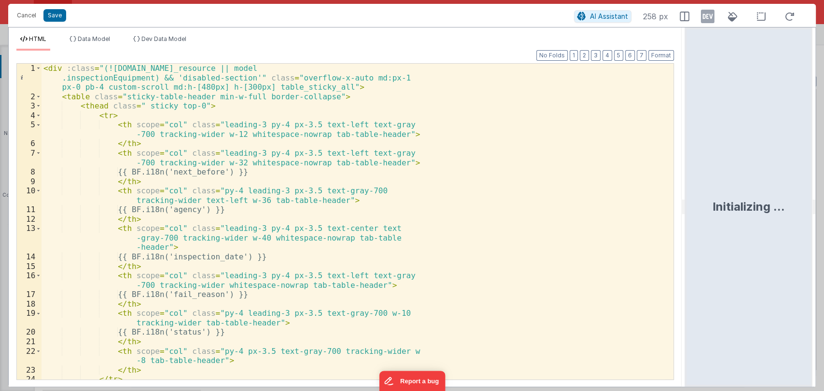
drag, startPoint x: 410, startPoint y: 205, endPoint x: 686, endPoint y: 212, distance: 276.2
click at [686, 212] on html "Cancel Save AI Assistant 258 px HTML Data Model Dev Data Model Format 7 6 5 4 3…" at bounding box center [412, 195] width 824 height 391
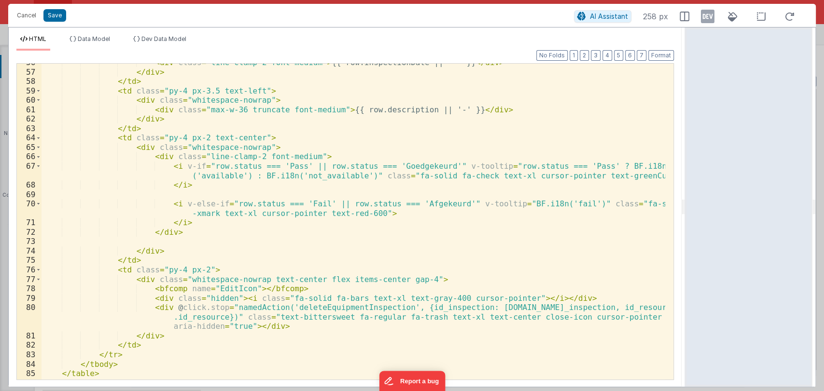
scroll to position [610, 0]
click at [277, 169] on div "< div class = "line-clamp-2 font-medium" > {{ row.inspectionDate || '-' }} </ d…" at bounding box center [354, 225] width 624 height 335
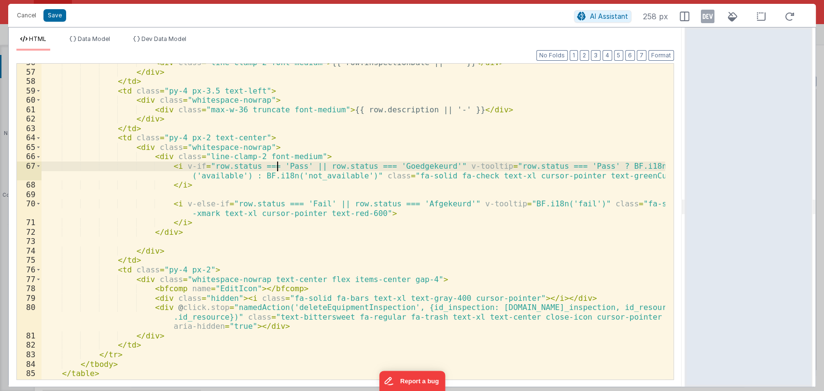
click at [277, 169] on div "< div class = "line-clamp-2 font-medium" > {{ row.inspectionDate || '-' }} </ d…" at bounding box center [354, 225] width 624 height 335
click at [407, 163] on div "< div class = "line-clamp-2 font-medium" > {{ row.inspectionDate || '-' }} </ d…" at bounding box center [354, 225] width 624 height 335
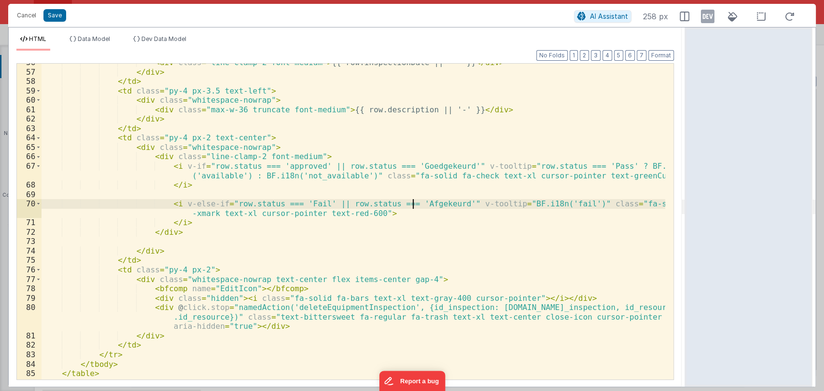
click at [413, 207] on div "< div class = "line-clamp-2 font-medium" > {{ row.inspectionDate || '-' }} </ d…" at bounding box center [354, 225] width 624 height 335
click at [301, 202] on div "< div class = "line-clamp-2 font-medium" > {{ row.inspectionDate || '-' }} </ d…" at bounding box center [354, 225] width 624 height 335
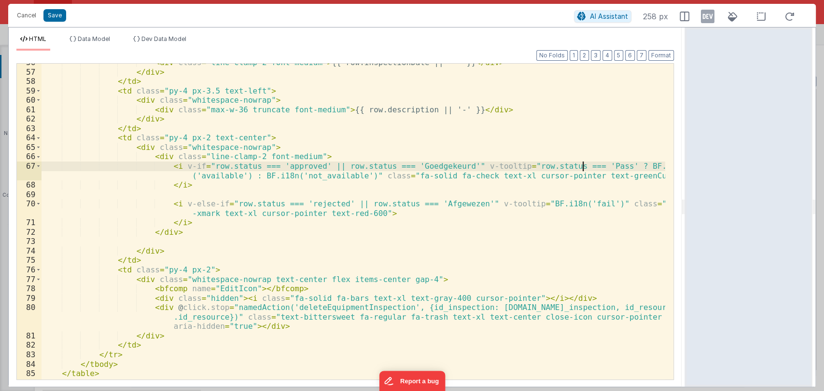
click at [582, 166] on div "< div class = "line-clamp-2 font-medium" > {{ row.inspectionDate || '-' }} </ d…" at bounding box center [354, 225] width 624 height 335
drag, startPoint x: 197, startPoint y: 166, endPoint x: 448, endPoint y: 163, distance: 251.0
click at [448, 163] on div "< div class = "line-clamp-2 font-medium" > {{ row.inspectionDate || '-' }} </ d…" at bounding box center [354, 225] width 624 height 335
click at [200, 165] on div "< div class = "line-clamp-2 font-medium" > {{ row.inspectionDate || '-' }} </ d…" at bounding box center [354, 222] width 624 height 316
drag, startPoint x: 200, startPoint y: 165, endPoint x: 441, endPoint y: 166, distance: 240.9
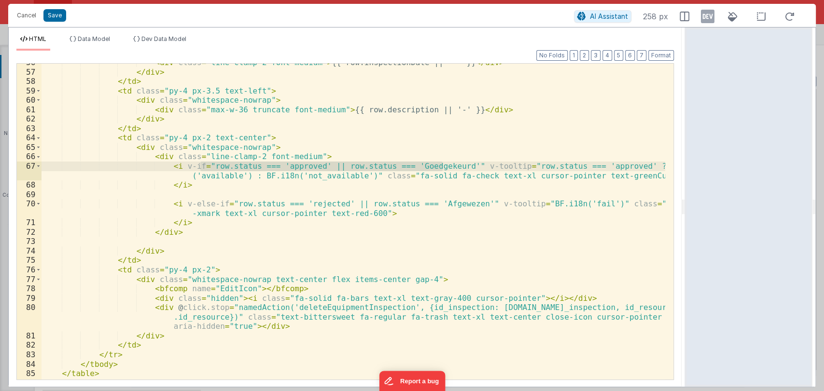
click at [441, 166] on div "< div class = "line-clamp-2 font-medium" > {{ row.inspectionDate || '-' }} </ d…" at bounding box center [354, 225] width 624 height 335
drag, startPoint x: 499, startPoint y: 168, endPoint x: 604, endPoint y: 166, distance: 105.3
click at [604, 166] on div "< div class = "line-clamp-2 font-medium" > {{ row.inspectionDate || '-' }} </ d…" at bounding box center [354, 225] width 624 height 335
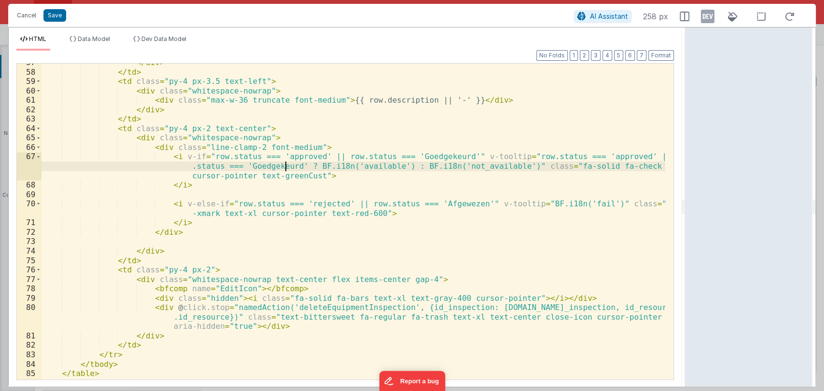
scroll to position [621, 0]
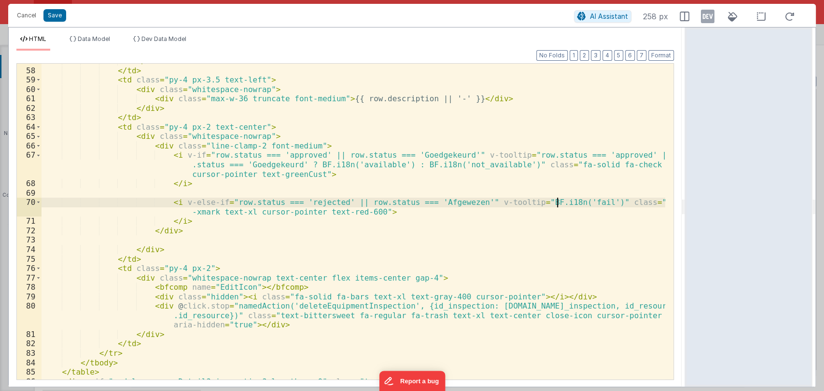
click at [559, 203] on div "</ div > </ td > < td class = "py-4 px-3.5 text-left" > < div class = "whitespa…" at bounding box center [354, 223] width 624 height 335
click at [54, 16] on button "Save" at bounding box center [54, 15] width 23 height 13
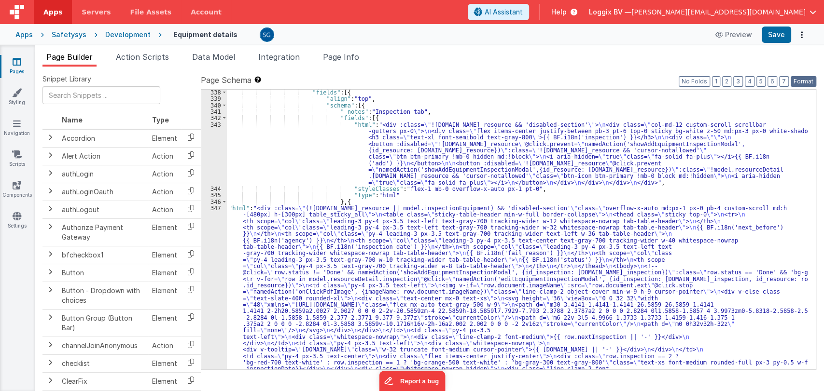
click at [799, 79] on button "Format" at bounding box center [804, 81] width 26 height 11
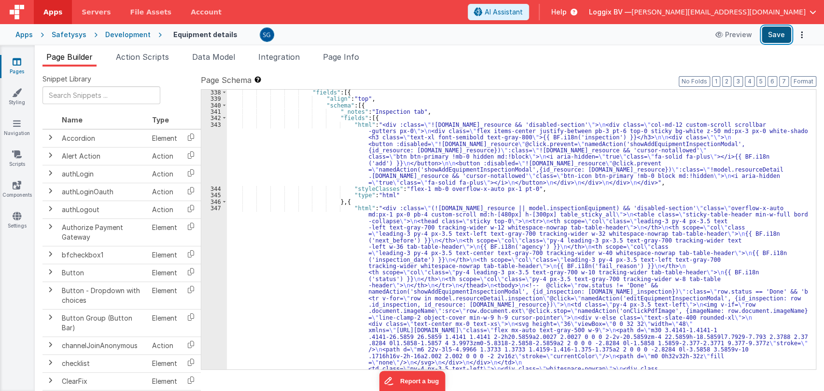
click at [777, 36] on button "Save" at bounding box center [776, 35] width 29 height 16
click at [378, 237] on div ""fields" : [{ "align" : "top" , "schema" : [{ "_notes" : "Inspection tab" , "fi…" at bounding box center [517, 393] width 581 height 608
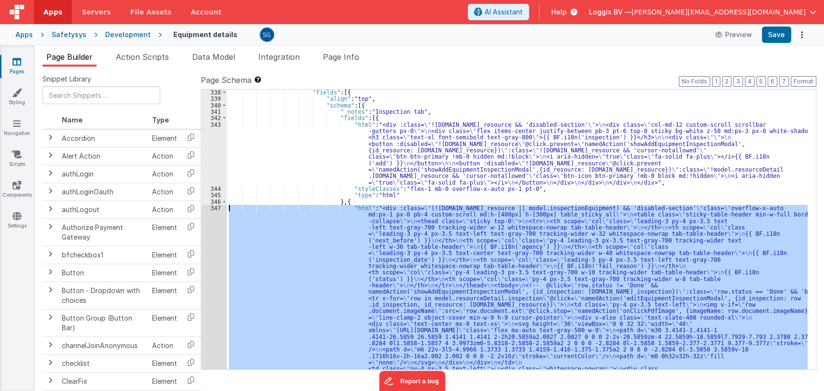
click at [212, 209] on div "347" at bounding box center [214, 366] width 26 height 322
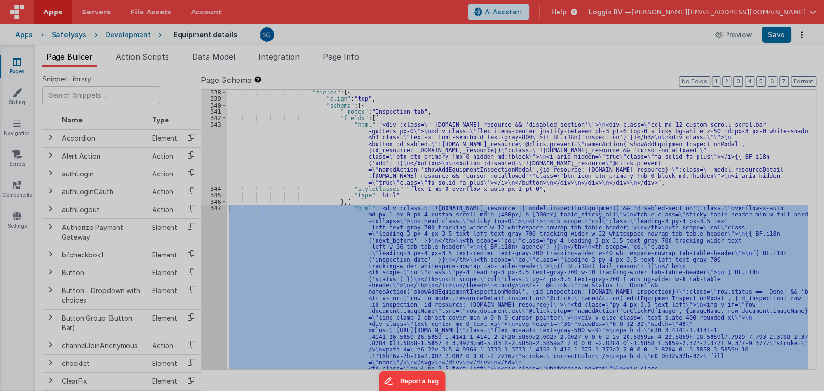
click at [212, 209] on div "< div :class = "(!model.resourceDetail.resource .id_resource || model.inspectio…" at bounding box center [217, 245] width 351 height 382
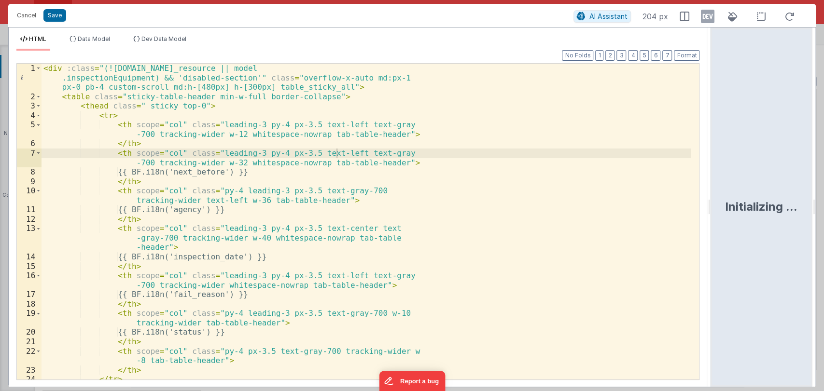
drag, startPoint x: 411, startPoint y: 202, endPoint x: 712, endPoint y: 219, distance: 301.7
click at [712, 219] on html "Cancel Save AI Assistant 204 px HTML Data Model Dev Data Model Format 7 6 5 4 3…" at bounding box center [412, 195] width 824 height 391
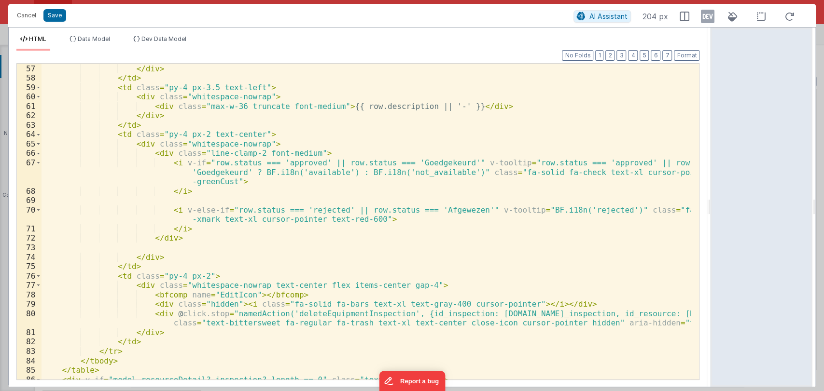
scroll to position [603, 0]
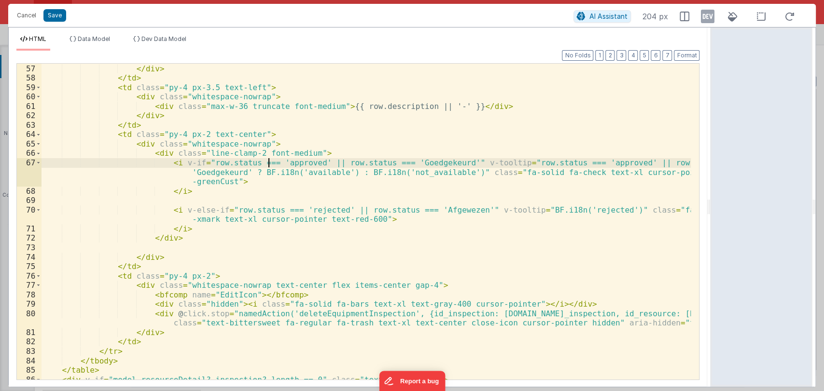
click at [270, 166] on div "< div class = "line-clamp-2 font-medium" > {{ row.inspectionDate || '-' }} </ d…" at bounding box center [367, 222] width 650 height 335
click at [568, 162] on div "< div class = "line-clamp-2 font-medium" > {{ row.inspectionDate || '-' }} </ d…" at bounding box center [367, 222] width 650 height 335
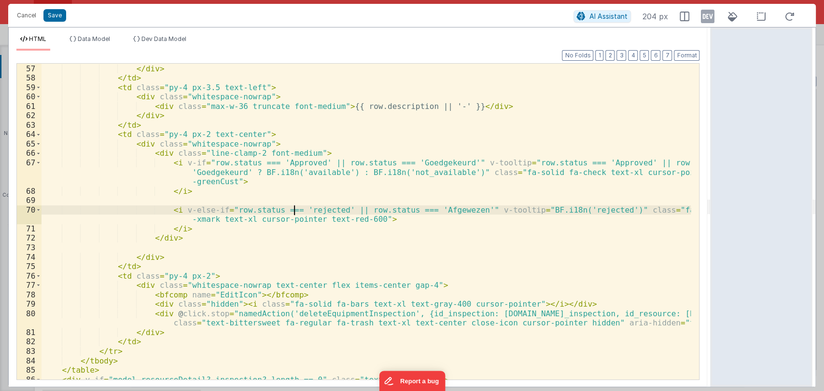
click at [292, 209] on div "< div class = "line-clamp-2 font-medium" > {{ row.inspectionDate || '-' }} </ d…" at bounding box center [367, 222] width 650 height 335
click at [554, 212] on div "< div class = "line-clamp-2 font-medium" > {{ row.inspectionDate || '-' }} </ d…" at bounding box center [367, 222] width 650 height 335
click at [58, 14] on button "Save" at bounding box center [54, 15] width 23 height 13
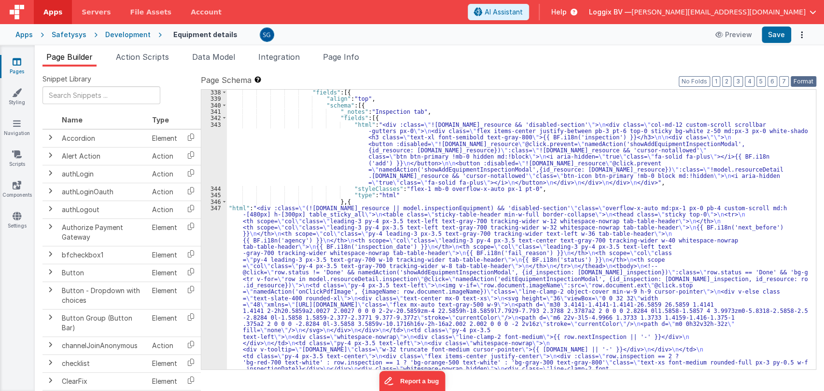
click at [799, 82] on button "Format" at bounding box center [804, 81] width 26 height 11
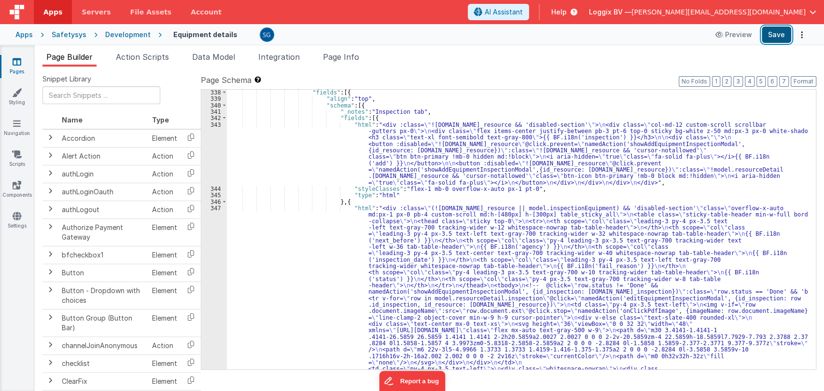
click at [777, 36] on button "Save" at bounding box center [776, 35] width 29 height 16
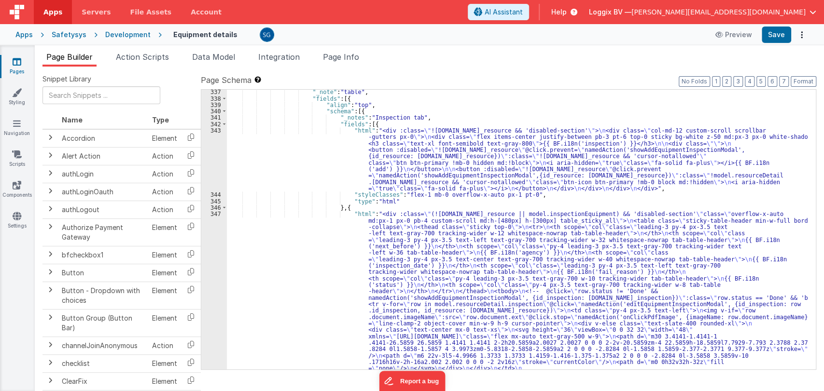
scroll to position [2543, 0]
click at [216, 212] on div "347" at bounding box center [214, 372] width 26 height 322
click at [217, 211] on div "347" at bounding box center [214, 372] width 26 height 322
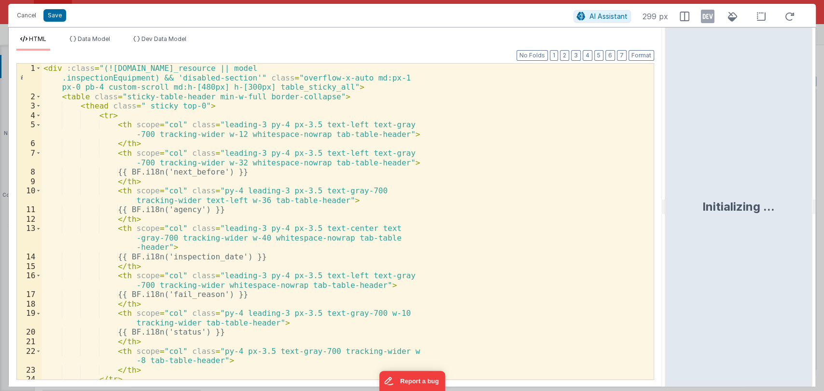
drag, startPoint x: 411, startPoint y: 202, endPoint x: 666, endPoint y: 226, distance: 256.5
click at [666, 226] on html "Cancel Save AI Assistant 299 px HTML Data Model Dev Data Model Format 7 6 5 4 3…" at bounding box center [412, 195] width 824 height 391
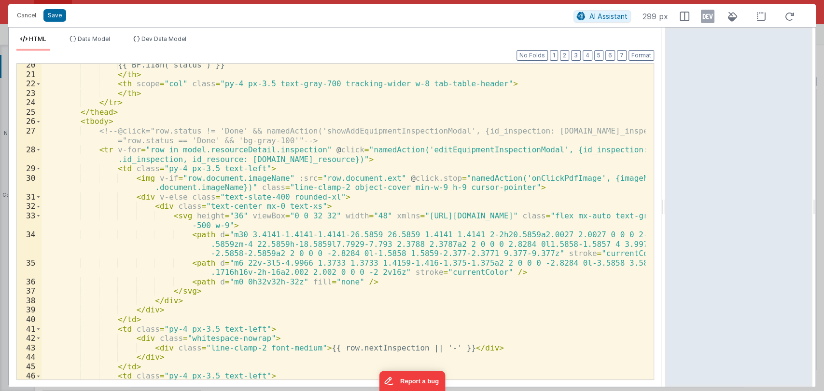
scroll to position [201, 0]
click at [38, 167] on span at bounding box center [38, 169] width 5 height 10
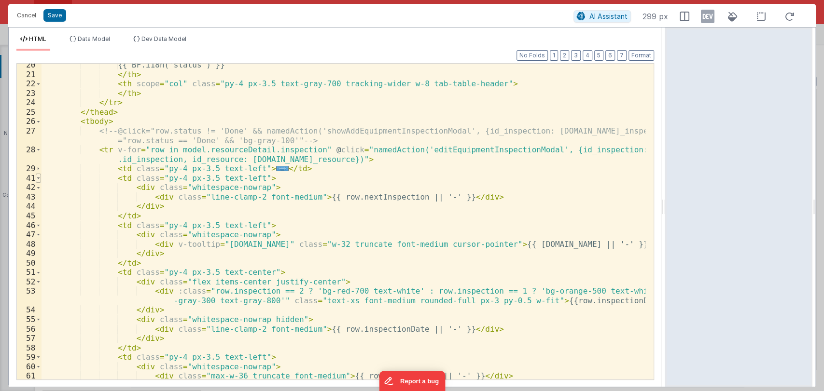
click at [39, 177] on span at bounding box center [38, 179] width 5 height 10
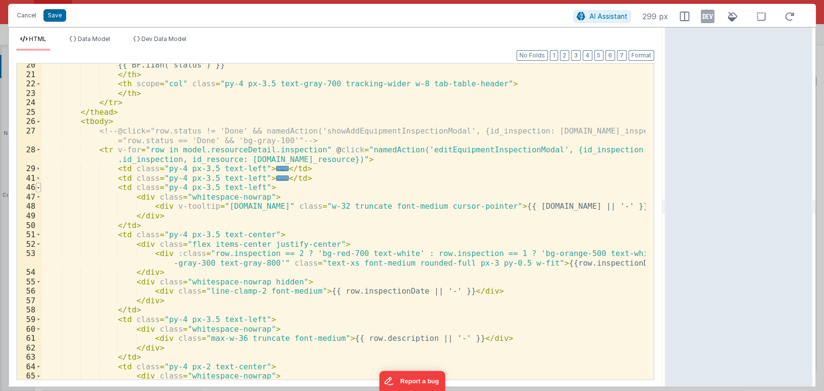
click at [40, 185] on span at bounding box center [38, 188] width 5 height 10
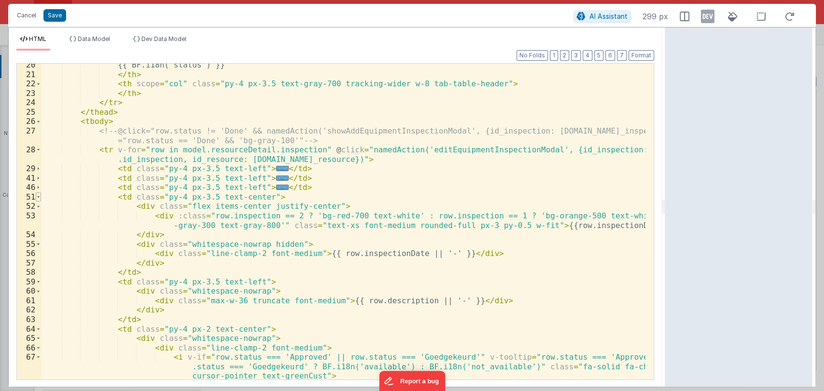
click at [39, 197] on span at bounding box center [38, 198] width 5 height 10
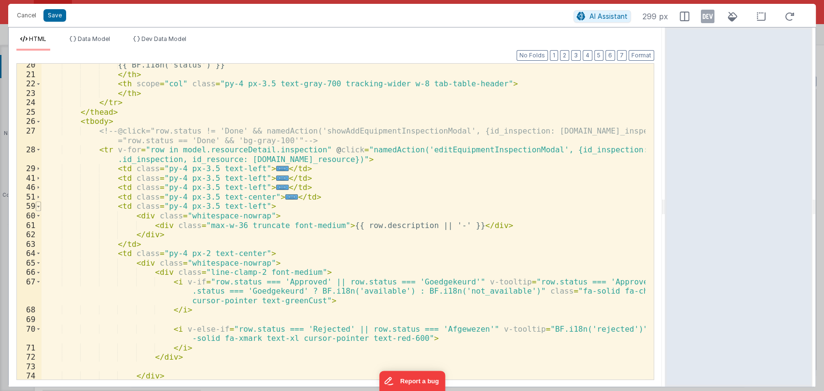
click at [38, 208] on span at bounding box center [38, 207] width 5 height 10
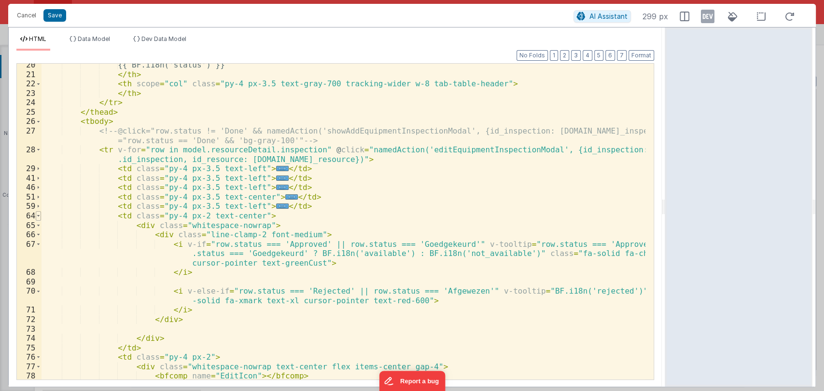
click at [39, 217] on span at bounding box center [38, 216] width 5 height 10
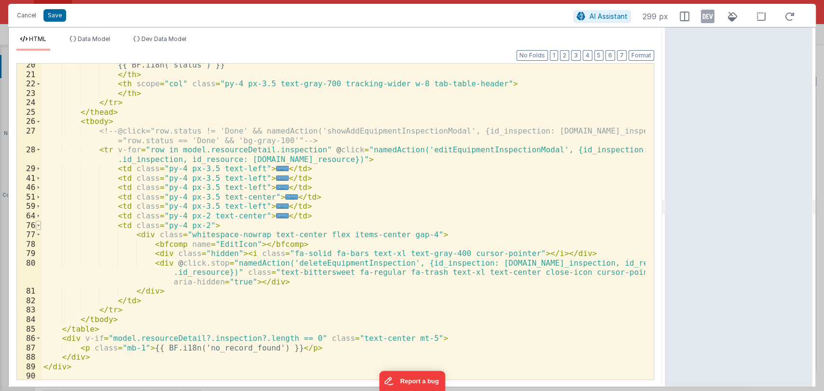
click at [39, 227] on span at bounding box center [38, 226] width 5 height 10
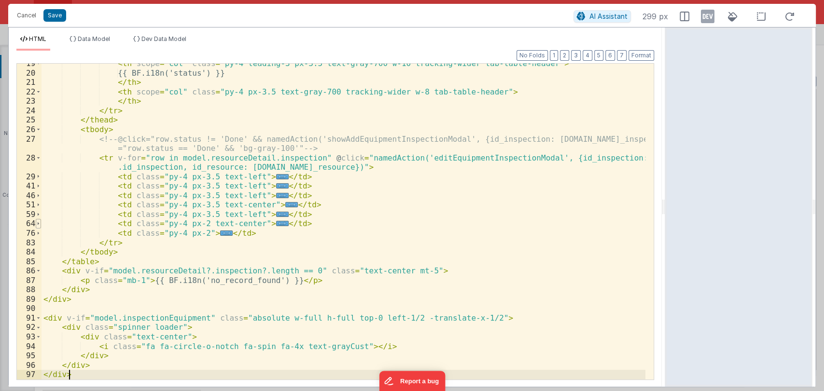
scroll to position [193, 0]
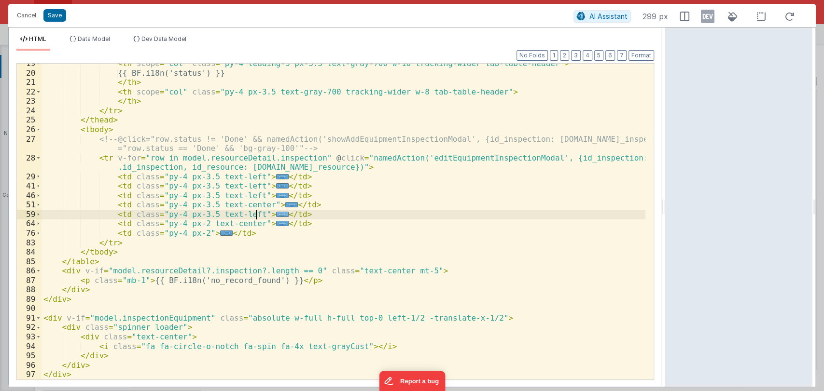
click at [276, 212] on span "..." at bounding box center [282, 214] width 13 height 5
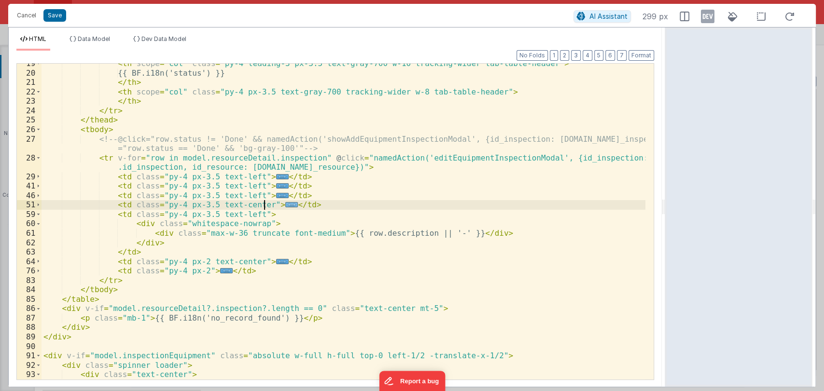
click at [285, 203] on span "..." at bounding box center [291, 204] width 13 height 5
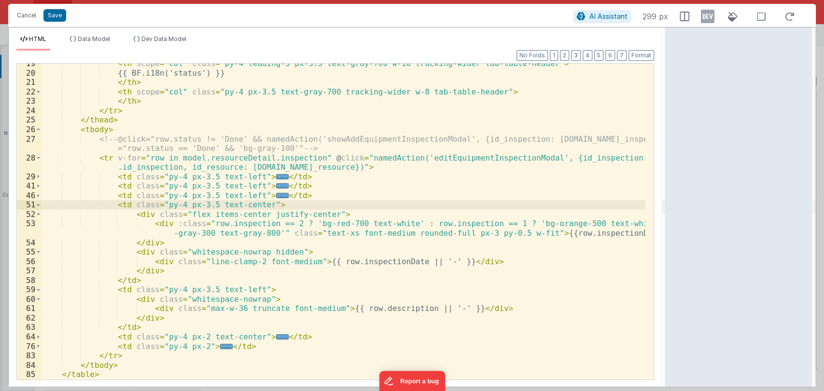
click at [145, 276] on div "< th scope = "col" class = "py-4 leading-3 px-3.5 text-gray-700 w-10 tracking-w…" at bounding box center [344, 226] width 604 height 335
click at [138, 281] on div "< th scope = "col" class = "py-4 leading-3 px-3.5 text-gray-700 w-10 tracking-w…" at bounding box center [344, 226] width 604 height 335
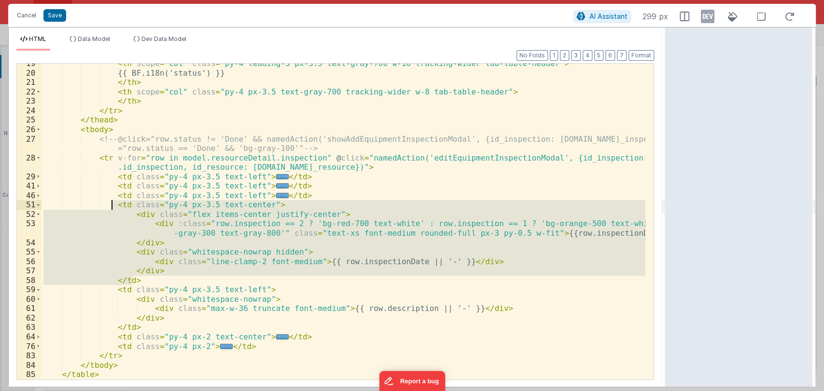
drag, startPoint x: 138, startPoint y: 281, endPoint x: 112, endPoint y: 207, distance: 78.3
click at [112, 207] on div "< th scope = "col" class = "py-4 leading-3 px-3.5 text-gray-700 w-10 tracking-w…" at bounding box center [344, 226] width 604 height 335
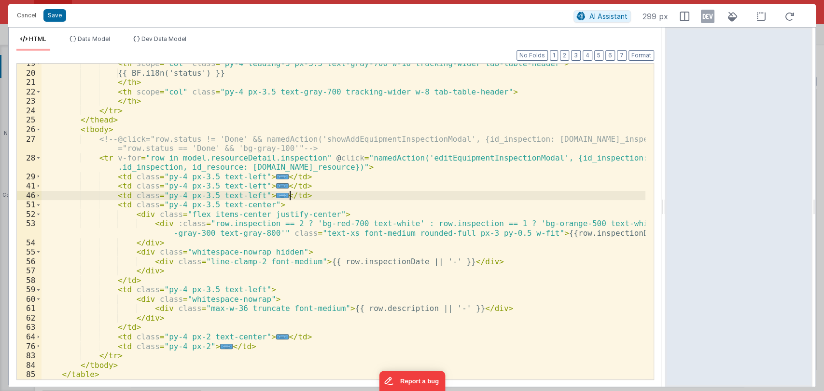
click at [300, 195] on div "< th scope = "col" class = "py-4 leading-3 px-3.5 text-gray-700 w-10 tracking-w…" at bounding box center [344, 226] width 604 height 335
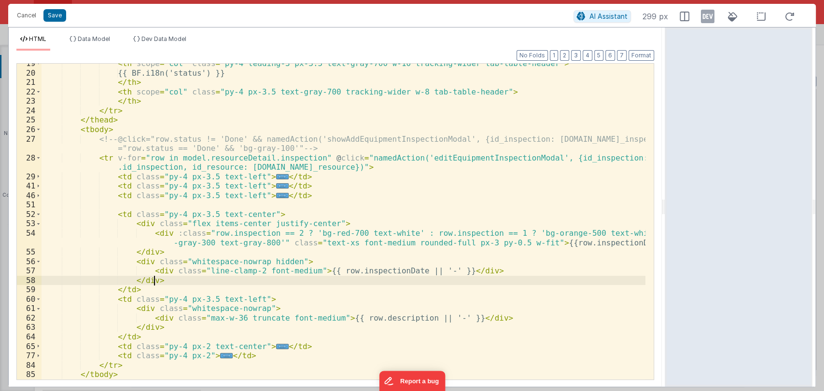
click at [158, 284] on div "< th scope = "col" class = "py-4 leading-3 px-3.5 text-gray-700 w-10 tracking-w…" at bounding box center [344, 226] width 604 height 335
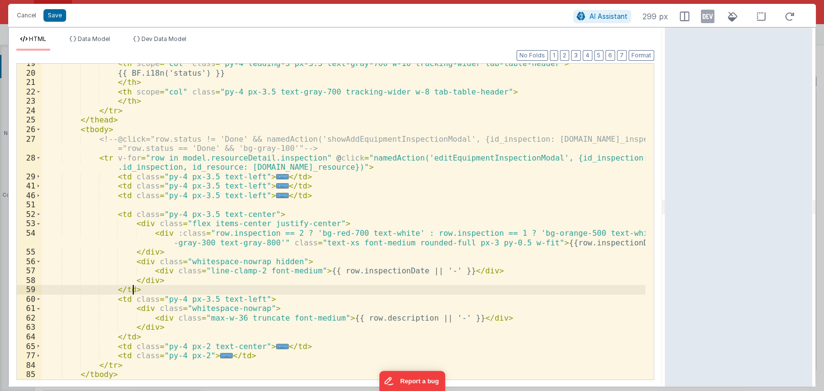
click at [143, 292] on div "< th scope = "col" class = "py-4 leading-3 px-3.5 text-gray-700 w-10 tracking-w…" at bounding box center [344, 226] width 604 height 335
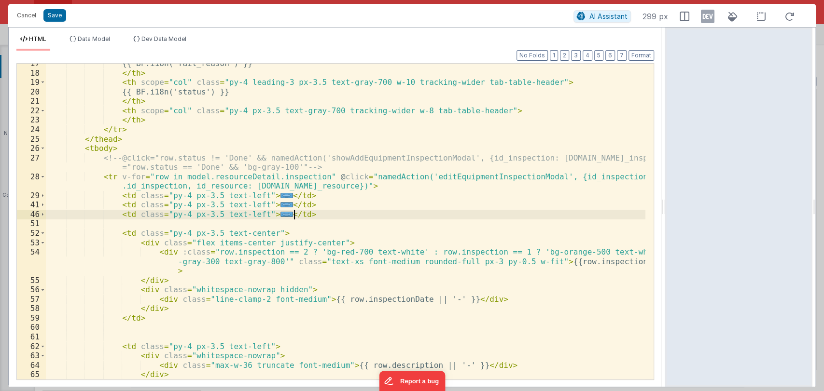
click at [321, 213] on div "{{ BF.i18n('fail_reason') }} </ th > < th scope = "col" class = "py-4 leading-3…" at bounding box center [346, 226] width 600 height 335
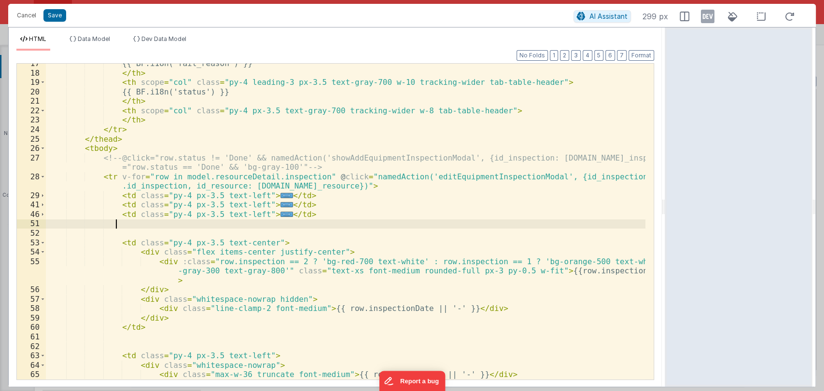
click at [142, 328] on div "{{ BF.i18n('fail_reason') }} </ th > < th scope = "col" class = "py-4 leading-3…" at bounding box center [346, 226] width 600 height 335
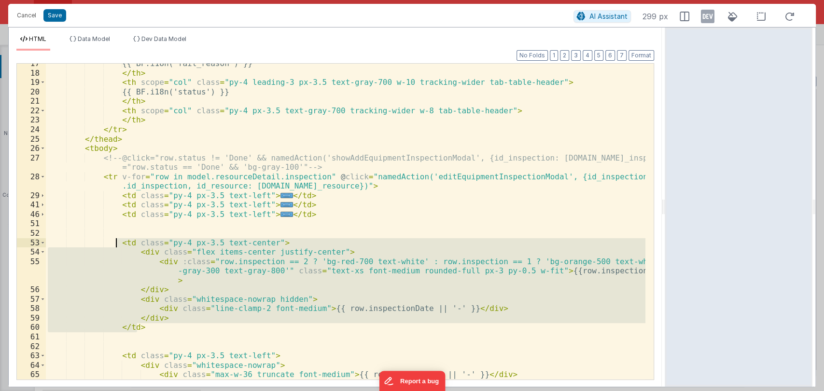
drag, startPoint x: 142, startPoint y: 328, endPoint x: 116, endPoint y: 244, distance: 88.1
click at [116, 244] on div "{{ BF.i18n('fail_reason') }} </ th > < th scope = "col" class = "py-4 leading-3…" at bounding box center [346, 226] width 600 height 335
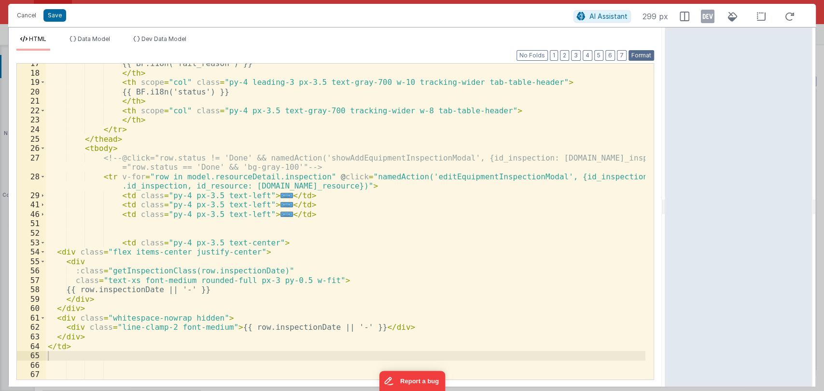
click at [642, 54] on button "Format" at bounding box center [641, 55] width 26 height 11
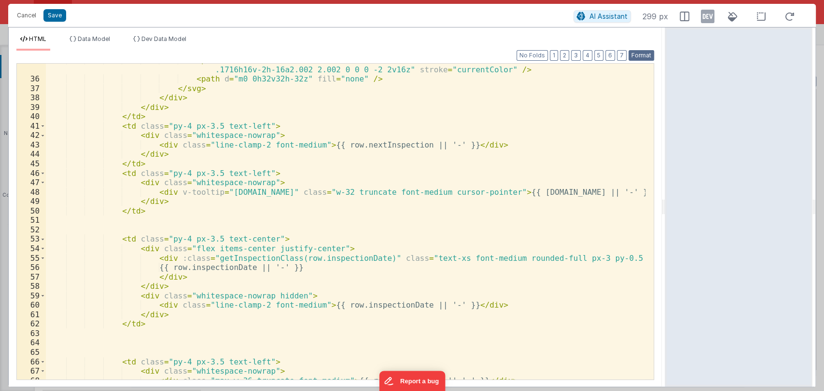
scroll to position [435, 0]
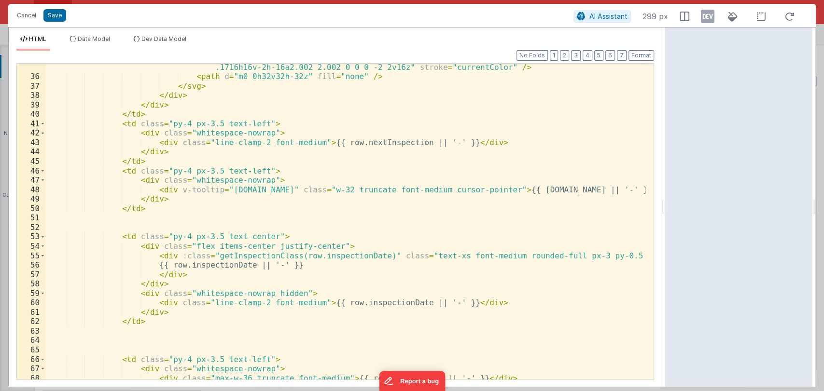
click at [148, 321] on div "< path d = "m6 22v-3l5-4.9966 1.3733 1.3733 1.4159-1.416-1.375-1.375a2 2 0 0 0 …" at bounding box center [346, 225] width 600 height 345
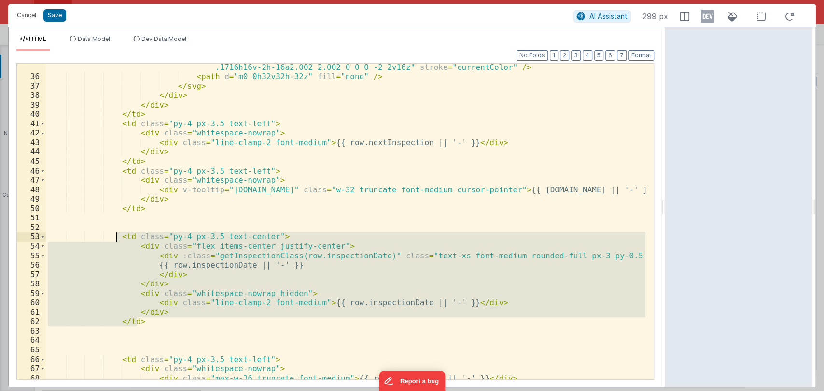
drag, startPoint x: 147, startPoint y: 322, endPoint x: 114, endPoint y: 240, distance: 88.7
click at [114, 240] on div "< path d = "m6 22v-3l5-4.9966 1.3733 1.3733 1.4159-1.416-1.375-1.375a2 2 0 0 0 …" at bounding box center [346, 225] width 600 height 345
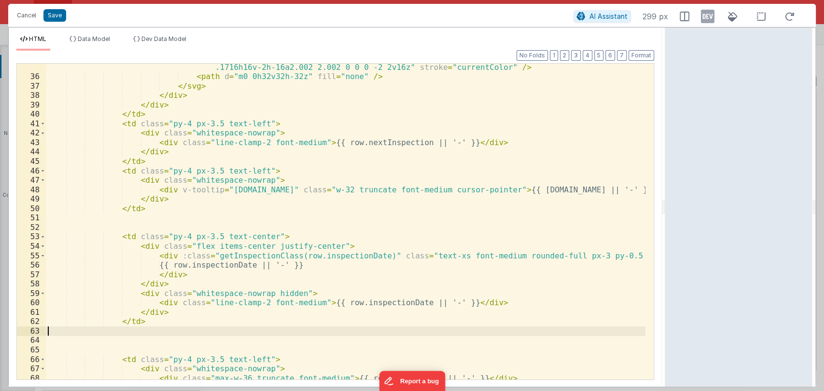
click at [177, 329] on div "< path d = "m6 22v-3l5-4.9966 1.3733 1.3733 1.4159-1.416-1.375-1.375a2 2 0 0 0 …" at bounding box center [346, 225] width 600 height 345
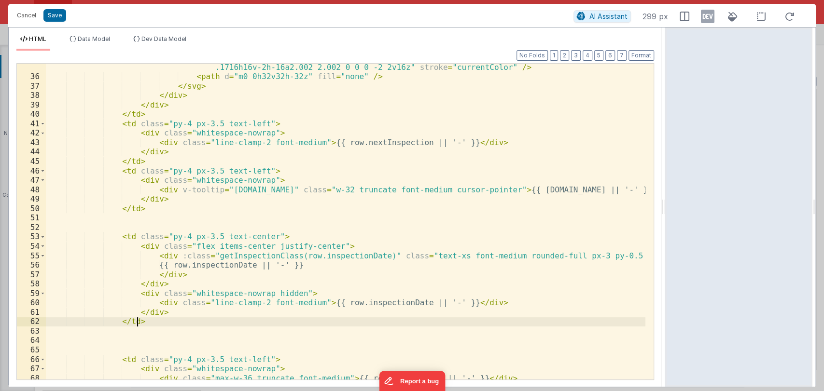
click at [177, 323] on div "< path d = "m6 22v-3l5-4.9966 1.3733 1.3733 1.4159-1.416-1.375-1.375a2 2 0 0 0 …" at bounding box center [346, 225] width 600 height 345
click at [187, 322] on div "< path d = "m6 22v-3l5-4.9966 1.3733 1.3733 1.4159-1.416-1.375-1.375a2 2 0 0 0 …" at bounding box center [346, 225] width 600 height 345
click at [196, 321] on div "< path d = "m6 22v-3l5-4.9966 1.3733 1.3733 1.4159-1.416-1.375-1.375a2 2 0 0 0 …" at bounding box center [346, 225] width 600 height 345
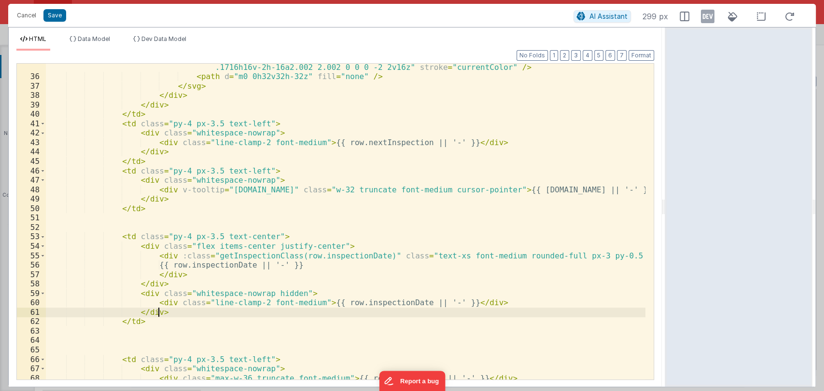
click at [181, 311] on div "< path d = "m6 22v-3l5-4.9966 1.3733 1.3733 1.4159-1.416-1.375-1.375a2 2 0 0 0 …" at bounding box center [346, 225] width 600 height 345
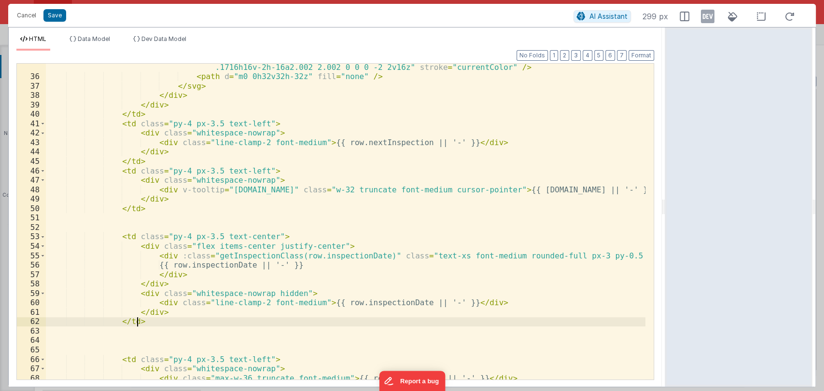
click at [164, 325] on div "< path d = "m6 22v-3l5-4.9966 1.3733 1.3733 1.4159-1.416-1.375-1.375a2 2 0 0 0 …" at bounding box center [346, 225] width 600 height 345
click at [30, 13] on button "Cancel" at bounding box center [26, 16] width 29 height 14
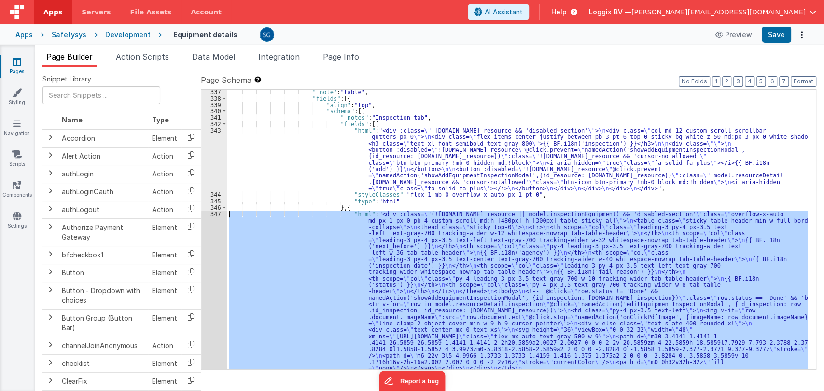
click at [216, 211] on div "347" at bounding box center [214, 372] width 26 height 322
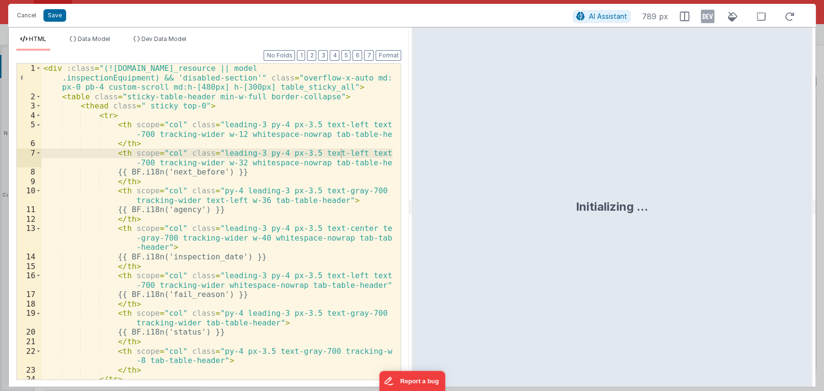
drag, startPoint x: 411, startPoint y: 209, endPoint x: 751, endPoint y: 206, distance: 339.8
click at [751, 206] on html "Cancel Save AI Assistant 789 px HTML Data Model Dev Data Model Format 7 6 5 4 3…" at bounding box center [412, 195] width 824 height 391
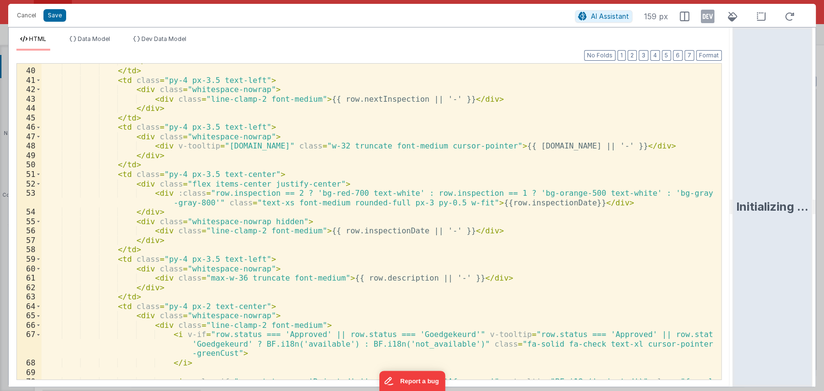
scroll to position [431, 0]
click at [158, 167] on div "</ div > </ td > < td class = "py-4 px-3.5 text-left" > < div class = "whitespa…" at bounding box center [377, 230] width 671 height 345
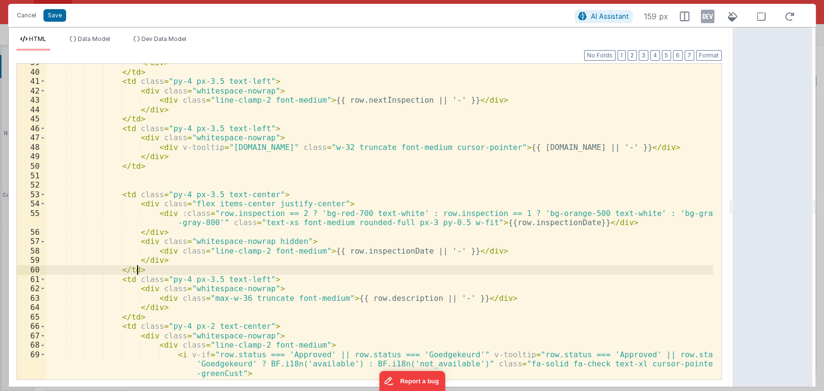
click at [154, 273] on div "</ div > </ td > < td class = "py-4 px-3.5 text-left" > < div class = "whitespa…" at bounding box center [379, 225] width 667 height 335
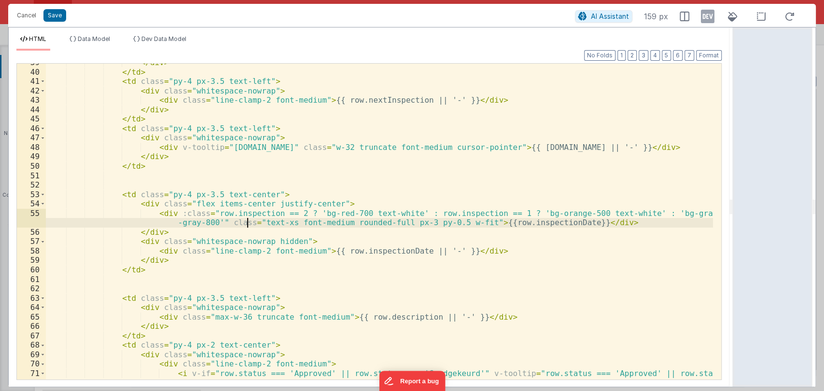
click at [249, 225] on div "</ div > </ td > < td class = "py-4 px-3.5 text-left" > < div class = "whitespa…" at bounding box center [379, 235] width 667 height 354
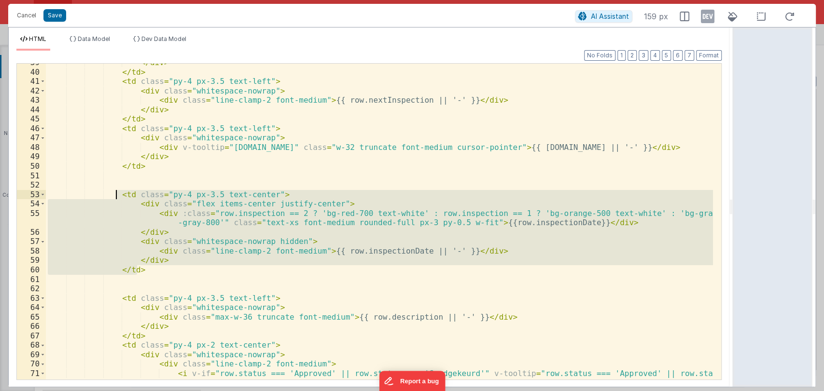
drag, startPoint x: 147, startPoint y: 271, endPoint x: 113, endPoint y: 194, distance: 84.1
click at [113, 194] on div "</ div > </ td > < td class = "py-4 px-3.5 text-left" > < div class = "whitespa…" at bounding box center [379, 235] width 667 height 354
click at [588, 17] on button "AI Assistant" at bounding box center [603, 16] width 57 height 13
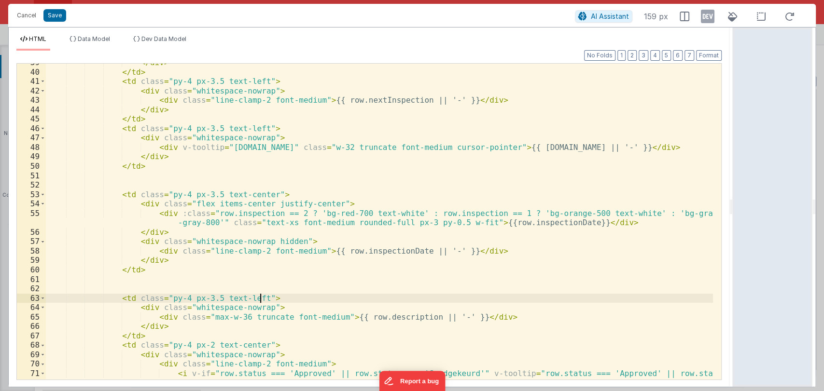
click at [280, 298] on div "</ div > </ td > < td class = "py-4 px-3.5 text-left" > < div class = "whitespa…" at bounding box center [379, 235] width 667 height 354
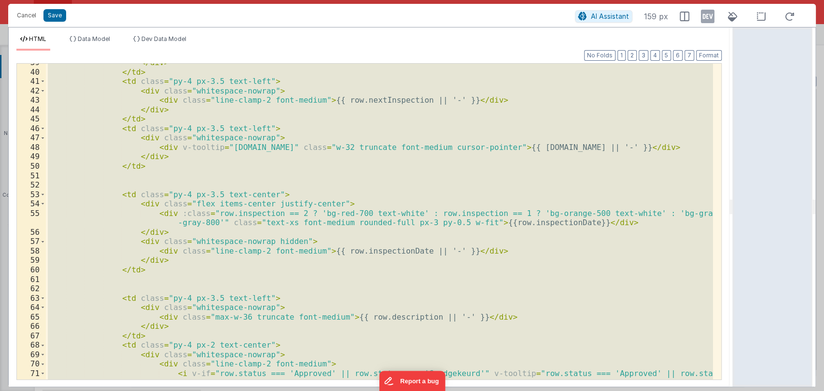
click at [201, 181] on div "</ div > </ td > < td class = "py-4 px-3.5 text-left" > < div class = "whitespa…" at bounding box center [379, 222] width 667 height 316
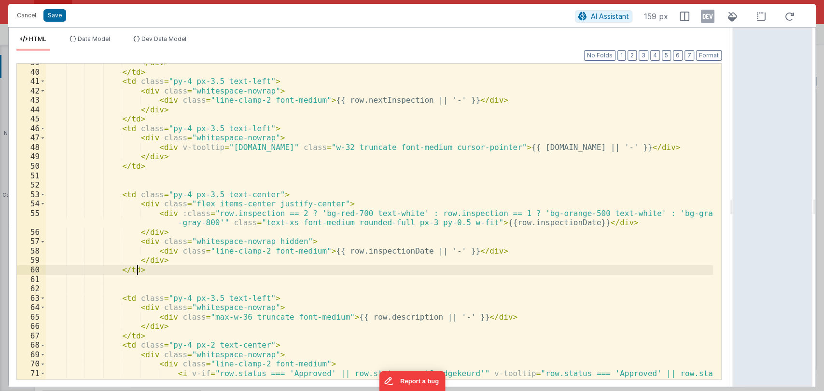
click at [141, 270] on div "</ div > </ td > < td class = "py-4 px-3.5 text-left" > < div class = "whitespa…" at bounding box center [379, 235] width 667 height 354
click at [594, 18] on span "AI Assistant" at bounding box center [610, 16] width 38 height 8
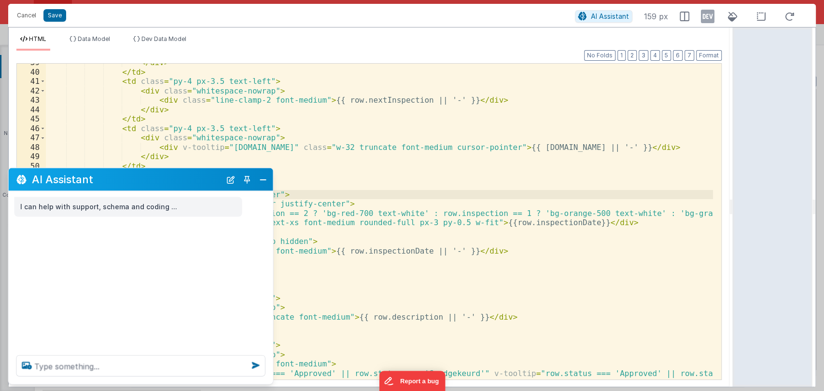
click at [371, 193] on div "</ div > </ td > < td class = "py-4 px-3.5 text-left" > < div class = "whitespa…" at bounding box center [379, 235] width 667 height 354
click at [112, 359] on textarea at bounding box center [140, 366] width 249 height 21
click at [108, 359] on textarea at bounding box center [140, 366] width 249 height 21
paste textarea "<td class="py-4 px-3.5 text-center"> <div class="flex items-center justify-cent…"
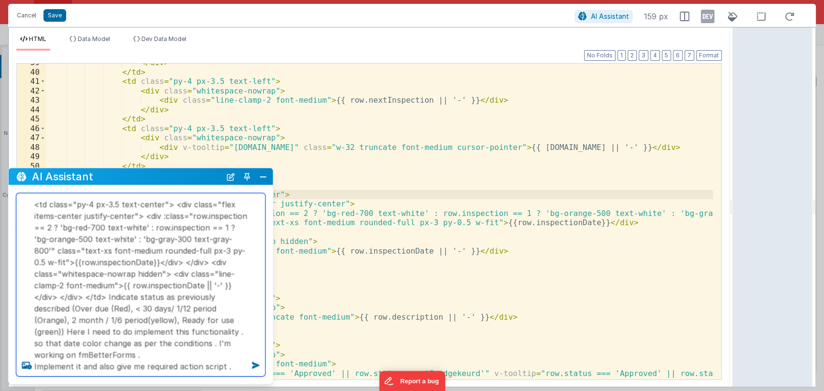
type textarea "<td class="py-4 px-3.5 text-center"> <div class="flex items-center justify-cent…"
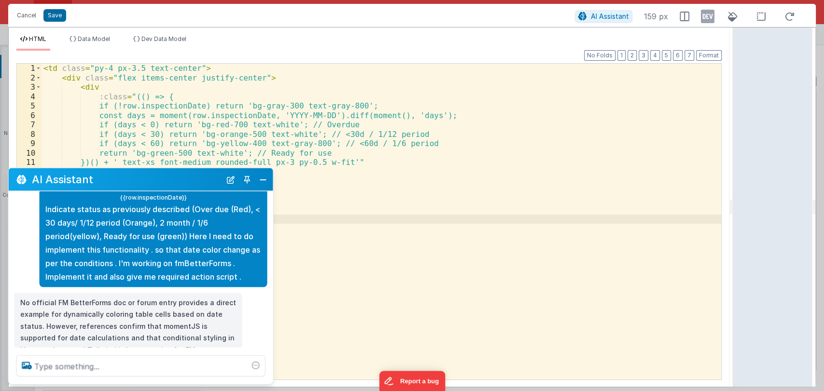
scroll to position [106, 0]
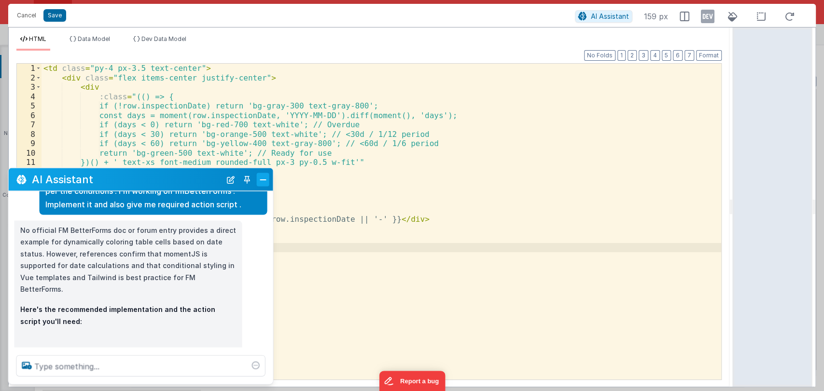
click at [263, 177] on button "Close" at bounding box center [263, 180] width 13 height 14
click at [263, 178] on button "Close" at bounding box center [263, 180] width 13 height 14
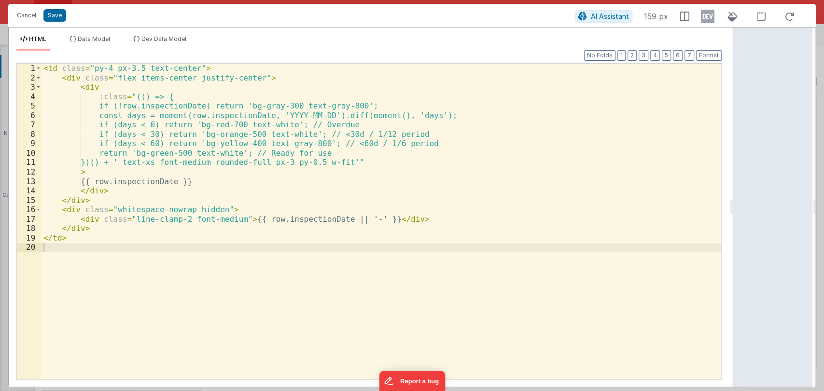
click at [242, 189] on div "< td class = "py-4 px-3.5 text-center" > < div class = "flex items-center justi…" at bounding box center [382, 231] width 680 height 335
click at [225, 181] on div "< td class = "py-4 px-3.5 text-center" > < div class = "flex items-center justi…" at bounding box center [382, 231] width 680 height 335
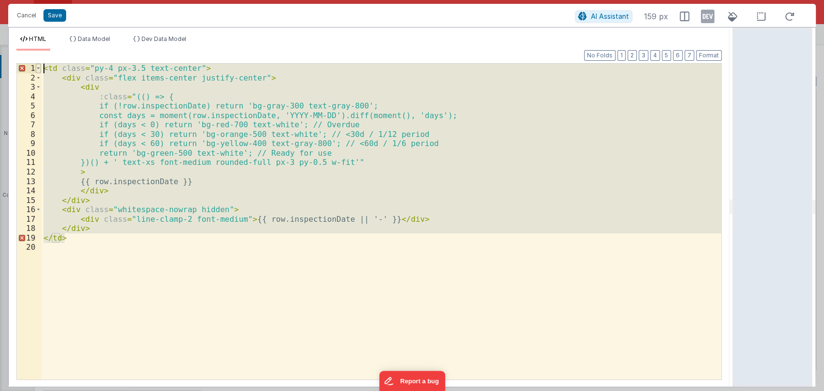
drag, startPoint x: 78, startPoint y: 237, endPoint x: 39, endPoint y: 64, distance: 177.3
click at [39, 64] on div "1 2 3 4 5 6 7 8 9 10 11 12 13 14 15 16 17 18 19 20 < td class = "py-4 px-3.5 te…" at bounding box center [368, 221] width 705 height 317
click at [93, 239] on div "< td class = "py-4 px-3.5 text-center" > < div class = "flex items-center justi…" at bounding box center [382, 222] width 680 height 316
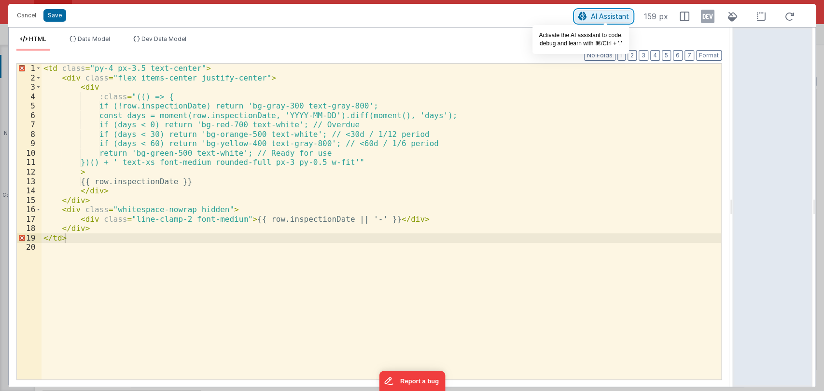
click at [608, 20] on button "AI Assistant" at bounding box center [603, 16] width 57 height 13
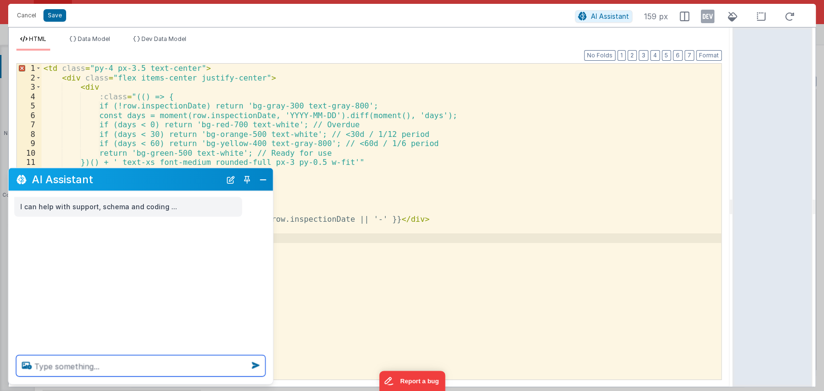
click at [150, 360] on textarea at bounding box center [140, 366] width 249 height 21
type textarea "it will not work like this , make correct implementation"
click at [162, 363] on textarea at bounding box center [140, 366] width 249 height 21
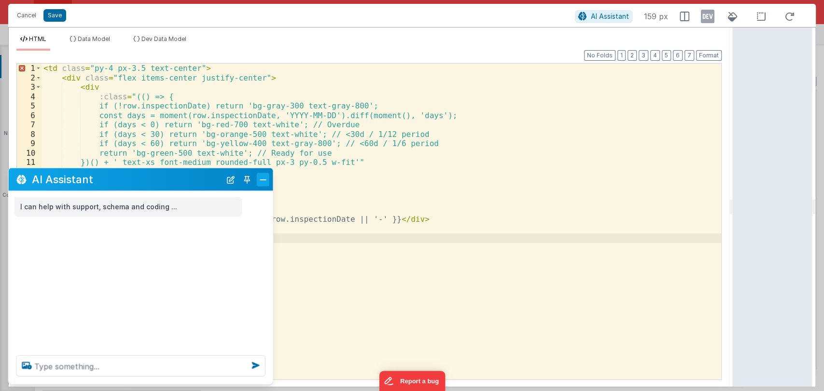
click at [262, 181] on button "Close" at bounding box center [263, 180] width 13 height 14
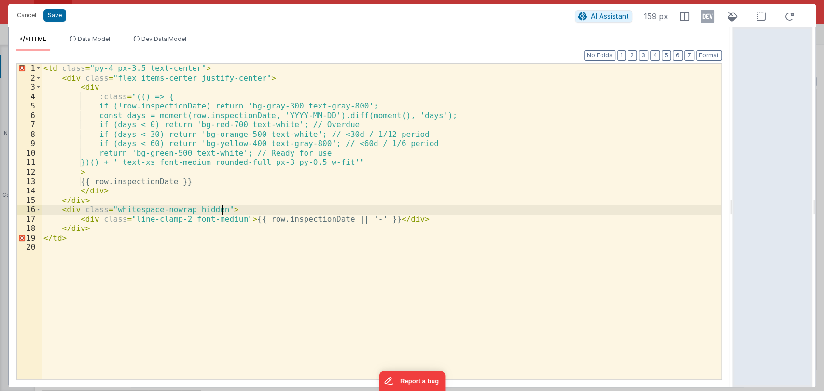
click at [262, 208] on div "< td class = "py-4 px-3.5 text-center" > < div class = "flex items-center justi…" at bounding box center [382, 231] width 680 height 335
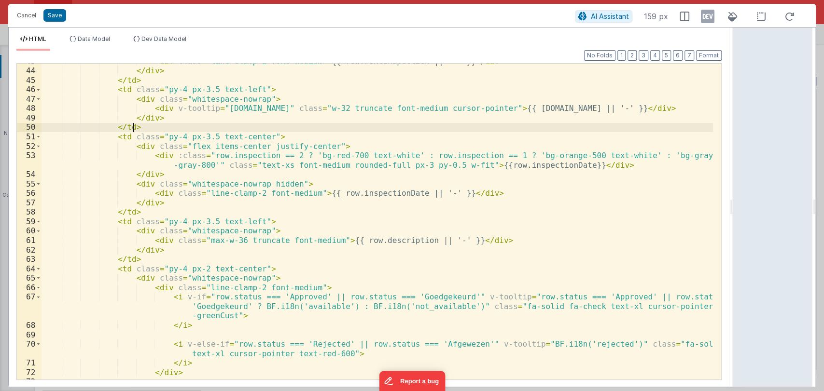
scroll to position [469, 0]
click at [147, 126] on div "< div class = "line-clamp-2 font-medium" > {{ row.nextInspection || '-' }} </ d…" at bounding box center [377, 224] width 671 height 335
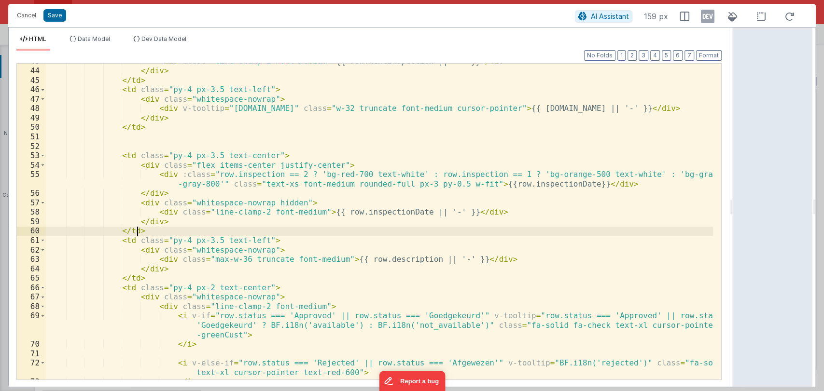
click at [145, 232] on div "< div class = "line-clamp-2 font-medium" > {{ row.nextInspection || '-' }} </ d…" at bounding box center [379, 224] width 667 height 335
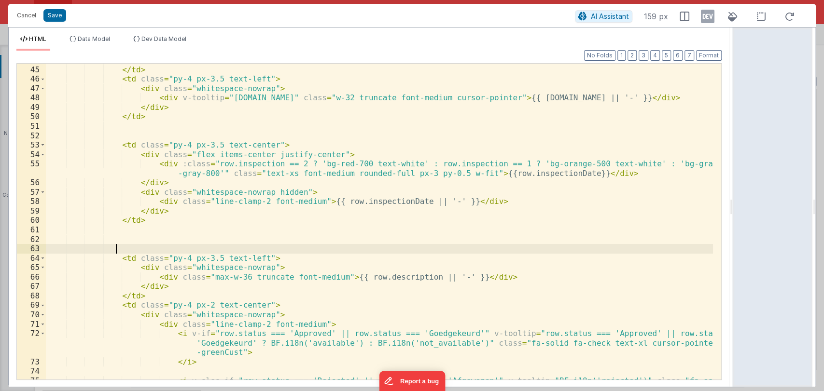
scroll to position [478, 0]
click at [158, 217] on div "</ div > </ td > < td class = "py-4 px-3.5 text-left" > < div class = "whitespa…" at bounding box center [379, 229] width 667 height 345
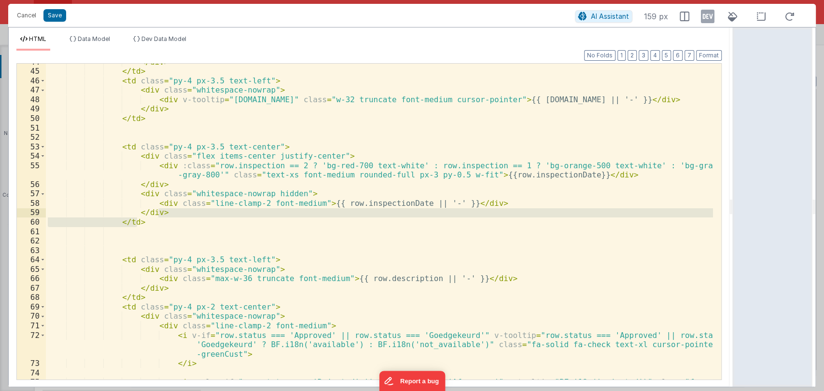
click at [157, 220] on div "</ div > </ td > < td class = "py-4 px-3.5 text-left" > < div class = "whitespa…" at bounding box center [379, 222] width 667 height 316
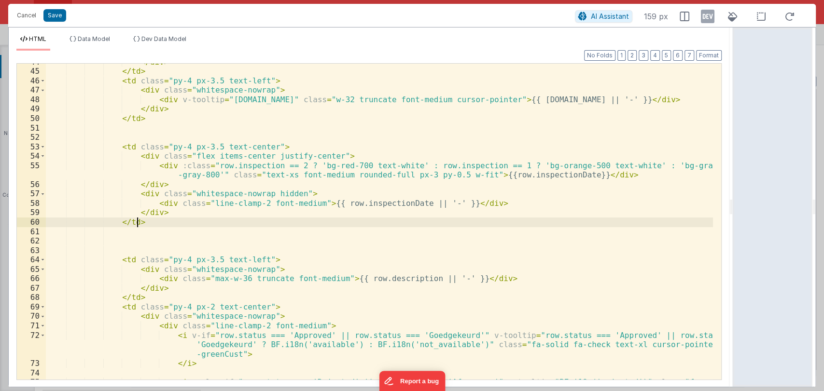
click at [147, 222] on div "</ div > </ td > < td class = "py-4 px-3.5 text-left" > < div class = "whitespa…" at bounding box center [379, 229] width 667 height 345
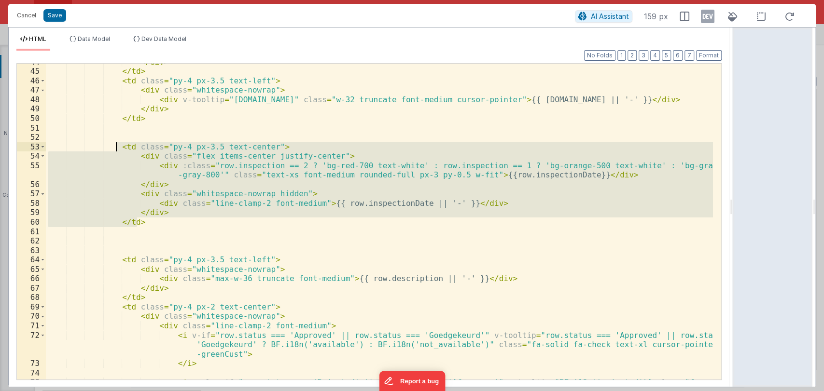
drag, startPoint x: 149, startPoint y: 221, endPoint x: 114, endPoint y: 148, distance: 80.8
click at [114, 148] on div "</ div > </ td > < td class = "py-4 px-3.5 text-left" > < div class = "whitespa…" at bounding box center [379, 229] width 667 height 345
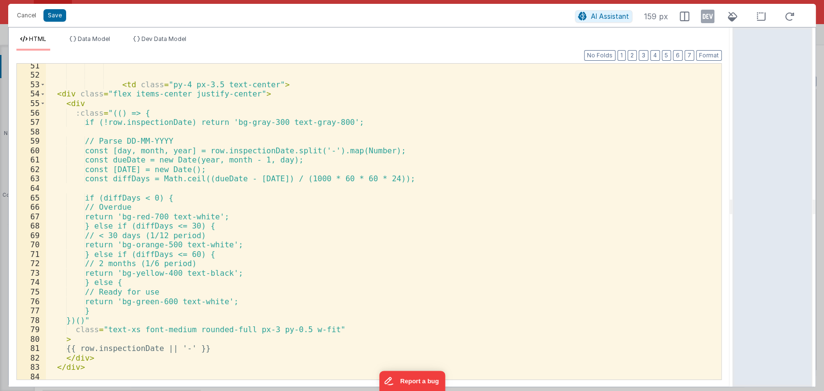
scroll to position [540, 0]
click at [705, 56] on button "Format" at bounding box center [709, 55] width 26 height 11
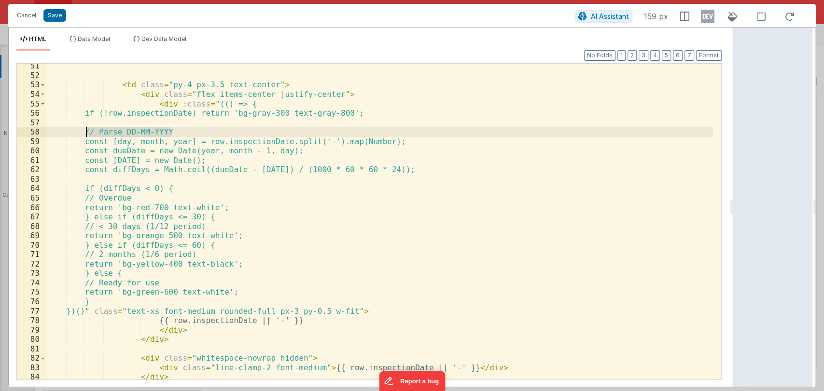
drag, startPoint x: 185, startPoint y: 132, endPoint x: 84, endPoint y: 133, distance: 101.4
click at [84, 133] on div "< td class = "py-4 px-3.5 text-center" > < div class = "flex items-center justi…" at bounding box center [379, 228] width 667 height 335
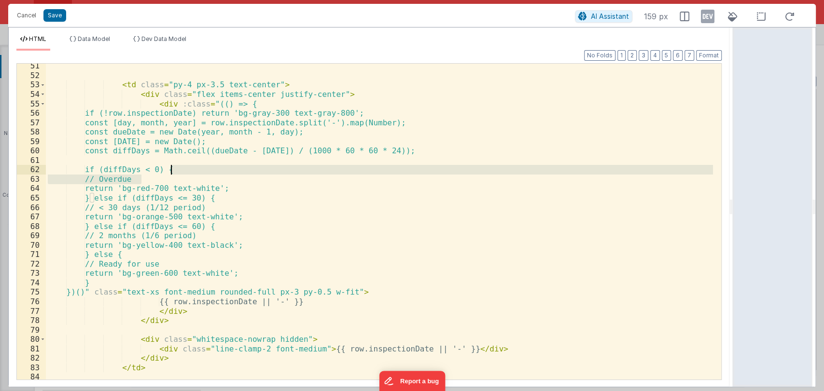
drag, startPoint x: 152, startPoint y: 180, endPoint x: 182, endPoint y: 174, distance: 31.4
click at [182, 174] on div "< td class = "py-4 px-3.5 text-center" > < div class = "flex items-center justi…" at bounding box center [379, 228] width 667 height 335
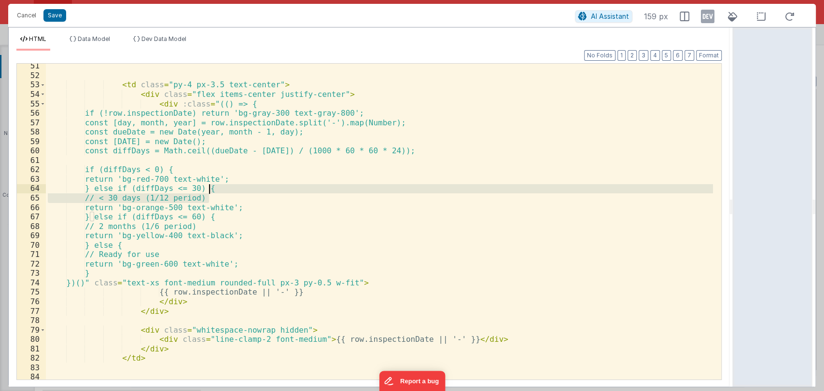
click at [224, 191] on div "< td class = "py-4 px-3.5 text-center" > < div class = "flex items-center justi…" at bounding box center [379, 228] width 667 height 335
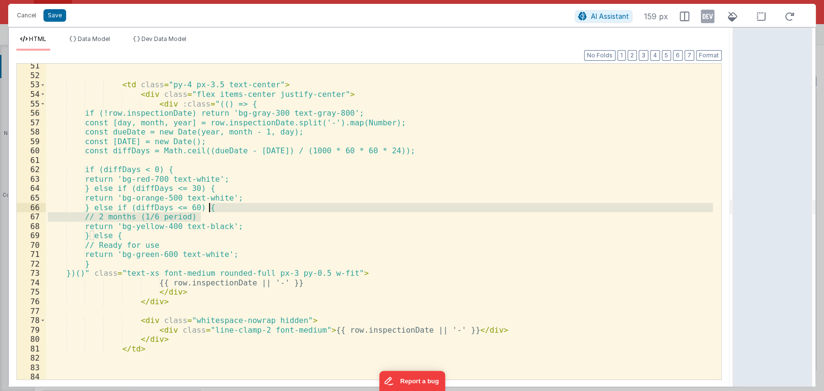
drag, startPoint x: 227, startPoint y: 220, endPoint x: 223, endPoint y: 211, distance: 9.5
click at [223, 211] on div "< td class = "py-4 px-3.5 text-center" > < div class = "flex items-center justi…" at bounding box center [379, 228] width 667 height 335
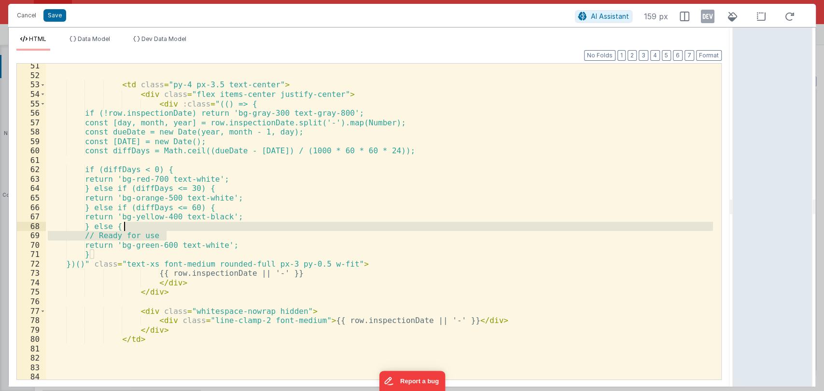
drag, startPoint x: 203, startPoint y: 237, endPoint x: 203, endPoint y: 227, distance: 10.6
click at [203, 227] on div "< td class = "py-4 px-3.5 text-center" > < div class = "flex items-center justi…" at bounding box center [379, 228] width 667 height 335
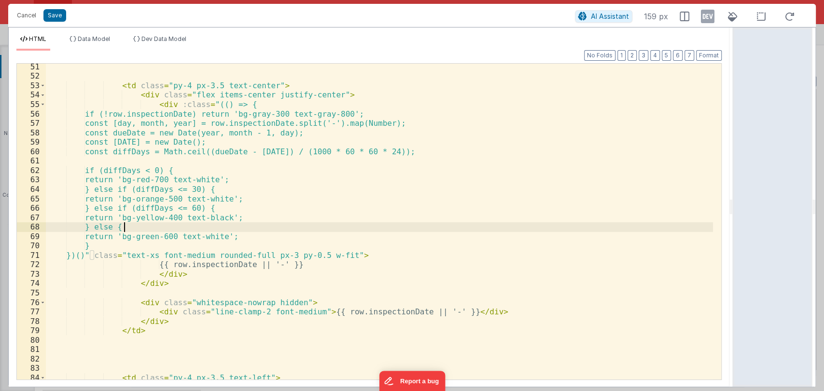
scroll to position [540, 0]
click at [710, 55] on button "Format" at bounding box center [709, 55] width 26 height 11
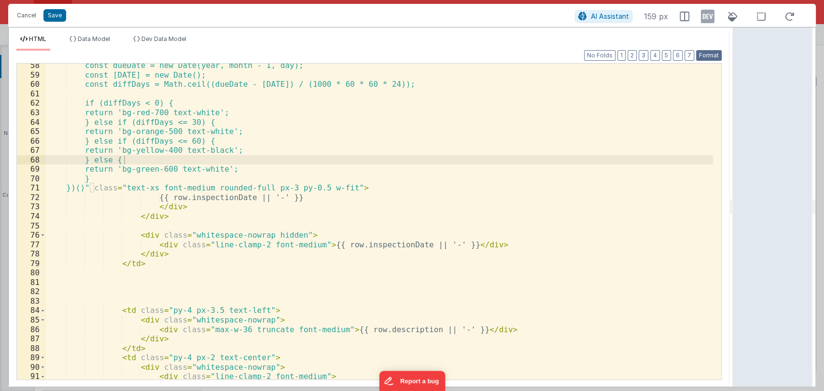
scroll to position [606, 0]
click at [56, 16] on button "Save" at bounding box center [54, 15] width 23 height 13
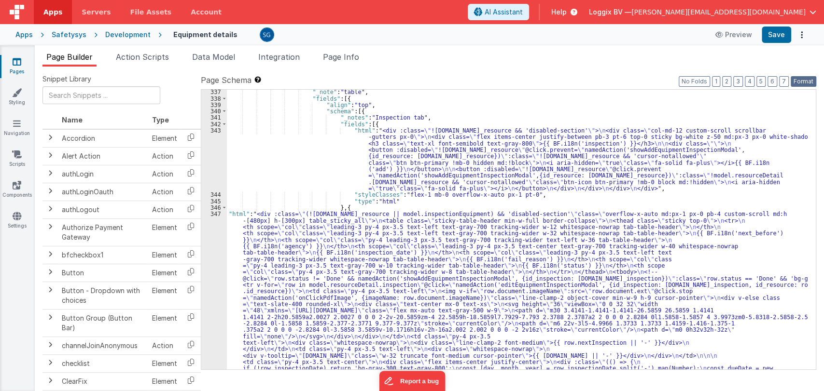
click at [808, 79] on button "Format" at bounding box center [804, 81] width 26 height 11
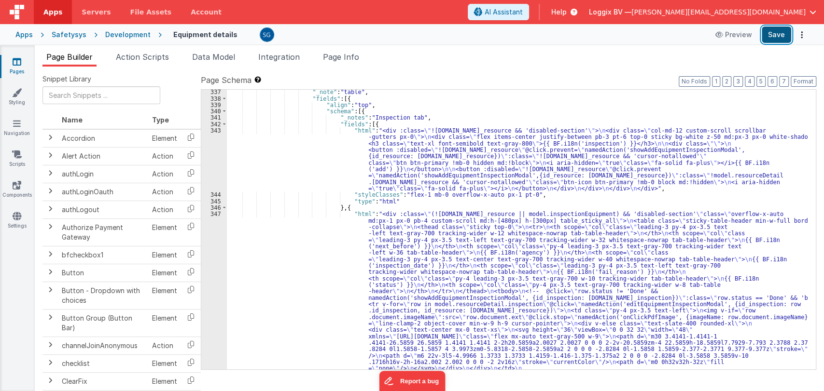
click at [775, 32] on button "Save" at bounding box center [776, 35] width 29 height 16
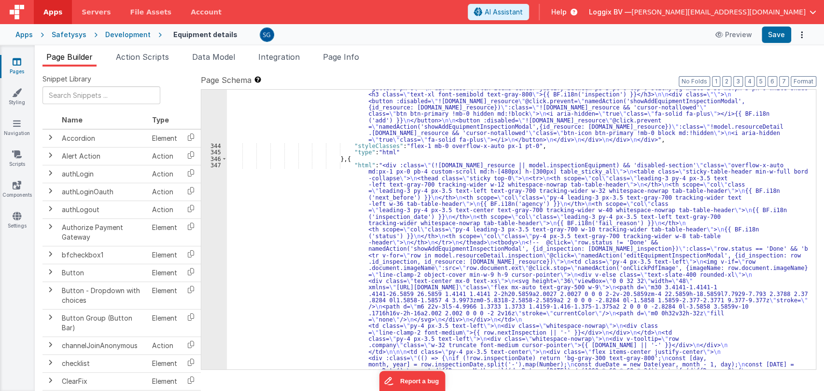
scroll to position [2591, 0]
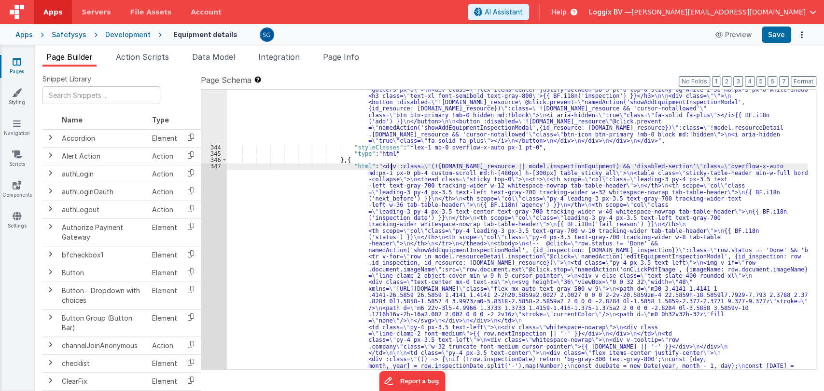
click at [215, 165] on div "347" at bounding box center [214, 340] width 26 height 354
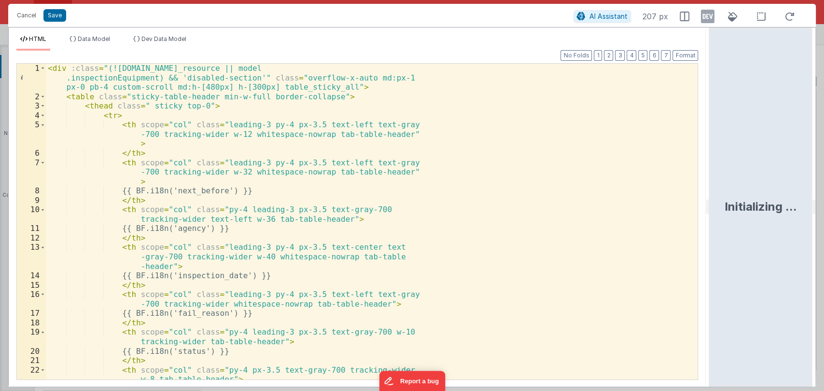
drag, startPoint x: 410, startPoint y: 215, endPoint x: 711, endPoint y: 225, distance: 300.9
click at [711, 225] on html "Cancel Save AI Assistant 207 px HTML Data Model Dev Data Model Format 7 6 5 4 3…" at bounding box center [412, 195] width 824 height 391
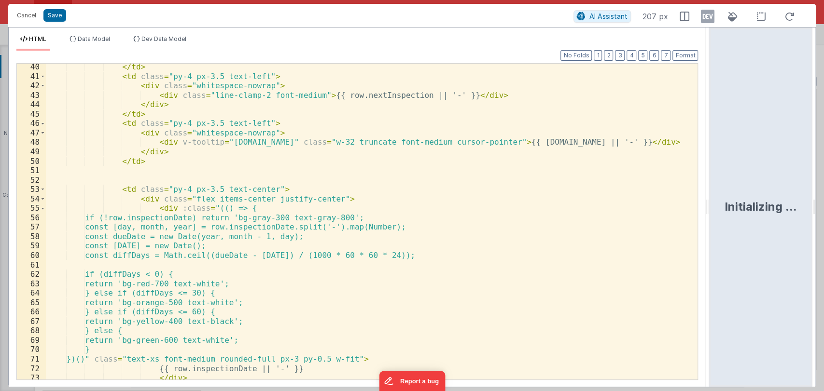
scroll to position [482, 0]
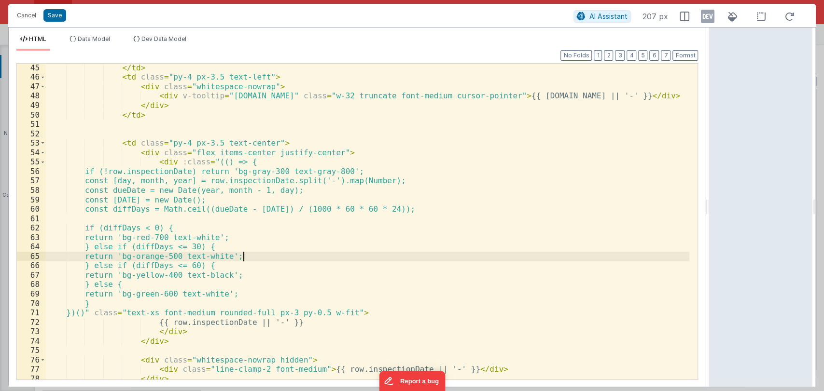
click at [248, 252] on div "</ td > < td class = "py-4 px-3.5 text-left" > < div class = "whitespace-nowrap…" at bounding box center [368, 230] width 644 height 335
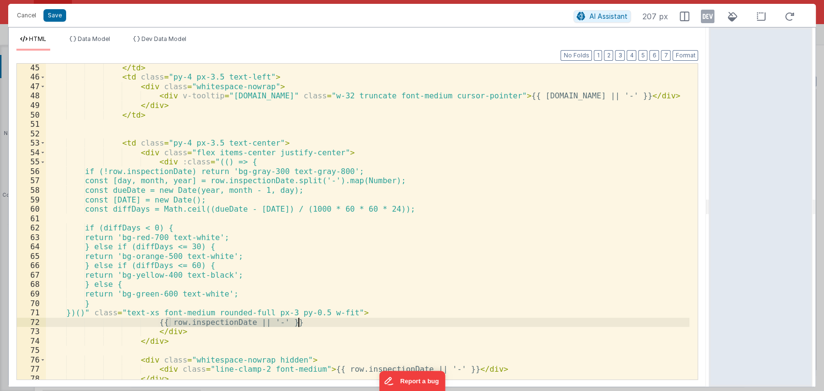
drag, startPoint x: 166, startPoint y: 323, endPoint x: 303, endPoint y: 322, distance: 137.1
click at [303, 322] on div "</ td > < td class = "py-4 px-3.5 text-left" > < div class = "whitespace-nowrap…" at bounding box center [368, 230] width 644 height 335
click at [616, 18] on span "AI Assistant" at bounding box center [608, 16] width 38 height 8
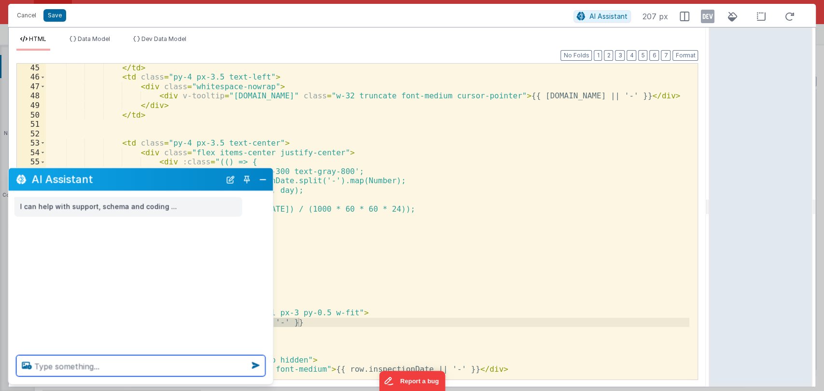
scroll to position [0, 0]
click at [88, 375] on textarea at bounding box center [140, 366] width 249 height 21
paste textarea "{{ row.inspectionDate || '-' }}"
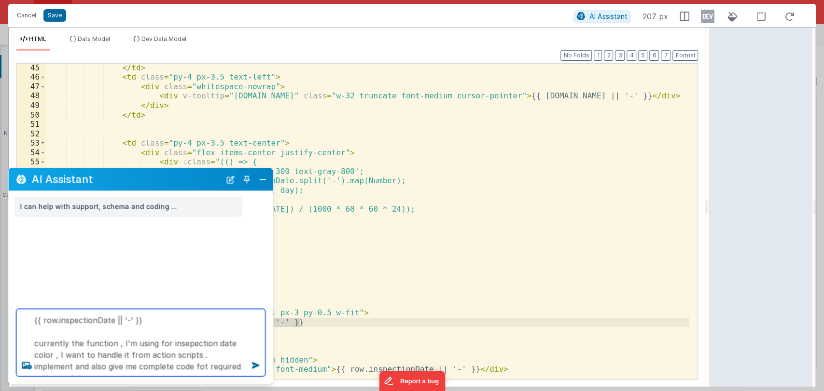
type textarea "{{ row.inspectionDate || '-' }} currently the function , I'm using for insepect…"
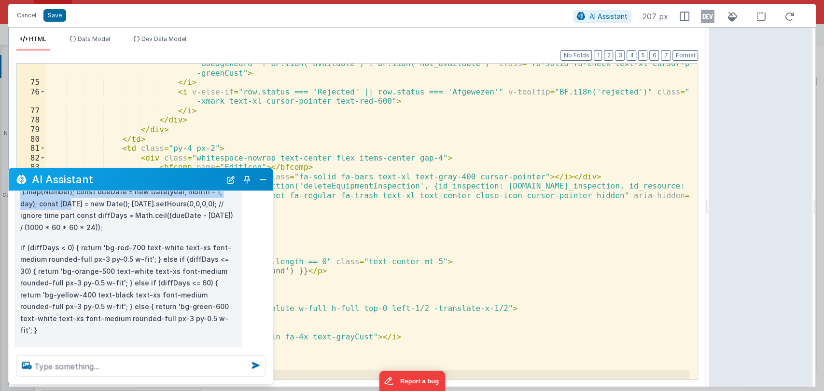
scroll to position [783, 0]
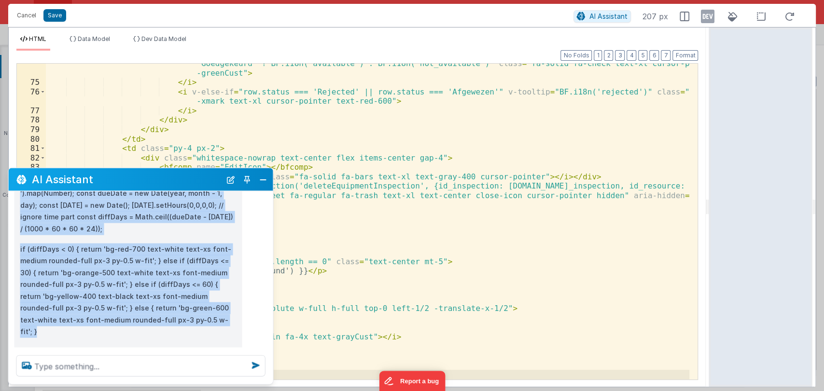
drag, startPoint x: 133, startPoint y: 225, endPoint x: 158, endPoint y: 319, distance: 97.1
click at [158, 319] on div "Understood. Here's how we'll proceed: Move the conditional logic for the inspec…" at bounding box center [128, 7] width 216 height 989
copy div "const dateStr = action.options.inspectionDate; if (!dateStr) { return 'bg-gray-…"
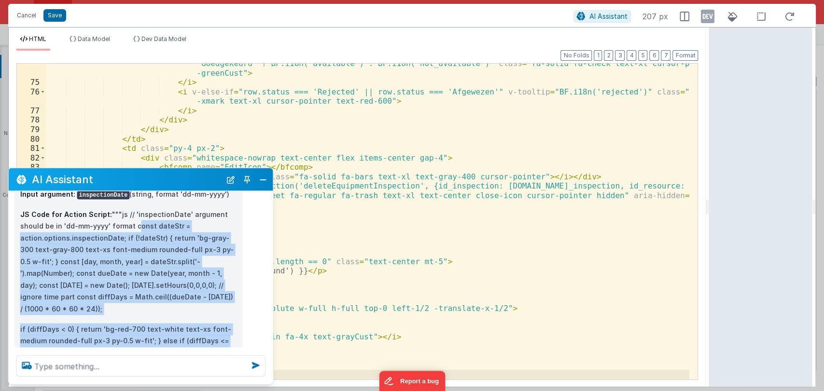
scroll to position [702, 0]
copy div "const dateStr = action.options.inspectionDate; if (!dateStr) { return 'bg-gray-…"
click at [265, 179] on button "Close" at bounding box center [263, 180] width 13 height 14
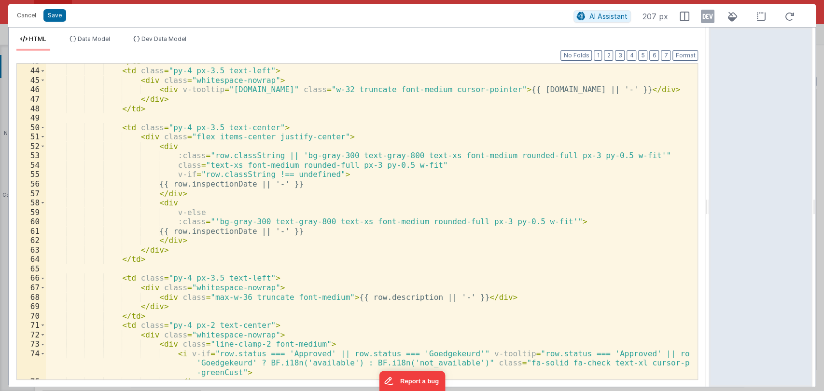
scroll to position [460, 0]
click at [307, 194] on div "</ td > < td class = "py-4 px-3.5 text-left" > < div class = "whitespace-nowrap…" at bounding box center [368, 224] width 644 height 335
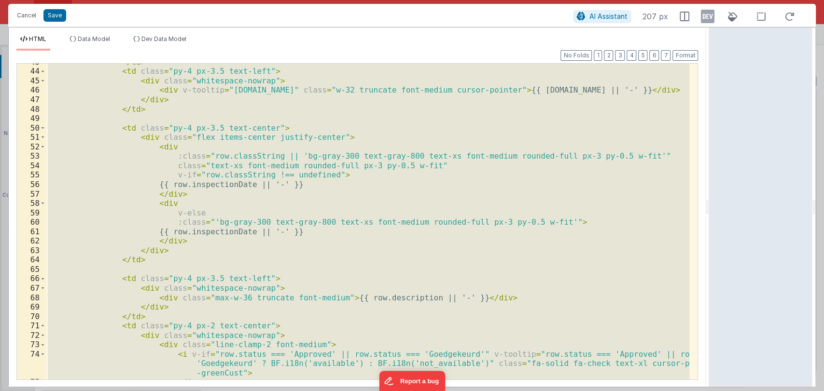
click at [265, 203] on div "</ td > < td class = "py-4 px-3.5 text-left" > < div class = "whitespace-nowrap…" at bounding box center [367, 222] width 643 height 316
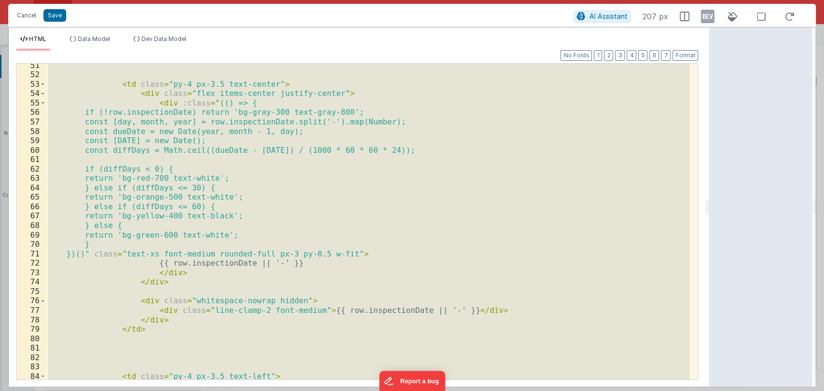
scroll to position [541, 0]
click at [292, 214] on div "< td class = "py-4 px-3.5 text-center" > < div class = "flex items-center justi…" at bounding box center [367, 222] width 643 height 316
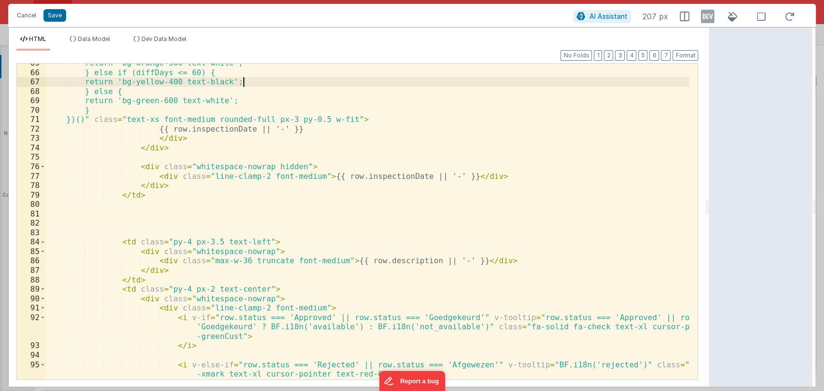
scroll to position [675, 0]
click at [292, 214] on div "return 'bg-orange-500 text-white'; } else if (diffDays <= 60) { return 'bg-yell…" at bounding box center [368, 225] width 644 height 335
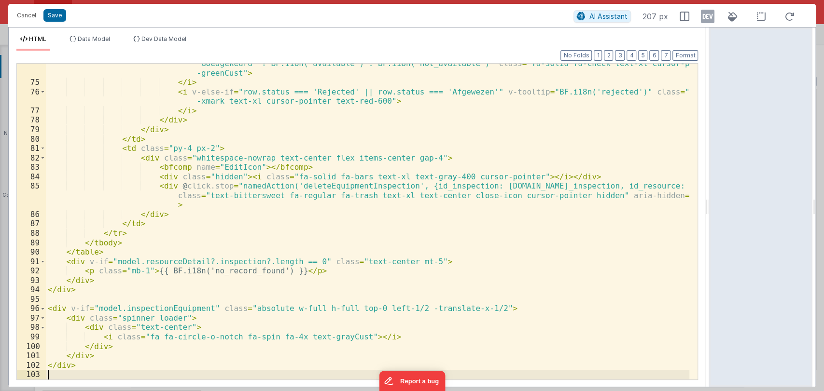
scroll to position [760, 0]
click at [56, 19] on button "Save" at bounding box center [54, 15] width 23 height 13
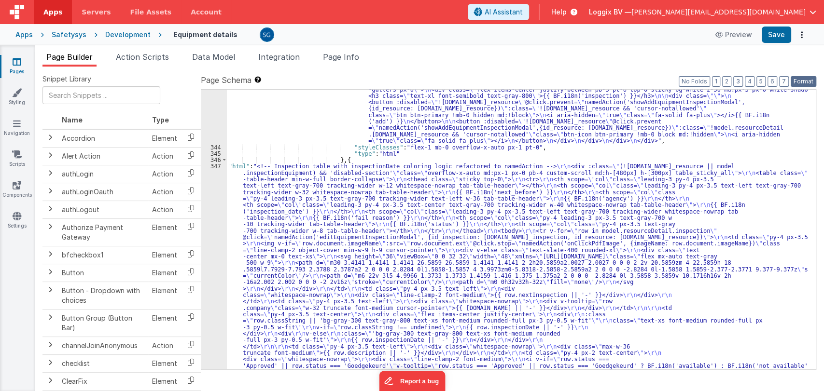
click at [801, 80] on button "Format" at bounding box center [804, 81] width 26 height 11
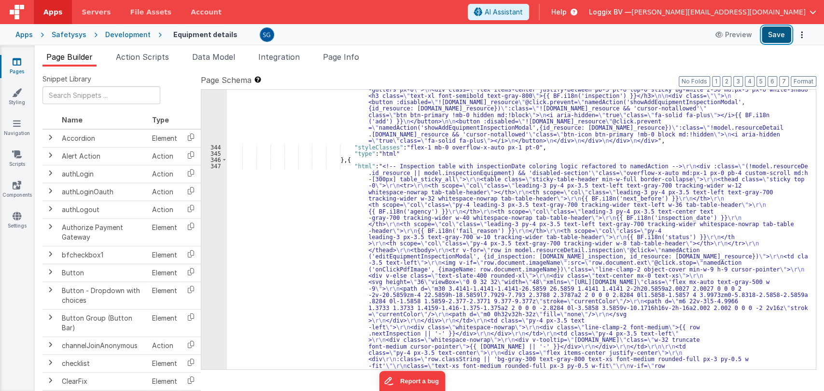
click at [784, 39] on button "Save" at bounding box center [776, 35] width 29 height 16
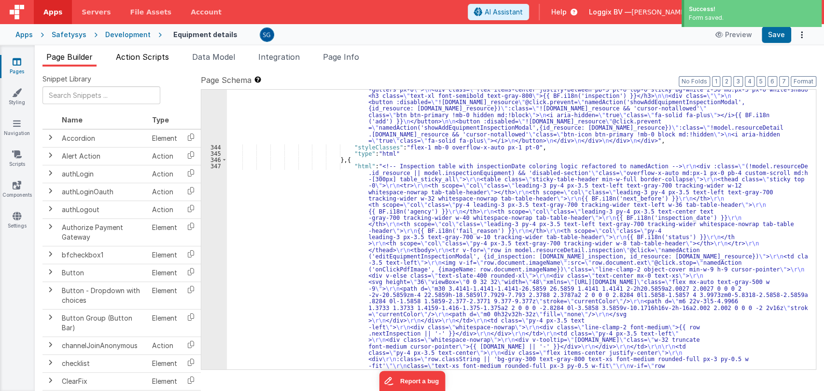
click at [134, 56] on span "Action Scripts" at bounding box center [142, 57] width 53 height 10
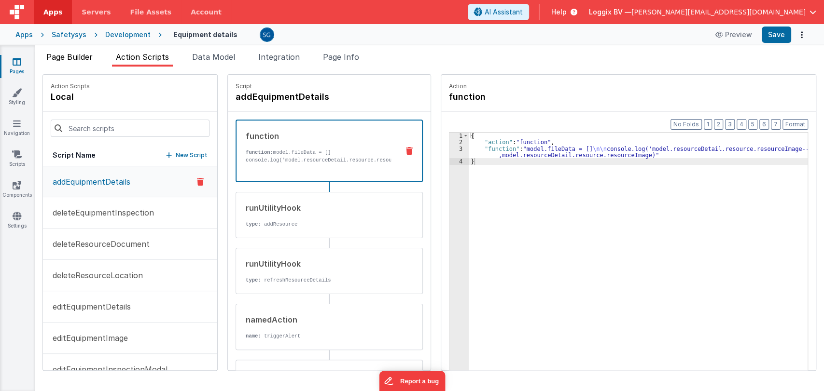
click at [85, 58] on span "Page Builder" at bounding box center [69, 57] width 46 height 10
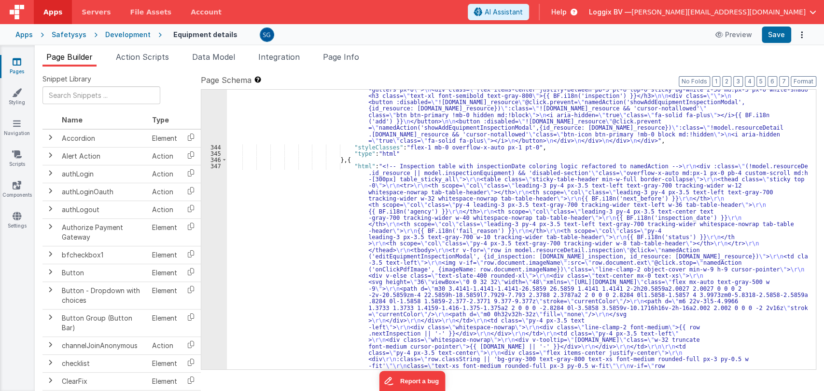
click at [215, 167] on div "347" at bounding box center [214, 333] width 26 height 341
click at [213, 166] on div "347" at bounding box center [214, 333] width 26 height 341
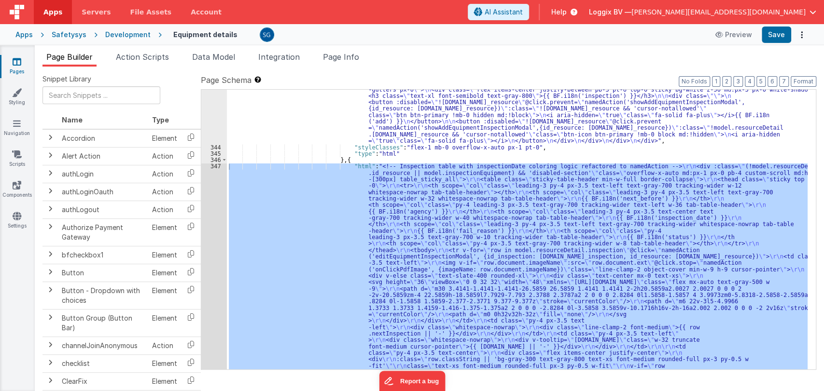
click at [214, 167] on div at bounding box center [412, 195] width 824 height 391
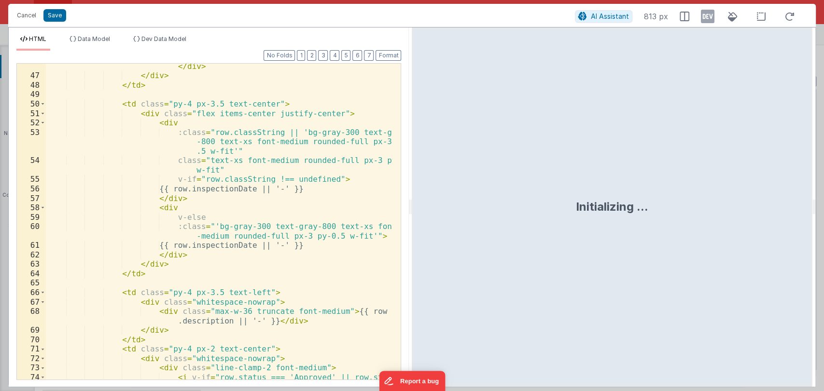
scroll to position [738, 0]
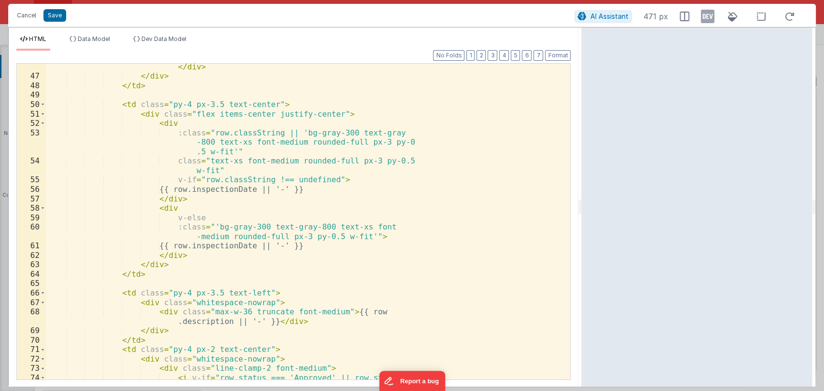
drag, startPoint x: 410, startPoint y: 211, endPoint x: 583, endPoint y: 210, distance: 173.3
click at [583, 210] on html "Cancel Save AI Assistant 471 px HTML Data Model Dev Data Model Format 7 6 5 4 3…" at bounding box center [412, 195] width 824 height 391
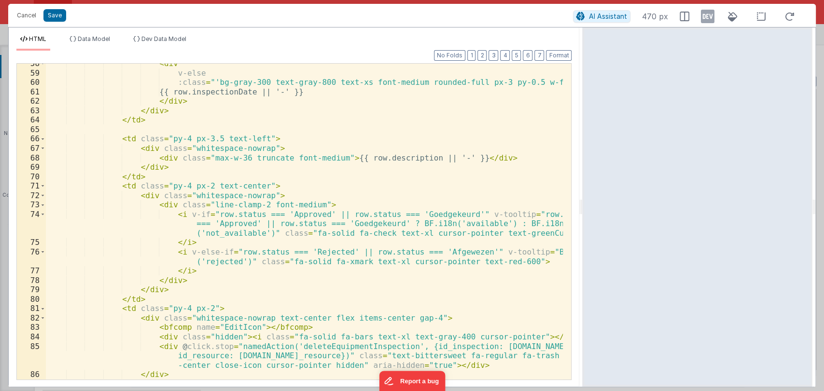
scroll to position [694, 0]
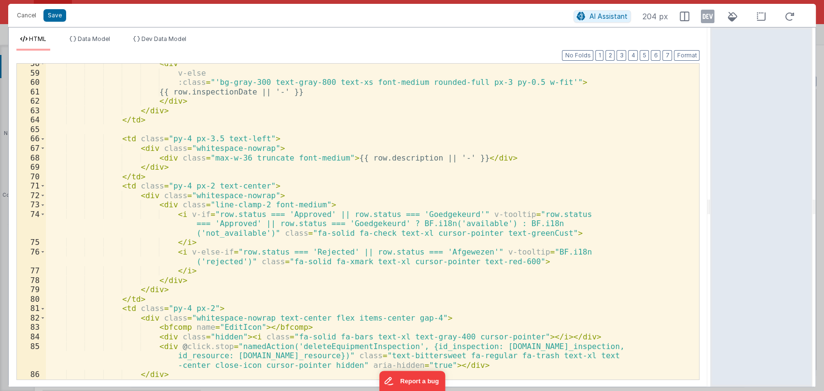
drag, startPoint x: 580, startPoint y: 206, endPoint x: 720, endPoint y: 225, distance: 141.2
click at [720, 225] on html "Cancel Save AI Assistant 204 px HTML Data Model Dev Data Model Format 7 6 5 4 3…" at bounding box center [412, 195] width 824 height 391
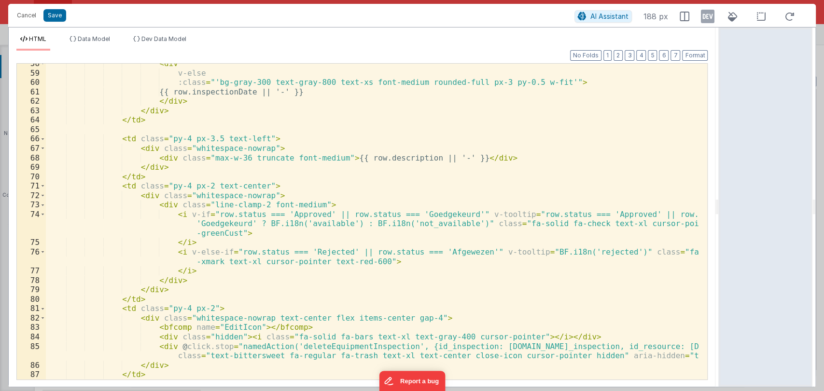
scroll to position [599, 0]
click at [31, 13] on button "Cancel" at bounding box center [26, 16] width 29 height 14
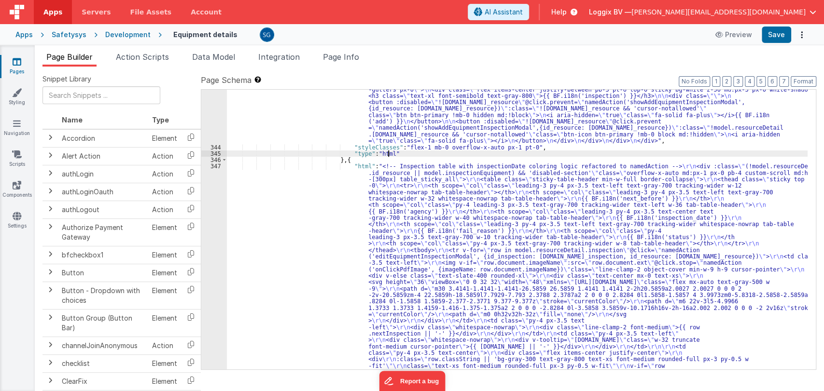
click at [135, 55] on span "Action Scripts" at bounding box center [142, 57] width 53 height 10
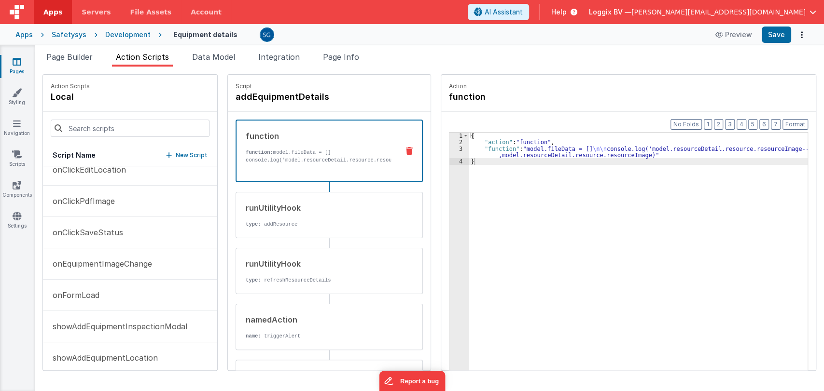
scroll to position [423, 0]
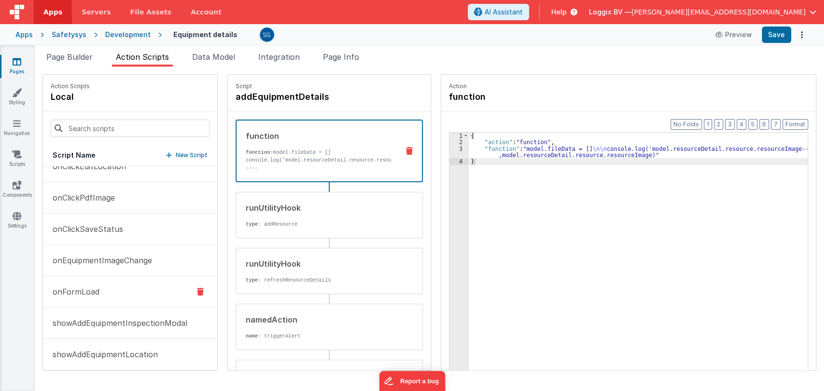
click at [80, 290] on p "onFormLoad" at bounding box center [73, 292] width 53 height 12
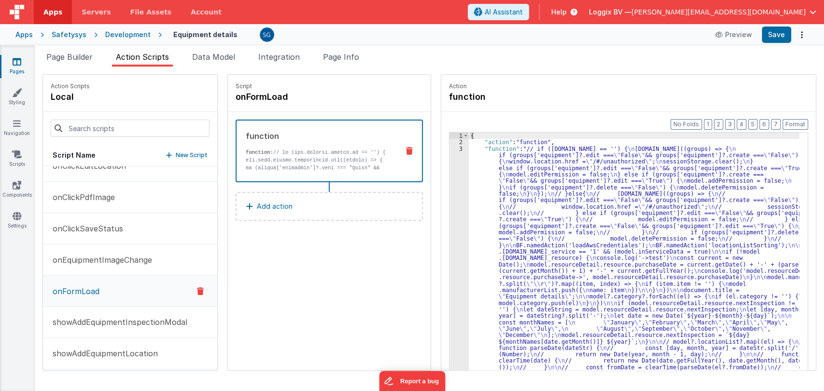
scroll to position [8, 0]
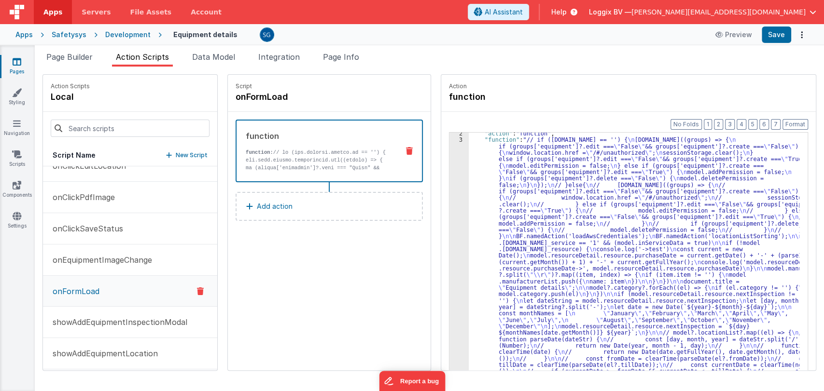
click at [278, 208] on p "Add action" at bounding box center [275, 207] width 36 height 12
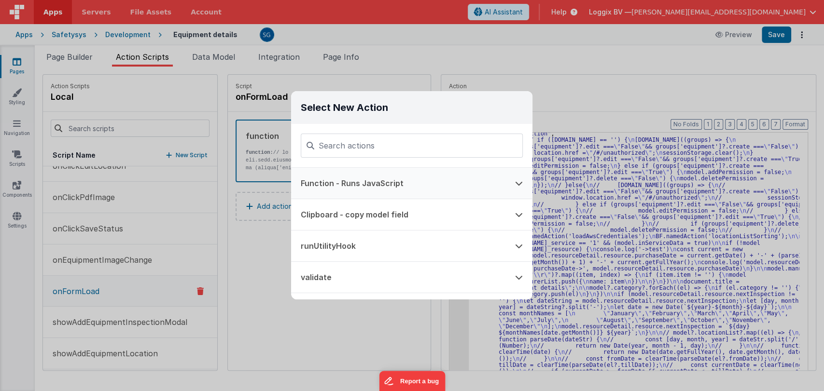
click at [332, 183] on button "Function - Runs JavaScript" at bounding box center [398, 183] width 214 height 31
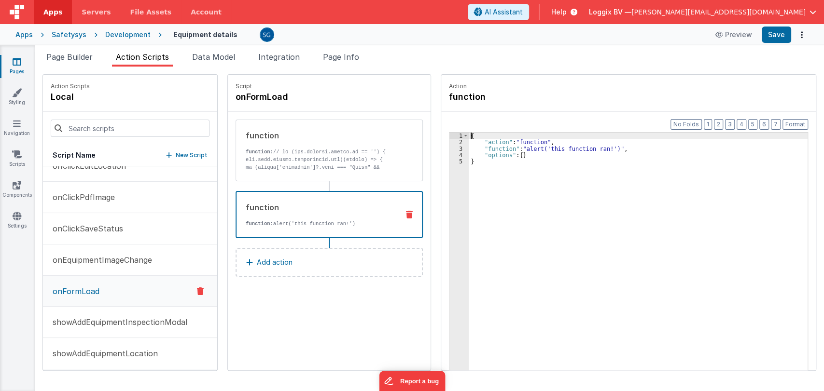
click at [459, 148] on div "3" at bounding box center [458, 149] width 19 height 6
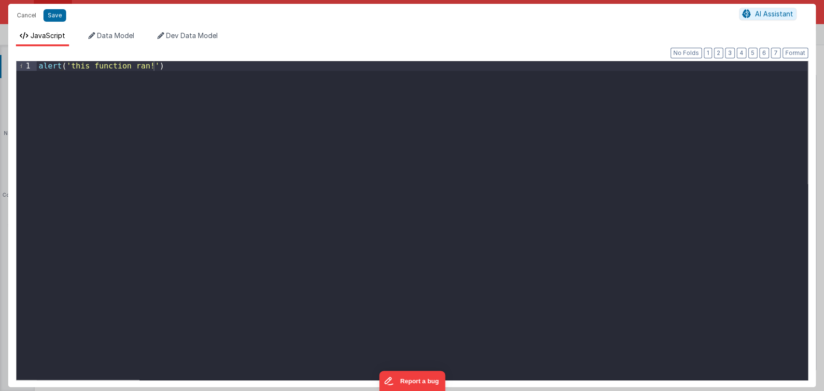
click at [205, 145] on div "alert ( 'this function ran!' )" at bounding box center [422, 230] width 771 height 338
click at [188, 66] on div "alert ( 'this function ran!' )" at bounding box center [422, 230] width 771 height 338
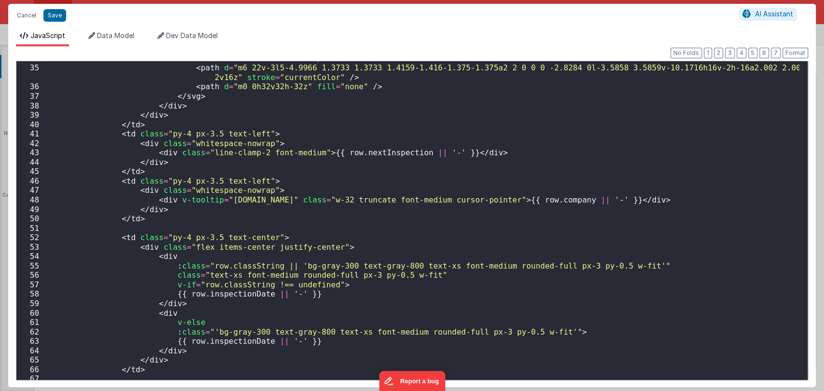
scroll to position [361, 0]
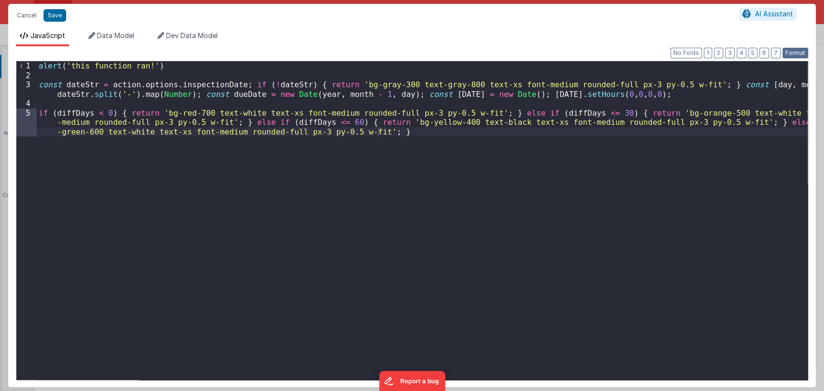
click at [797, 53] on button "Format" at bounding box center [795, 53] width 26 height 11
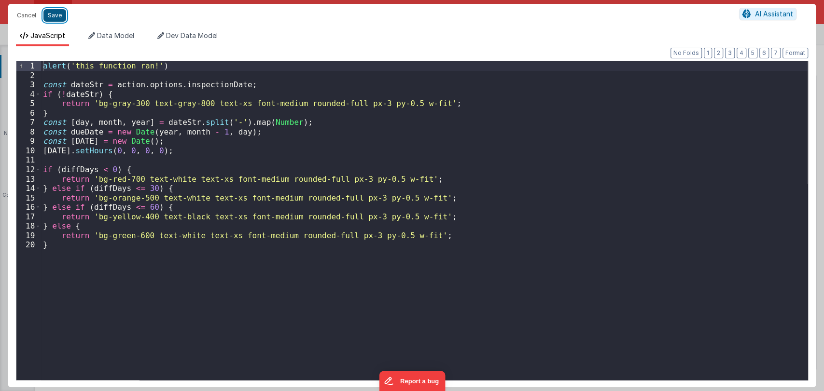
click at [54, 16] on button "Save" at bounding box center [54, 15] width 23 height 13
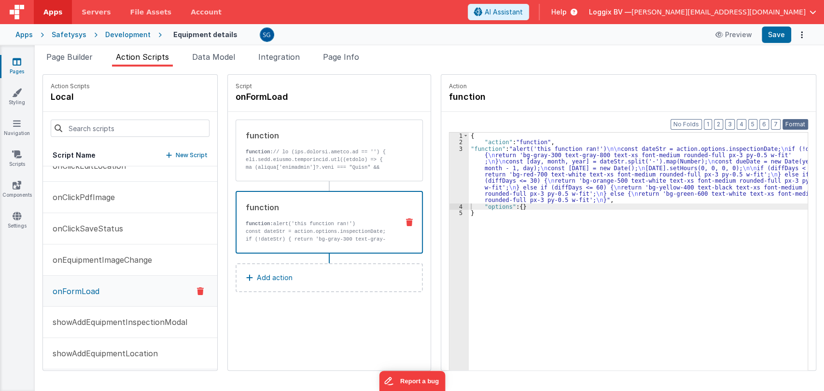
click at [791, 121] on button "Format" at bounding box center [795, 124] width 26 height 11
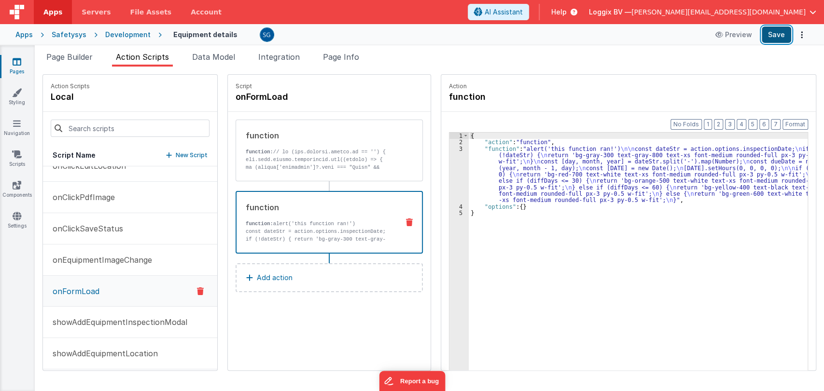
click at [772, 35] on button "Save" at bounding box center [776, 35] width 29 height 16
click at [66, 57] on span "Page Builder" at bounding box center [69, 57] width 46 height 10
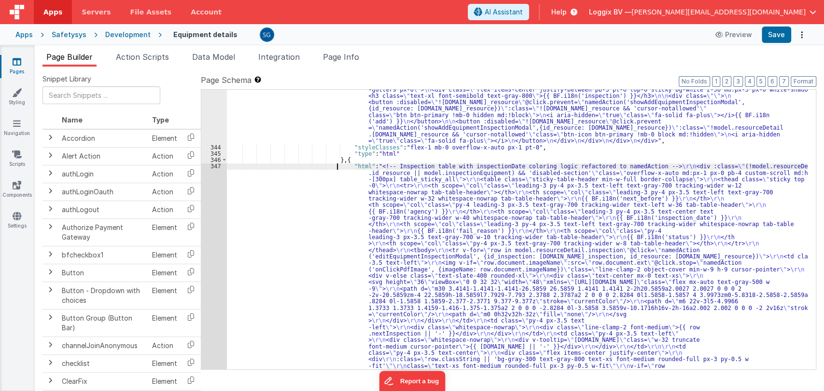
click at [154, 62] on li "Action Scripts" at bounding box center [142, 58] width 61 height 15
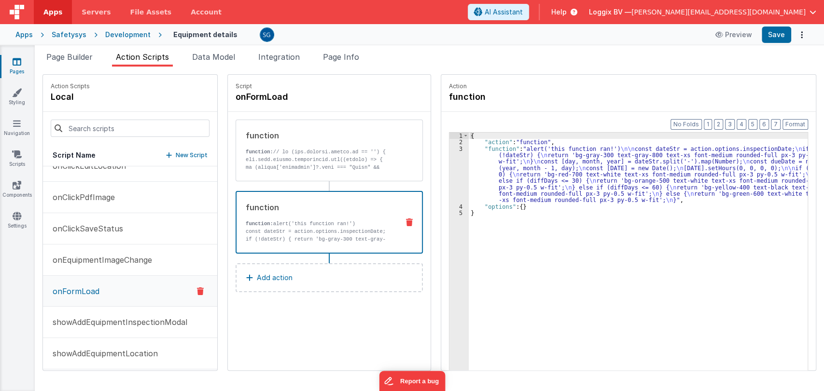
click at [459, 148] on div "3" at bounding box center [458, 175] width 19 height 58
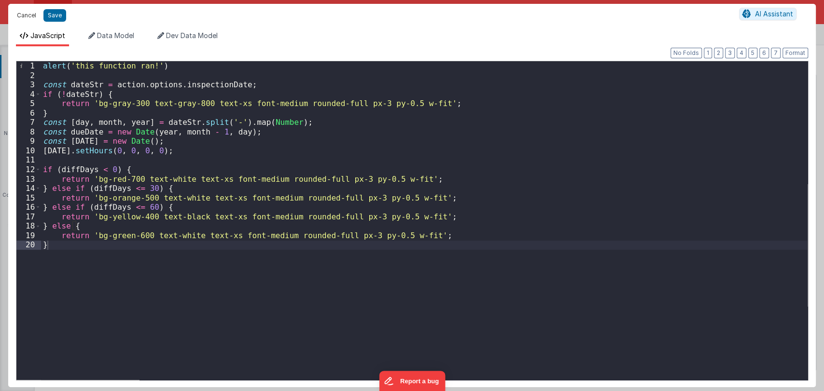
click at [23, 12] on button "Cancel" at bounding box center [26, 16] width 29 height 14
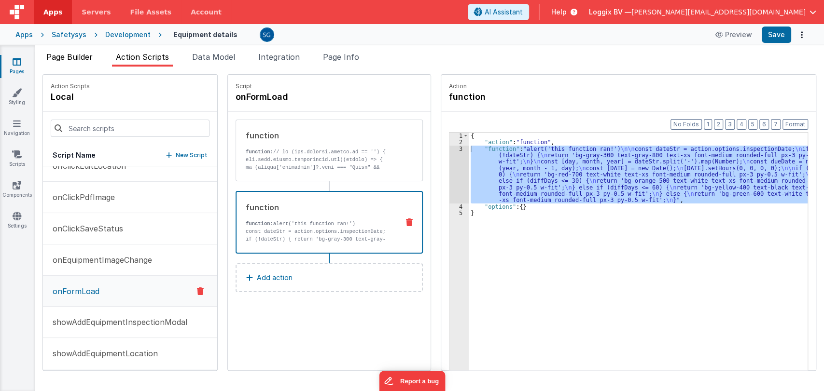
click at [74, 55] on span "Page Builder" at bounding box center [69, 57] width 46 height 10
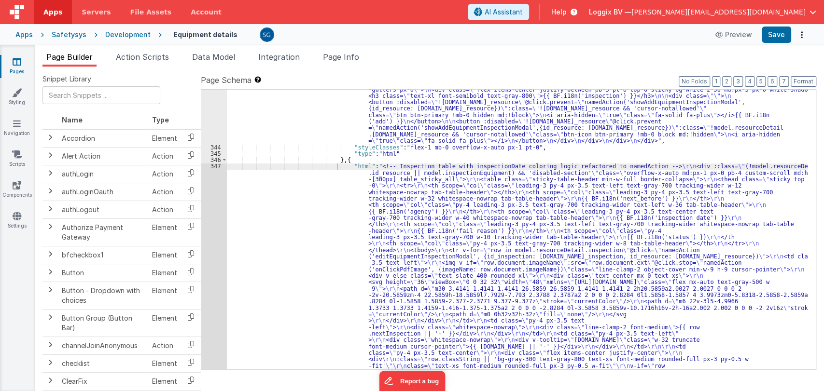
click at [213, 166] on div "347" at bounding box center [214, 333] width 26 height 341
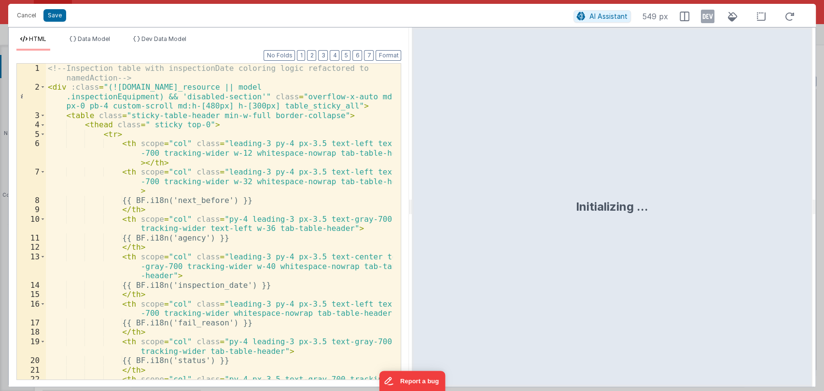
drag, startPoint x: 410, startPoint y: 206, endPoint x: 640, endPoint y: 214, distance: 230.4
click at [640, 214] on html "Cancel Save AI Assistant 549 px HTML Data Model Dev Data Model Format 7 6 5 4 3…" at bounding box center [412, 195] width 824 height 391
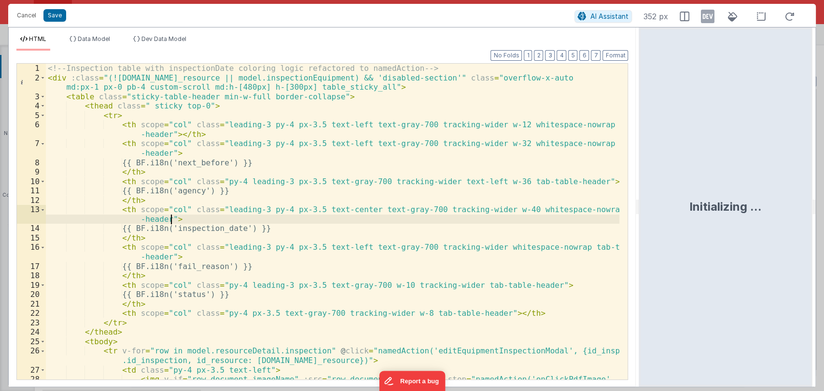
click at [395, 217] on div "<!-- Inspection table with inspectionDate coloring logic refactored to namedAct…" at bounding box center [333, 236] width 574 height 345
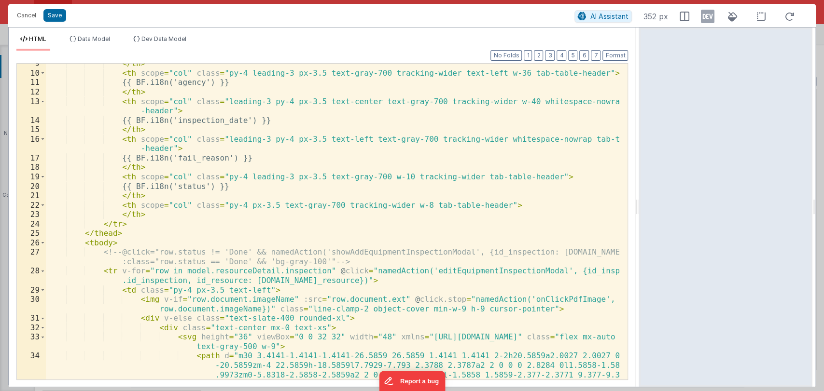
scroll to position [0, 0]
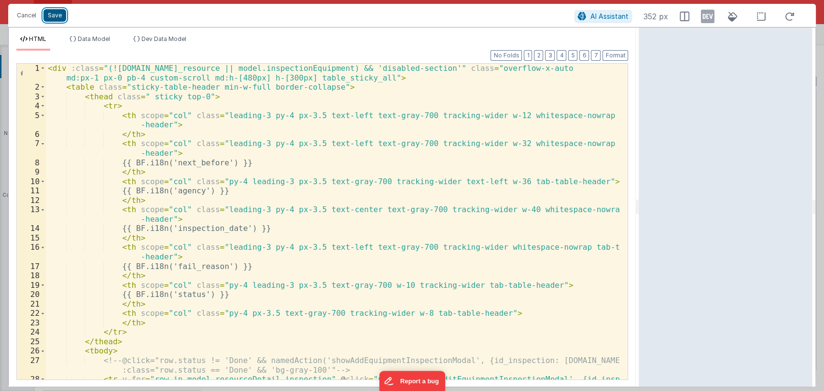
click at [51, 15] on button "Save" at bounding box center [54, 15] width 23 height 13
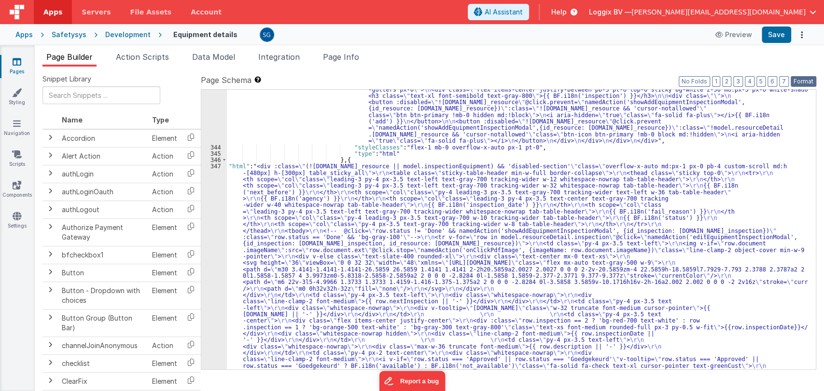
click at [803, 82] on button "Format" at bounding box center [804, 81] width 26 height 11
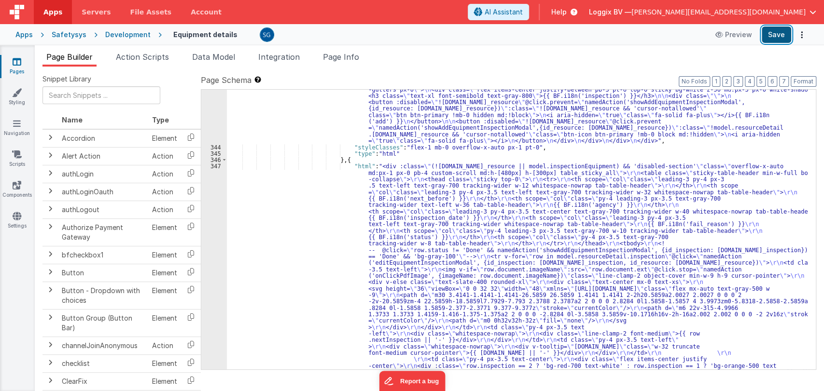
click at [781, 39] on button "Save" at bounding box center [776, 35] width 29 height 16
click at [149, 57] on span "Action Scripts" at bounding box center [142, 57] width 53 height 10
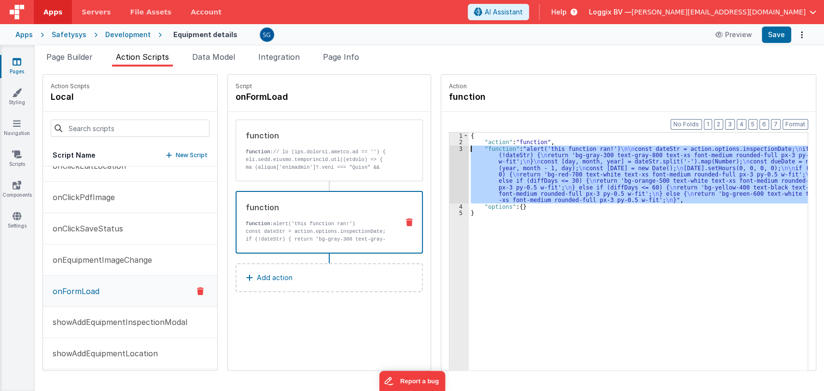
click at [458, 147] on div "3" at bounding box center [458, 175] width 19 height 58
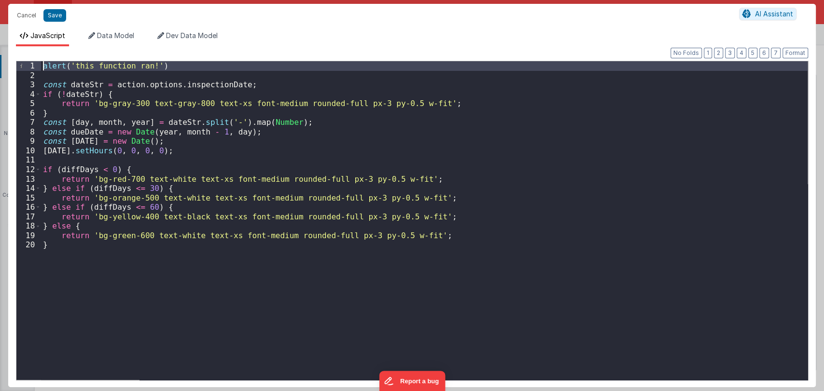
drag, startPoint x: 103, startPoint y: 78, endPoint x: 31, endPoint y: 65, distance: 73.1
click at [31, 65] on div "1 2 3 4 5 6 7 8 9 10 11 12 13 14 15 16 17 18 19 20 alert ( 'this function ran!'…" at bounding box center [412, 221] width 792 height 320
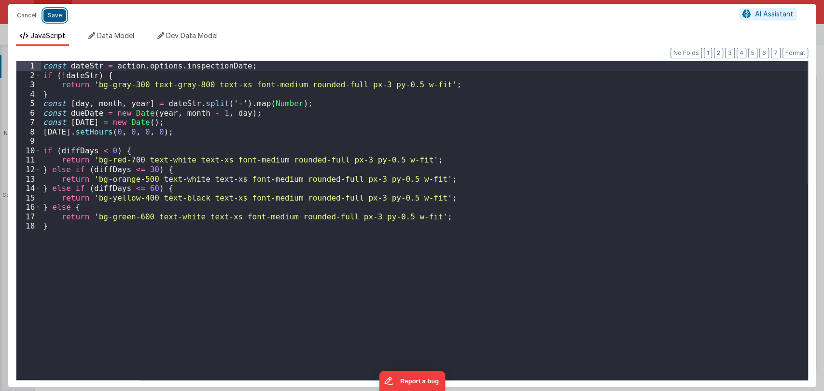
click at [55, 11] on button "Save" at bounding box center [54, 15] width 23 height 13
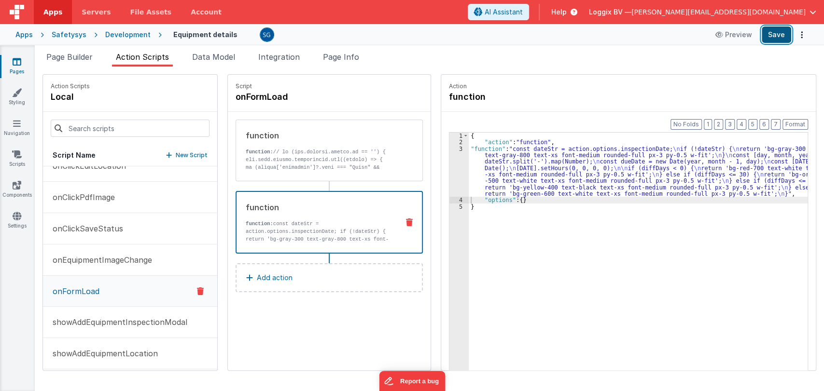
click at [771, 38] on button "Save" at bounding box center [776, 35] width 29 height 16
click at [69, 55] on span "Page Builder" at bounding box center [69, 57] width 46 height 10
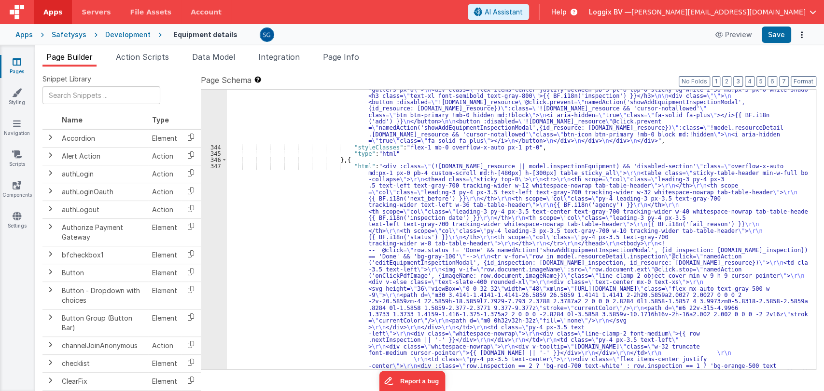
click at [215, 167] on div "347" at bounding box center [214, 330] width 26 height 335
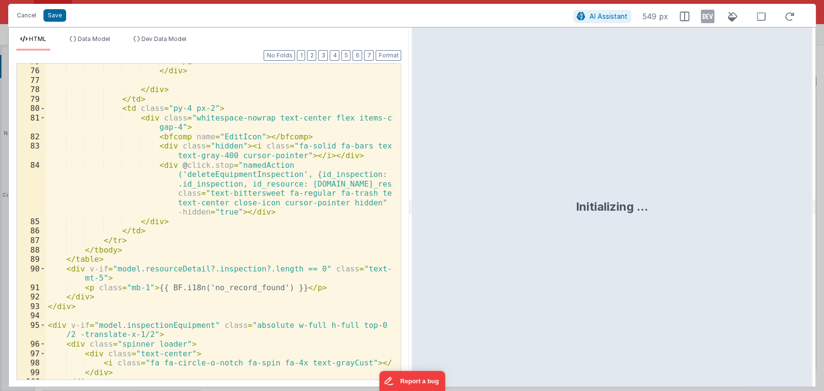
scroll to position [1185, 0]
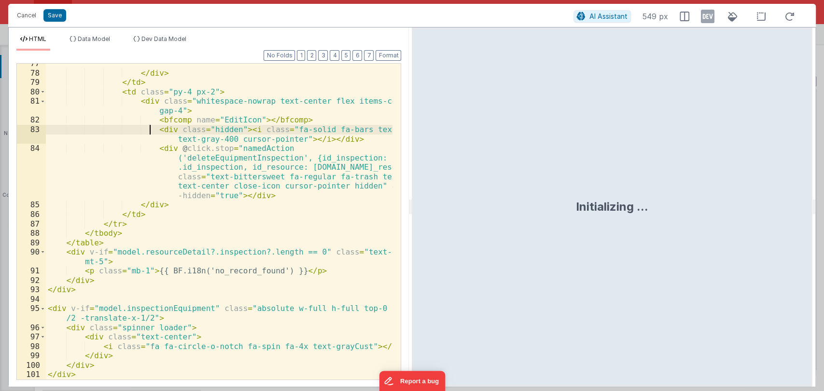
click at [152, 127] on div "</ div > </ td > < td class = "py-4 px-2" > < div class = "whitespace-nowrap te…" at bounding box center [219, 226] width 347 height 335
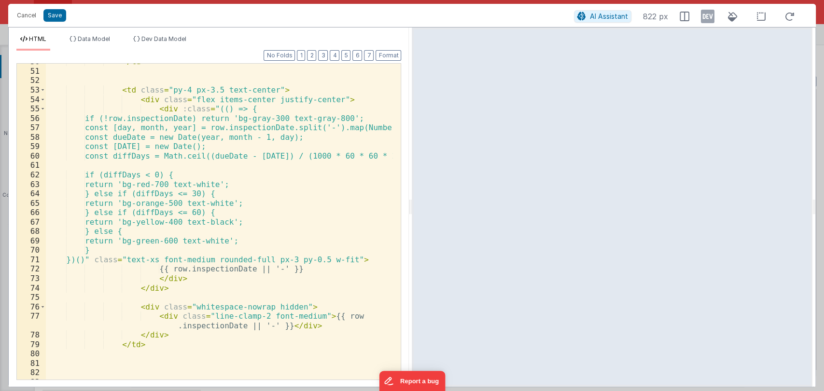
scroll to position [799, 0]
click at [382, 55] on button "Format" at bounding box center [389, 55] width 26 height 11
click at [60, 18] on button "Save" at bounding box center [54, 15] width 23 height 13
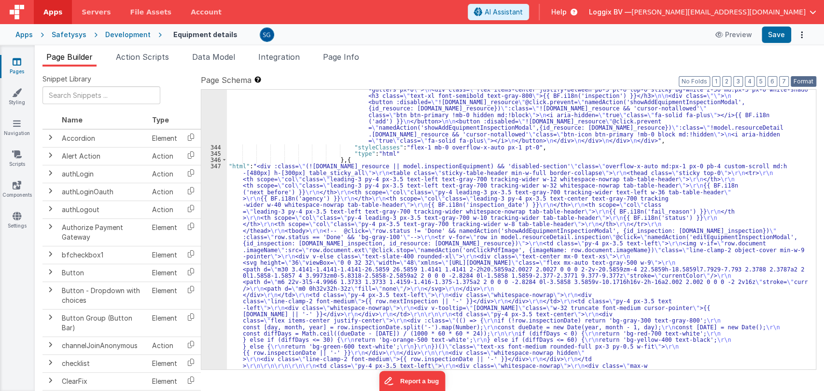
click at [803, 86] on button "Format" at bounding box center [804, 81] width 26 height 11
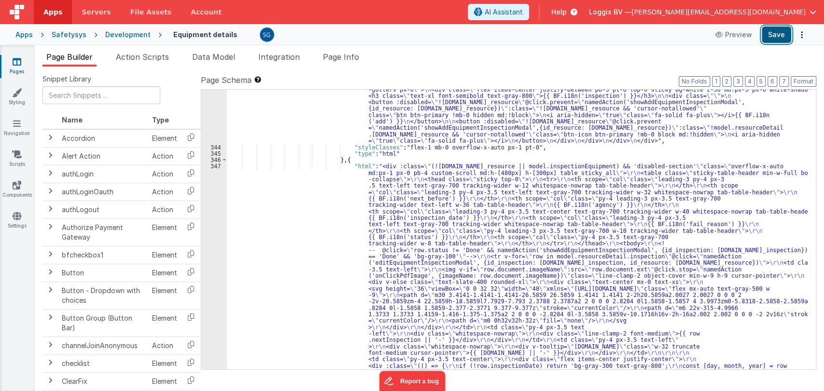
click at [776, 40] on button "Save" at bounding box center [776, 35] width 29 height 16
click at [17, 67] on link "Pages" at bounding box center [17, 66] width 35 height 19
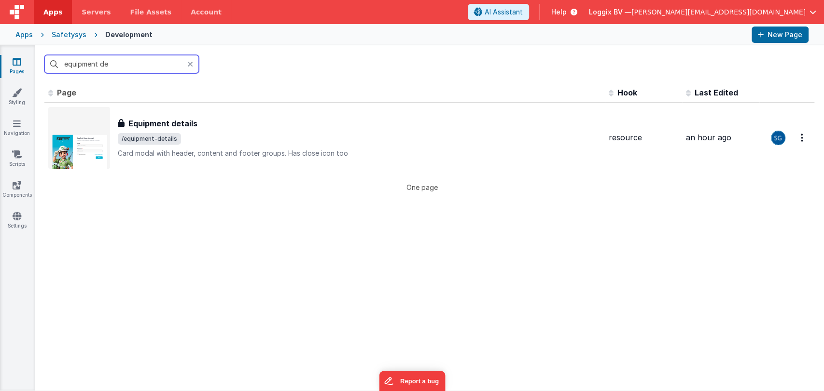
click at [133, 61] on input "equipment de" at bounding box center [121, 64] width 154 height 18
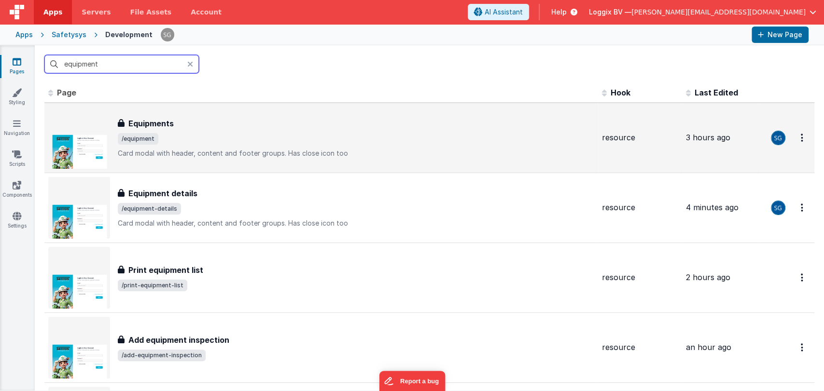
type input "equipment"
click at [177, 136] on span "/equipment" at bounding box center [356, 139] width 476 height 12
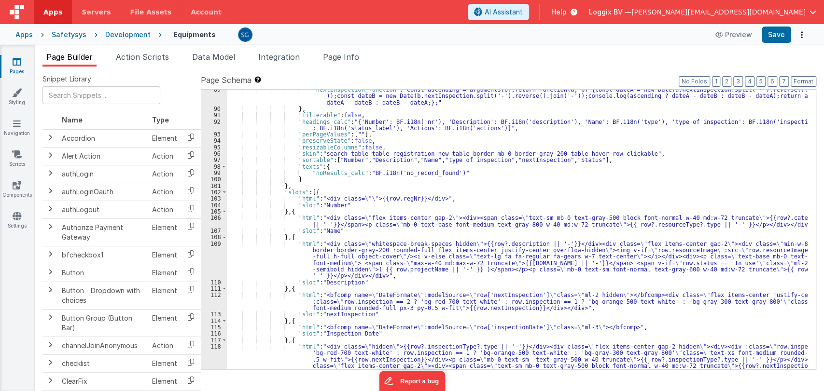
scroll to position [685, 0]
click at [217, 295] on div "112" at bounding box center [214, 301] width 26 height 19
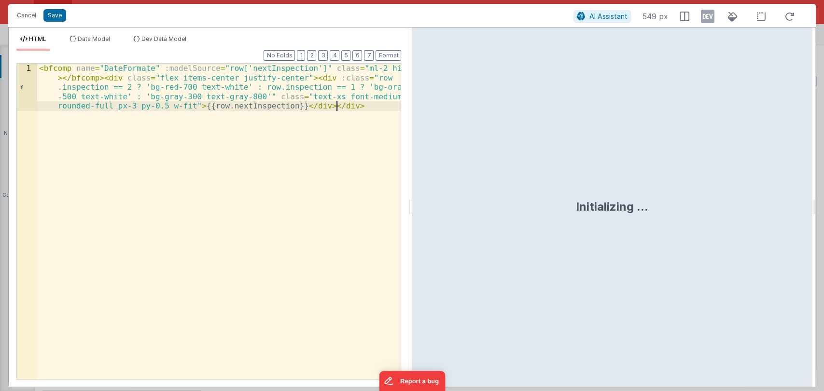
click at [346, 108] on div "< bfcomp name = "DateFormate" :modelSource = "row['nextInspection']" class = "m…" at bounding box center [219, 269] width 364 height 411
click at [23, 13] on button "Cancel" at bounding box center [26, 16] width 29 height 14
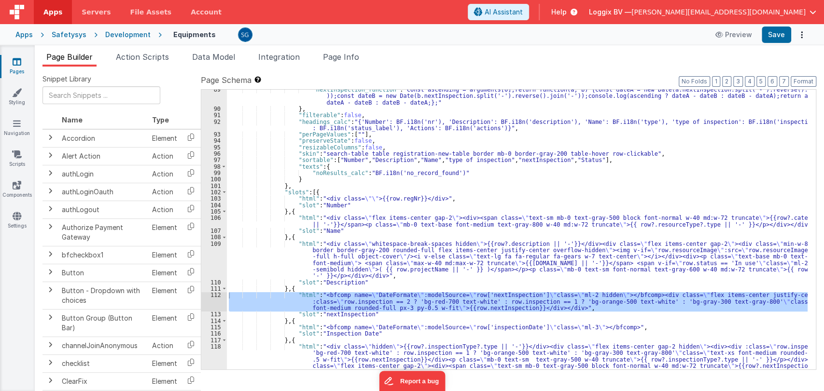
click at [18, 60] on icon at bounding box center [17, 62] width 9 height 10
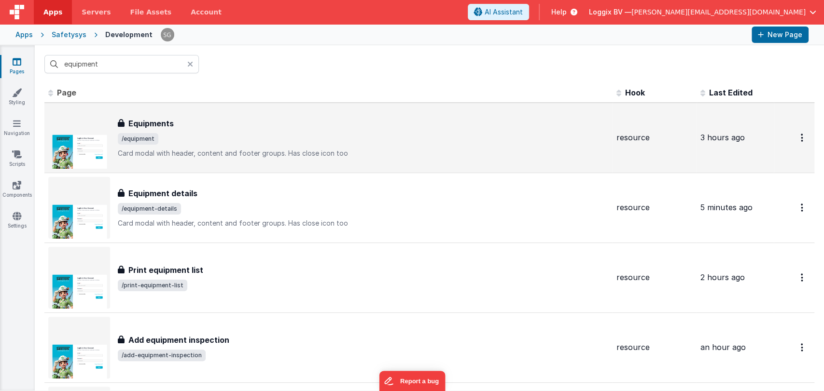
drag, startPoint x: 185, startPoint y: 129, endPoint x: 176, endPoint y: 124, distance: 10.8
click at [176, 124] on div "Equipments" at bounding box center [363, 124] width 491 height 12
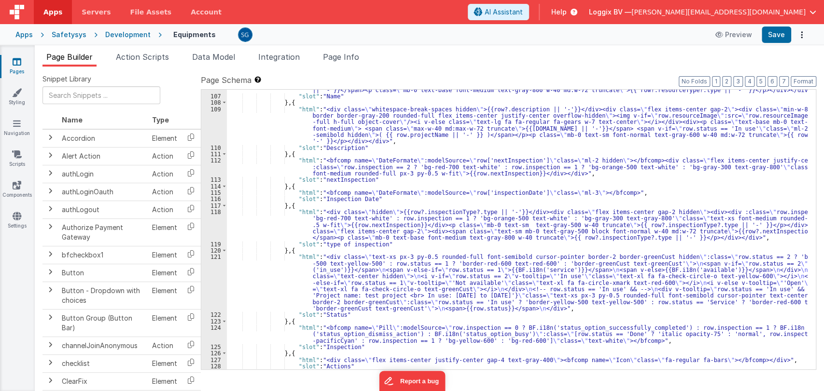
scroll to position [820, 0]
click at [358, 159] on div ""html" : "<div class= \" flex items-center gap-2 \" ><div><span class= \" text-…" at bounding box center [517, 230] width 581 height 299
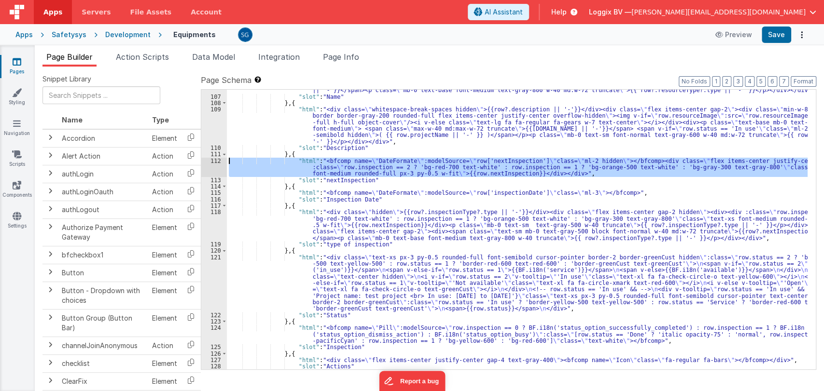
click at [212, 160] on div "112" at bounding box center [214, 167] width 26 height 19
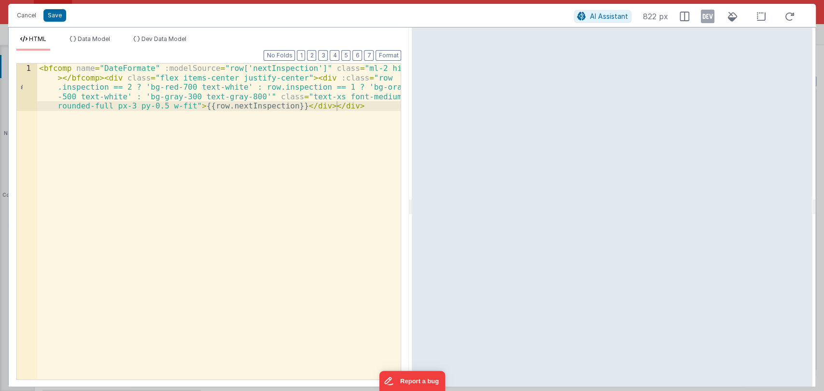
click at [351, 106] on div "< bfcomp name = "DateFormate" :modelSource = "row['nextInspection']" class = "m…" at bounding box center [219, 269] width 364 height 411
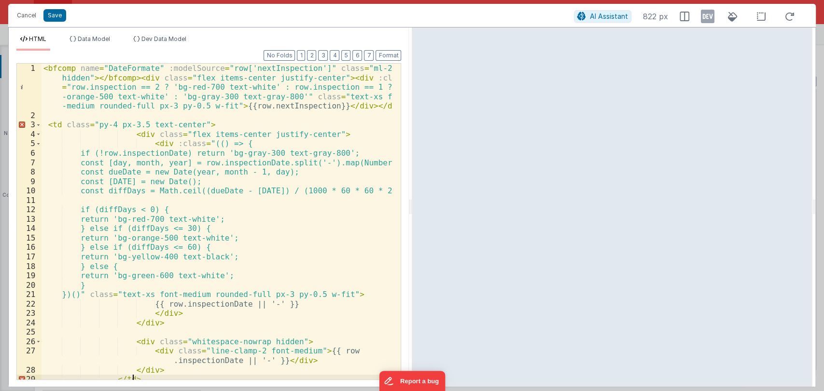
scroll to position [0, 0]
click at [62, 124] on div "< bfcomp name = "DateFormate" :modelSource = "row['nextInspection']" class = "m…" at bounding box center [217, 250] width 351 height 373
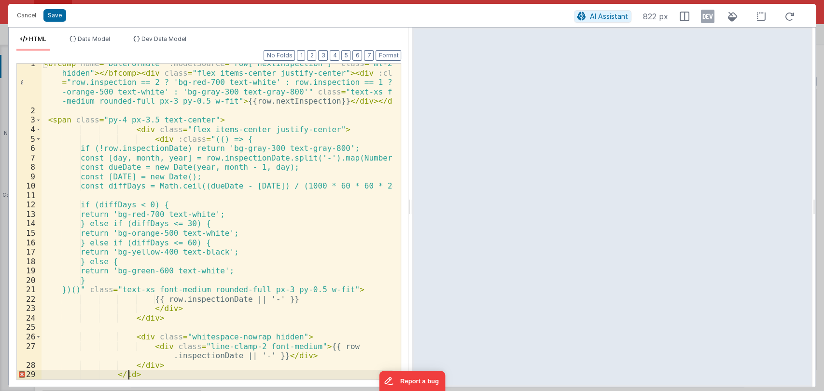
click at [127, 376] on div "< bfcomp name = "DateFormate" :modelSource = "row['nextInspection']" class = "m…" at bounding box center [217, 245] width 351 height 373
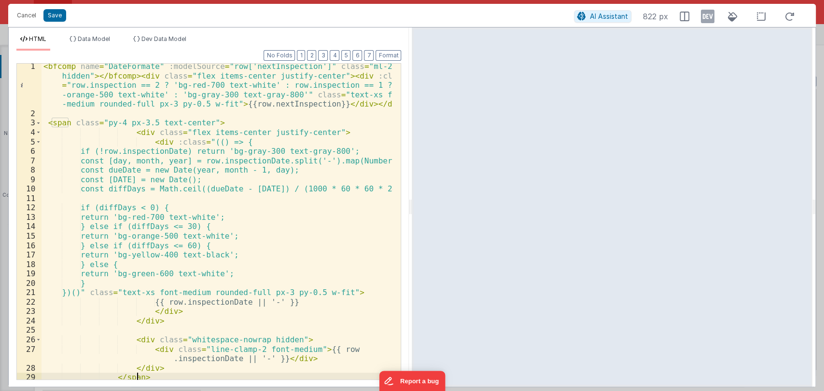
scroll to position [0, 0]
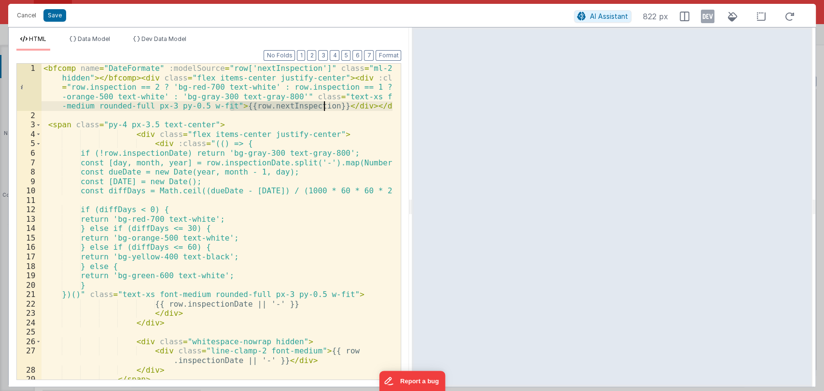
drag, startPoint x: 231, startPoint y: 106, endPoint x: 321, endPoint y: 108, distance: 90.3
click at [321, 108] on div "< bfcomp name = "DateFormate" :modelSource = "row['nextInspection']" class = "m…" at bounding box center [217, 250] width 351 height 373
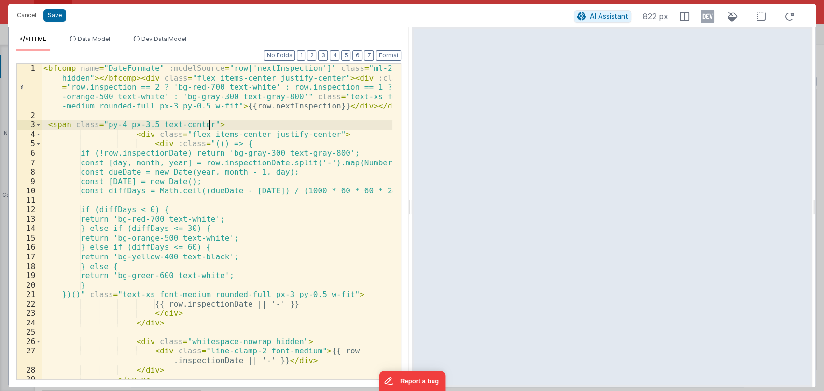
click at [244, 121] on div "< bfcomp name = "DateFormate" :modelSource = "row['nextInspection']" class = "m…" at bounding box center [217, 250] width 351 height 373
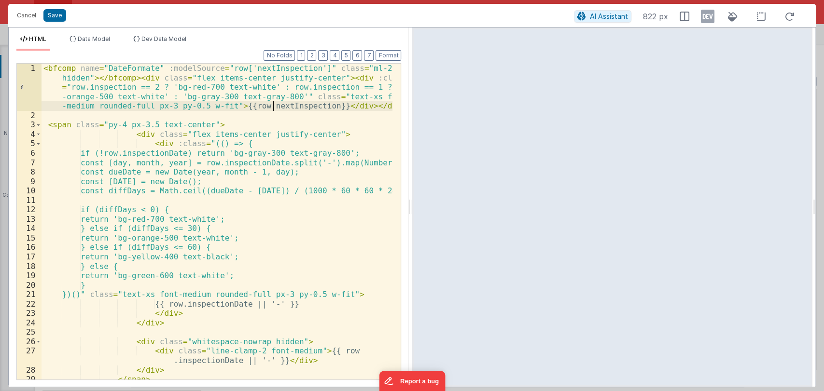
click at [273, 108] on div "< bfcomp name = "DateFormate" :modelSource = "row['nextInspection']" class = "m…" at bounding box center [217, 250] width 351 height 373
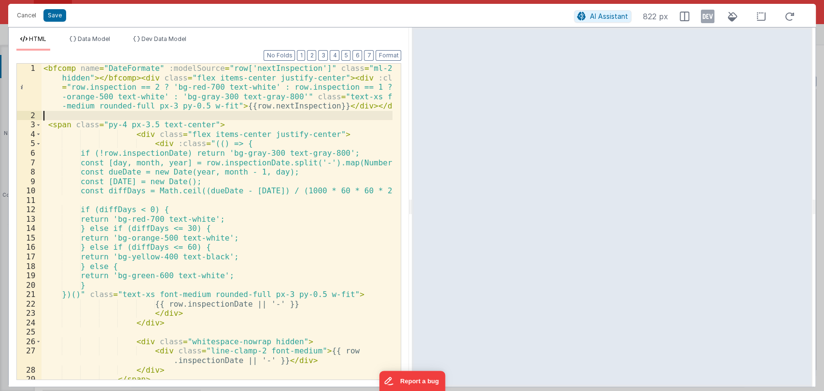
click at [260, 120] on div "< bfcomp name = "DateFormate" :modelSource = "row['nextInspection']" class = "m…" at bounding box center [217, 250] width 351 height 373
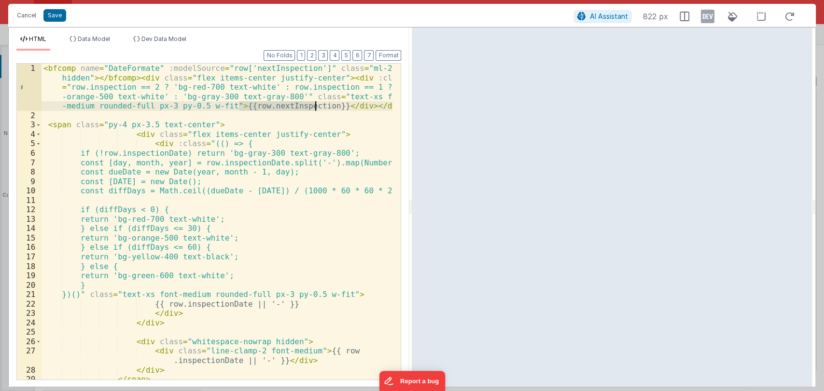
drag, startPoint x: 239, startPoint y: 106, endPoint x: 315, endPoint y: 106, distance: 75.3
click at [315, 106] on div "< bfcomp name = "DateFormate" :modelSource = "row['nextInspection']" class = "m…" at bounding box center [217, 250] width 351 height 373
click at [214, 305] on div "< bfcomp name = "DateFormate" :modelSource = "row['nextInspection']" class = "m…" at bounding box center [217, 250] width 351 height 373
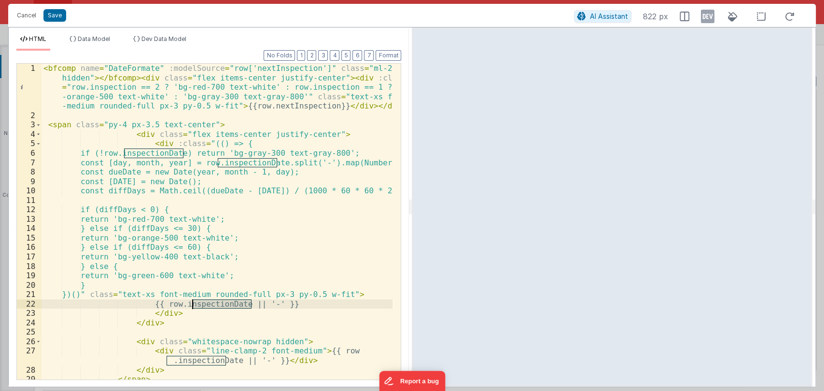
click at [214, 305] on div "< bfcomp name = "DateFormate" :modelSource = "row['nextInspection']" class = "m…" at bounding box center [217, 250] width 351 height 373
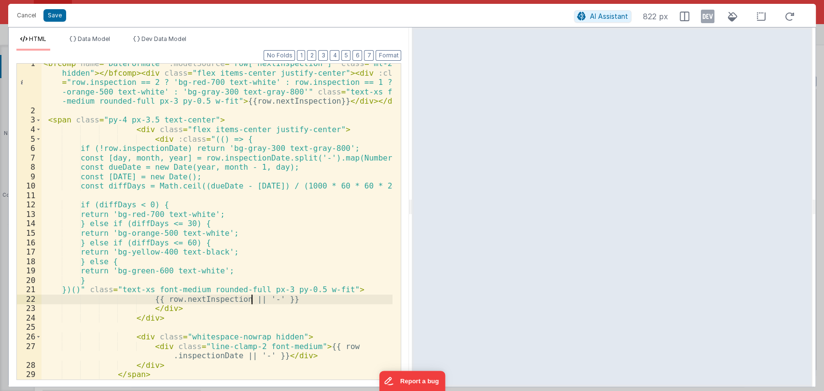
scroll to position [4, 0]
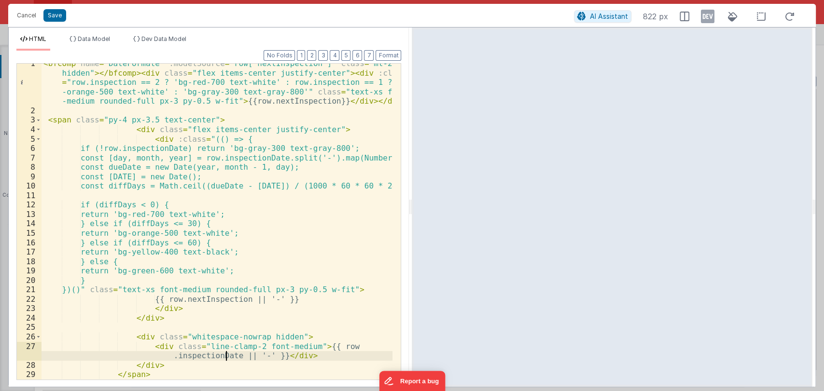
click at [226, 356] on div "< bfcomp name = "DateFormate" :modelSource = "row['nextInspection']" class = "m…" at bounding box center [217, 245] width 351 height 373
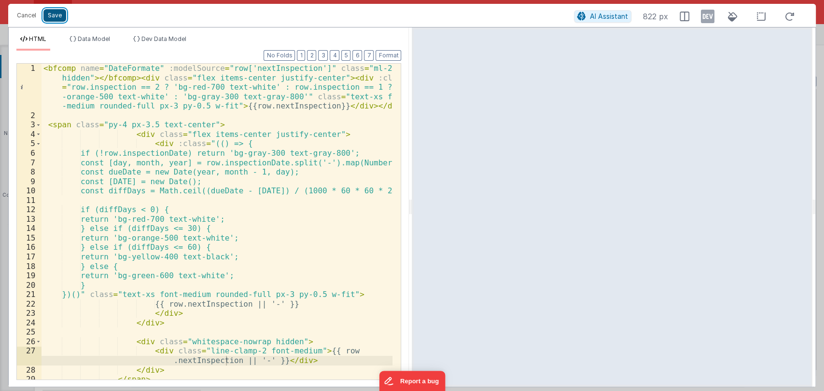
click at [53, 14] on button "Save" at bounding box center [54, 15] width 23 height 13
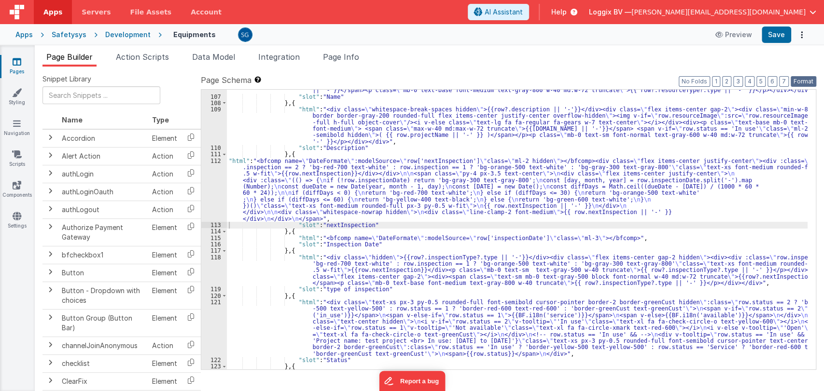
click at [803, 79] on button "Format" at bounding box center [804, 81] width 26 height 11
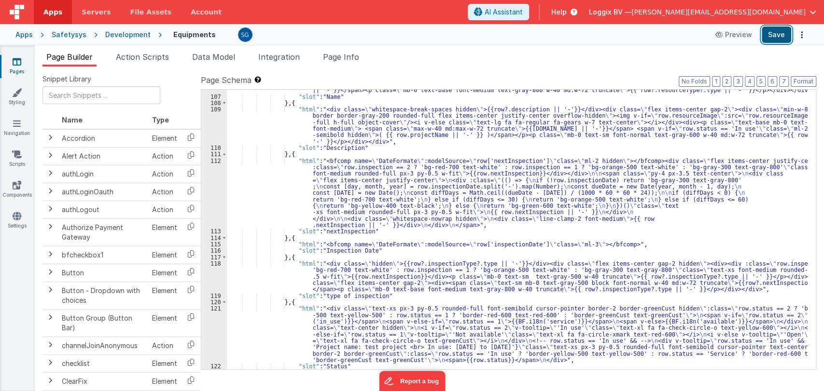
click at [776, 34] on button "Save" at bounding box center [776, 35] width 29 height 16
click at [215, 159] on div "112" at bounding box center [214, 193] width 26 height 71
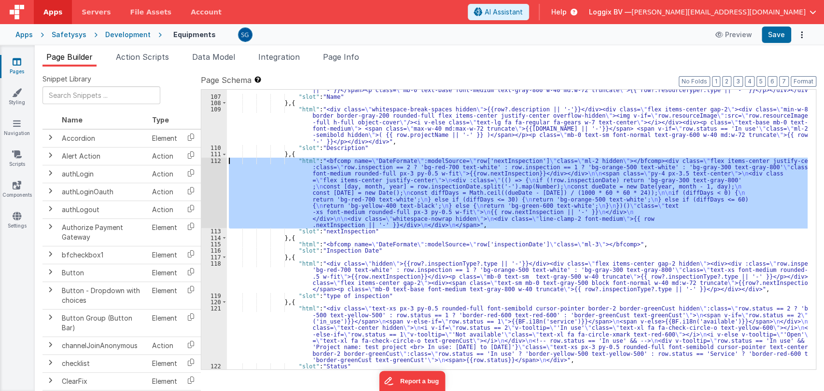
click at [215, 159] on div "112" at bounding box center [214, 193] width 26 height 71
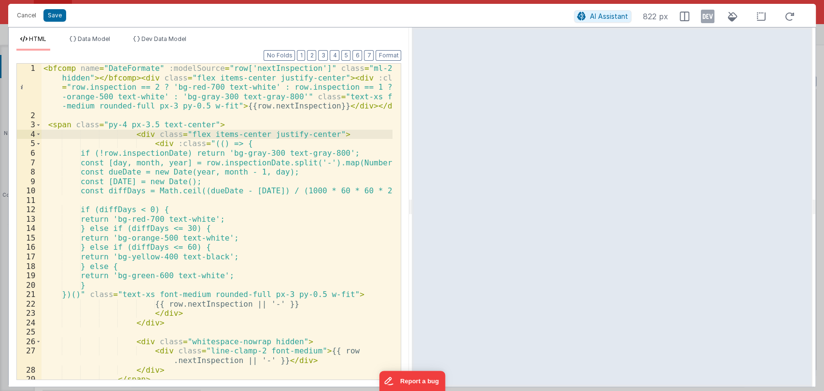
click at [217, 124] on div "< bfcomp name = "DateFormate" :modelSource = "row['nextInspection']" class = "m…" at bounding box center [217, 250] width 351 height 373
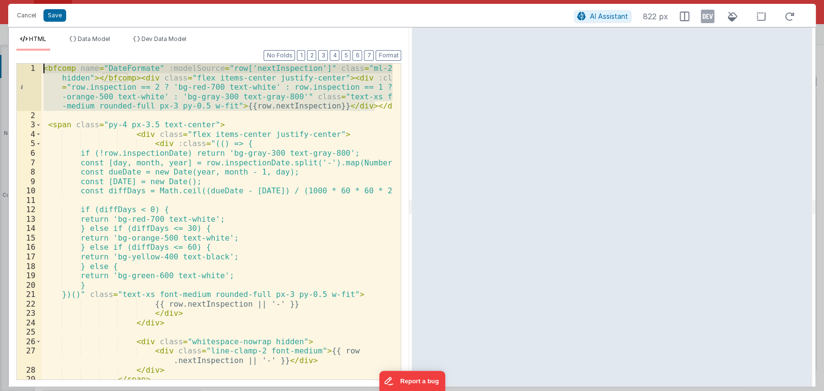
drag, startPoint x: 378, startPoint y: 105, endPoint x: 41, endPoint y: 67, distance: 339.6
click at [41, 67] on div "1 2 3 4 5 6 7 8 9 10 11 12 13 14 15 16 17 18 19 20 21 22 23 24 25 26 27 28 29 <…" at bounding box center [208, 221] width 385 height 317
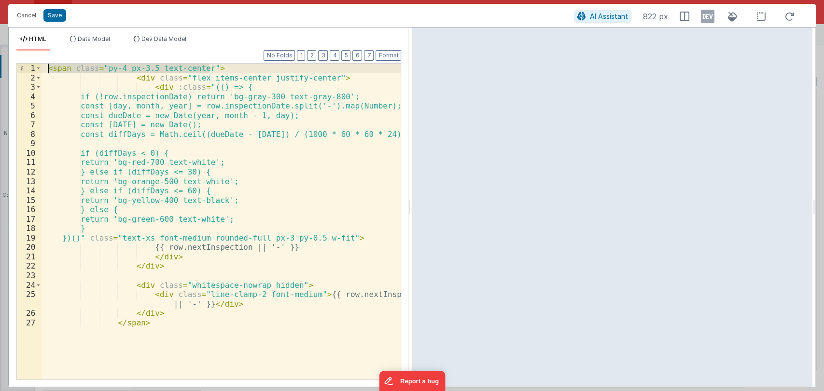
drag, startPoint x: 210, startPoint y: 69, endPoint x: 41, endPoint y: 69, distance: 168.9
click at [41, 69] on div "1 2 3 4 5 6 7 8 9 10 11 12 13 14 15 16 17 18 19 20 21 22 23 24 25 26 27 < span …" at bounding box center [208, 221] width 385 height 317
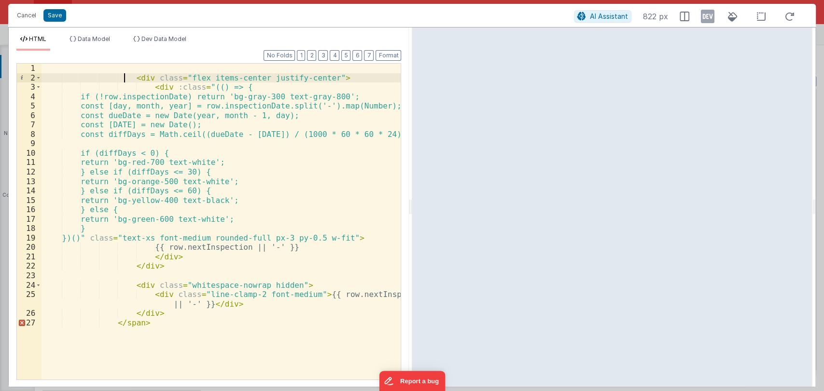
click at [126, 77] on div "< div class = "flex items-center justify-center" > < div :class = "(() => { if …" at bounding box center [222, 231] width 360 height 335
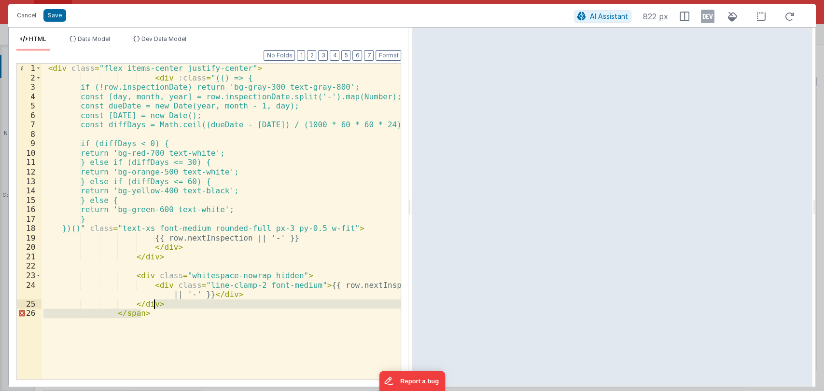
drag, startPoint x: 161, startPoint y: 313, endPoint x: 165, endPoint y: 305, distance: 9.1
click at [165, 305] on div "< div class = "flex items-center justify-center" > < div :class = "(() => { if …" at bounding box center [222, 231] width 360 height 335
click at [388, 54] on button "Format" at bounding box center [389, 55] width 26 height 11
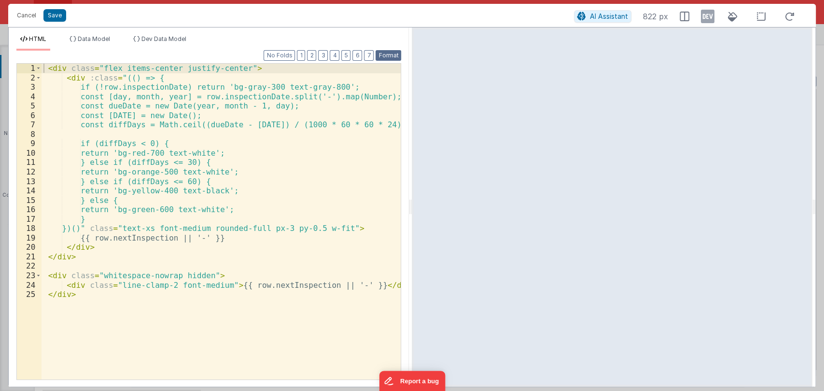
click at [388, 54] on button "Format" at bounding box center [389, 55] width 26 height 11
click at [56, 13] on button "Save" at bounding box center [54, 15] width 23 height 13
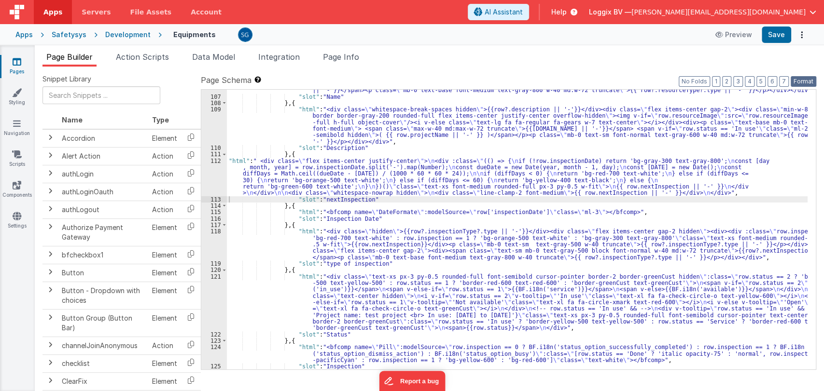
click at [808, 82] on button "Format" at bounding box center [804, 81] width 26 height 11
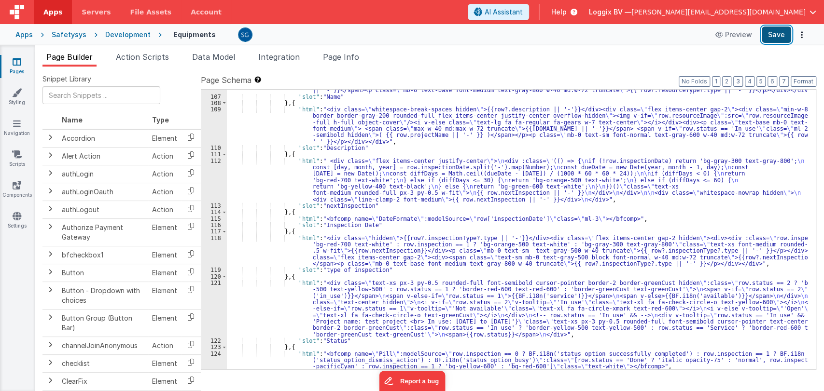
click at [780, 40] on button "Save" at bounding box center [776, 35] width 29 height 16
click at [216, 160] on div "112" at bounding box center [214, 180] width 26 height 45
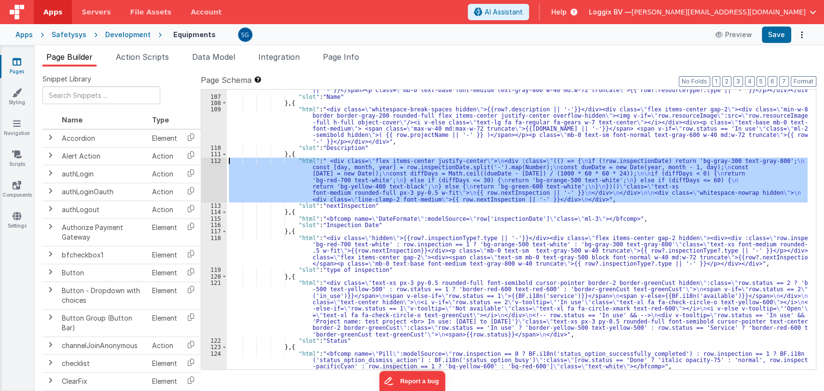
click at [216, 160] on div "112" at bounding box center [214, 180] width 26 height 45
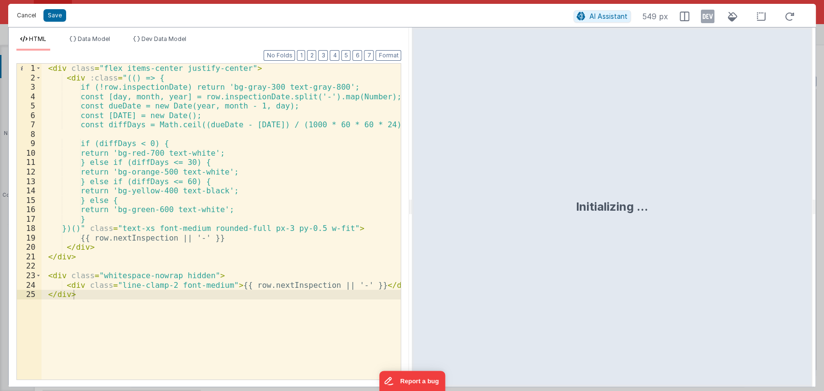
click at [27, 16] on button "Cancel" at bounding box center [26, 16] width 29 height 14
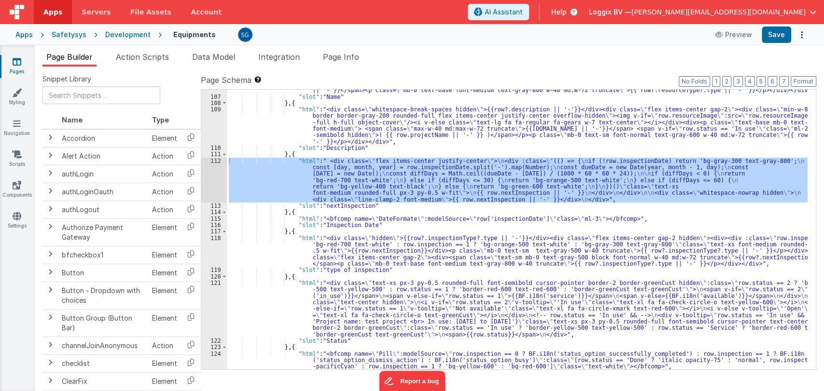
click at [378, 224] on div ""html" : "<div class= \" flex items-center gap-2 \" ><div><span class= \" text-…" at bounding box center [517, 230] width 581 height 299
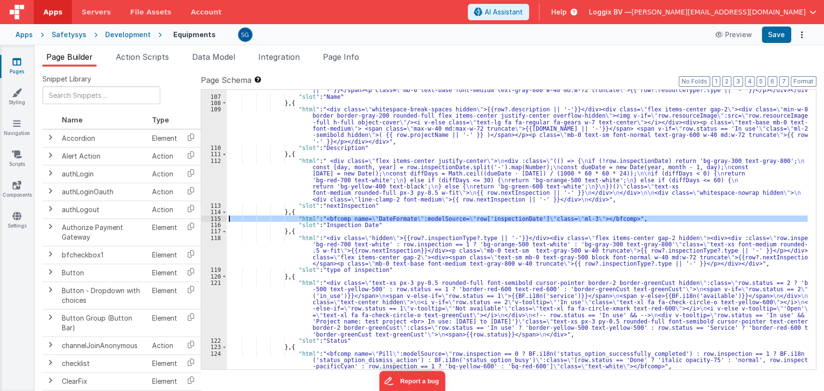
click at [214, 218] on div "115" at bounding box center [214, 219] width 26 height 6
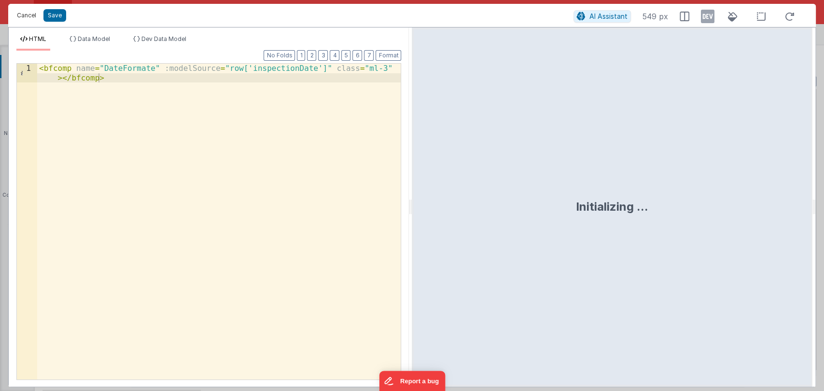
click at [25, 16] on button "Cancel" at bounding box center [26, 16] width 29 height 14
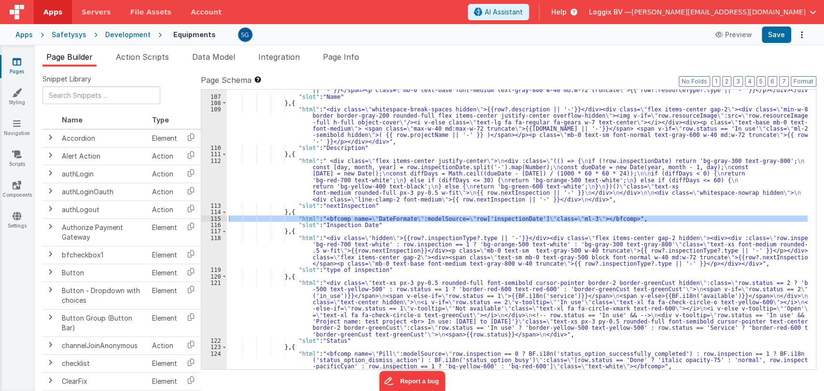
click at [217, 160] on div "112" at bounding box center [214, 180] width 26 height 45
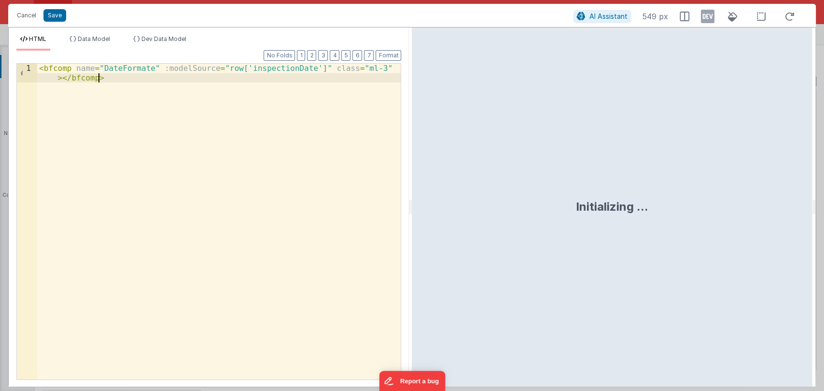
click at [293, 113] on div "< bfcomp name = "DateFormate" :modelSource = "row['inspectionDate']" class = "m…" at bounding box center [219, 241] width 364 height 354
click at [31, 11] on button "Cancel" at bounding box center [26, 16] width 29 height 14
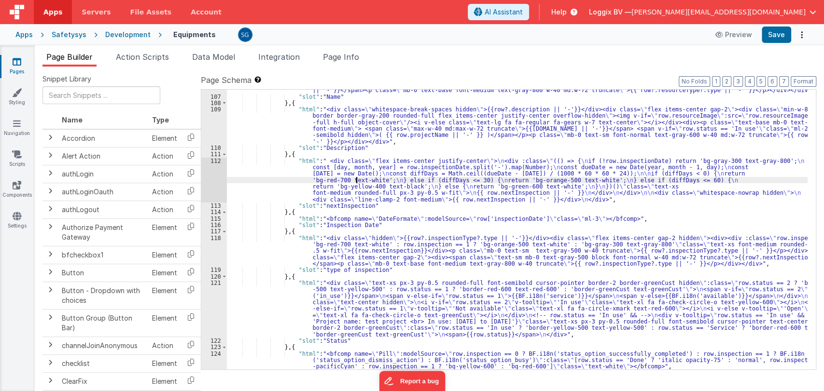
click at [356, 180] on div ""html" : "<div class= \" flex items-center gap-2 \" ><div><span class= \" text-…" at bounding box center [517, 230] width 581 height 299
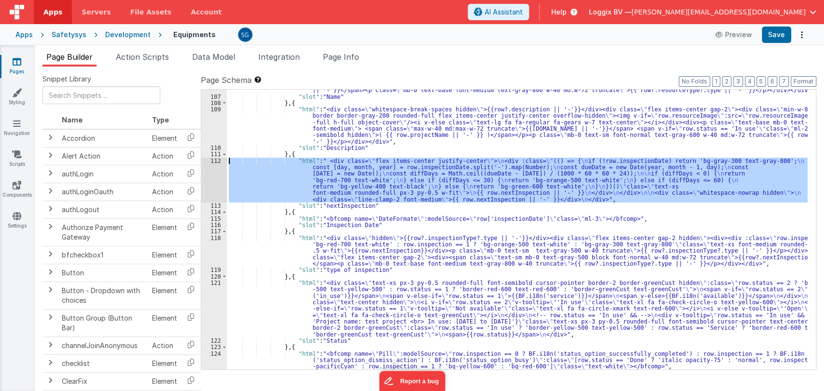
click at [216, 161] on div "112" at bounding box center [214, 180] width 26 height 45
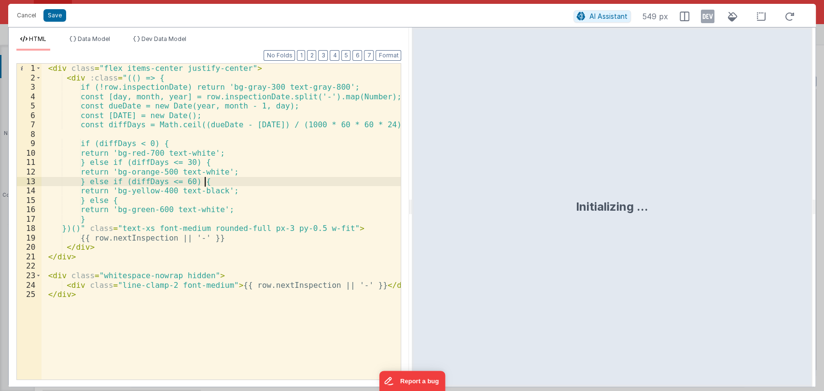
click at [316, 177] on div "< div class = "flex items-center justify-center" > < div :class = "(() => { if …" at bounding box center [222, 231] width 360 height 335
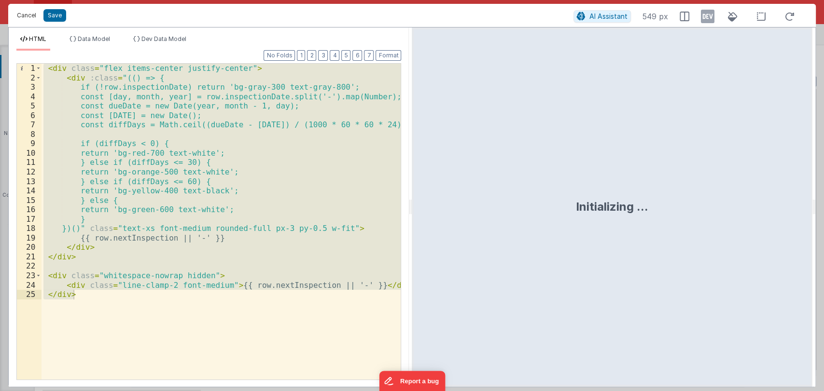
click at [24, 17] on button "Cancel" at bounding box center [26, 16] width 29 height 14
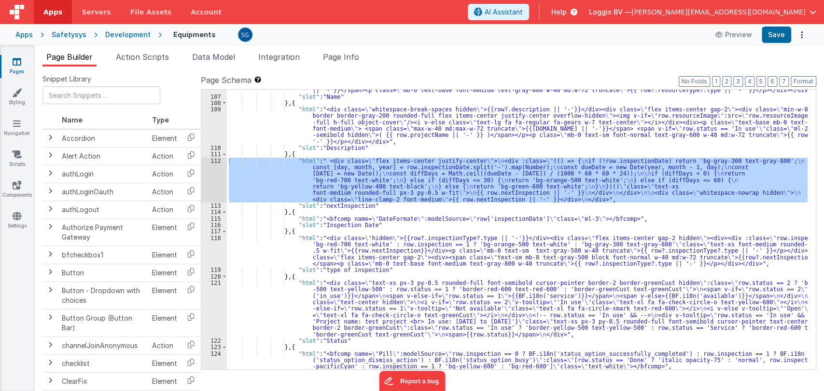
click at [309, 225] on div ""html" : "<div class= \" flex items-center gap-2 \" ><div><span class= \" text-…" at bounding box center [517, 230] width 581 height 299
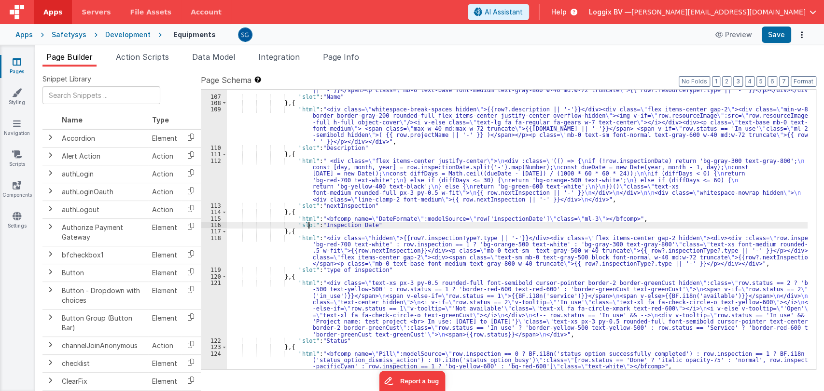
click at [216, 218] on div "115" at bounding box center [214, 219] width 26 height 6
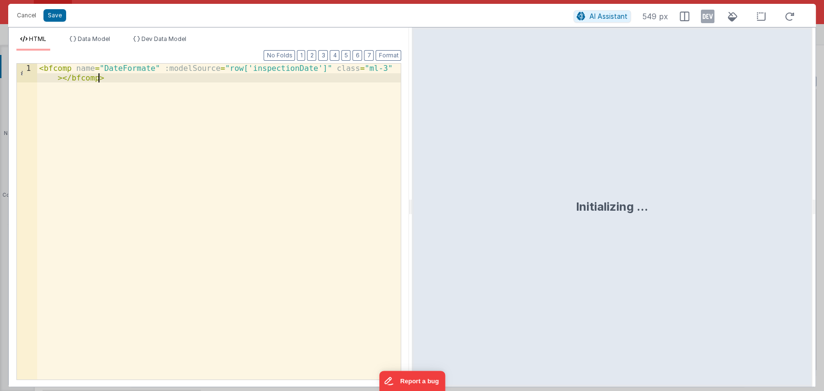
click at [241, 117] on div "< bfcomp name = "DateFormate" :modelSource = "row['inspectionDate']" class = "m…" at bounding box center [219, 241] width 364 height 354
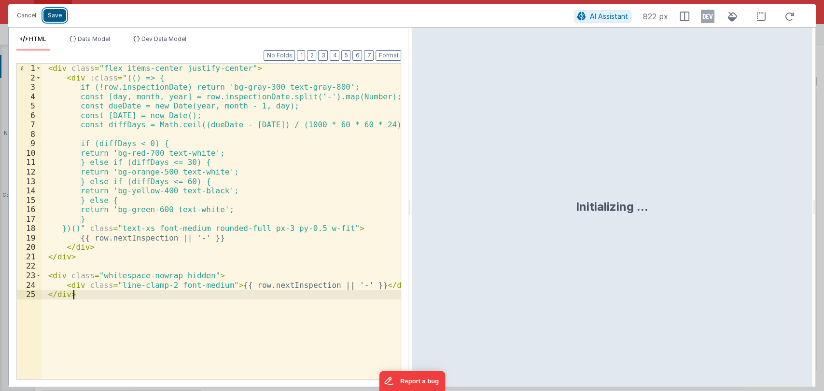
click at [56, 15] on button "Save" at bounding box center [54, 15] width 23 height 13
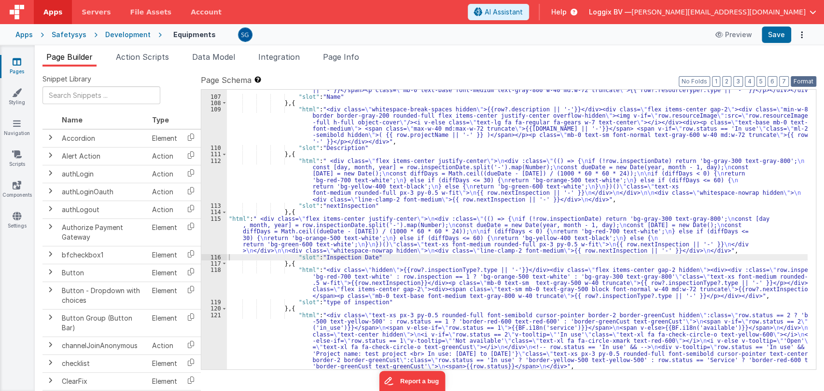
click at [805, 78] on button "Format" at bounding box center [804, 81] width 26 height 11
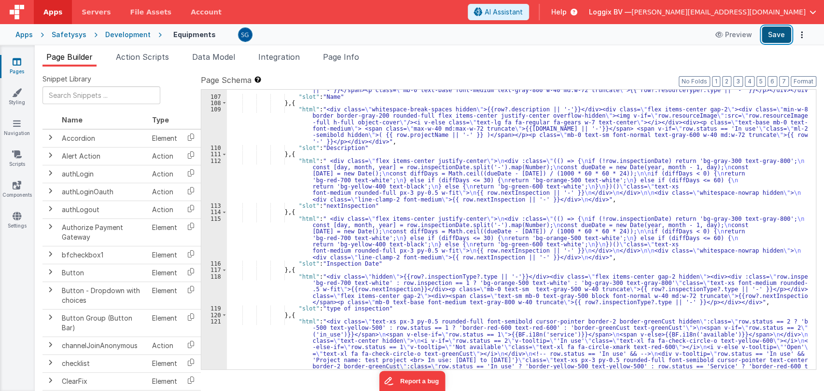
click at [778, 36] on button "Save" at bounding box center [776, 35] width 29 height 16
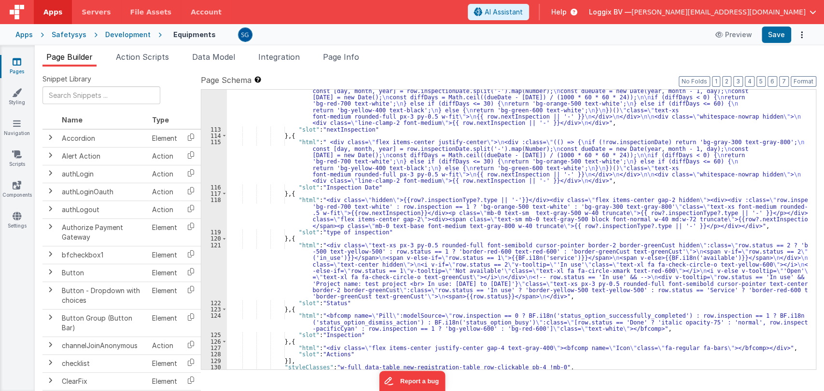
scroll to position [896, 0]
click at [301, 197] on div ""html" : " <div class= \" flex items-center justify-center \" > \n <div :class=…" at bounding box center [517, 248] width 581 height 332
click at [212, 198] on div "118" at bounding box center [214, 213] width 26 height 32
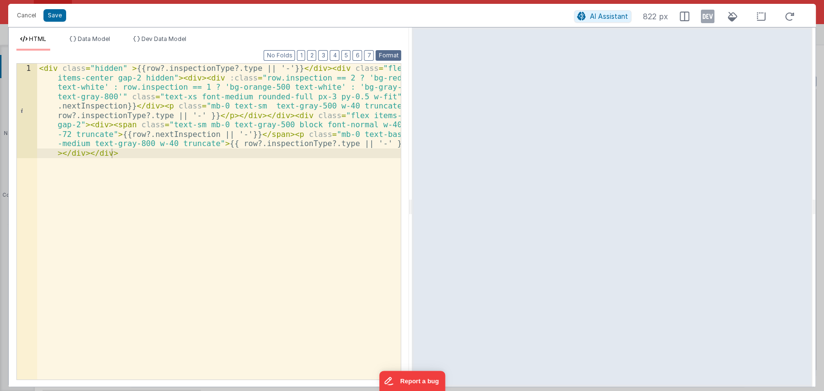
click at [387, 56] on button "Format" at bounding box center [389, 55] width 26 height 11
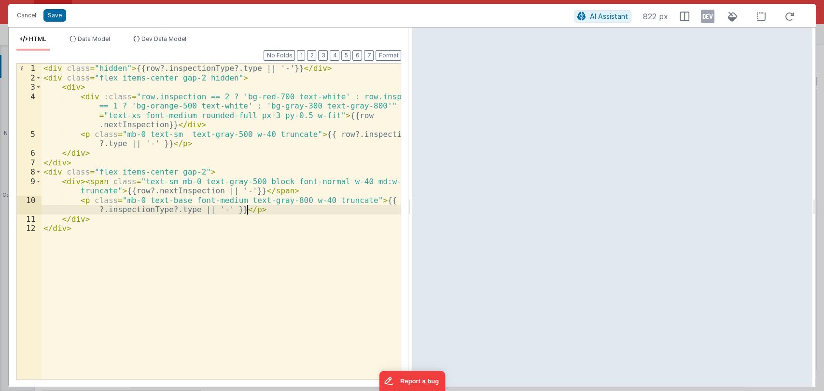
click at [263, 208] on div "< div class = "hidden" > {{row?.inspectionType?.type || '-'}} </ div > < div cl…" at bounding box center [222, 231] width 360 height 335
click at [21, 14] on button "Cancel" at bounding box center [26, 16] width 29 height 14
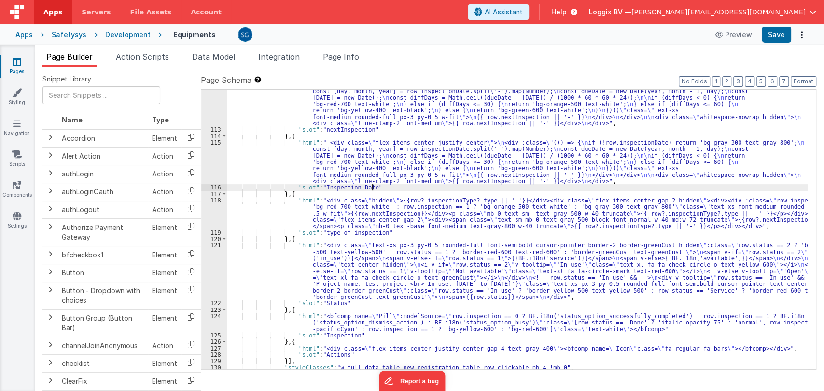
click at [378, 188] on div ""html" : " <div class= \" flex items-center justify-center \" > \n <div :class=…" at bounding box center [517, 248] width 581 height 332
click at [383, 188] on div ""html" : " <div class= \" flex items-center justify-center \" > \n <div :class=…" at bounding box center [517, 248] width 581 height 332
click at [387, 187] on div ""html" : " <div class= \" flex items-center justify-center \" > \n <div :class=…" at bounding box center [517, 248] width 581 height 332
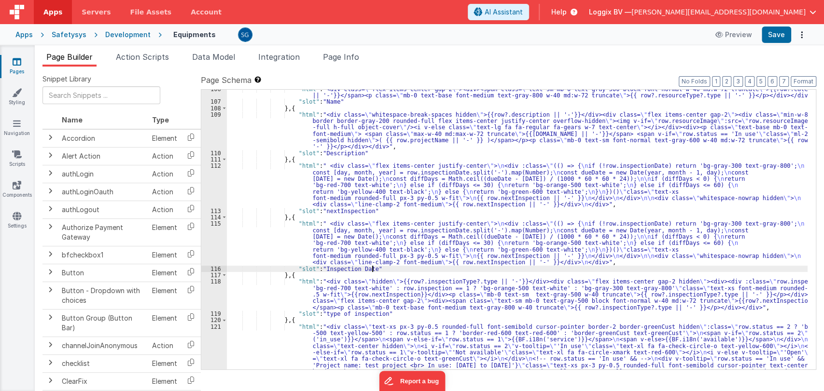
scroll to position [815, 0]
click at [382, 267] on div ""html" : "<div class= \" flex items-center gap-2 \" ><div><span class= \" text-…" at bounding box center [517, 261] width 581 height 351
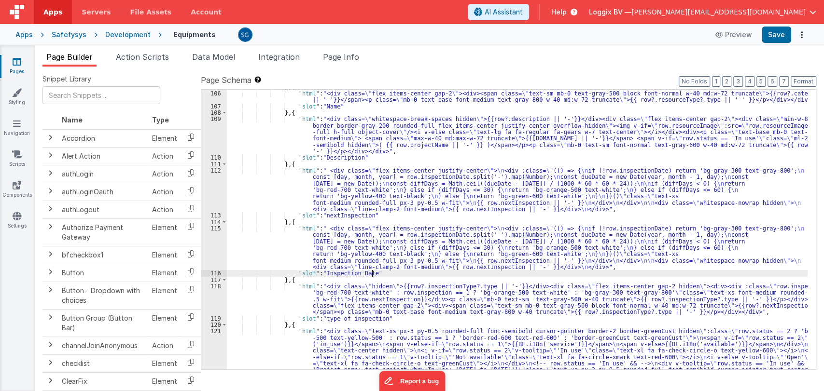
scroll to position [808, 0]
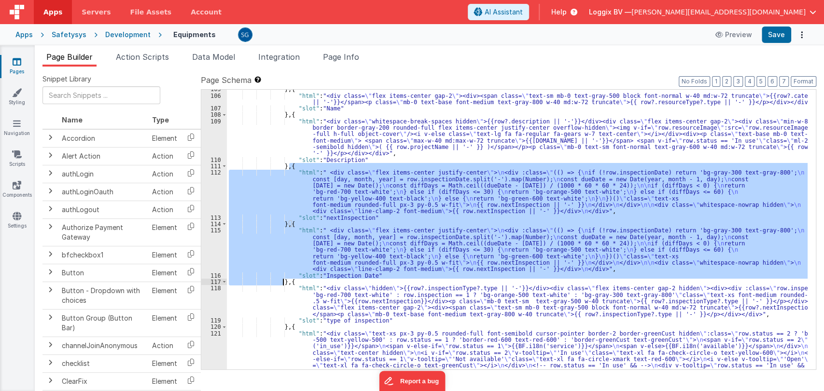
drag, startPoint x: 290, startPoint y: 166, endPoint x: 283, endPoint y: 281, distance: 115.6
click at [283, 281] on div "} , { "html" : "<div class= \" flex items-center gap-2 \" ><div><span class= \"…" at bounding box center [517, 258] width 581 height 344
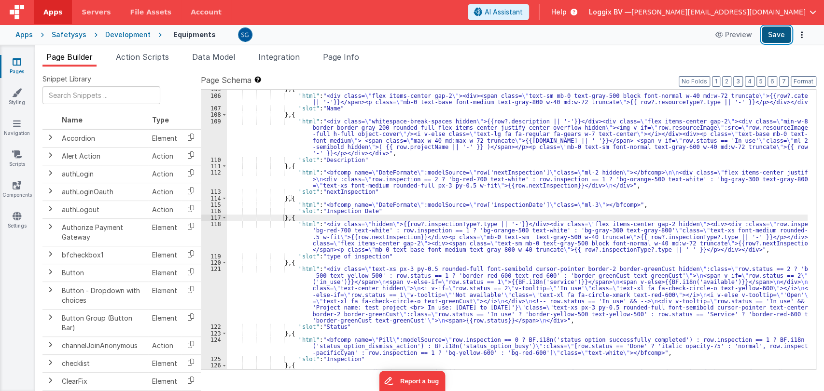
click at [780, 33] on button "Save" at bounding box center [776, 35] width 29 height 16
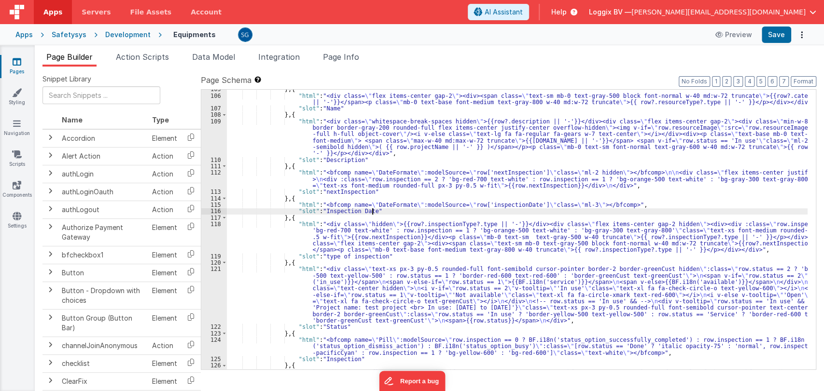
click at [376, 211] on div "} , { "html" : "<div class= \" flex items-center gap-2 \" ><div><span class= \"…" at bounding box center [517, 232] width 581 height 293
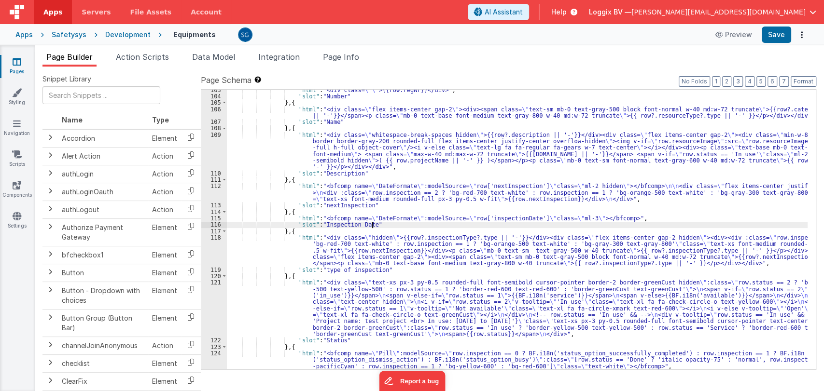
scroll to position [792, 0]
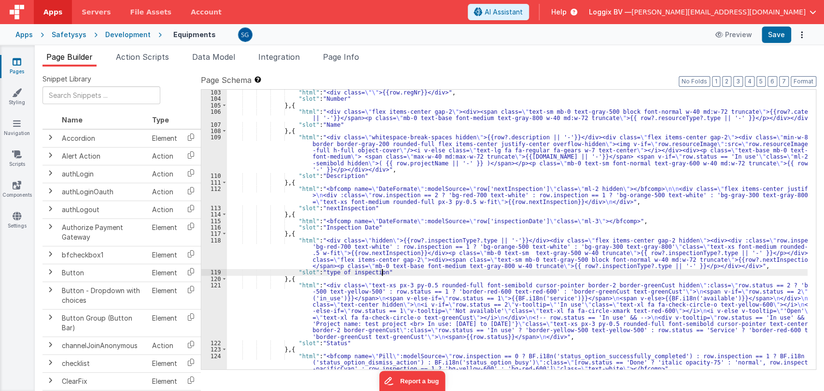
click at [403, 274] on div ""html" : "<div class= \"\" >{{row.regNr}}</div>" , "slot" : "Number" } , { "htm…" at bounding box center [517, 235] width 581 height 293
click at [214, 240] on div "118" at bounding box center [214, 253] width 26 height 32
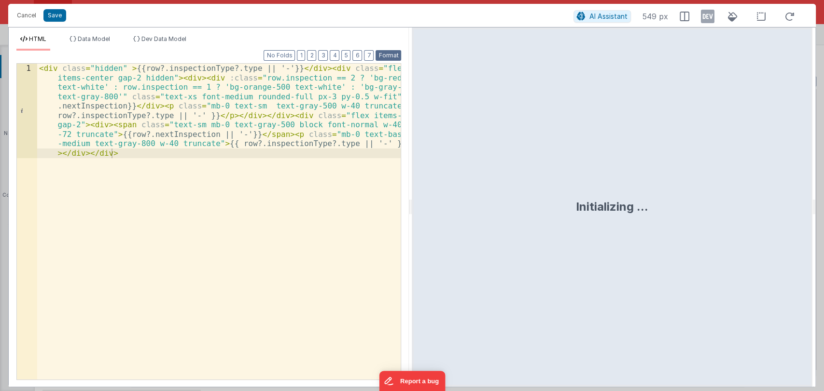
click at [388, 54] on button "Format" at bounding box center [389, 55] width 26 height 11
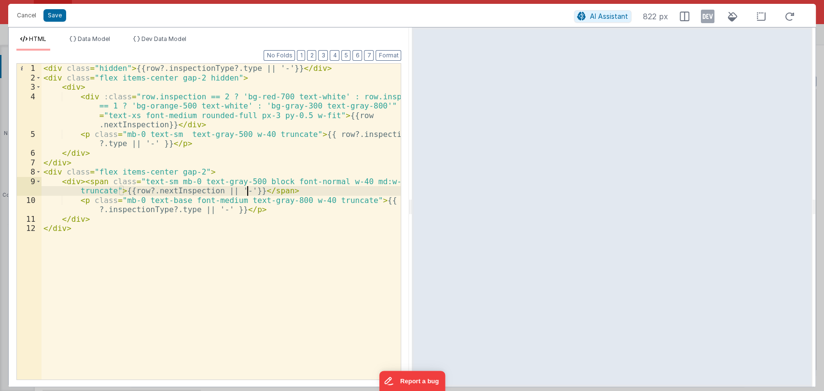
click at [247, 192] on div "< div class = "hidden" > {{row?.inspectionType?.type || '-'}} </ div > < div cl…" at bounding box center [222, 231] width 360 height 335
click at [265, 185] on div "< div class = "hidden" > {{row?.inspectionType?.type || '-'}} </ div > < div cl…" at bounding box center [222, 231] width 360 height 335
click at [263, 194] on div "< div class = "hidden" > {{row?.inspectionType?.type || '-'}} </ div > < div cl…" at bounding box center [222, 231] width 360 height 335
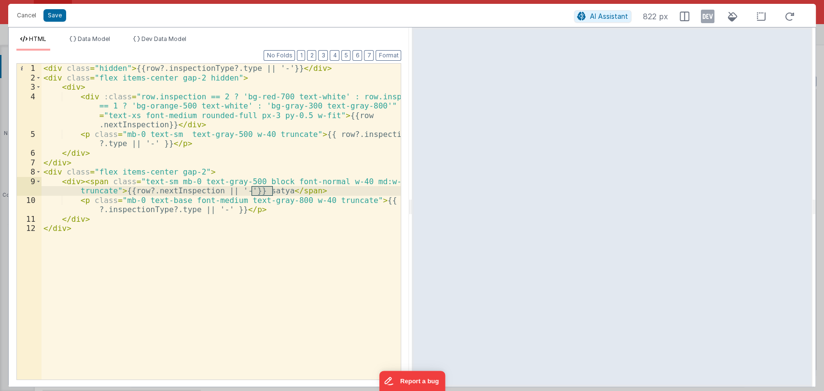
click at [166, 125] on div "< div class = "hidden" > {{row?.inspectionType?.type || '-'}} </ div > < div cl…" at bounding box center [222, 231] width 360 height 335
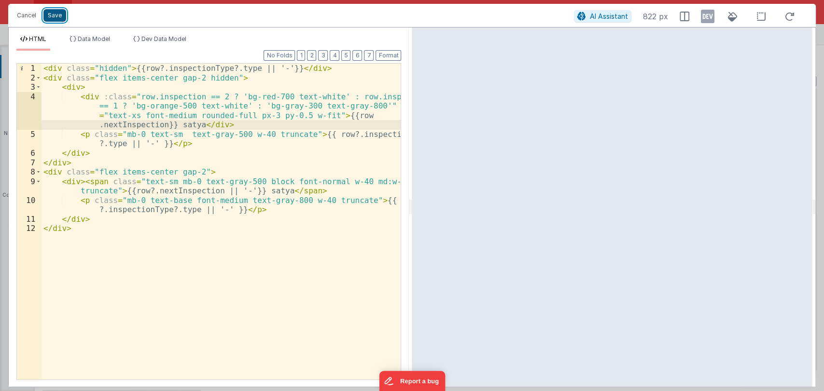
click at [54, 17] on button "Save" at bounding box center [54, 15] width 23 height 13
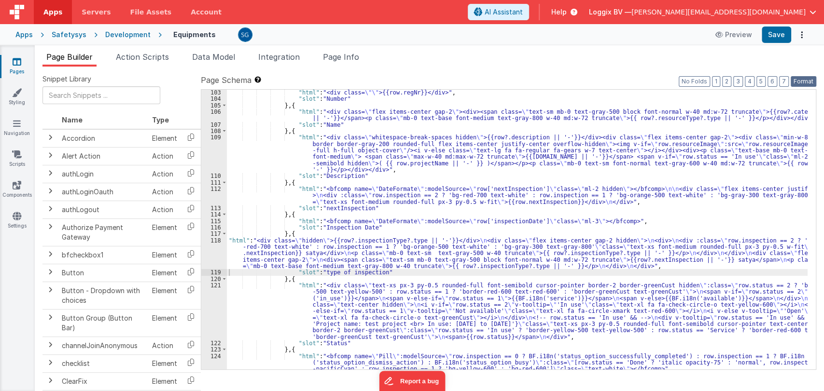
click at [796, 82] on button "Format" at bounding box center [804, 81] width 26 height 11
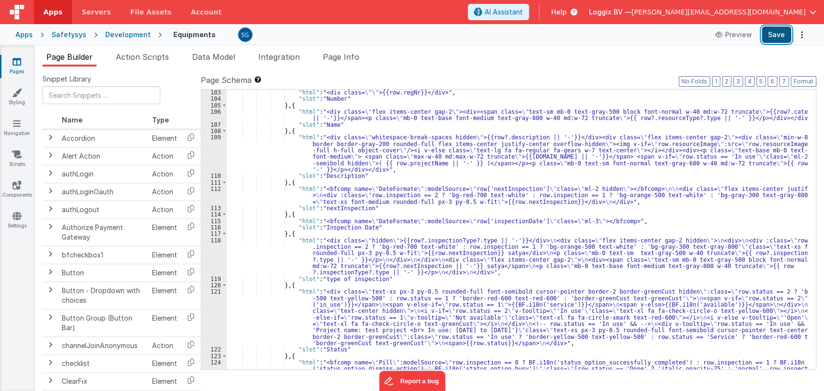
click at [779, 36] on button "Save" at bounding box center [776, 35] width 29 height 16
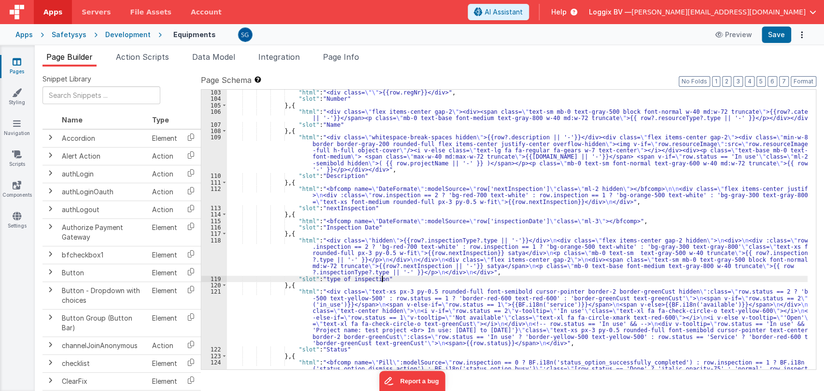
click at [385, 279] on div ""html" : "<div class= \"\" >{{row.regNr}}</div>" , "slot" : "Number" } , { "htm…" at bounding box center [517, 242] width 581 height 306
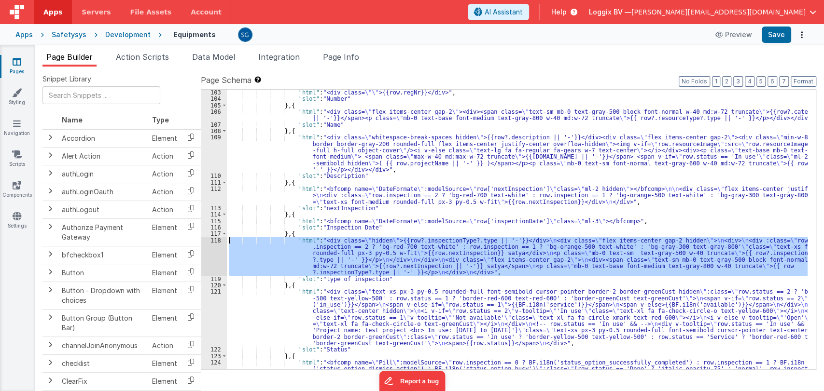
click at [213, 239] on div "118" at bounding box center [214, 256] width 26 height 39
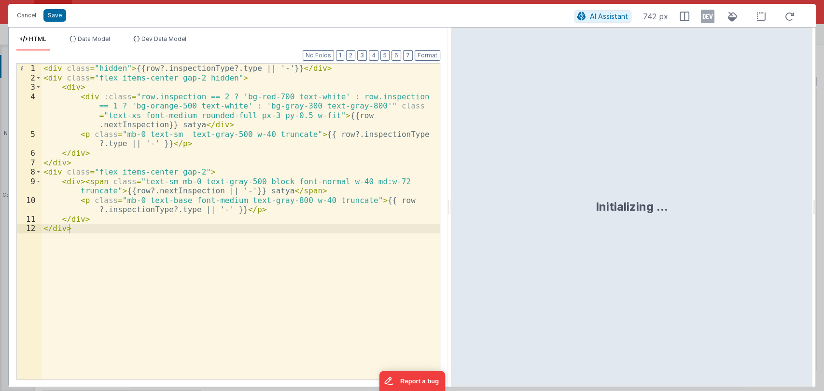
click at [451, 207] on html "Cancel Save AI Assistant 742 px HTML Data Model Dev Data Model Format 7 6 5 4 3…" at bounding box center [412, 195] width 824 height 391
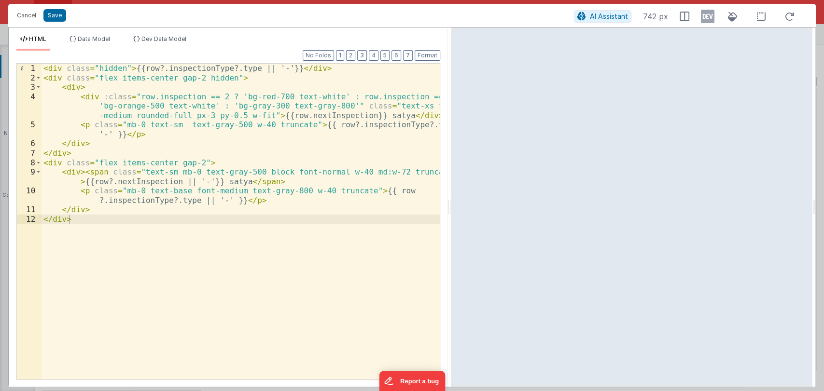
click at [338, 106] on div "< div class = "hidden" > {{row?.inspectionType?.type || '-'}} </ div > < div cl…" at bounding box center [241, 231] width 399 height 335
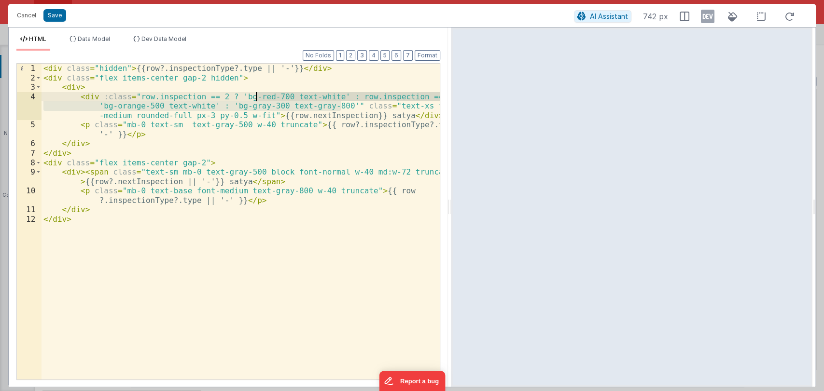
drag, startPoint x: 341, startPoint y: 106, endPoint x: 189, endPoint y: 97, distance: 151.8
click at [240, 97] on div "< div class = "hidden" > {{row?.inspectionType?.type || '-'}} </ div > < div cl…" at bounding box center [241, 231] width 399 height 335
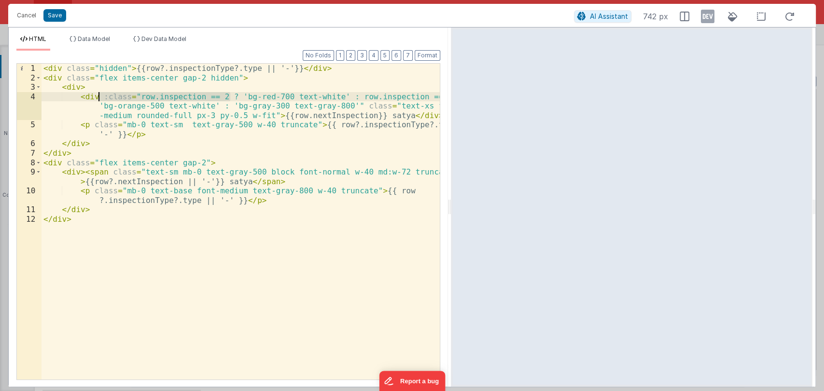
drag, startPoint x: 189, startPoint y: 97, endPoint x: 98, endPoint y: 97, distance: 91.7
click at [98, 97] on div "< div class = "hidden" > {{row?.inspectionType?.type || '-'}} </ div > < div cl…" at bounding box center [241, 231] width 399 height 335
drag, startPoint x: 341, startPoint y: 106, endPoint x: 98, endPoint y: 96, distance: 243.0
click at [98, 96] on div "< div class = "hidden" > {{row?.inspectionType?.type || '-'}} </ div > < div cl…" at bounding box center [241, 231] width 399 height 335
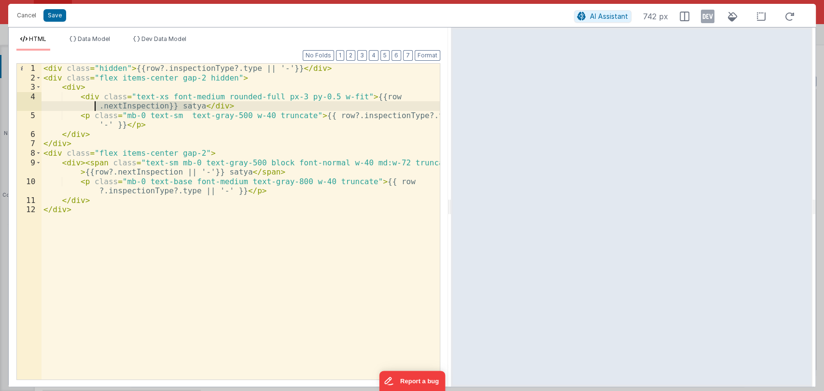
drag, startPoint x: 191, startPoint y: 107, endPoint x: 96, endPoint y: 107, distance: 94.6
click at [96, 107] on div "< div class = "hidden" > {{row?.inspectionType?.type || '-'}} </ div > < div cl…" at bounding box center [241, 231] width 399 height 335
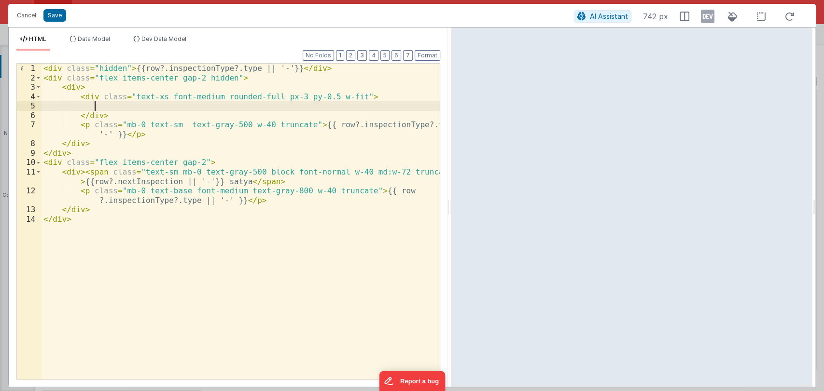
click at [139, 105] on div "< div class = "hidden" > {{row?.inspectionType?.type || '-'}} </ div > < div cl…" at bounding box center [241, 231] width 399 height 335
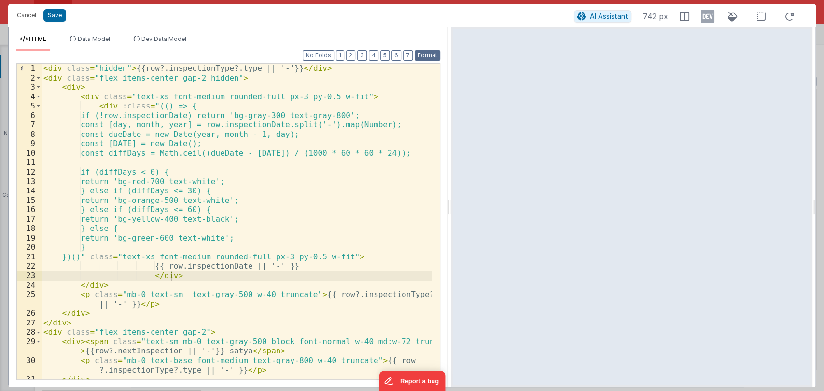
click at [429, 57] on button "Format" at bounding box center [428, 55] width 26 height 11
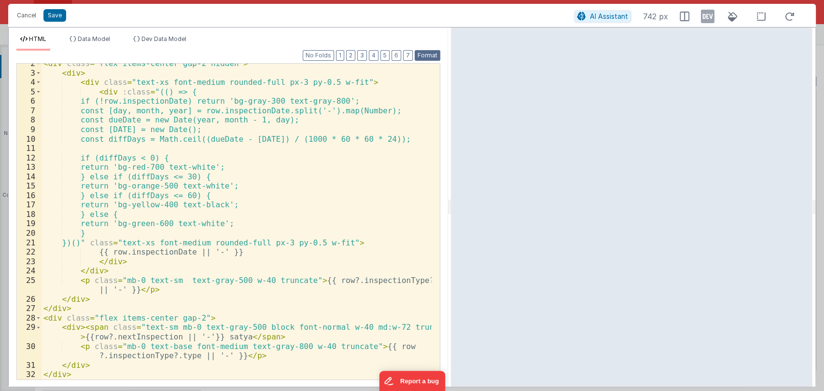
scroll to position [14, 0]
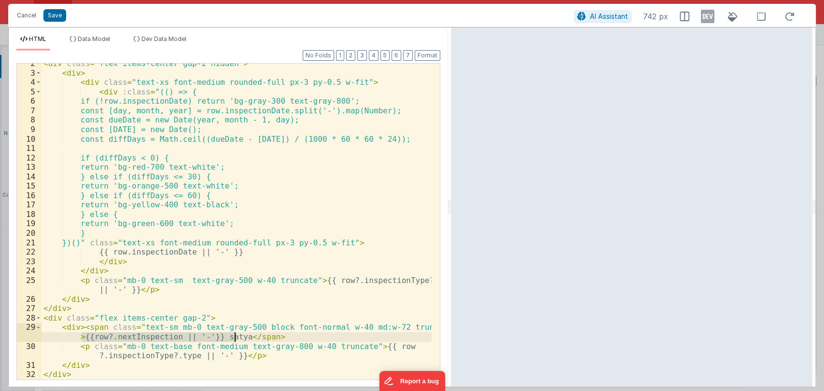
drag, startPoint x: 82, startPoint y: 337, endPoint x: 235, endPoint y: 338, distance: 153.5
click at [235, 338] on div "< div class = "flex items-center gap-2 hidden" > < div > < div class = "text-xs…" at bounding box center [237, 226] width 391 height 335
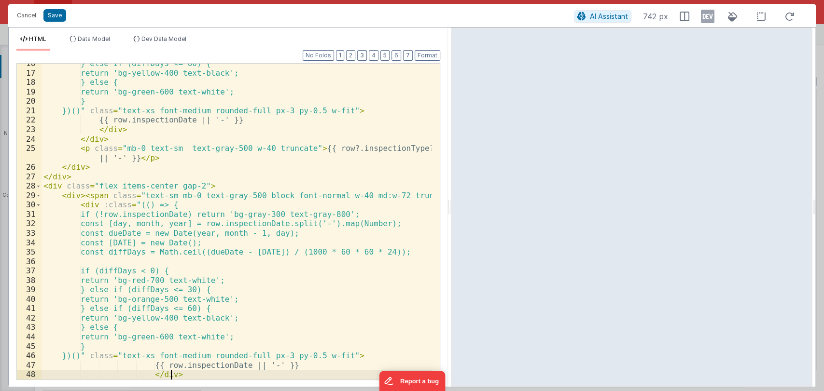
scroll to position [146, 0]
click at [428, 56] on button "Format" at bounding box center [428, 55] width 26 height 11
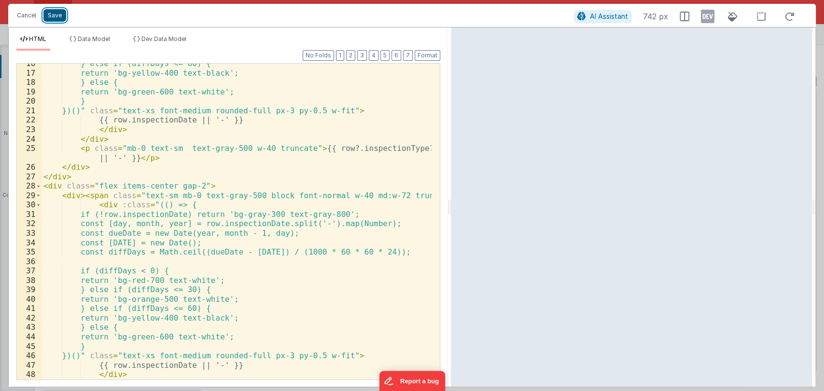
click at [55, 16] on button "Save" at bounding box center [54, 15] width 23 height 13
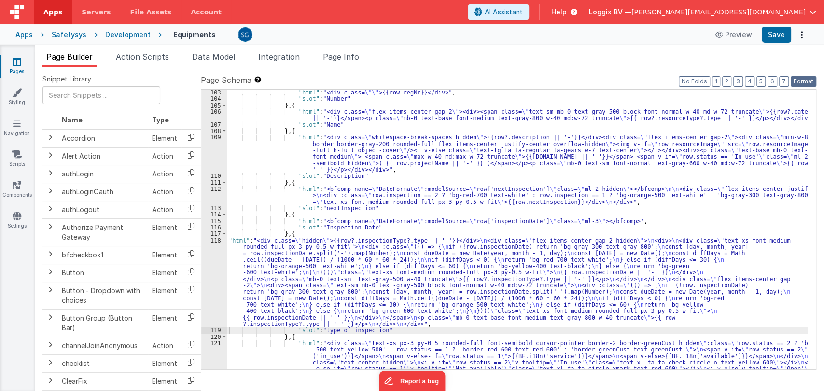
click at [808, 81] on button "Format" at bounding box center [804, 81] width 26 height 11
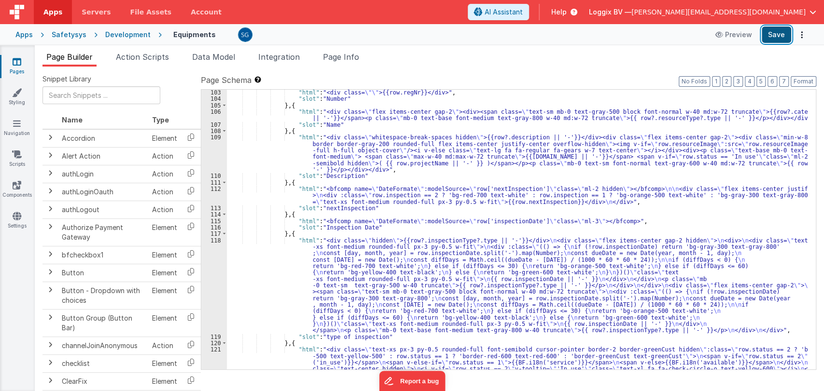
click at [775, 37] on button "Save" at bounding box center [776, 35] width 29 height 16
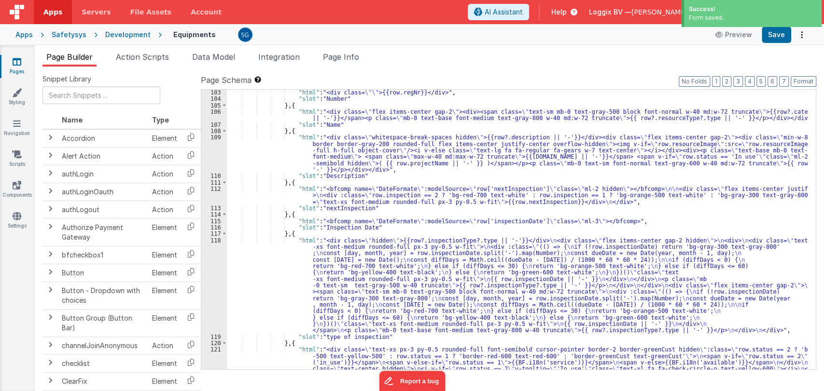
click at [346, 240] on div ""html" : "<div class= \"\" >{{row.regNr}}</div>" , "slot" : "Number" } , { "htm…" at bounding box center [517, 261] width 581 height 344
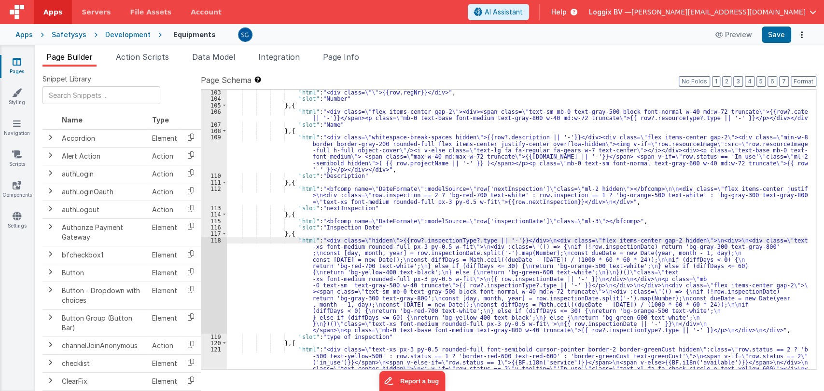
click at [216, 239] on div "118" at bounding box center [214, 285] width 26 height 97
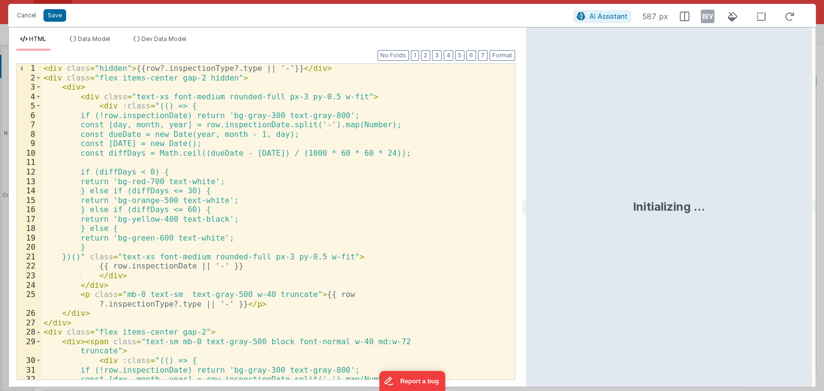
drag, startPoint x: 411, startPoint y: 208, endPoint x: 526, endPoint y: 236, distance: 118.4
click at [526, 236] on html "Cancel Save AI Assistant 587 px HTML Data Model Dev Data Model Format 7 6 5 4 3…" at bounding box center [412, 195] width 824 height 391
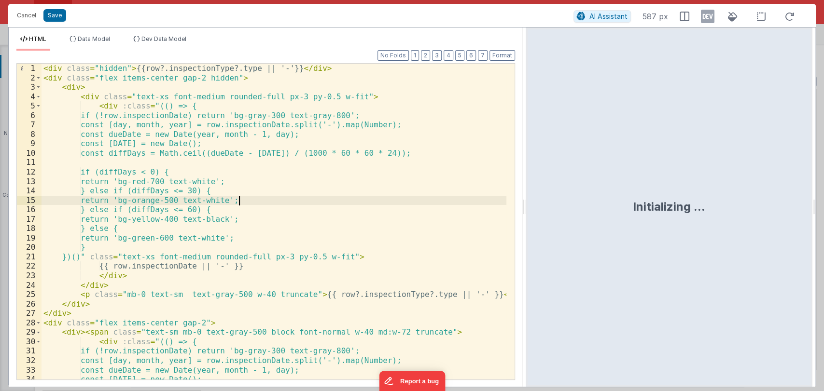
click at [383, 204] on div "< div class = "hidden" > {{row?.inspectionType?.type || '-'}} </ div > < div cl…" at bounding box center [274, 231] width 465 height 335
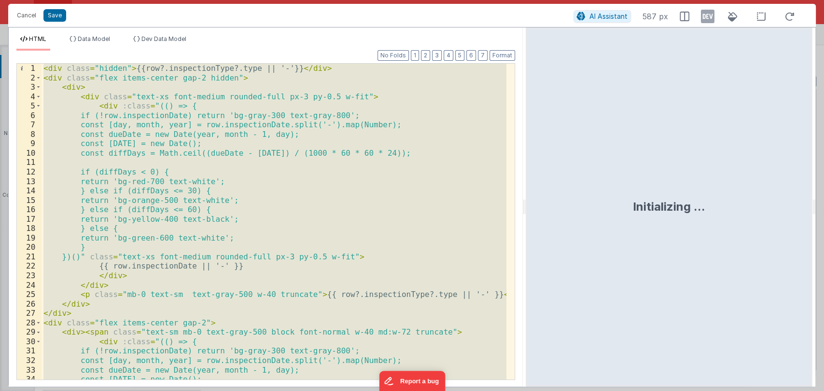
click at [327, 192] on div "< div class = "hidden" > {{row?.inspectionType?.type || '-'}} </ div > < div cl…" at bounding box center [274, 222] width 465 height 316
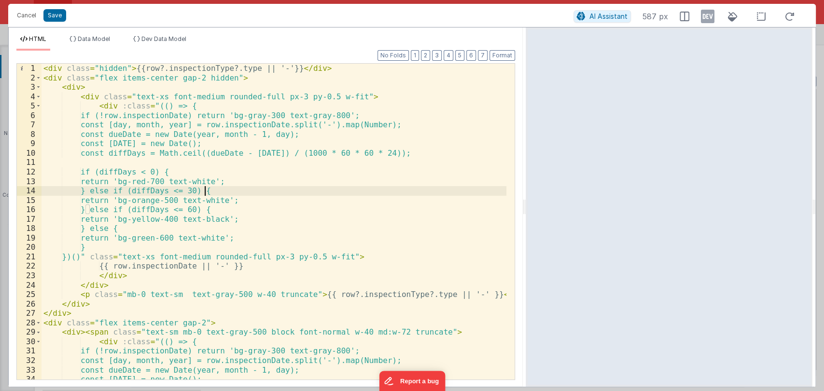
click at [321, 210] on div "< div class = "hidden" > {{row?.inspectionType?.type || '-'}} </ div > < div cl…" at bounding box center [274, 231] width 465 height 335
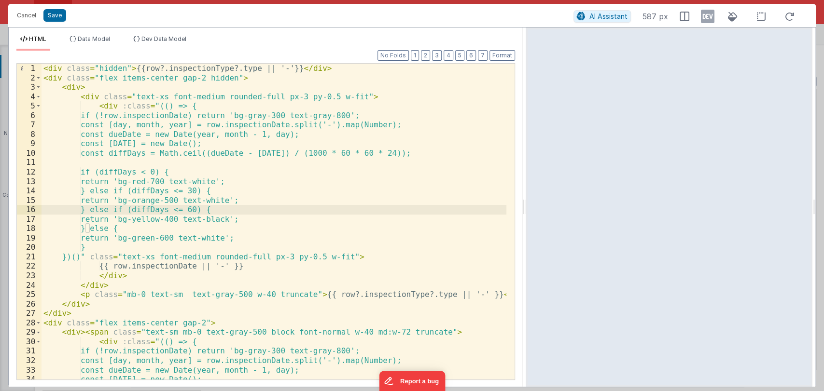
click at [160, 116] on div "< div class = "hidden" > {{row?.inspectionType?.type || '-'}} </ div > < div cl…" at bounding box center [274, 231] width 465 height 335
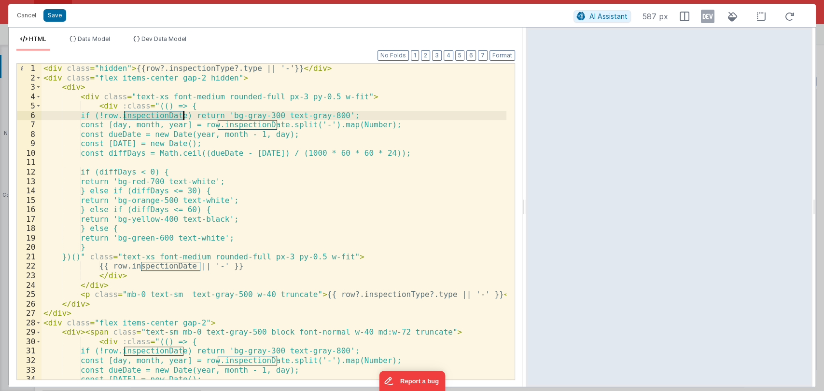
click at [160, 116] on div "< div class = "hidden" > {{row?.inspectionType?.type || '-'}} </ div > < div cl…" at bounding box center [274, 231] width 465 height 335
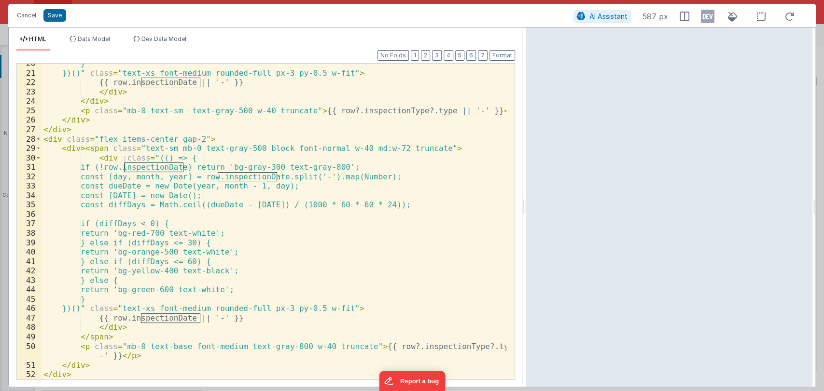
scroll to position [184, 0]
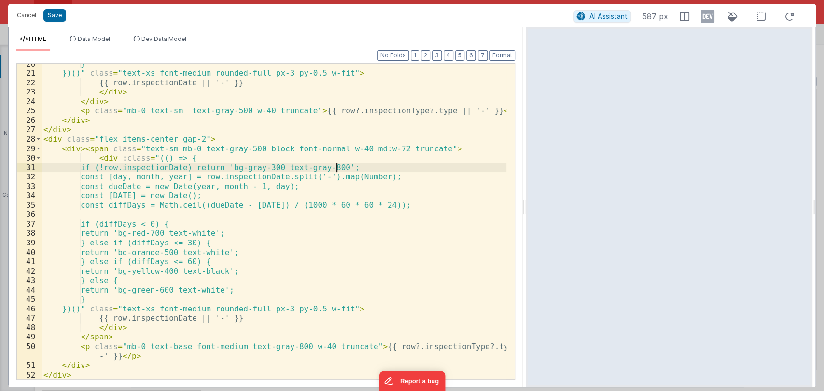
click at [336, 163] on div "} })()" class = "text-xs font-medium rounded-full px-3 py-0.5 w-fit" > {{ row.i…" at bounding box center [274, 226] width 465 height 335
click at [156, 170] on div "} })()" class = "text-xs font-medium rounded-full px-3 py-0.5 w-fit" > {{ row.i…" at bounding box center [274, 226] width 465 height 335
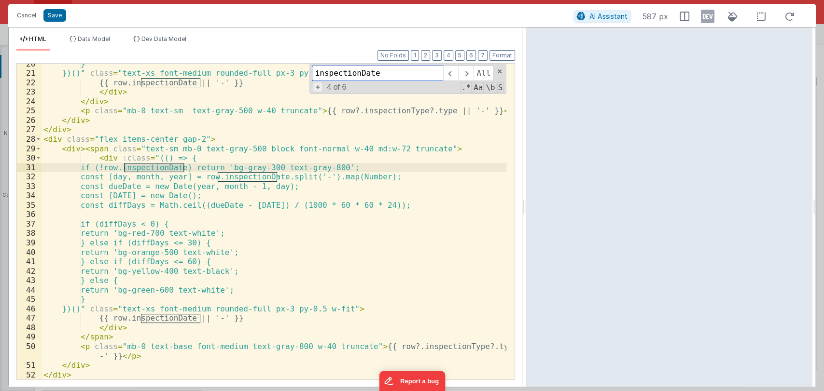
click at [316, 88] on span "+" at bounding box center [318, 87] width 11 height 10
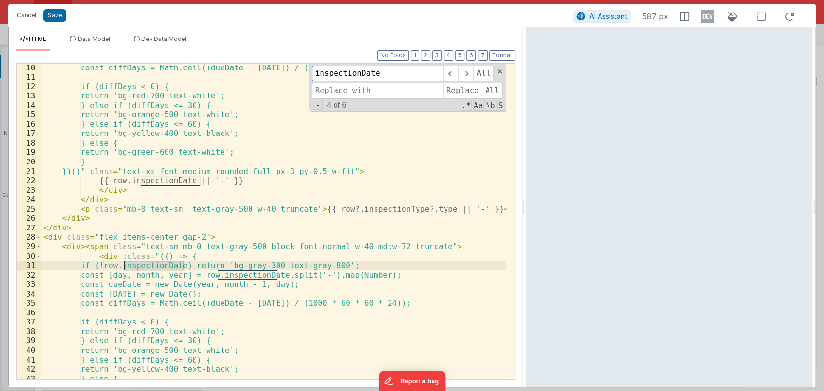
scroll to position [85, 0]
click at [340, 87] on input at bounding box center [377, 90] width 131 height 15
paste input "nextInspection"
type input "nextInspection"
click at [488, 87] on span "All" at bounding box center [492, 90] width 21 height 15
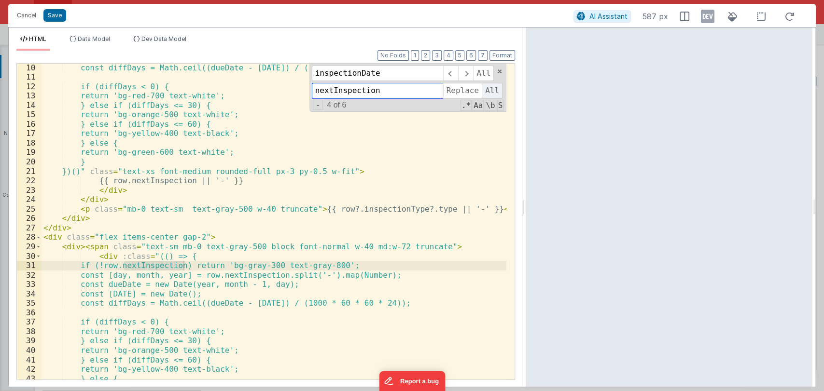
click at [491, 89] on span "All" at bounding box center [492, 90] width 21 height 15
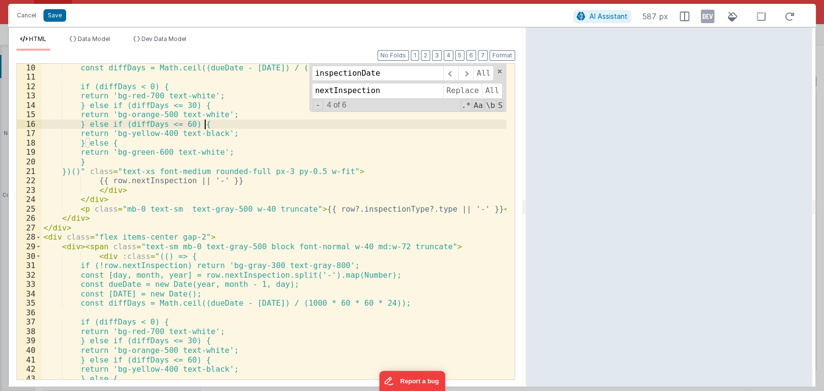
click at [406, 125] on div "const diffDays = Math.ceil((dueDate - today) / (1000 * 60 * 60 * 24)); if (diff…" at bounding box center [274, 230] width 465 height 335
click at [498, 71] on span at bounding box center [499, 71] width 7 height 7
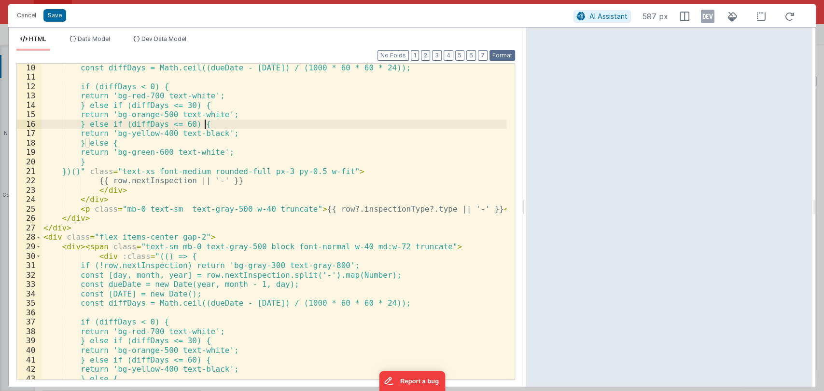
click at [503, 58] on button "Format" at bounding box center [502, 55] width 26 height 11
click at [50, 15] on button "Save" at bounding box center [54, 15] width 23 height 13
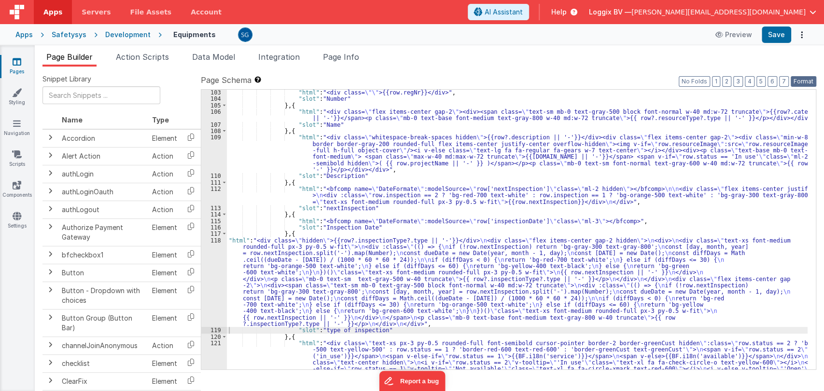
click at [803, 85] on button "Format" at bounding box center [804, 81] width 26 height 11
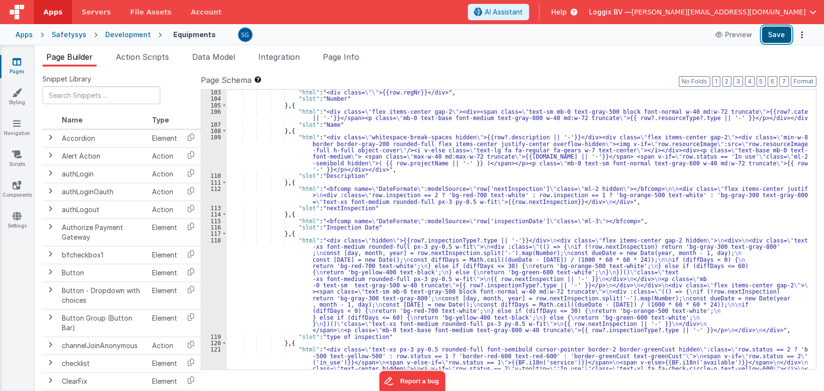
click at [775, 32] on button "Save" at bounding box center [776, 35] width 29 height 16
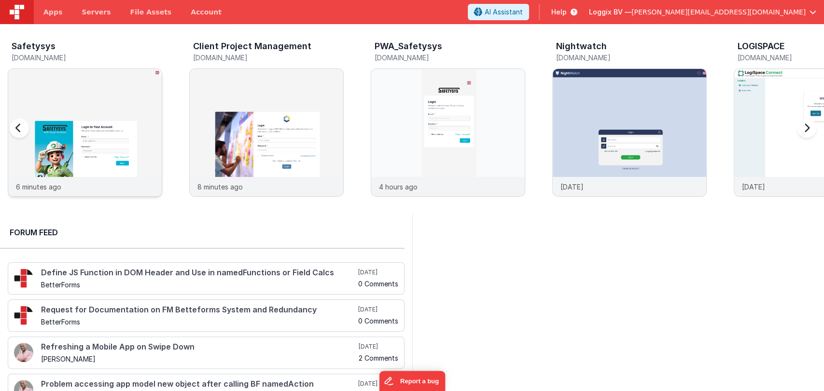
click at [77, 105] on img at bounding box center [85, 146] width 154 height 154
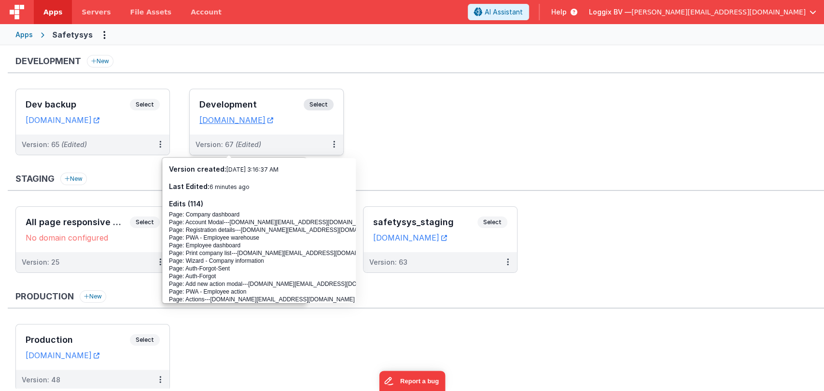
click at [236, 102] on h3 "Development" at bounding box center [251, 105] width 104 height 10
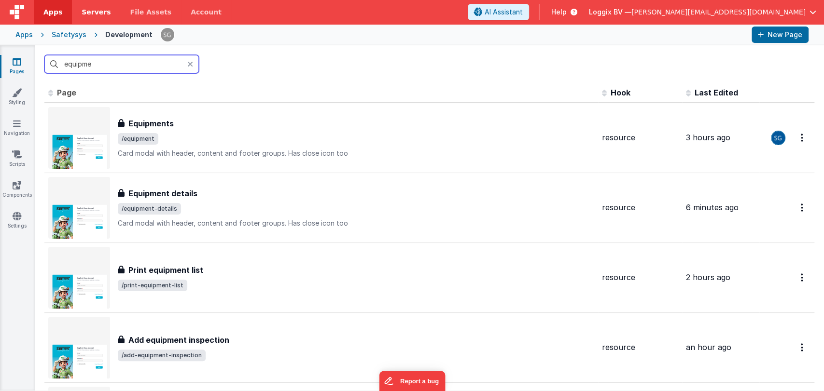
type input "equipme"
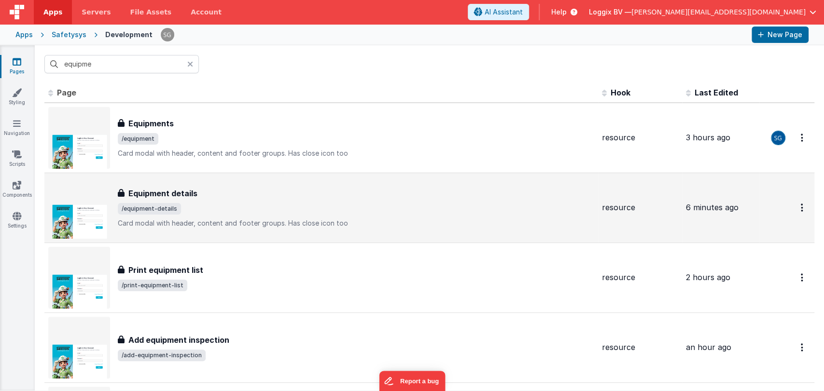
click at [197, 209] on span "/equipment-details" at bounding box center [356, 209] width 476 height 12
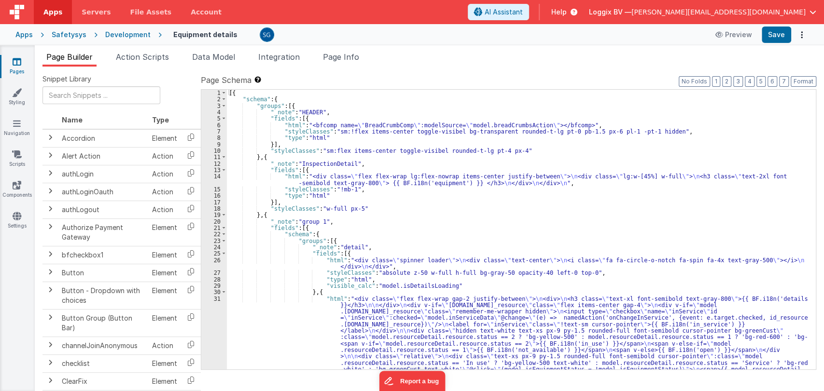
click at [390, 204] on div "[{ "schema" : { "groups" : [{ "_note" : "HEADER" , "fields" : [{ "html" : "<bfc…" at bounding box center [517, 339] width 581 height 499
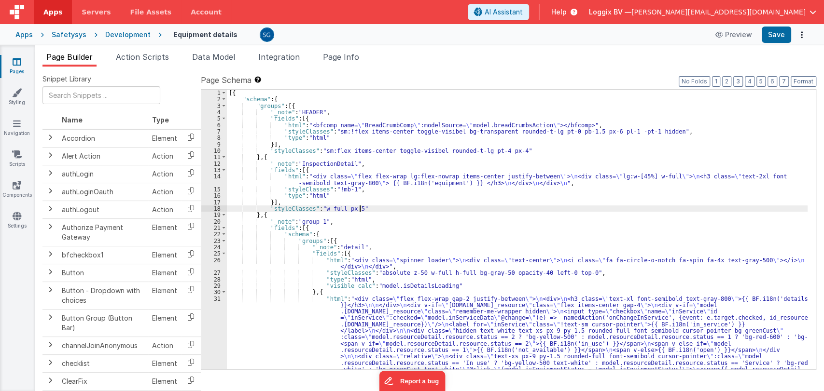
click at [373, 209] on div "[{ "schema" : { "groups" : [{ "_note" : "HEADER" , "fields" : [{ "html" : "<bfc…" at bounding box center [517, 339] width 581 height 499
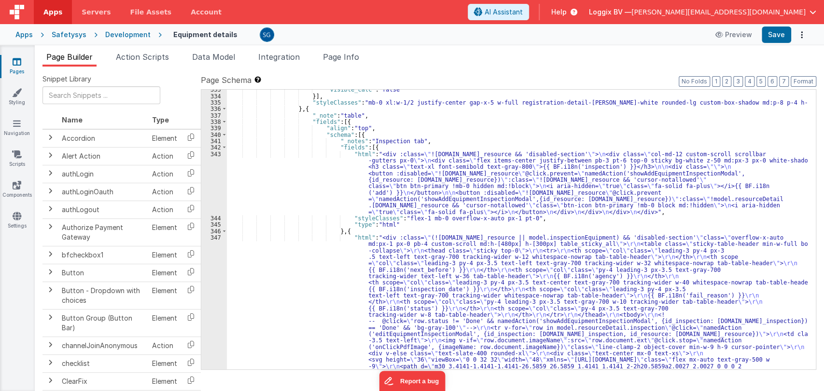
scroll to position [2496, 0]
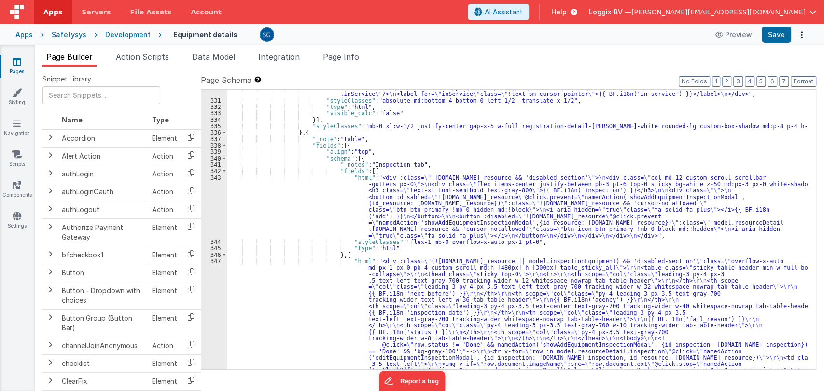
click at [216, 262] on div at bounding box center [412, 195] width 824 height 391
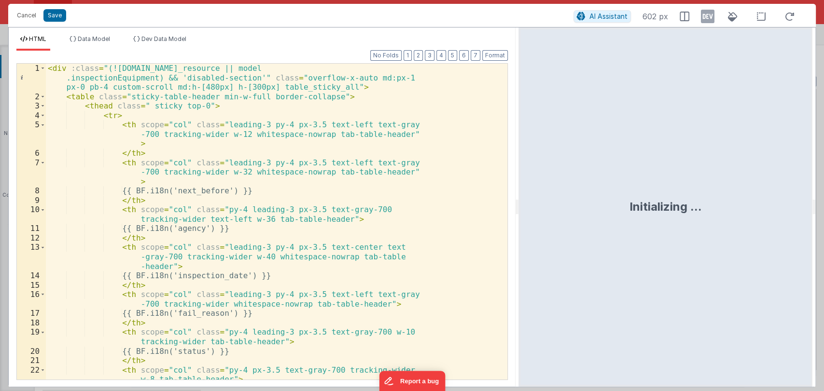
drag, startPoint x: 410, startPoint y: 210, endPoint x: 519, endPoint y: 213, distance: 108.7
click at [519, 213] on html "Cancel Save AI Assistant 602 px HTML Data Model Dev Data Model Format 7 6 5 4 3…" at bounding box center [412, 195] width 824 height 391
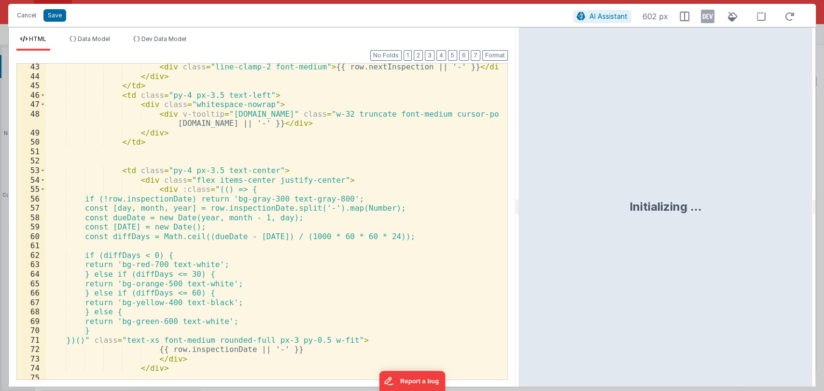
scroll to position [586, 0]
click at [42, 170] on span at bounding box center [42, 172] width 5 height 10
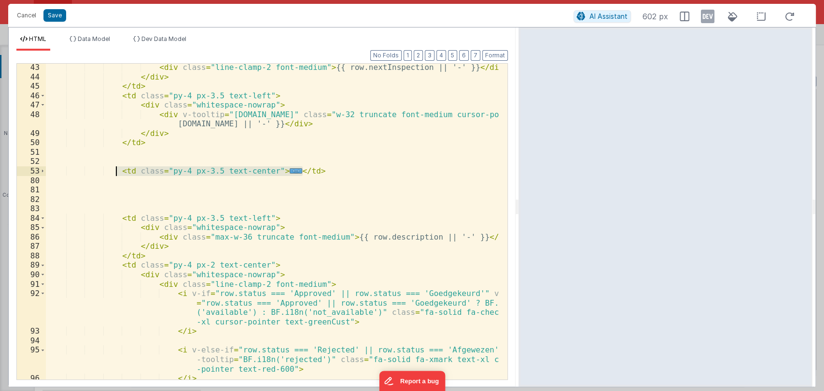
drag, startPoint x: 317, startPoint y: 173, endPoint x: 113, endPoint y: 172, distance: 203.2
click at [113, 172] on div "< div class = "line-clamp-2 font-medium" > {{ row.nextInspection || '-' }} </ d…" at bounding box center [273, 230] width 454 height 335
click at [277, 168] on div "< div class = "line-clamp-2 font-medium" > {{ row.nextInspection || '-' }} </ d…" at bounding box center [272, 222] width 453 height 316
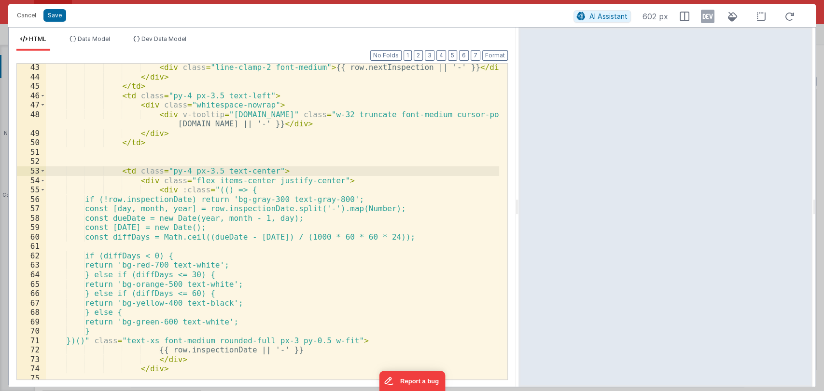
click at [285, 170] on div "< div class = "line-clamp-2 font-medium" > {{ row.nextInspection || '-' }} </ d…" at bounding box center [273, 230] width 454 height 335
click at [30, 17] on button "Cancel" at bounding box center [26, 16] width 29 height 14
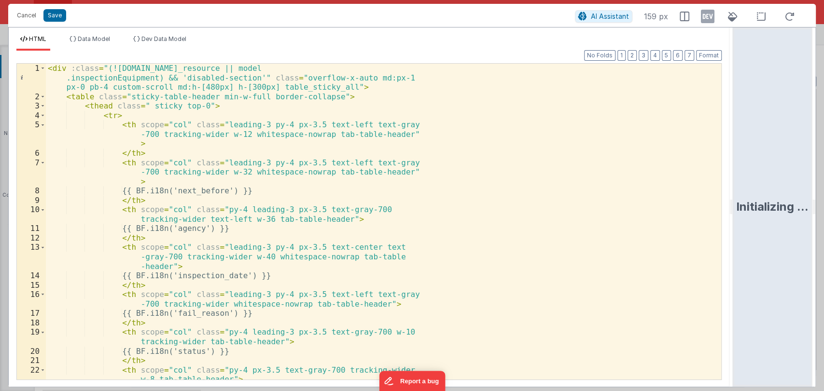
drag, startPoint x: 411, startPoint y: 213, endPoint x: 823, endPoint y: 195, distance: 412.2
click at [823, 195] on html "Cancel Save AI Assistant 159 px HTML Data Model Dev Data Model Format 7 6 5 4 3…" at bounding box center [412, 195] width 824 height 391
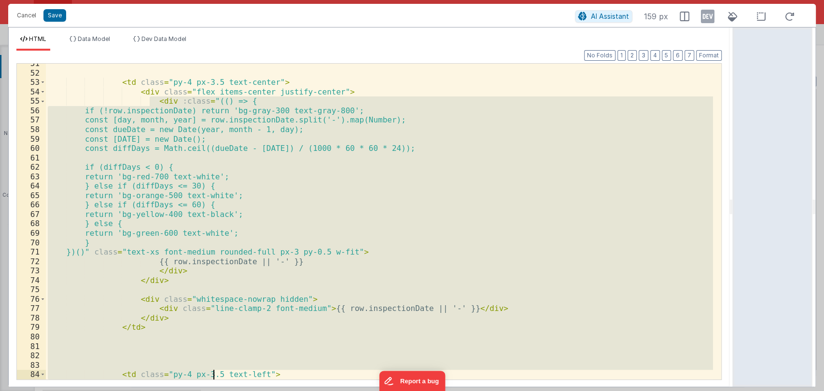
scroll to position [590, 0]
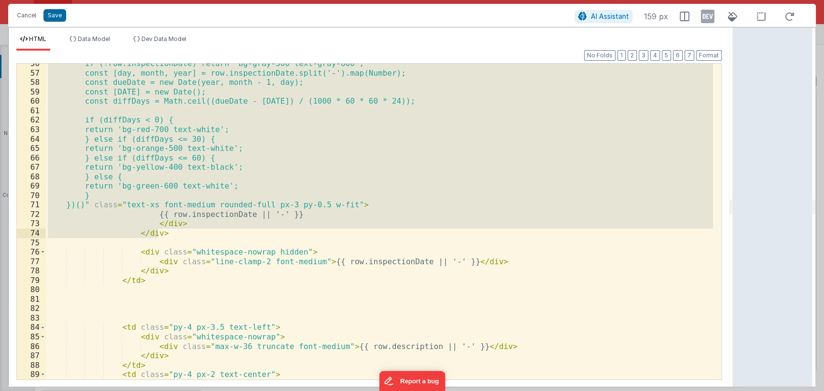
drag, startPoint x: 148, startPoint y: 182, endPoint x: 179, endPoint y: 237, distance: 62.3
click at [179, 237] on div "if (!row.inspectionDate) return 'bg-gray-300 text-gray-800'; const [day, month,…" at bounding box center [379, 226] width 667 height 335
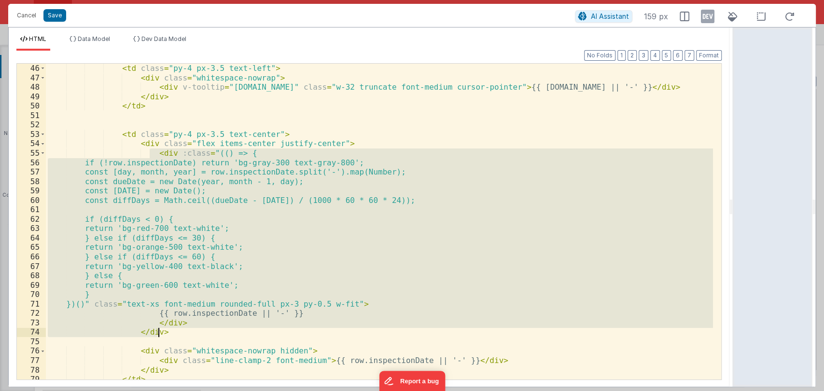
scroll to position [490, 0]
click at [284, 219] on div "</ td > < td class = "py-4 px-3.5 text-left" > < div class = "whitespace-nowrap…" at bounding box center [379, 222] width 667 height 316
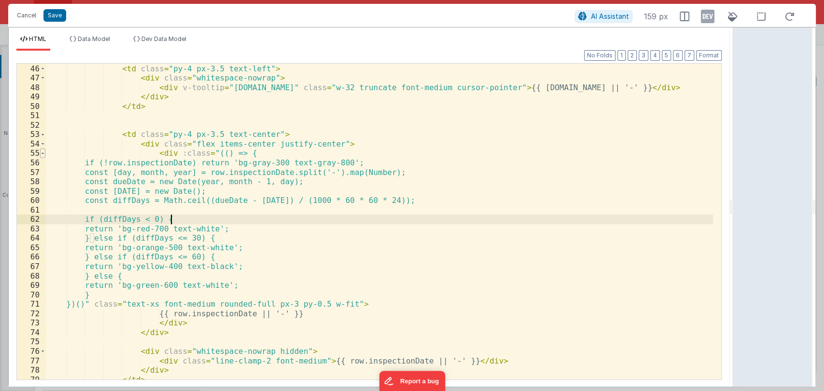
click at [43, 153] on span at bounding box center [42, 154] width 5 height 10
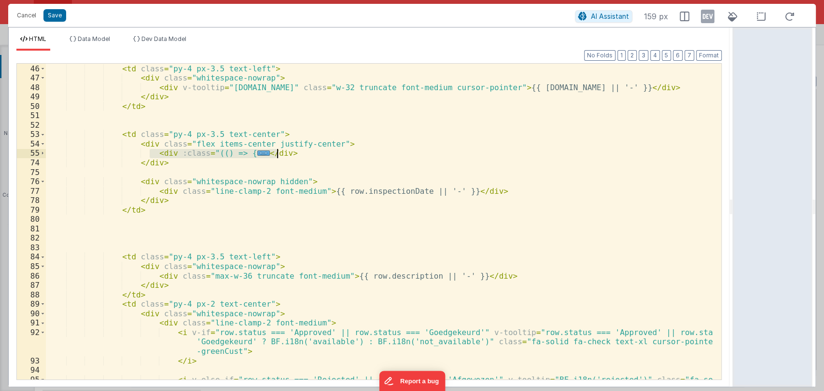
drag, startPoint x: 150, startPoint y: 153, endPoint x: 280, endPoint y: 154, distance: 130.3
click at [280, 154] on div "</ td > < td class = "py-4 px-3.5 text-left" > < div class = "whitespace-nowrap…" at bounding box center [379, 227] width 667 height 345
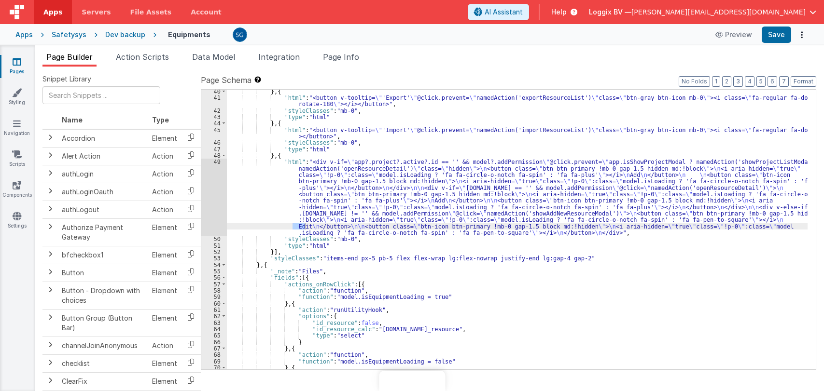
click at [369, 241] on div "} , { "html" : "<button v-tooltip= \" 'Export' \" @click.prevent= \" namedActio…" at bounding box center [517, 234] width 581 height 293
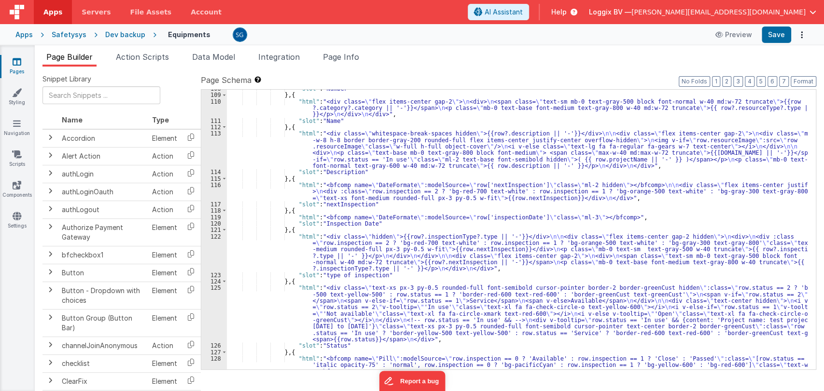
scroll to position [822, 0]
click at [223, 125] on span at bounding box center [224, 127] width 5 height 6
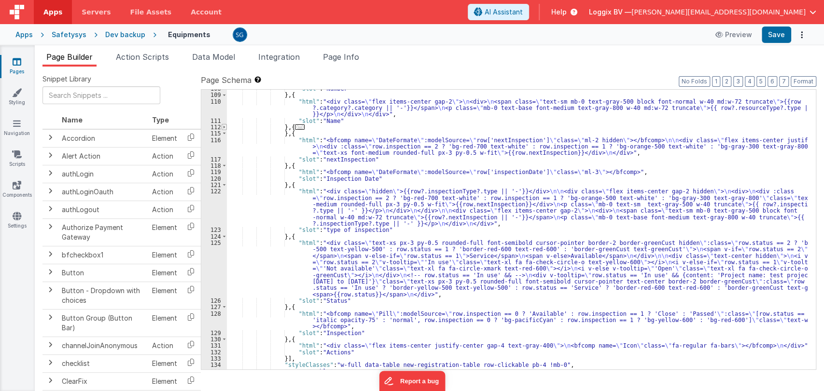
click at [223, 126] on span at bounding box center [224, 127] width 5 height 6
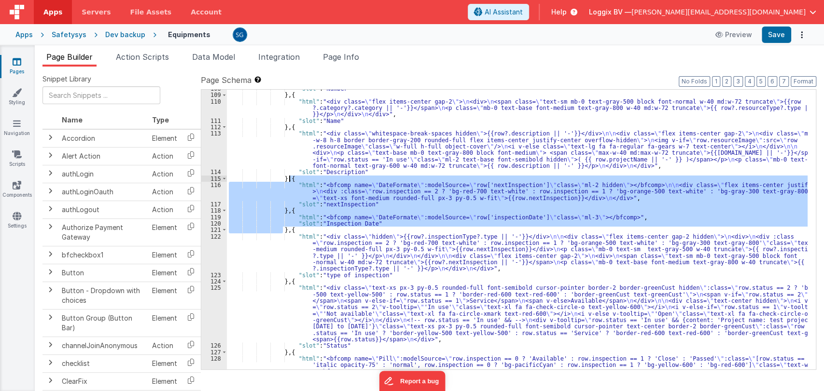
drag, startPoint x: 282, startPoint y: 228, endPoint x: 290, endPoint y: 180, distance: 49.0
click at [290, 180] on div ""slot" : "Number" } , { "html" : "<div class= \" flex items-center gap-2 \" > \…" at bounding box center [517, 238] width 581 height 306
click at [216, 236] on div "122" at bounding box center [214, 253] width 26 height 39
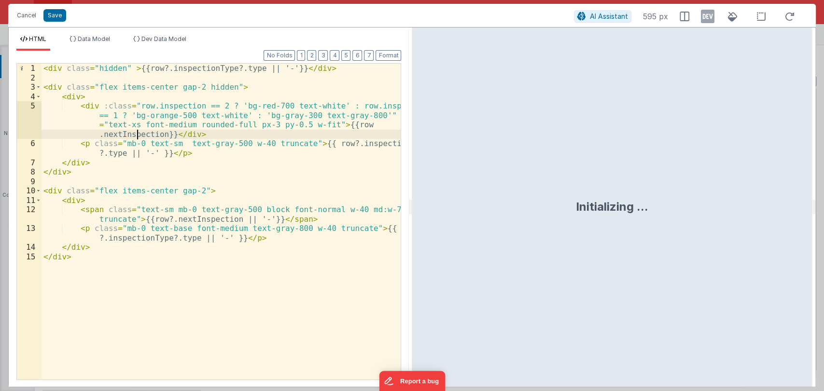
click at [137, 134] on div "< div class = "hidden" > {{row?.inspectionType?.type || '-'}} </ div > < div cl…" at bounding box center [222, 231] width 360 height 335
